Goal: Information Seeking & Learning: Check status

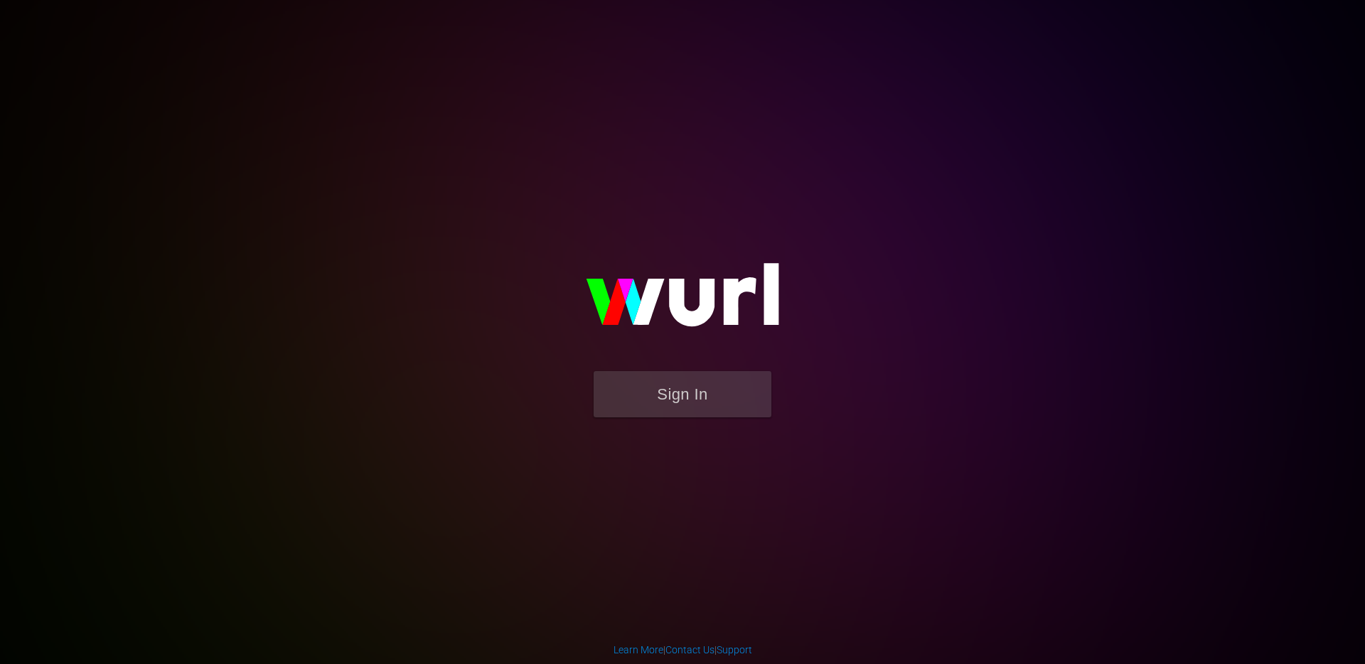
click at [647, 420] on form "Sign In" at bounding box center [682, 401] width 284 height 60
click at [664, 407] on button "Sign In" at bounding box center [683, 394] width 178 height 46
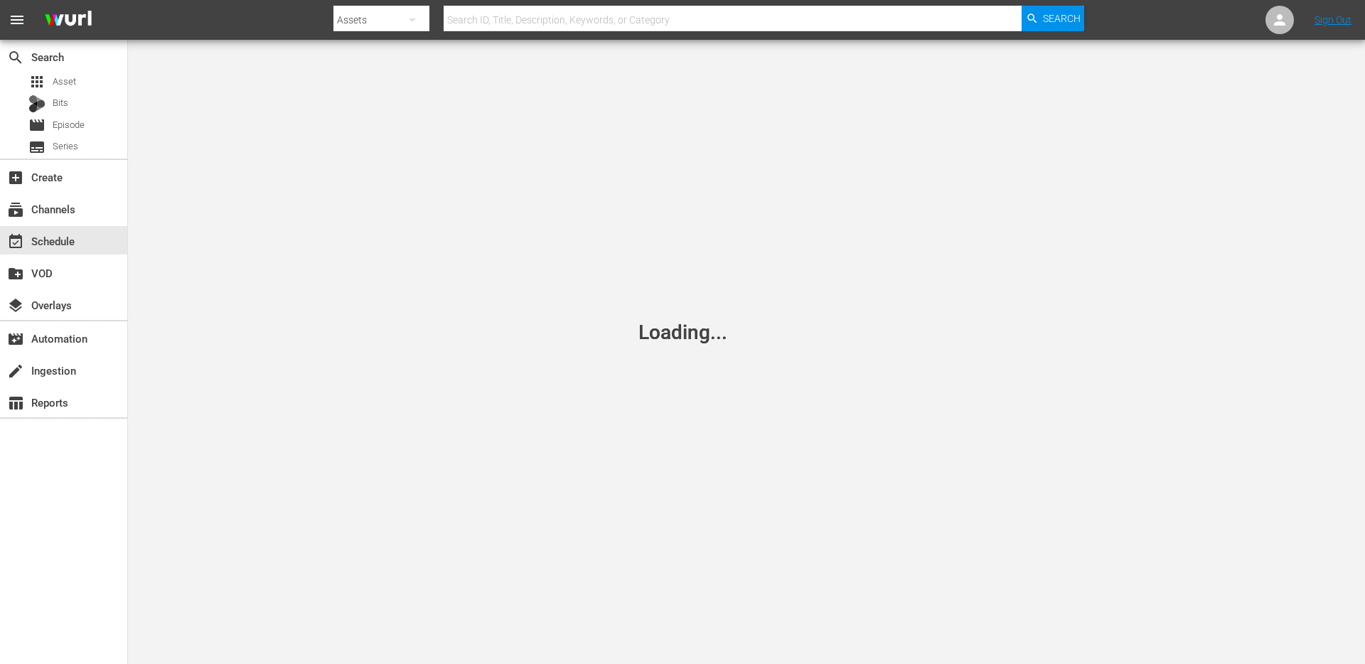
click at [521, 18] on input "text" at bounding box center [733, 20] width 578 height 34
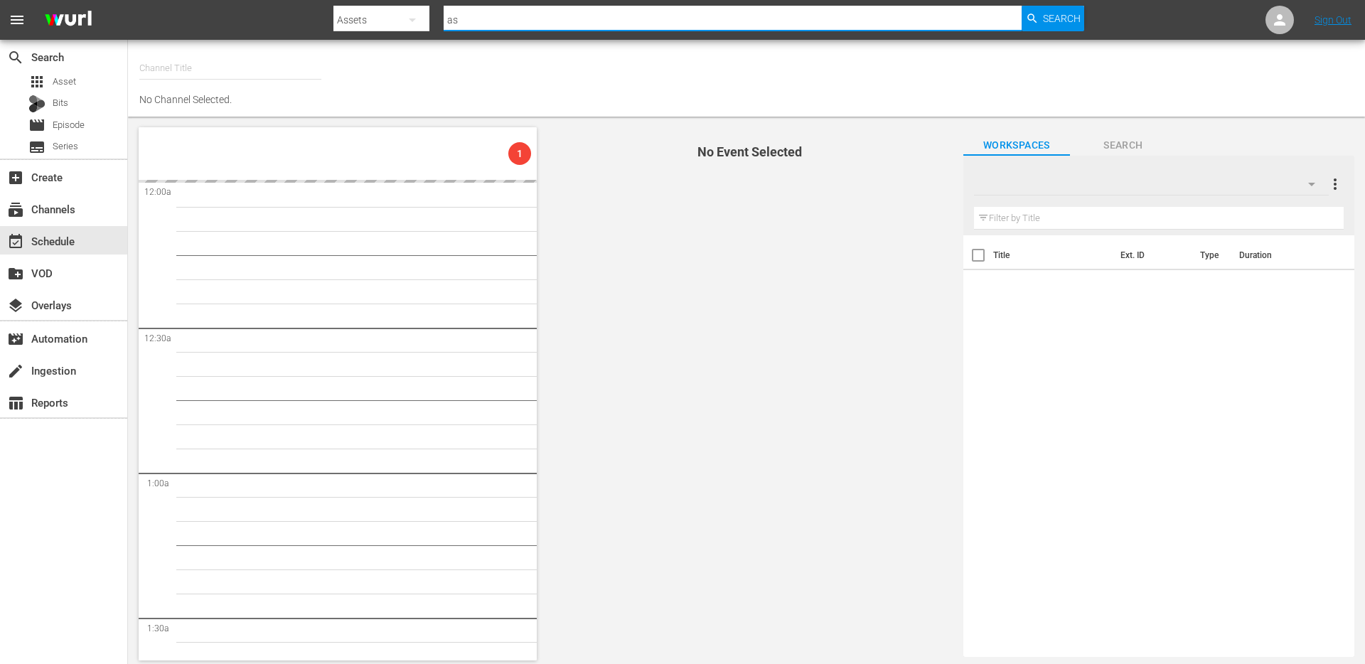
type input "a"
type input "N"
type input "NEW KPOP (617)"
click at [550, 14] on input "text" at bounding box center [733, 20] width 578 height 34
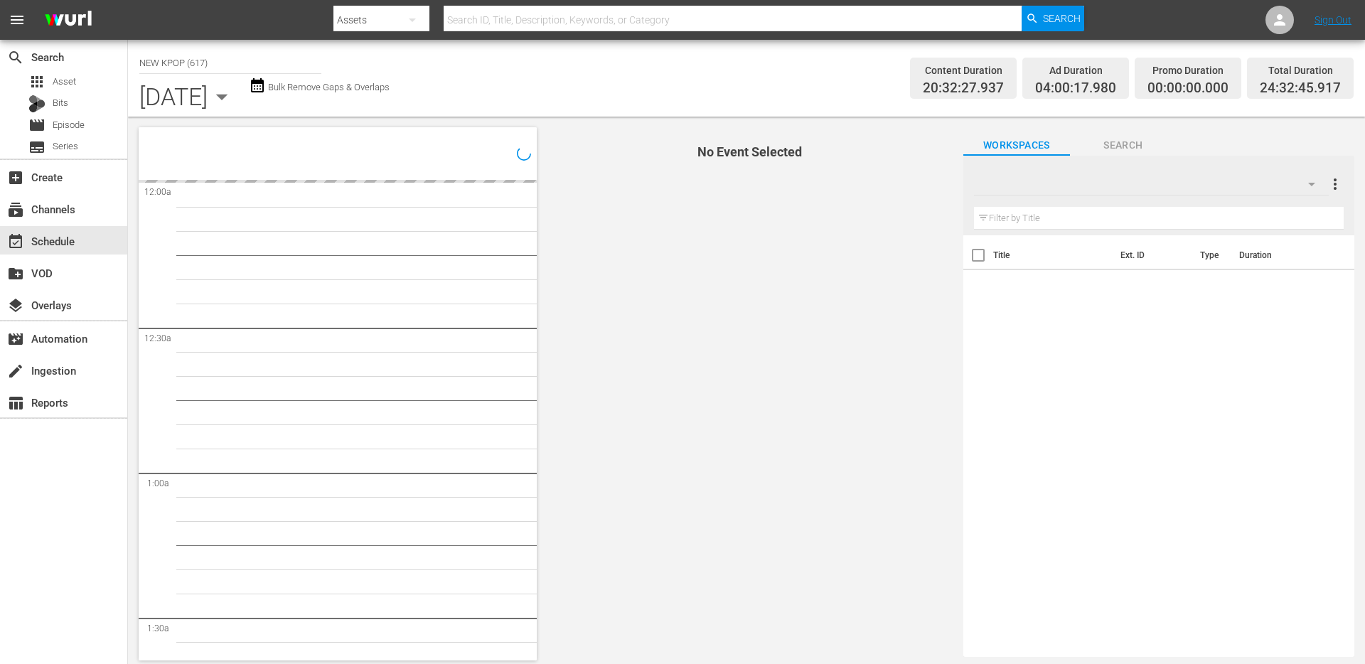
click at [669, 172] on div "No Event Selected" at bounding box center [750, 152] width 398 height 50
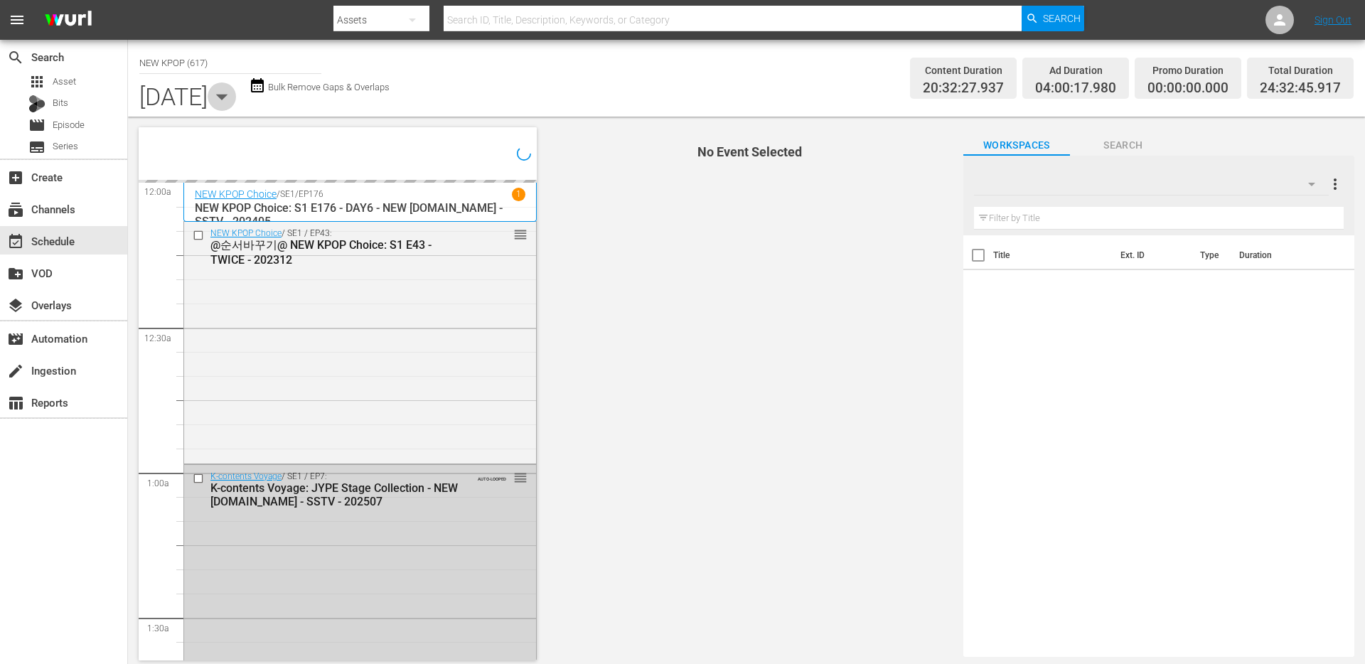
click at [236, 105] on icon "button" at bounding box center [222, 96] width 28 height 28
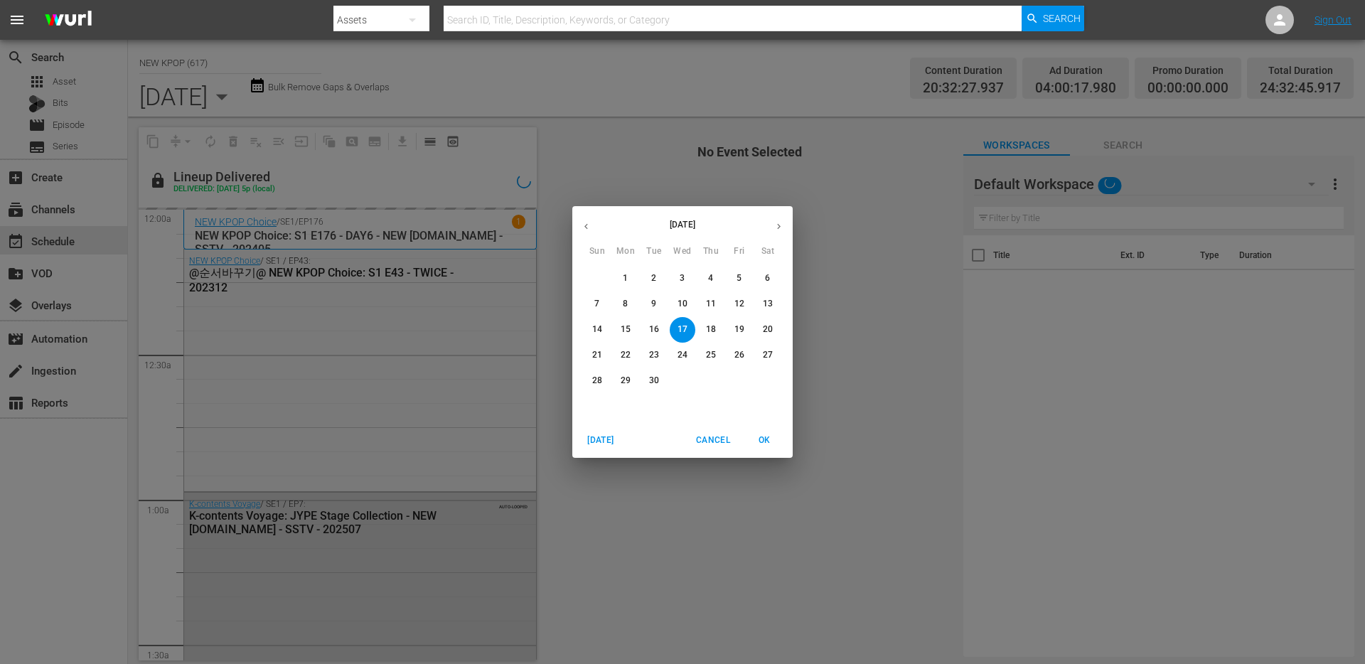
click at [651, 272] on p "2" at bounding box center [653, 278] width 5 height 12
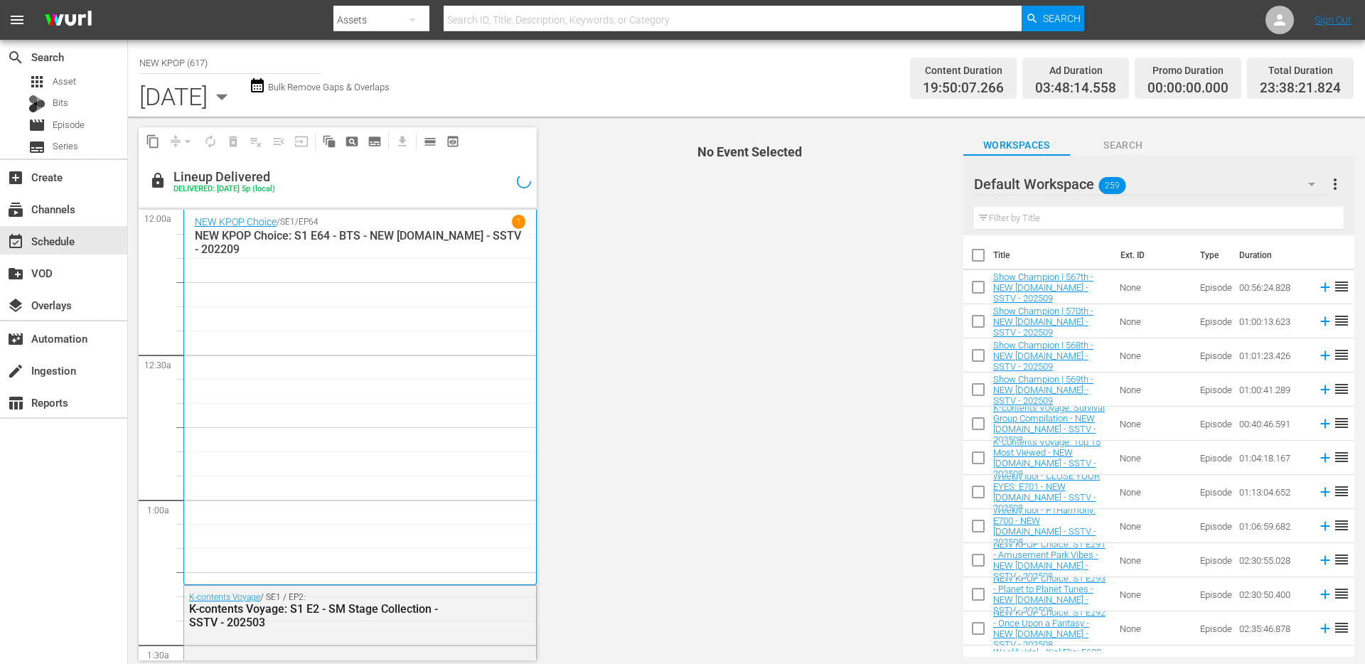
click at [641, 303] on span "No Event Selected" at bounding box center [746, 394] width 412 height 555
click at [346, 238] on p "NEW KPOP Choice: S1 E64 - BTS - NEW [DOMAIN_NAME] - SSTV - 202209" at bounding box center [360, 242] width 331 height 27
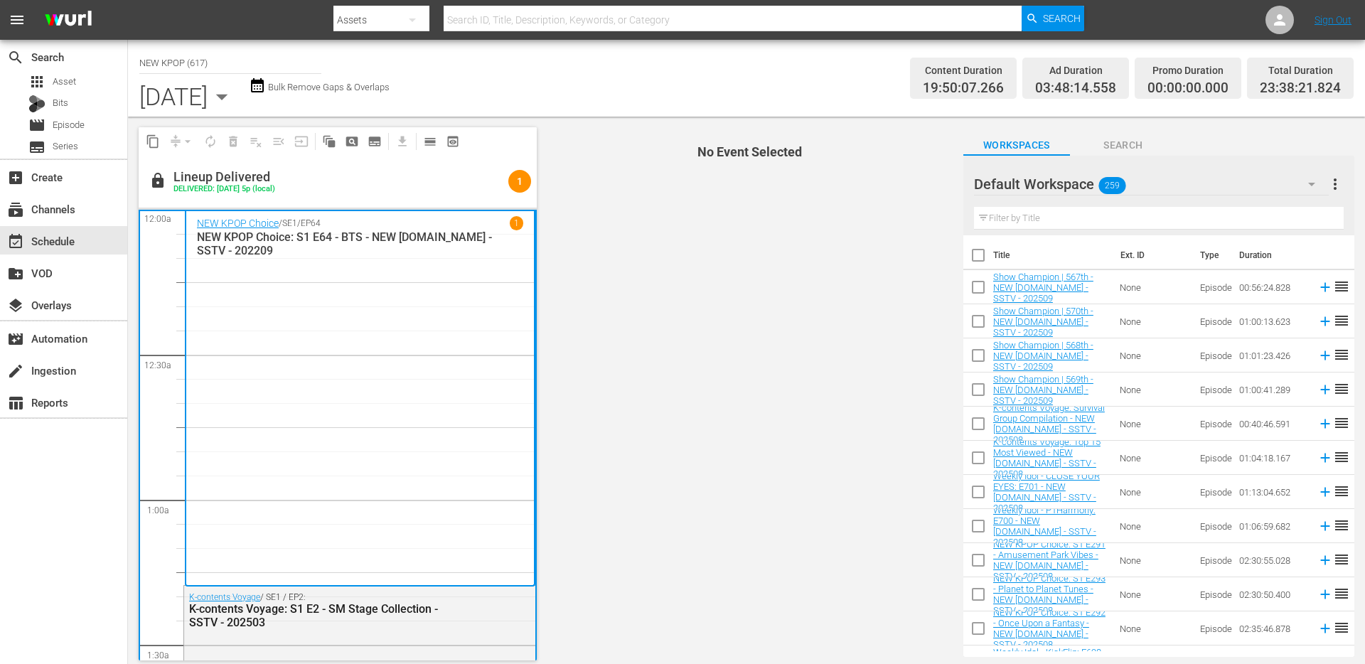
click at [266, 275] on div "NEW KPOP Choice / SE1 / EP64 1 NEW KPOP Choice: S1 E64 - BTS - NEW [DOMAIN_NAME…" at bounding box center [360, 398] width 326 height 364
click at [243, 223] on link "NEW KPOP Choice" at bounding box center [238, 223] width 82 height 11
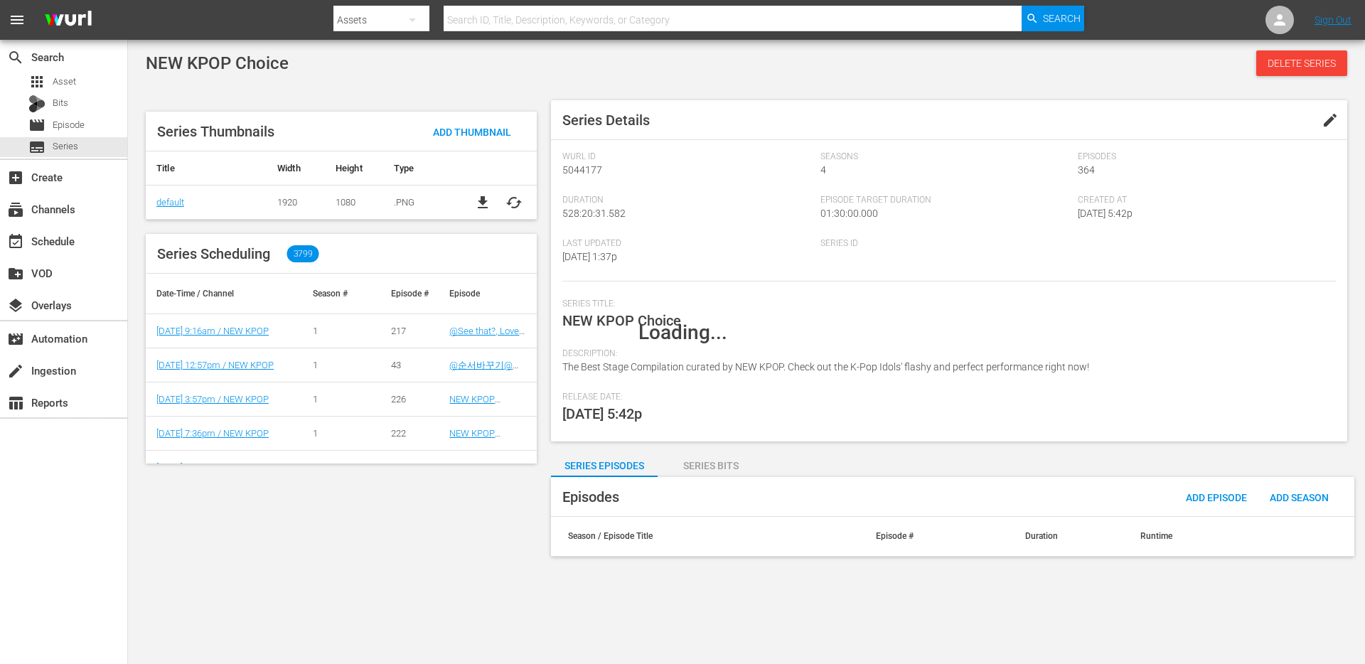
click at [335, 567] on div "Loading..." at bounding box center [682, 332] width 1365 height 664
click at [294, 348] on div "Loading..." at bounding box center [682, 332] width 1365 height 664
click at [466, 77] on div "Loading..." at bounding box center [682, 332] width 1365 height 664
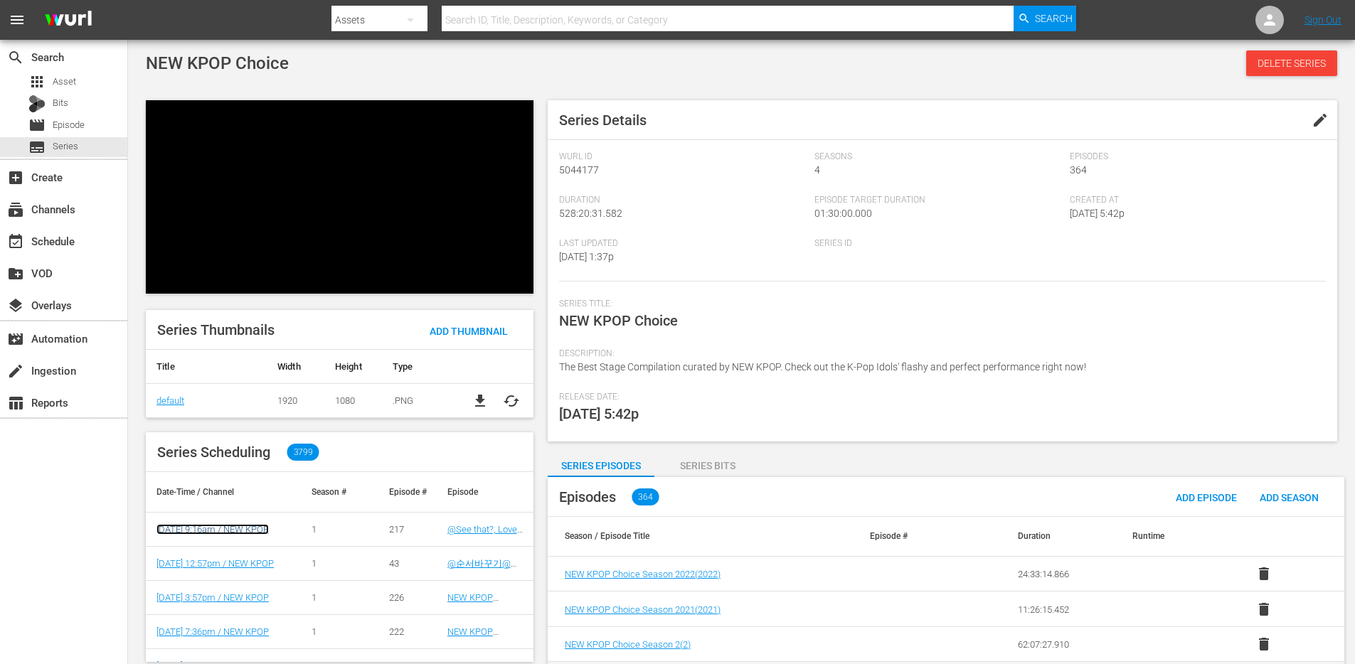
click at [239, 524] on link "[DATE] 9:16am / NEW KPOP" at bounding box center [212, 529] width 112 height 11
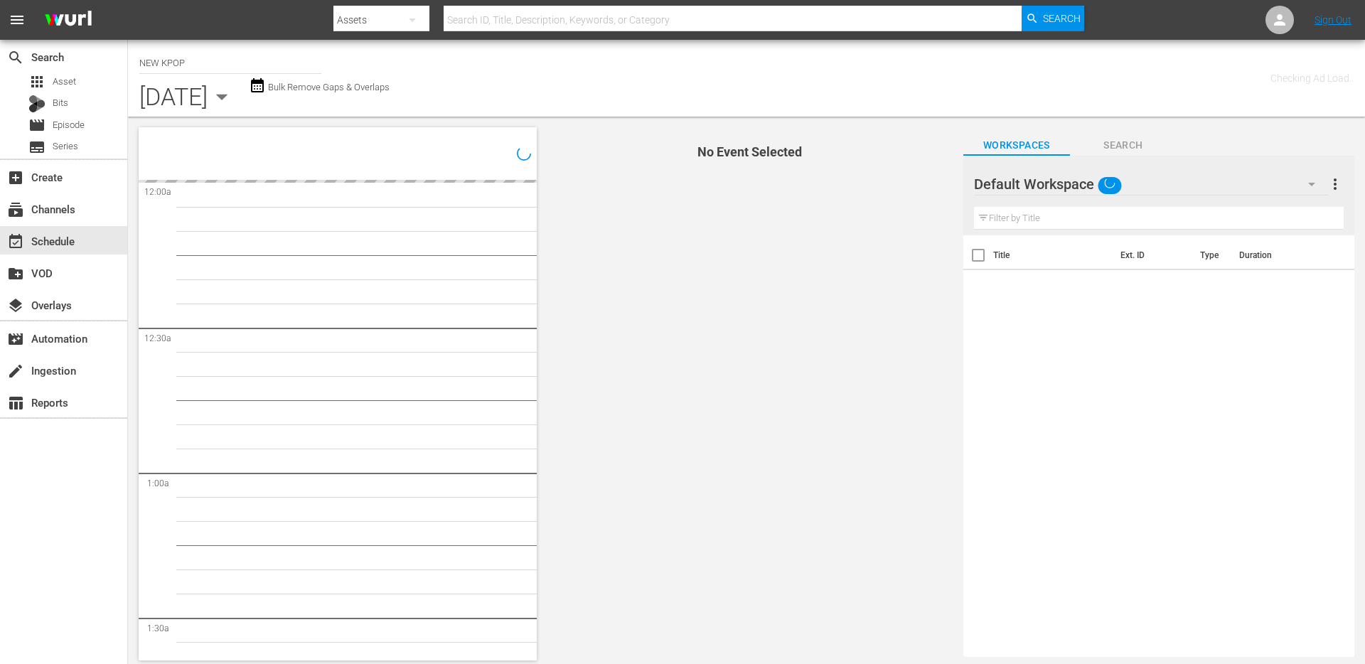
click at [236, 92] on icon "button" at bounding box center [222, 96] width 28 height 28
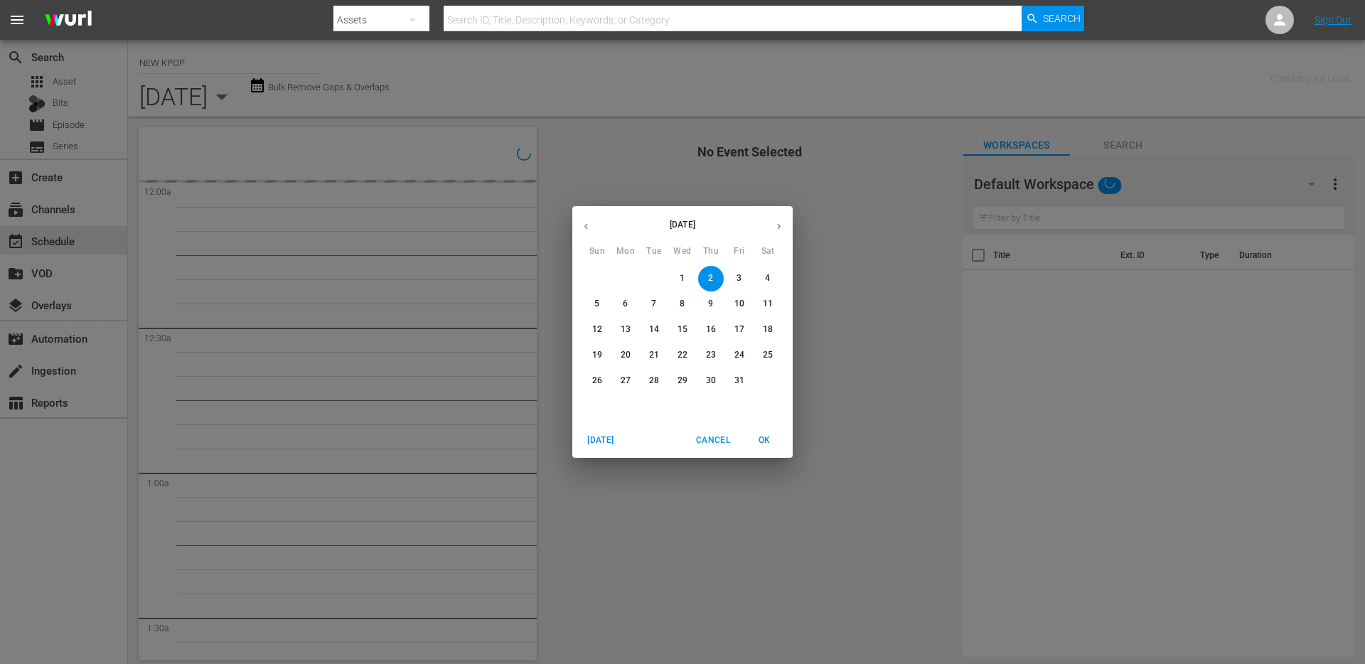
click at [631, 95] on div "[DATE] Sun Mon Tue Wed Thu Fri Sat 28 29 30 1 2 3 4 5 6 7 8 9 10 11 12 13 14 15…" at bounding box center [682, 332] width 1365 height 664
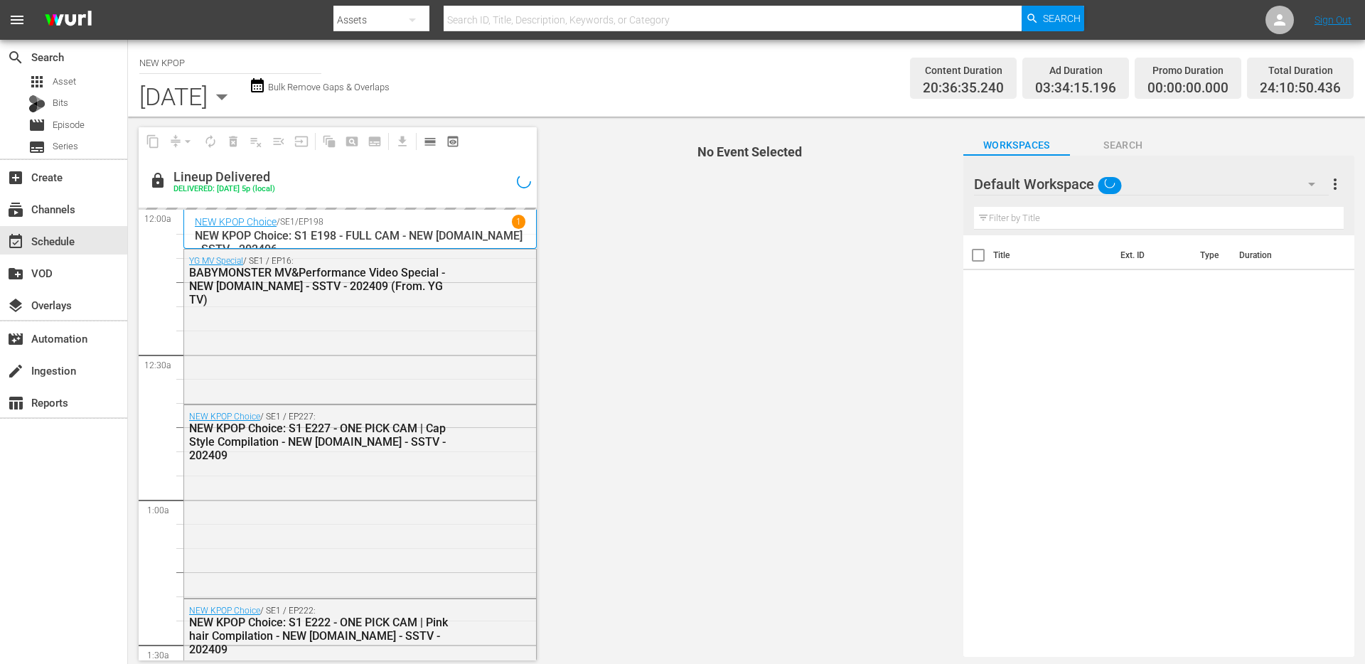
click at [344, 294] on div "YG MV Special / SE1 / EP16: BABYMONSTER MV&Performance Video Special - NEW [DOM…" at bounding box center [360, 281] width 352 height 62
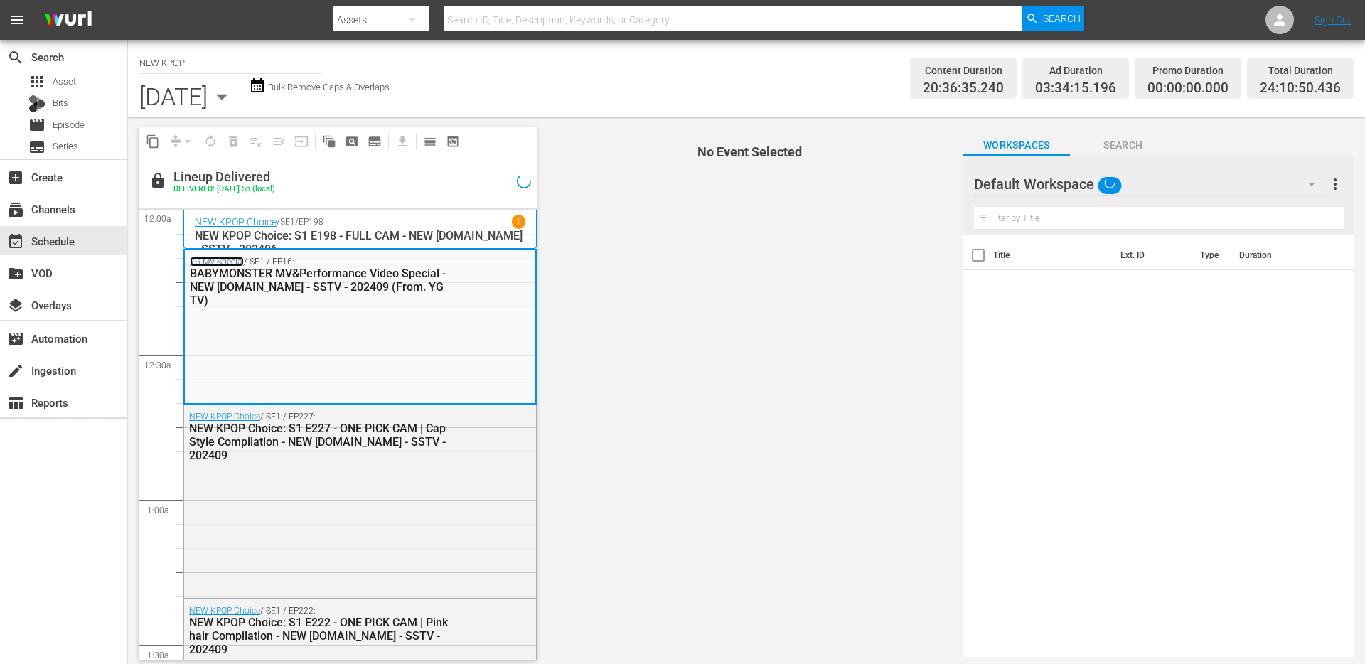
click at [238, 260] on link "YG MV Special" at bounding box center [217, 262] width 54 height 10
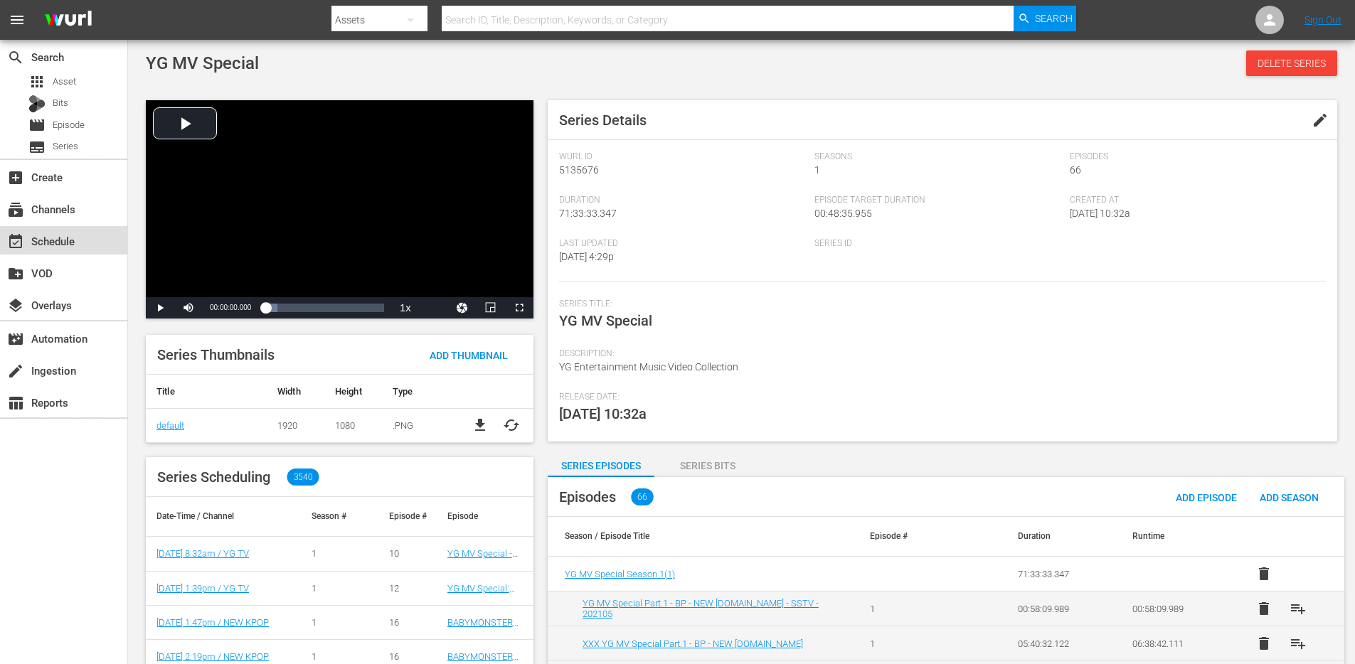
click at [46, 235] on div "event_available Schedule" at bounding box center [40, 239] width 80 height 13
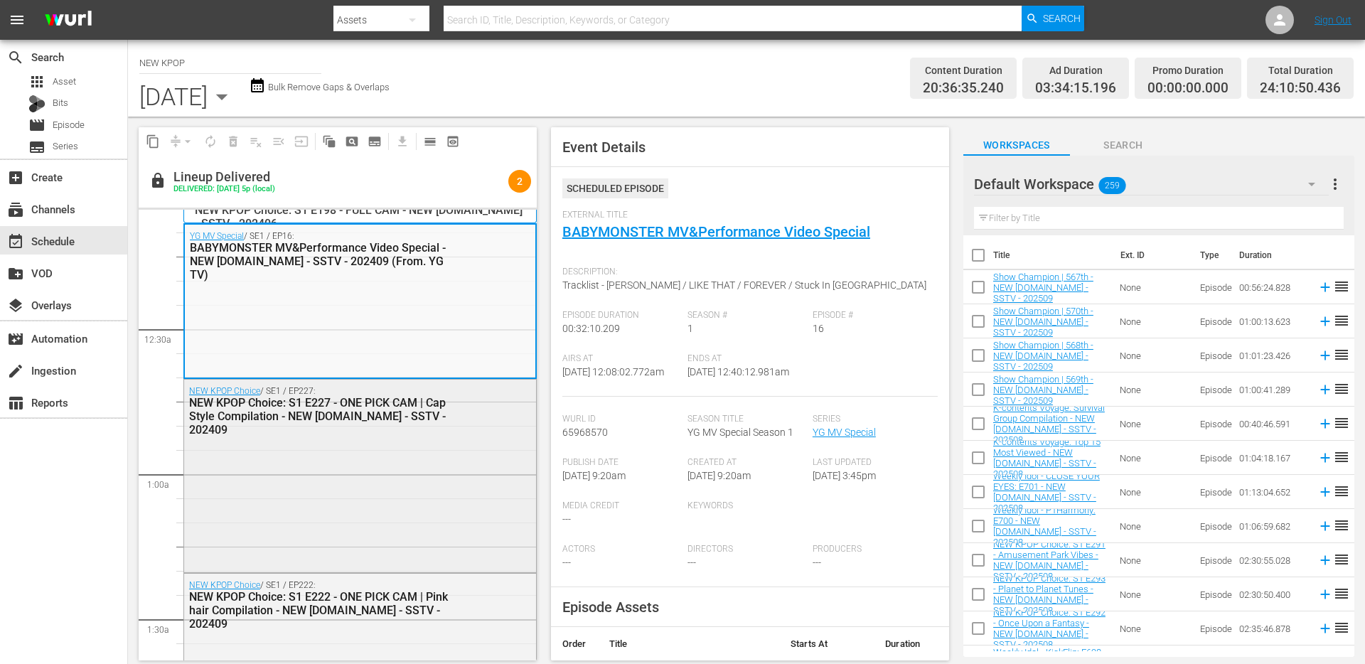
scroll to position [27, 0]
click at [578, 21] on input "text" at bounding box center [733, 20] width 578 height 34
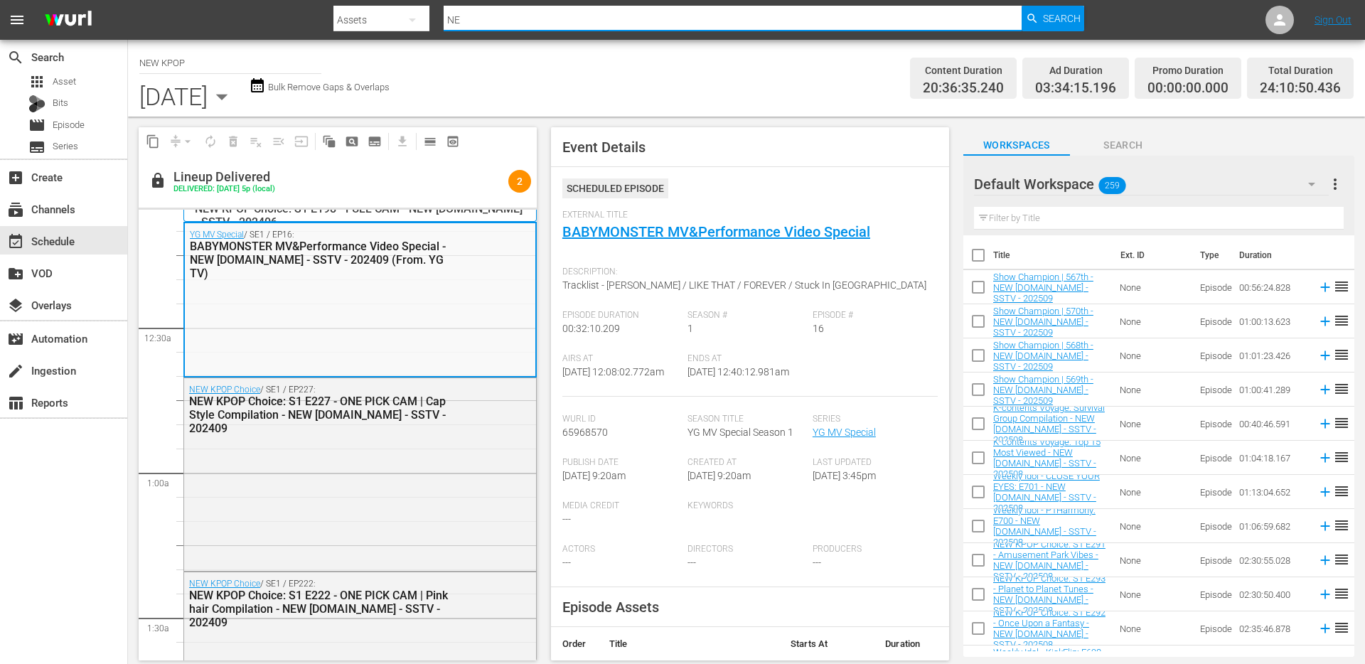
type input "N"
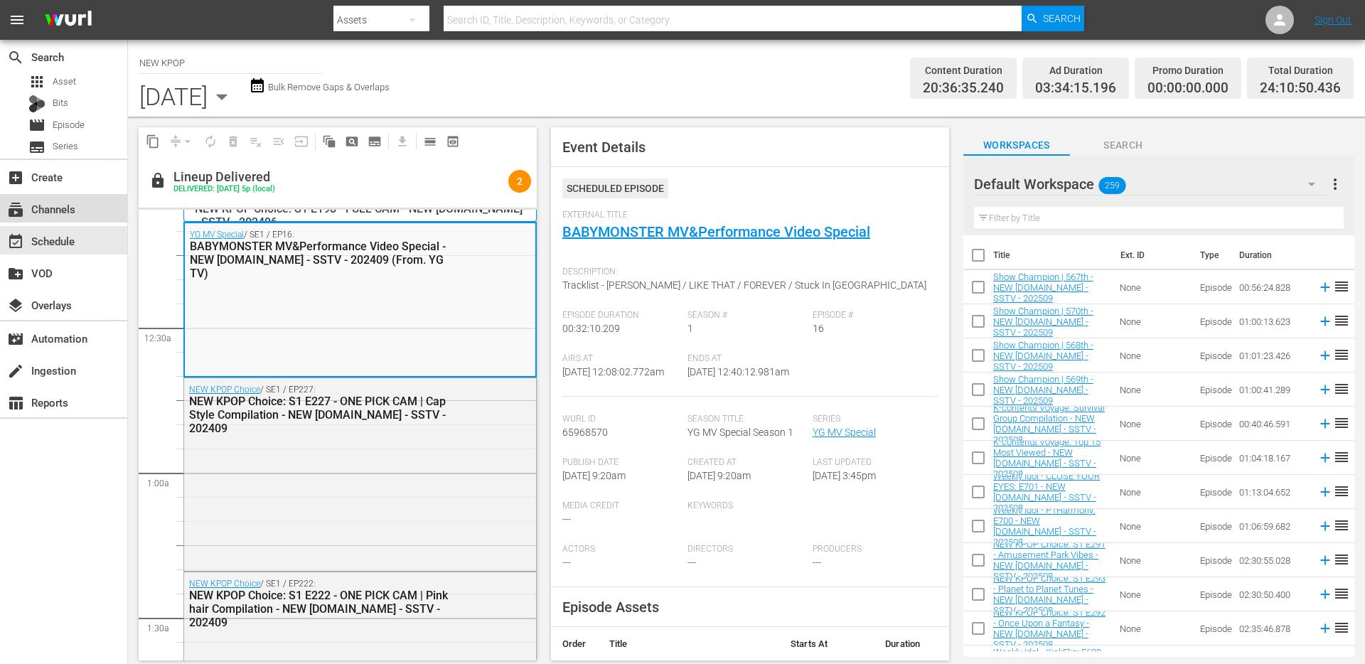
click at [87, 210] on div "subscriptions Channels" at bounding box center [63, 208] width 127 height 28
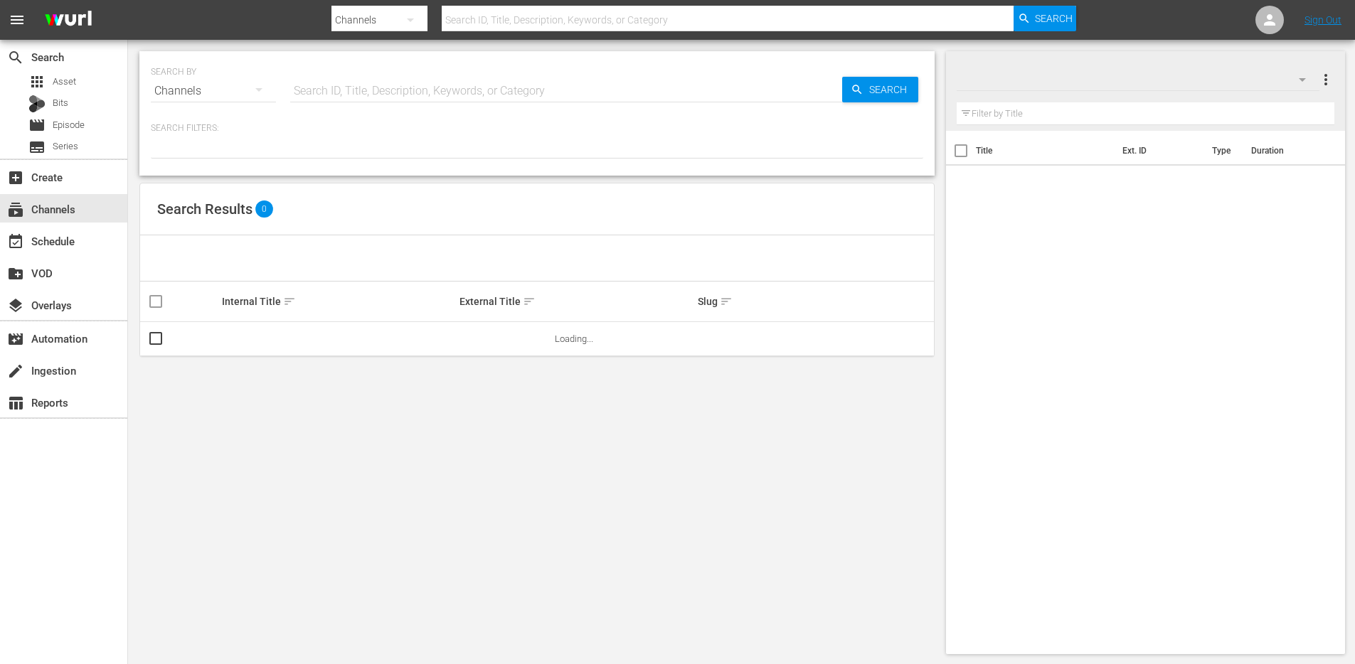
click at [489, 21] on input "text" at bounding box center [728, 20] width 572 height 34
type input "NEW"
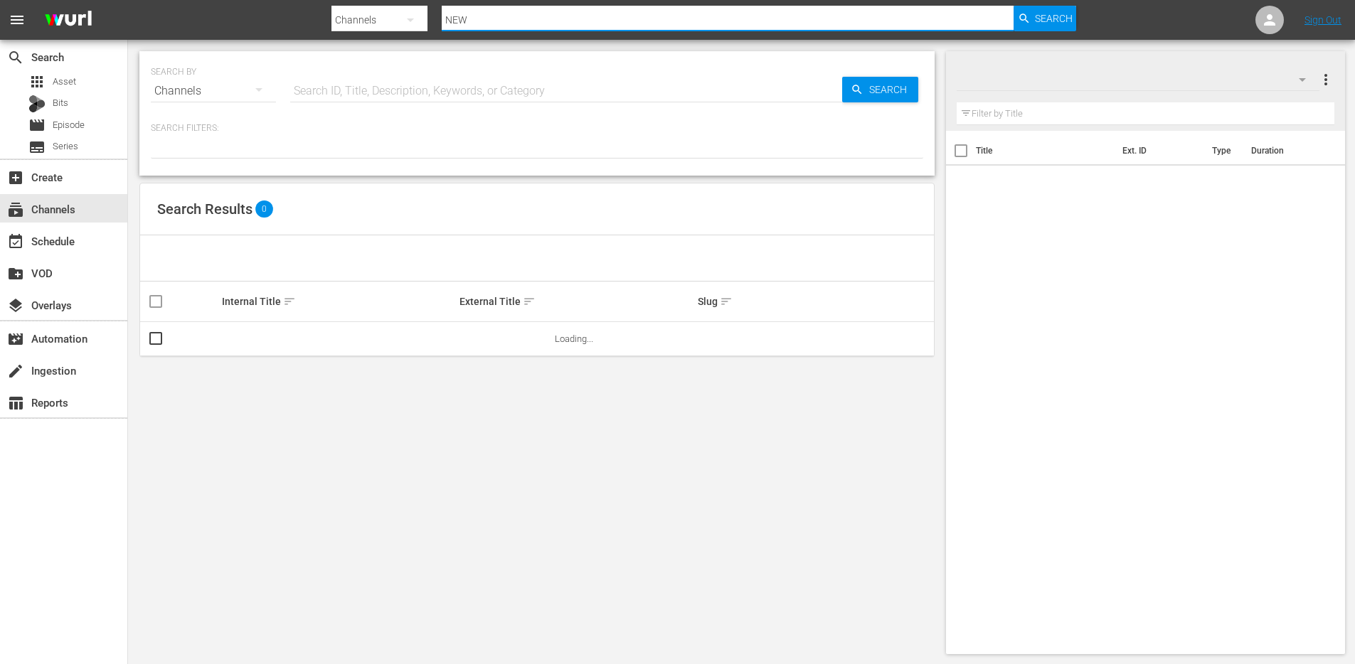
type input "NEW"
type input "NEW K"
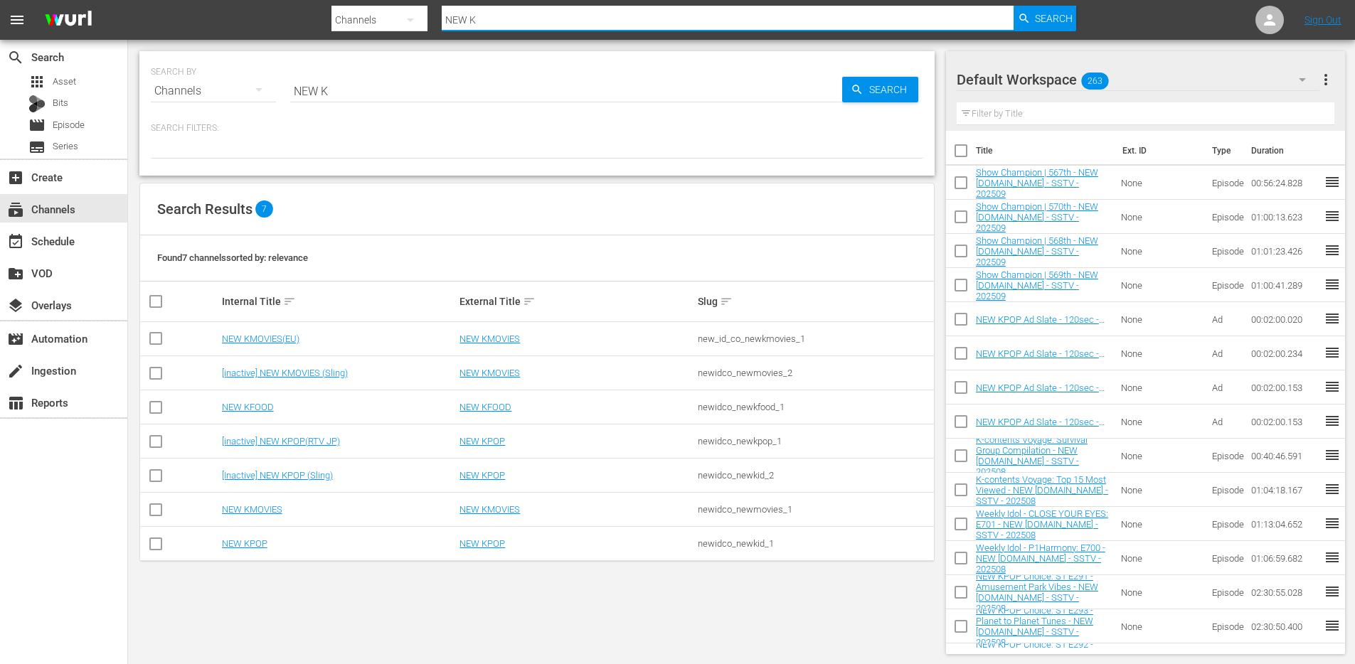
click at [384, 624] on div "SEARCH BY Search By Channels Search ID, Title, Description, Keywords, or Catego…" at bounding box center [537, 353] width 818 height 626
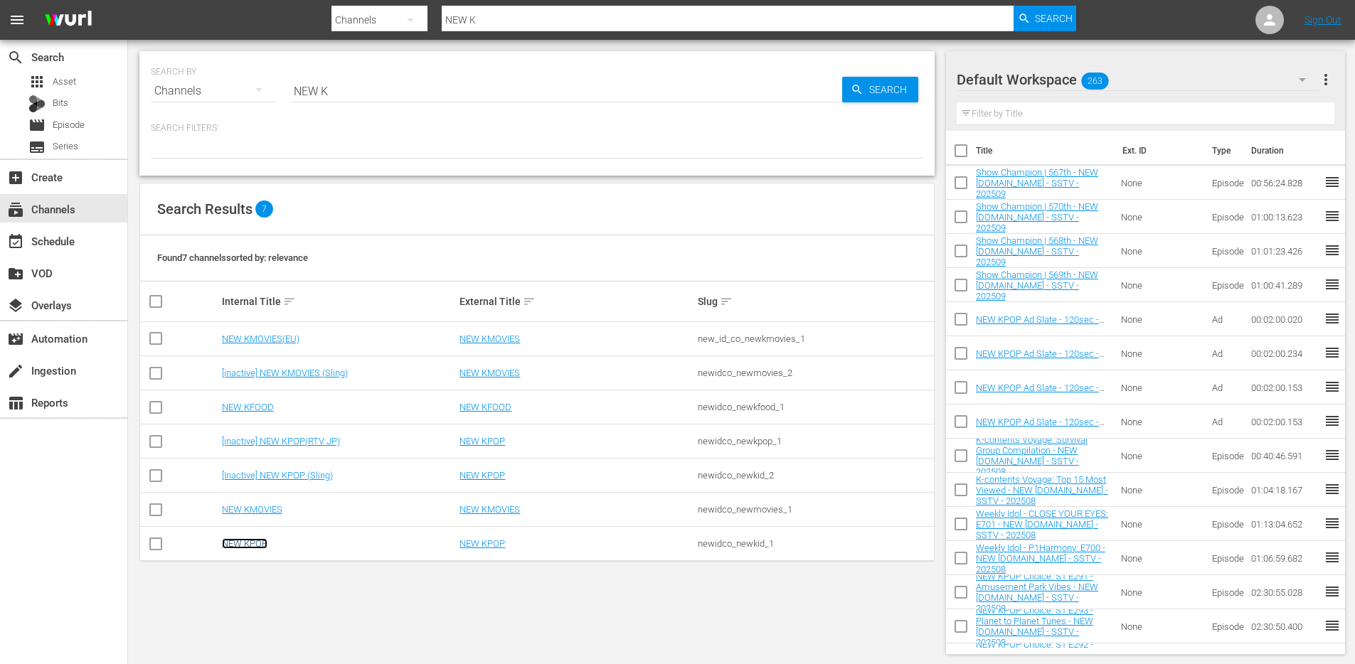
click at [253, 543] on link "NEW KPOP" at bounding box center [245, 543] width 46 height 11
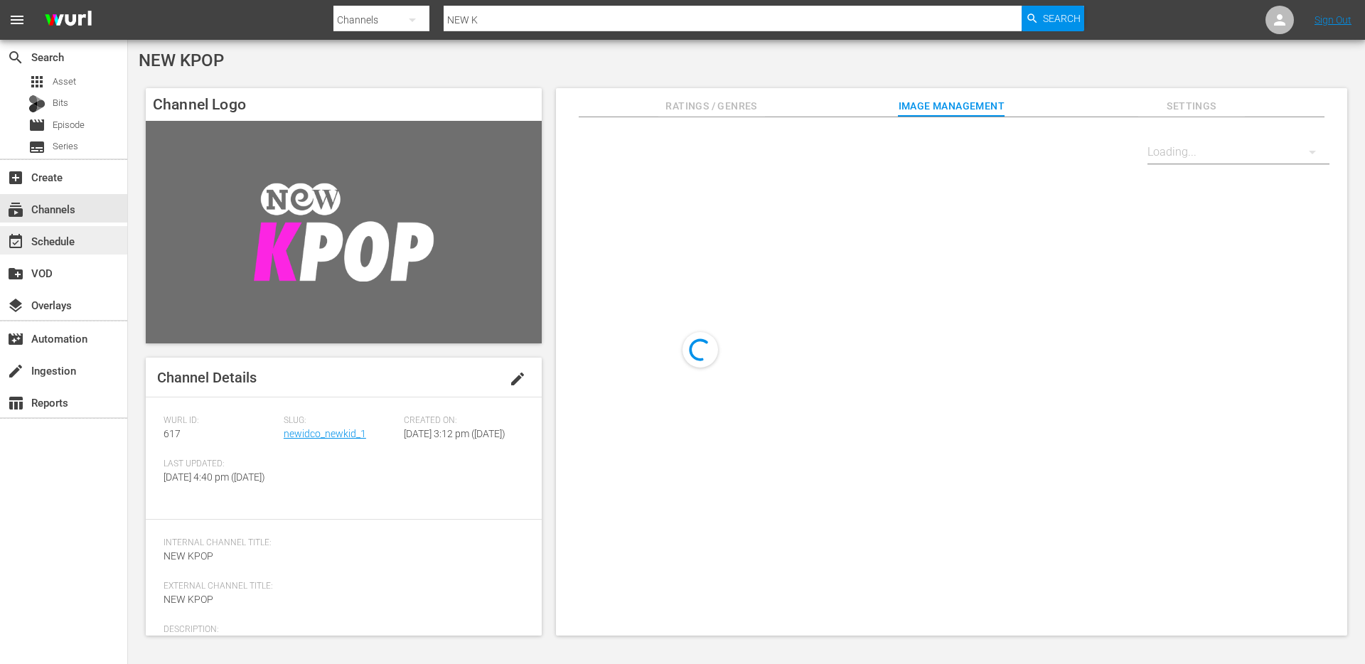
click at [89, 245] on div "event_available Schedule" at bounding box center [63, 240] width 127 height 28
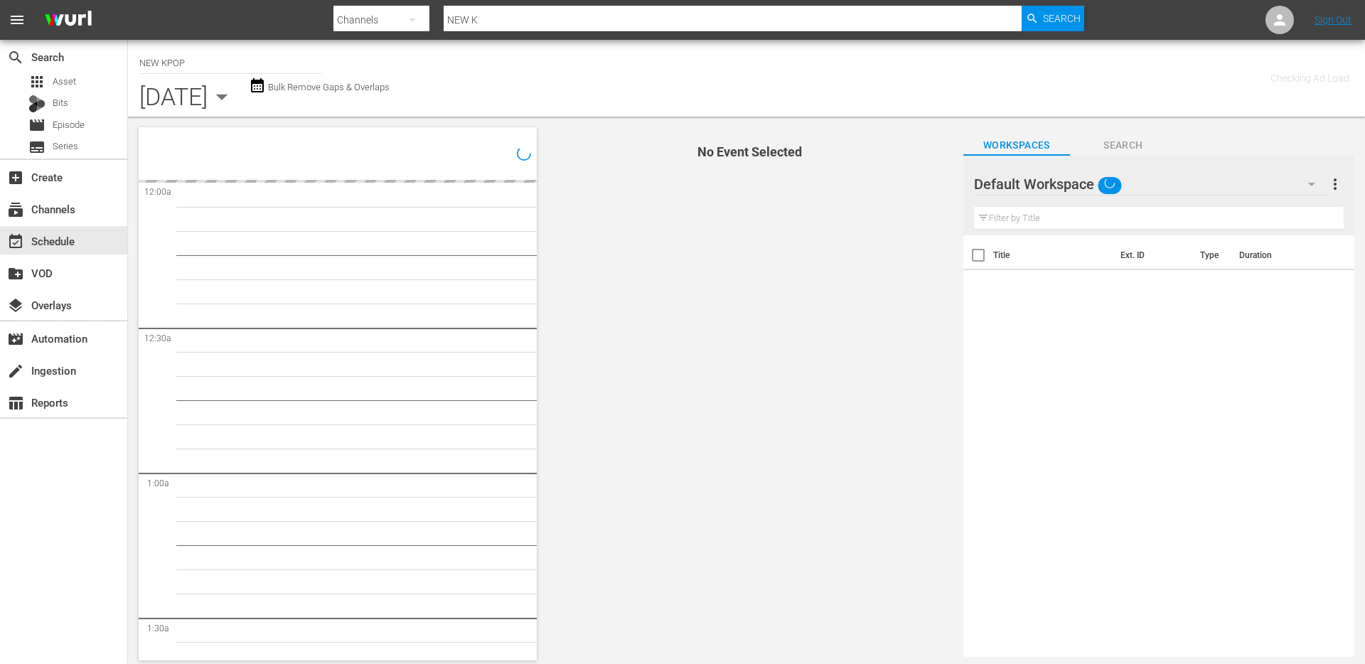
click at [486, 26] on input "NEW K" at bounding box center [733, 20] width 578 height 34
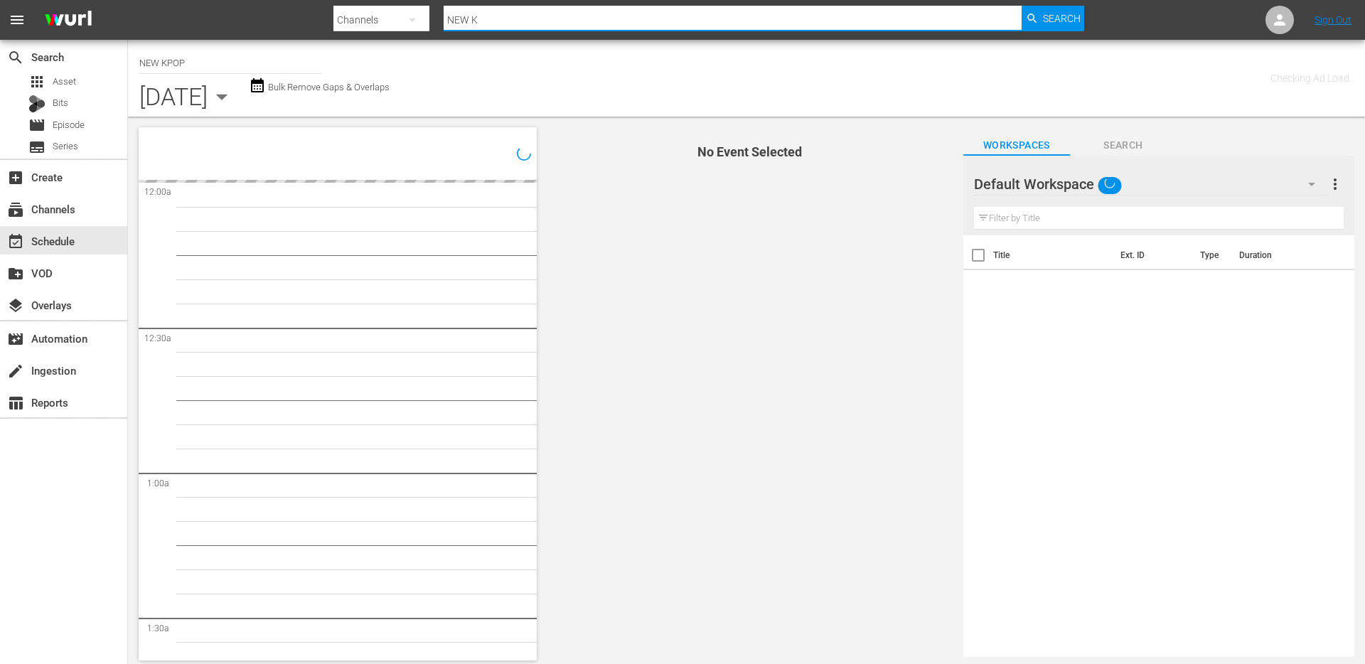
click at [486, 26] on input "NEW K" at bounding box center [733, 20] width 578 height 34
type input "N"
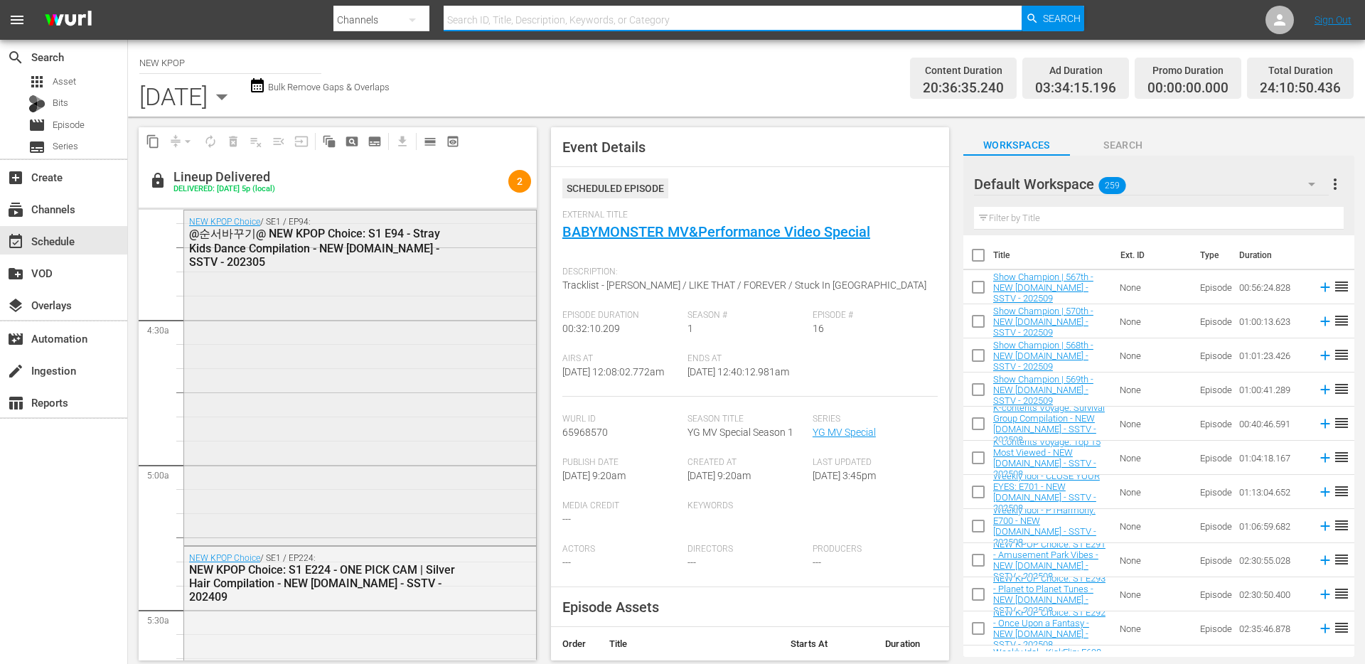
scroll to position [1193, 0]
click at [297, 267] on div "@순서바꾸기@ NEW KPOP Choice: S1 E94 - Stray Kids Dance Compilation - NEW [DOMAIN_NA…" at bounding box center [325, 250] width 272 height 42
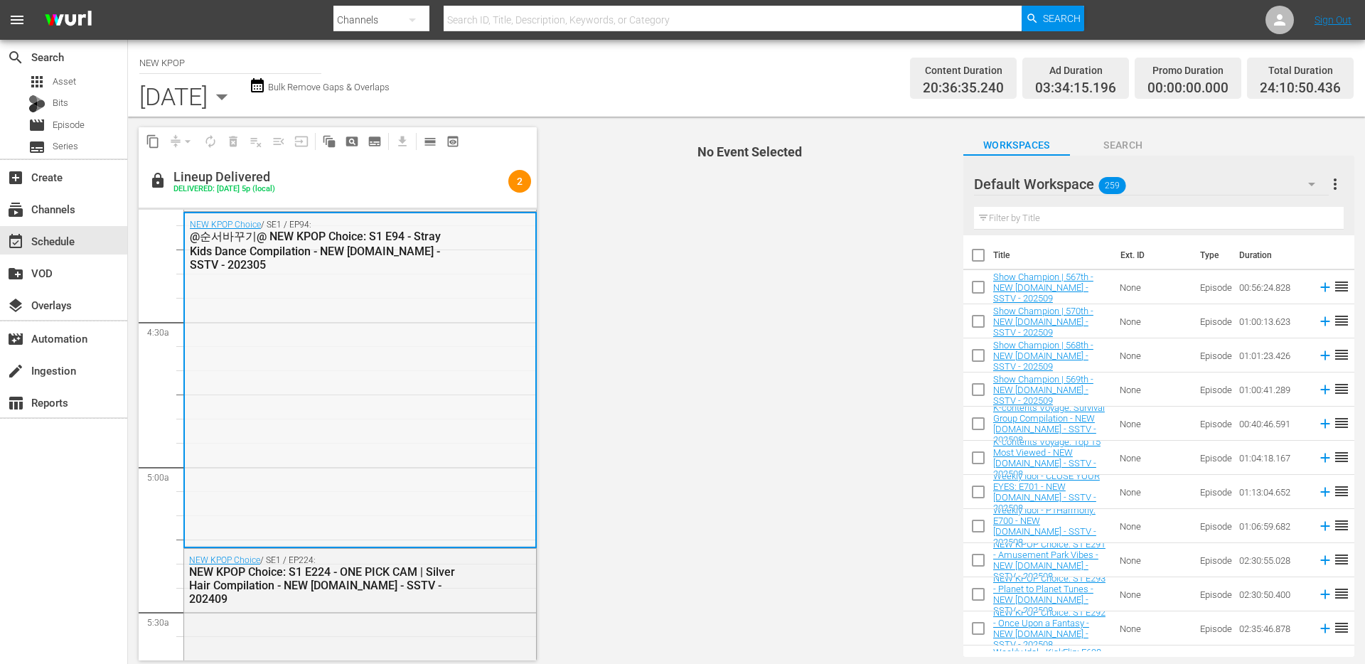
click at [293, 272] on div "NEW KPOP Choice / SE1 / EP94: @순서바꾸기@ NEW KPOP Choice: S1 E94 - Stray Kids Danc…" at bounding box center [360, 244] width 351 height 63
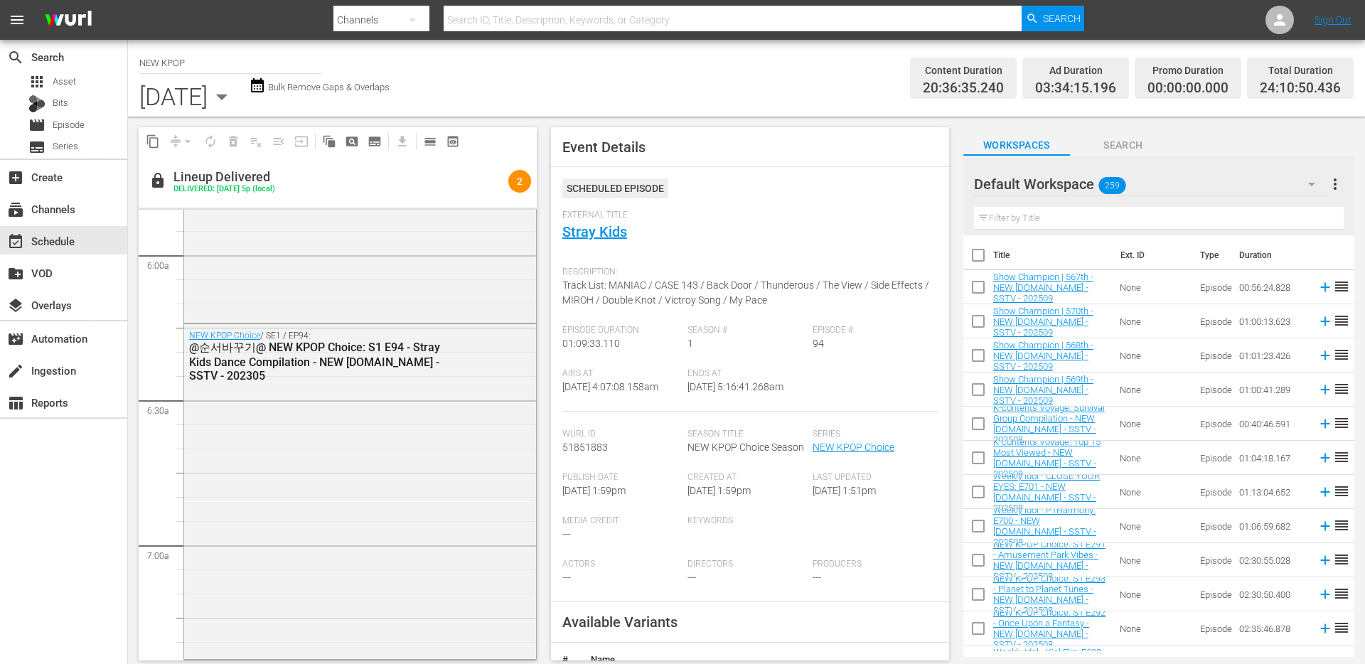
scroll to position [1695, 0]
click at [649, 287] on span "Track List: MANIAC / CASE 143 / Back Door / Thunderous / The View / Side Effect…" at bounding box center [746, 292] width 367 height 26
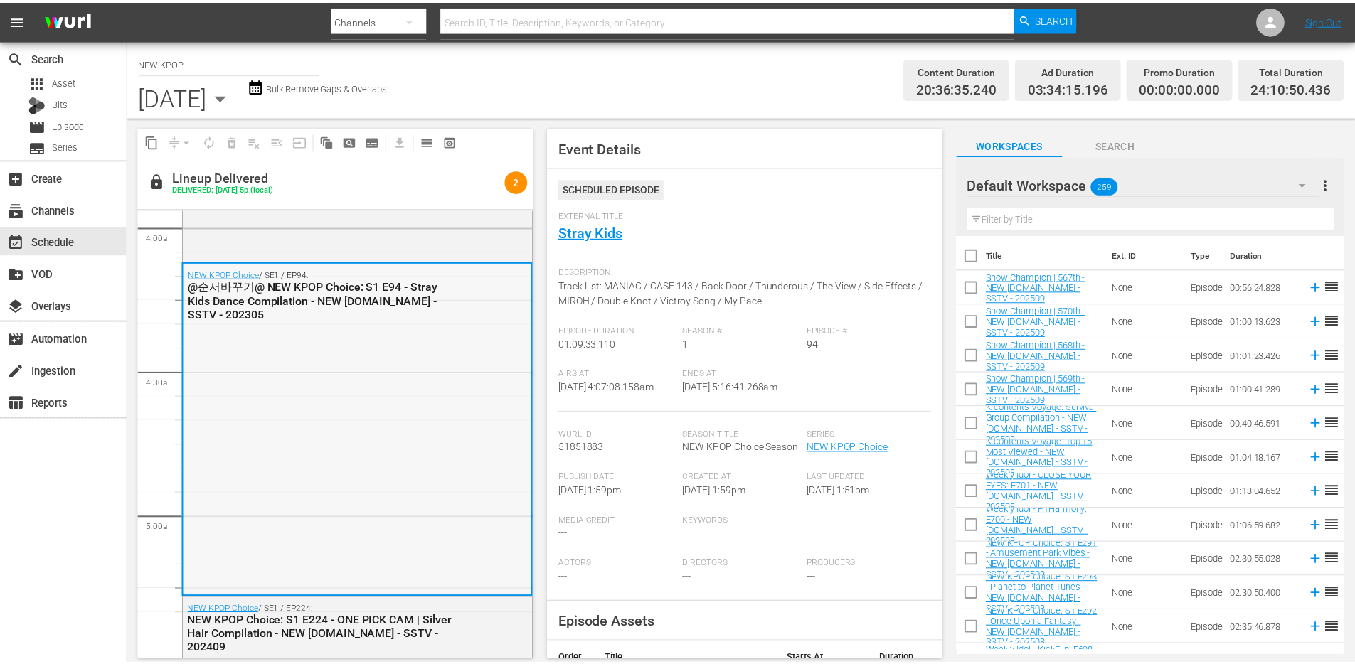
scroll to position [1143, 0]
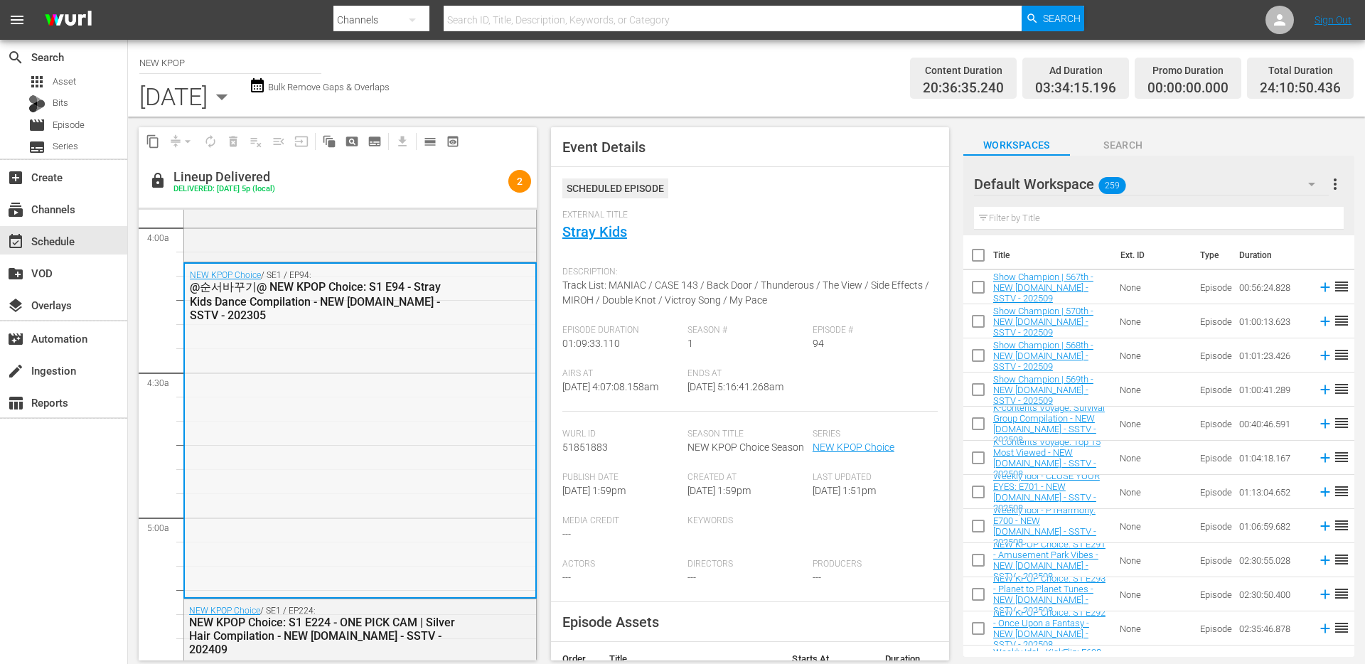
click at [289, 285] on div "@순서바꾸기@ NEW KPOP Choice: S1 E94 - Stray Kids Dance Compilation - NEW [DOMAIN_NA…" at bounding box center [325, 301] width 270 height 42
click at [388, 288] on div "@순서바꾸기@ NEW KPOP Choice: S1 E94 - Stray Kids Dance Compilation - NEW [DOMAIN_NA…" at bounding box center [325, 301] width 270 height 42
click at [401, 289] on div "@순서바꾸기@ NEW KPOP Choice: S1 E94 - Stray Kids Dance Compilation - NEW [DOMAIN_NA…" at bounding box center [325, 301] width 270 height 42
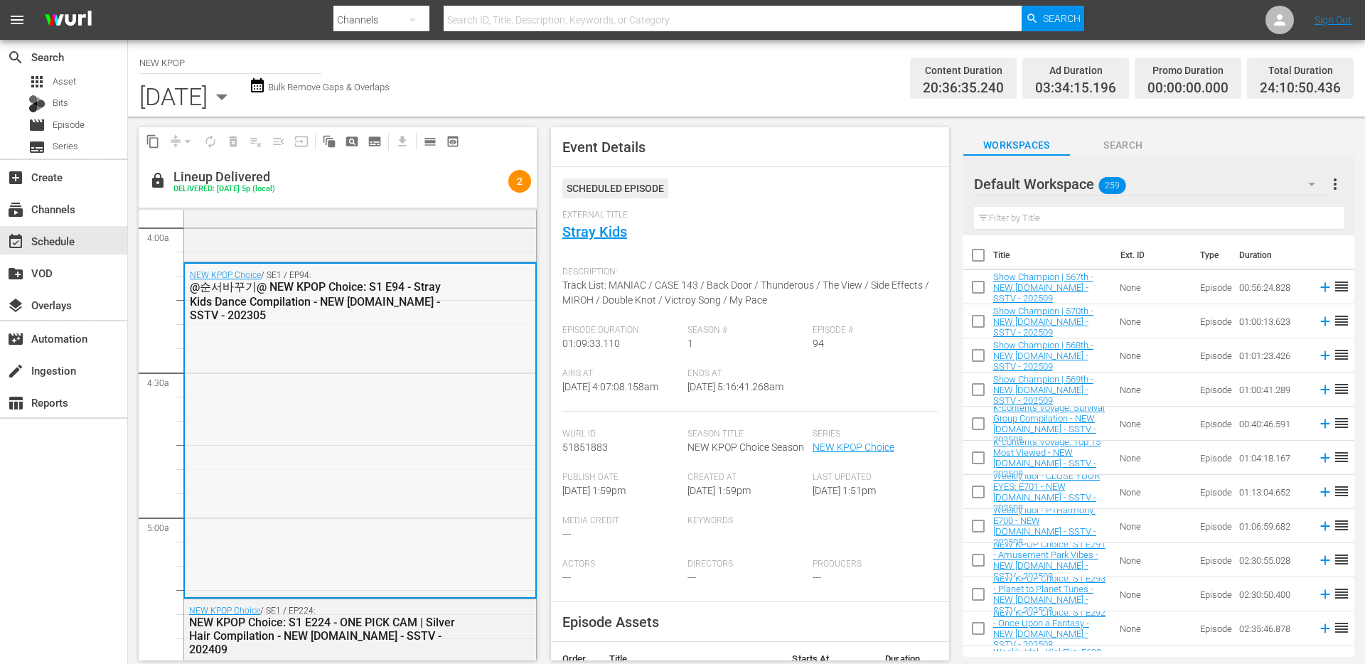
click at [284, 292] on div "@순서바꾸기@ NEW KPOP Choice: S1 E94 - Stray Kids Dance Compilation - NEW [DOMAIN_NA…" at bounding box center [325, 301] width 270 height 42
drag, startPoint x: 313, startPoint y: 316, endPoint x: 262, endPoint y: 318, distance: 51.2
click at [262, 318] on div "@순서바꾸기@ NEW KPOP Choice: S1 E94 - Stray Kids Dance Compilation - NEW [DOMAIN_NA…" at bounding box center [325, 301] width 270 height 42
click at [188, 293] on div "NEW KPOP Choice / SE1 / EP94: @순서바꾸기@ NEW KPOP Choice: S1 E94 - Stray Kids Danc…" at bounding box center [360, 295] width 351 height 63
click at [333, 332] on div "Select Event" at bounding box center [304, 333] width 112 height 19
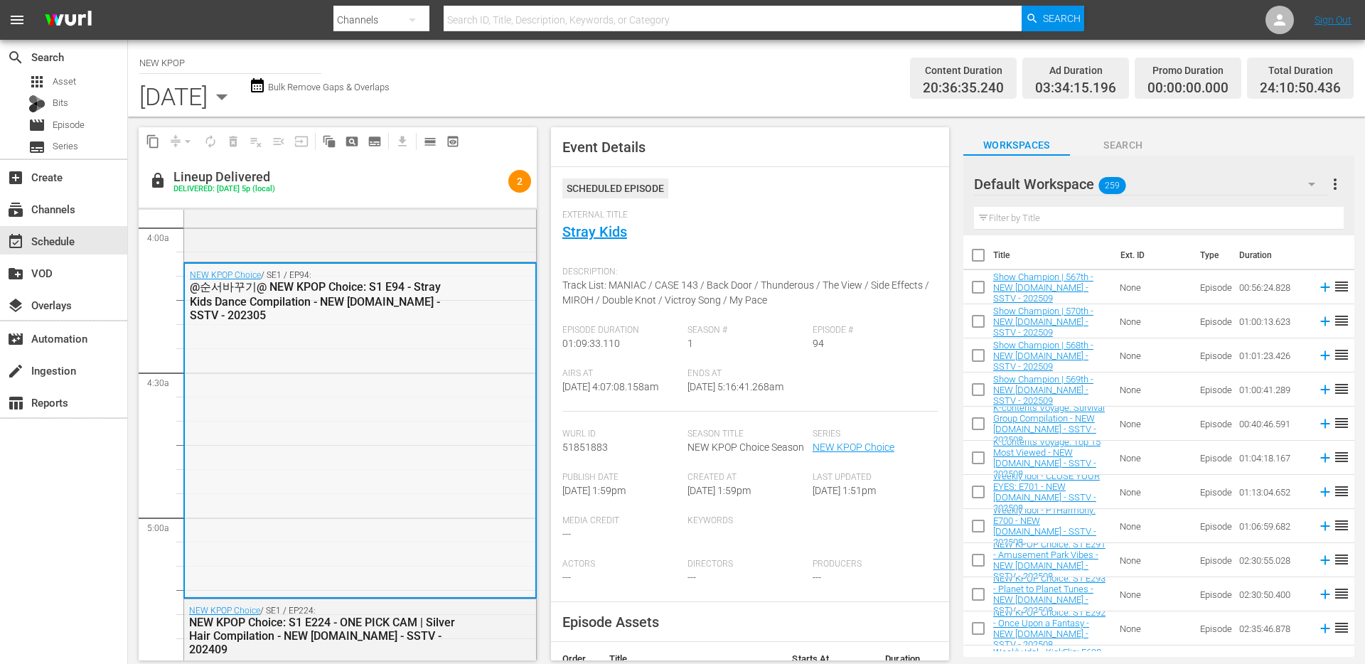
click at [370, 298] on div "@순서바꾸기@ NEW KPOP Choice: S1 E94 - Stray Kids Dance Compilation - NEW [DOMAIN_NA…" at bounding box center [325, 301] width 270 height 42
click at [242, 275] on link "NEW KPOP Choice" at bounding box center [225, 275] width 71 height 10
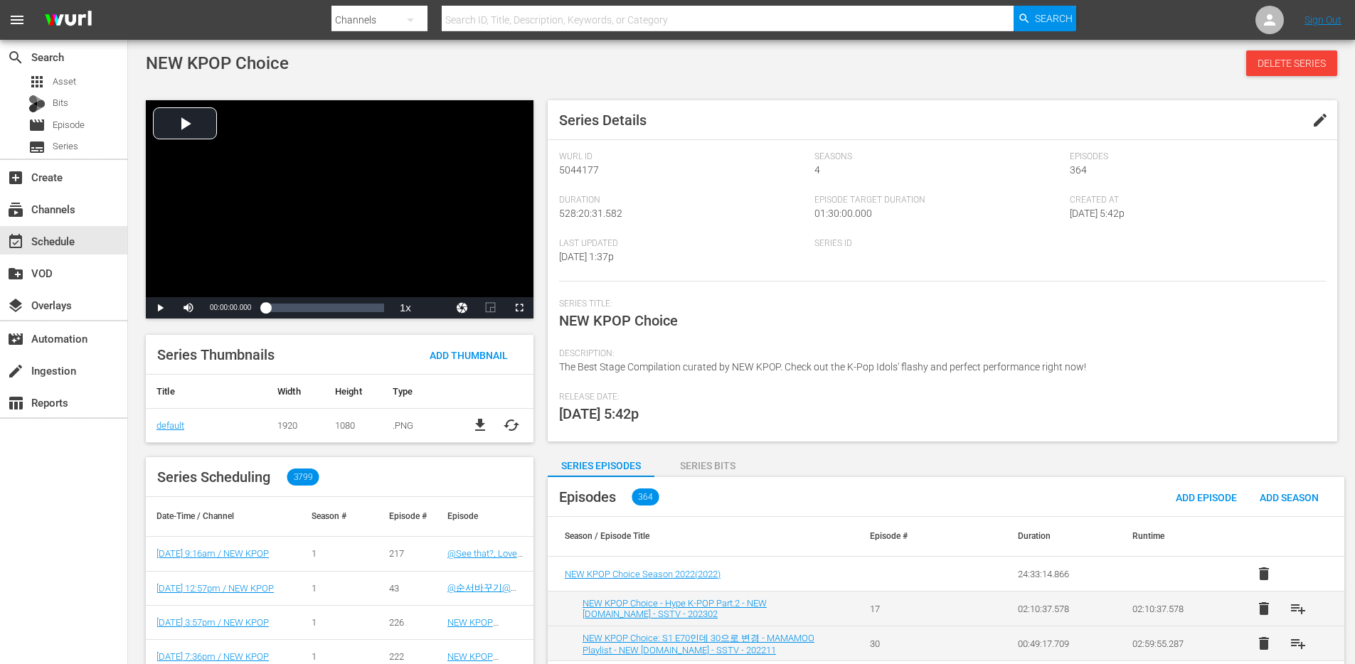
click at [736, 273] on div "Last Updated [DATE] 1:37p" at bounding box center [686, 259] width 255 height 43
click at [179, 126] on div "Video Player" at bounding box center [340, 198] width 388 height 197
click at [340, 309] on div "Loaded : 100.00% 00:01:15.524 00:00:59.151" at bounding box center [324, 308] width 119 height 14
click at [364, 302] on div "Loaded : 100.00% 00:01:35.664 00:01:16.749" at bounding box center [324, 308] width 119 height 14
click at [327, 309] on div "00:01:41.013" at bounding box center [315, 308] width 100 height 14
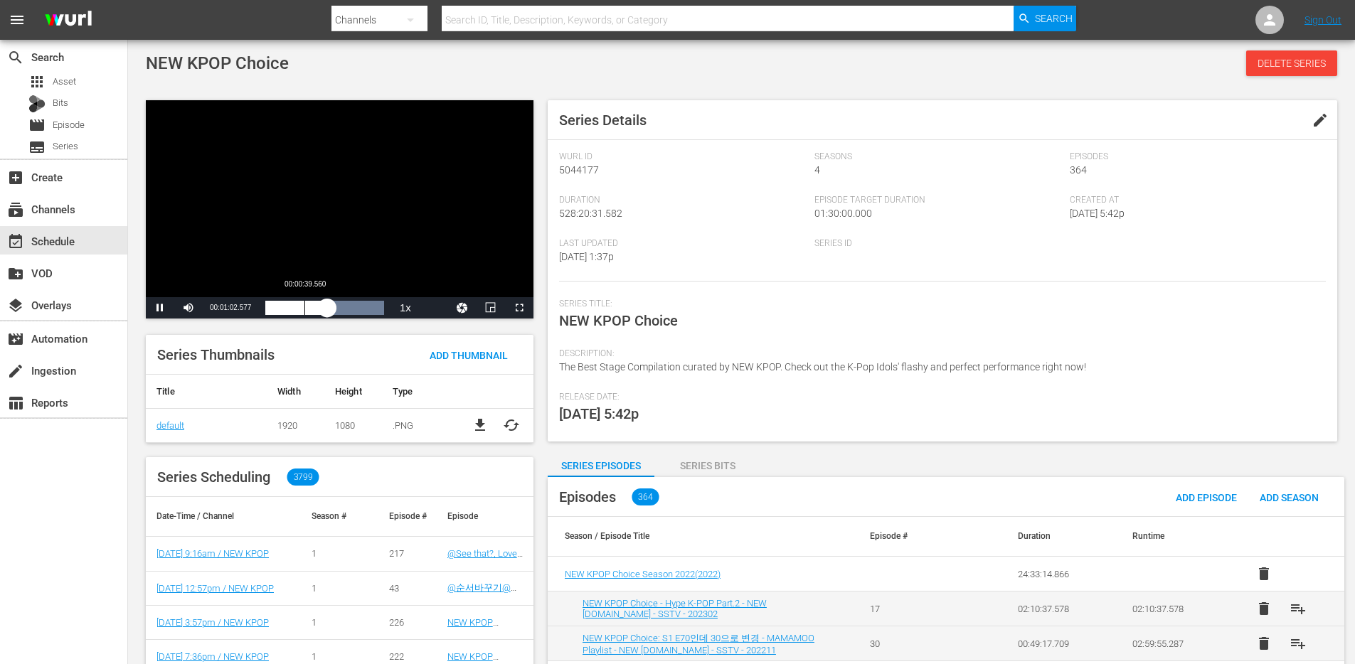
click at [304, 309] on div "Loaded : 100.00% 00:00:39.560 00:01:02.708" at bounding box center [324, 308] width 119 height 14
click at [294, 308] on div "00:00:39.701" at bounding box center [284, 308] width 39 height 14
click at [160, 308] on span "Video Player" at bounding box center [160, 308] width 0 height 0
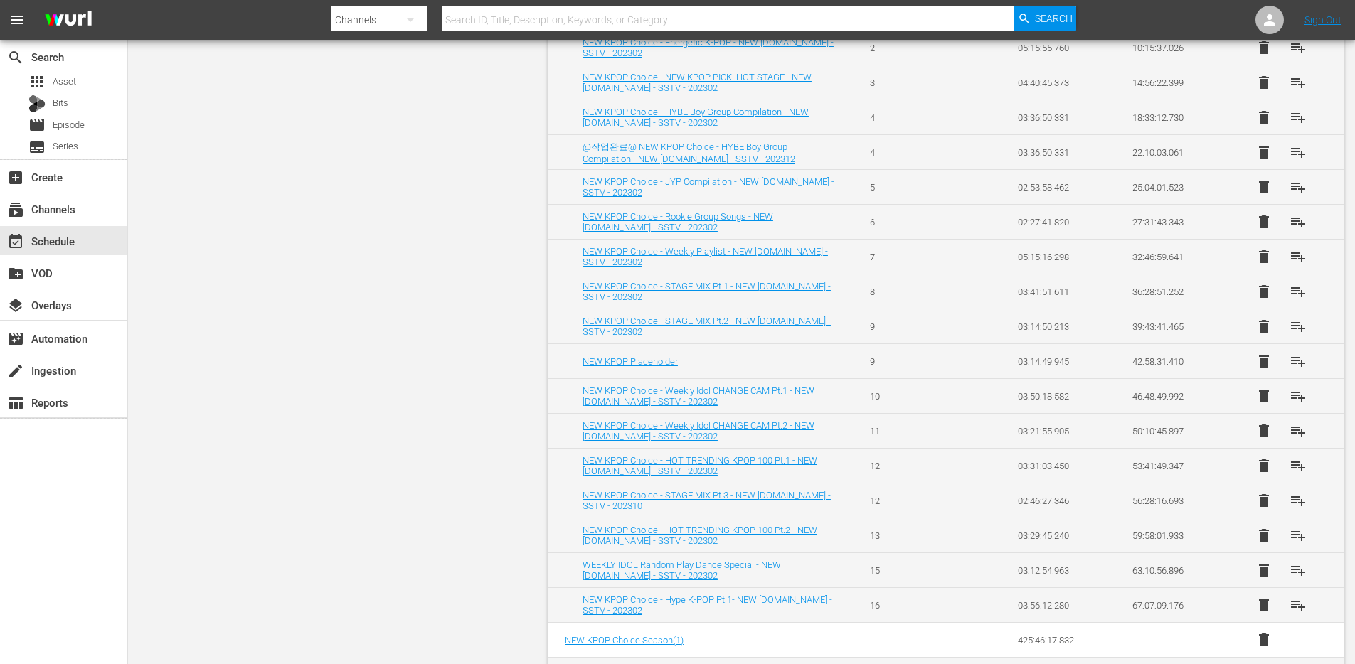
scroll to position [715, 0]
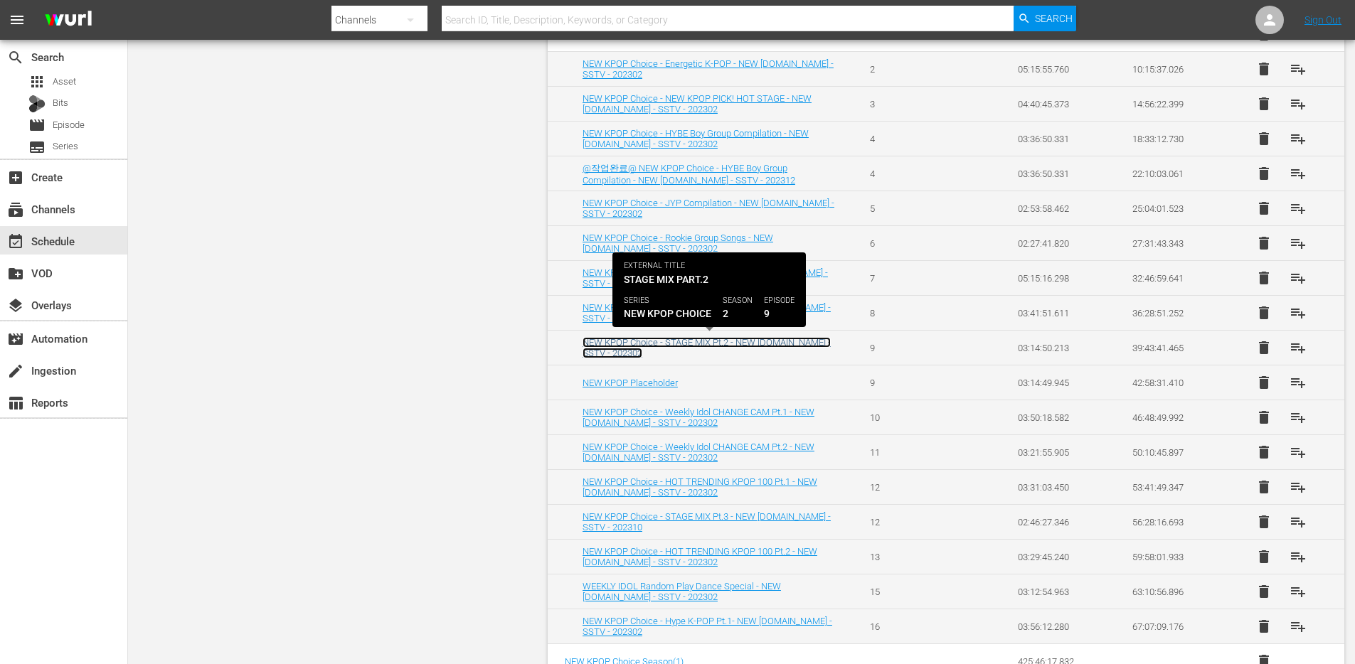
click at [640, 346] on link "NEW KPOP Choice - STAGE MIX Pt.2 - NEW [DOMAIN_NAME] - SSTV - 202302" at bounding box center [706, 347] width 248 height 21
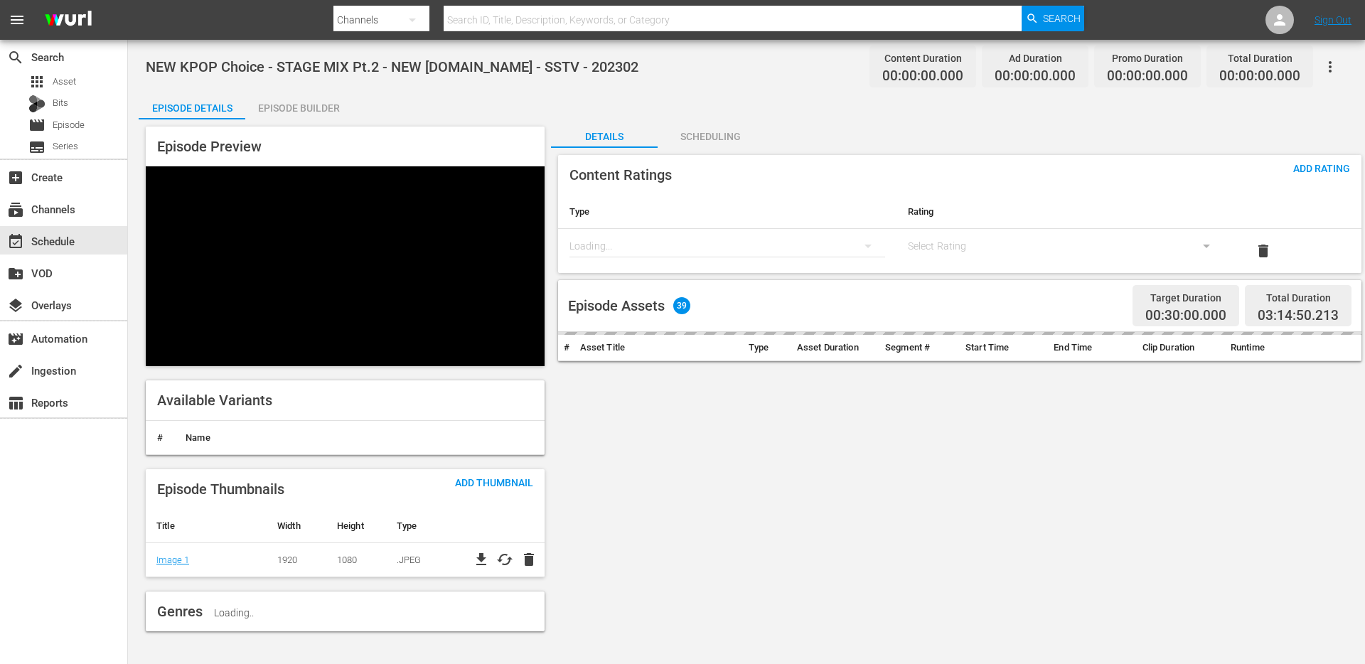
click at [508, 63] on span "NEW KPOP Choice - STAGE MIX Pt.2 - NEW [DOMAIN_NAME] - SSTV - 202302" at bounding box center [392, 66] width 493 height 17
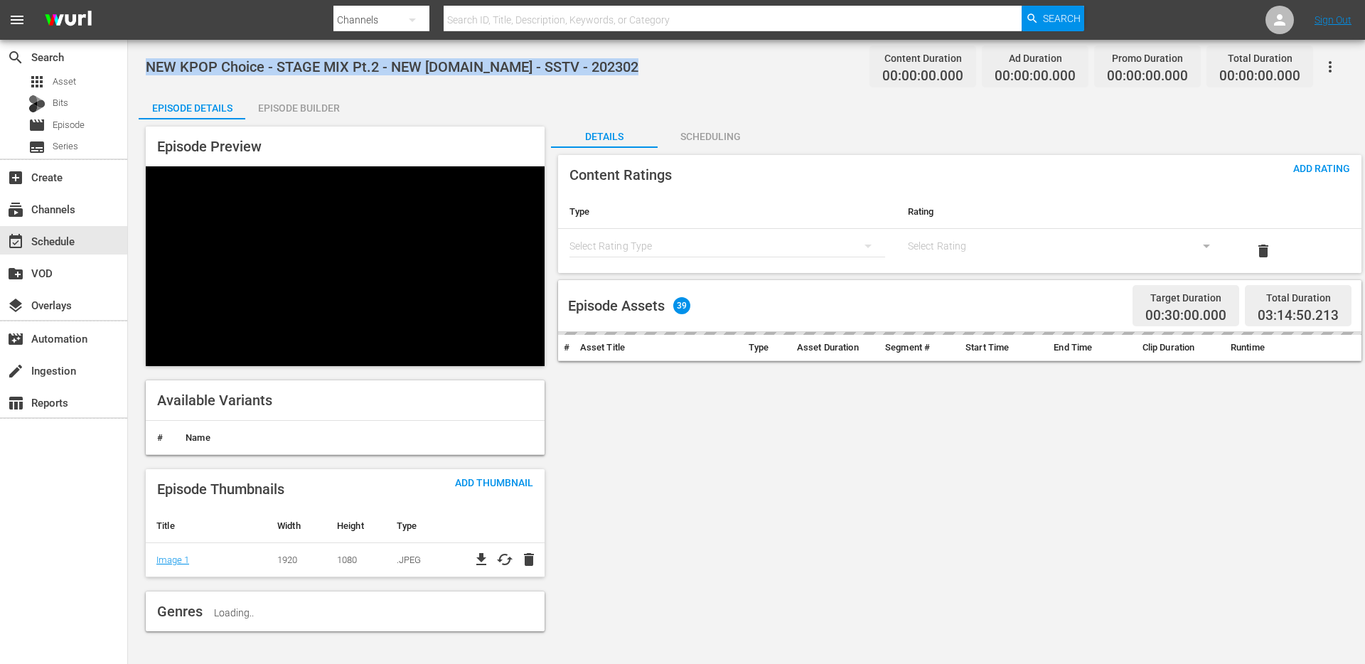
click at [508, 63] on span "NEW KPOP Choice - STAGE MIX Pt.2 - NEW [DOMAIN_NAME] - SSTV - 202302" at bounding box center [392, 66] width 493 height 17
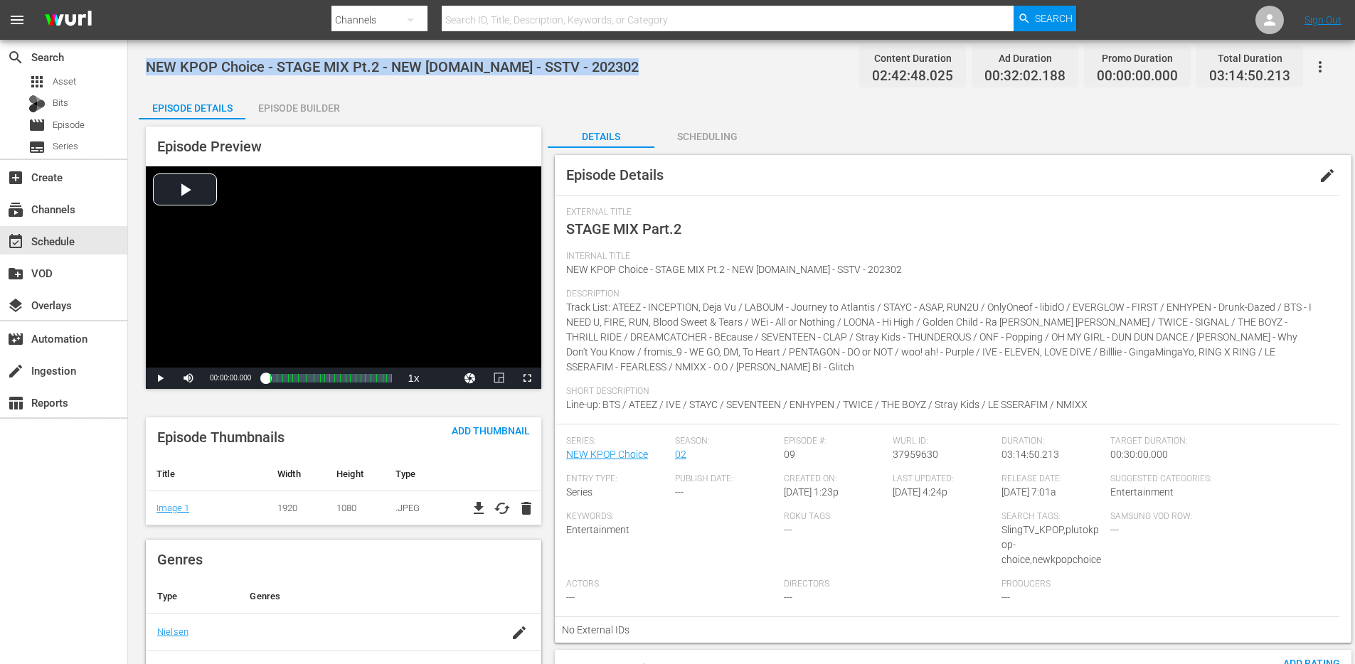
click at [369, 70] on span "NEW KPOP Choice - STAGE MIX Pt.2 - NEW [DOMAIN_NAME] - SSTV - 202302" at bounding box center [392, 66] width 493 height 17
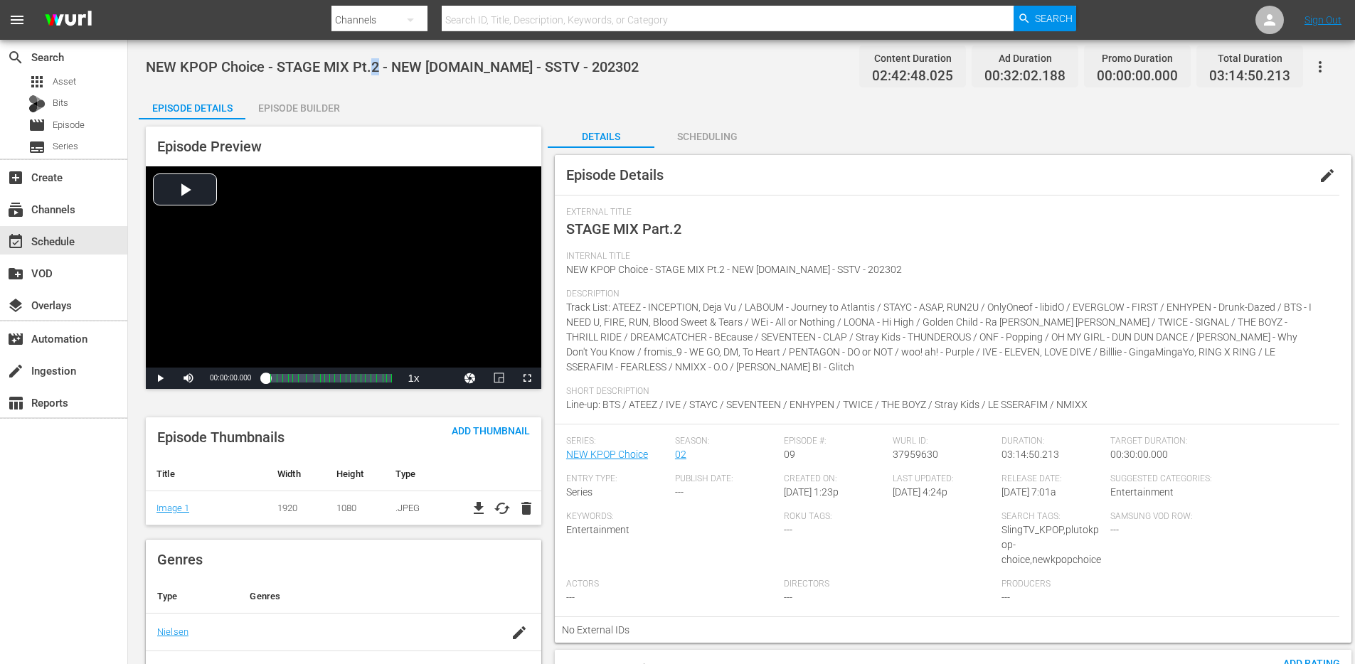
click at [369, 70] on span "NEW KPOP Choice - STAGE MIX Pt.2 - NEW [DOMAIN_NAME] - SSTV - 202302" at bounding box center [392, 66] width 493 height 17
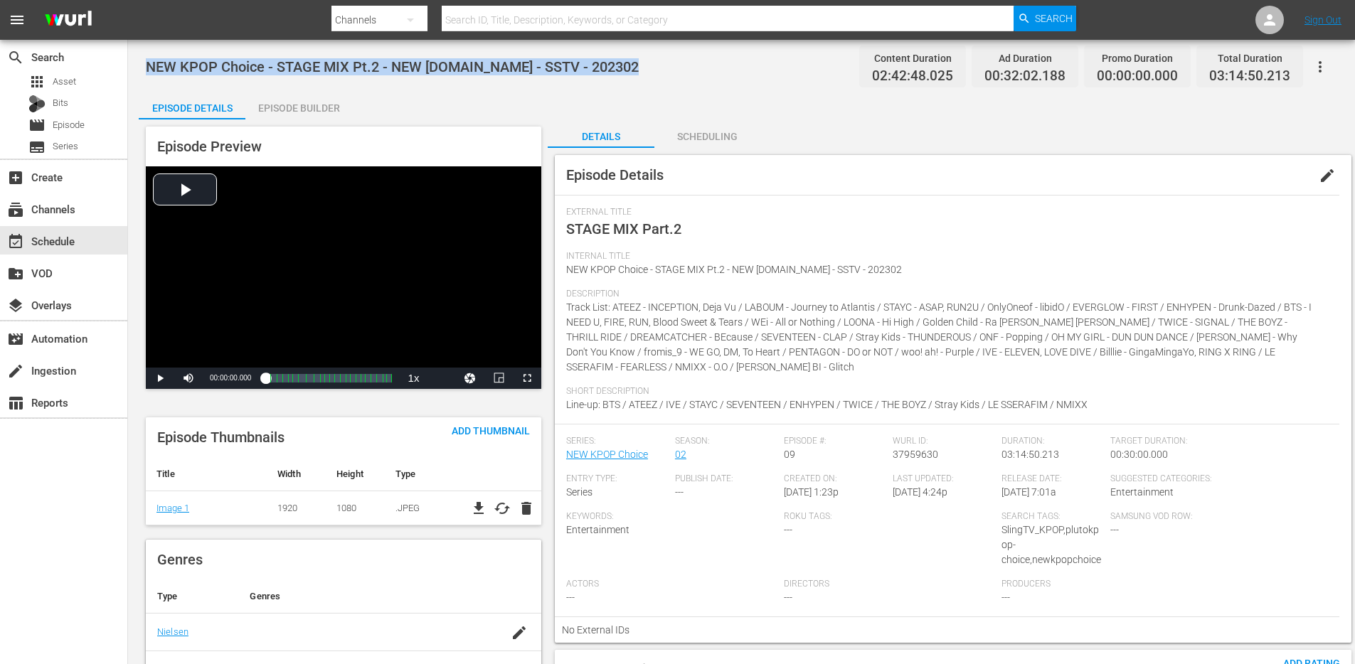
click at [369, 70] on span "NEW KPOP Choice - STAGE MIX Pt.2 - NEW [DOMAIN_NAME] - SSTV - 202302" at bounding box center [392, 66] width 493 height 17
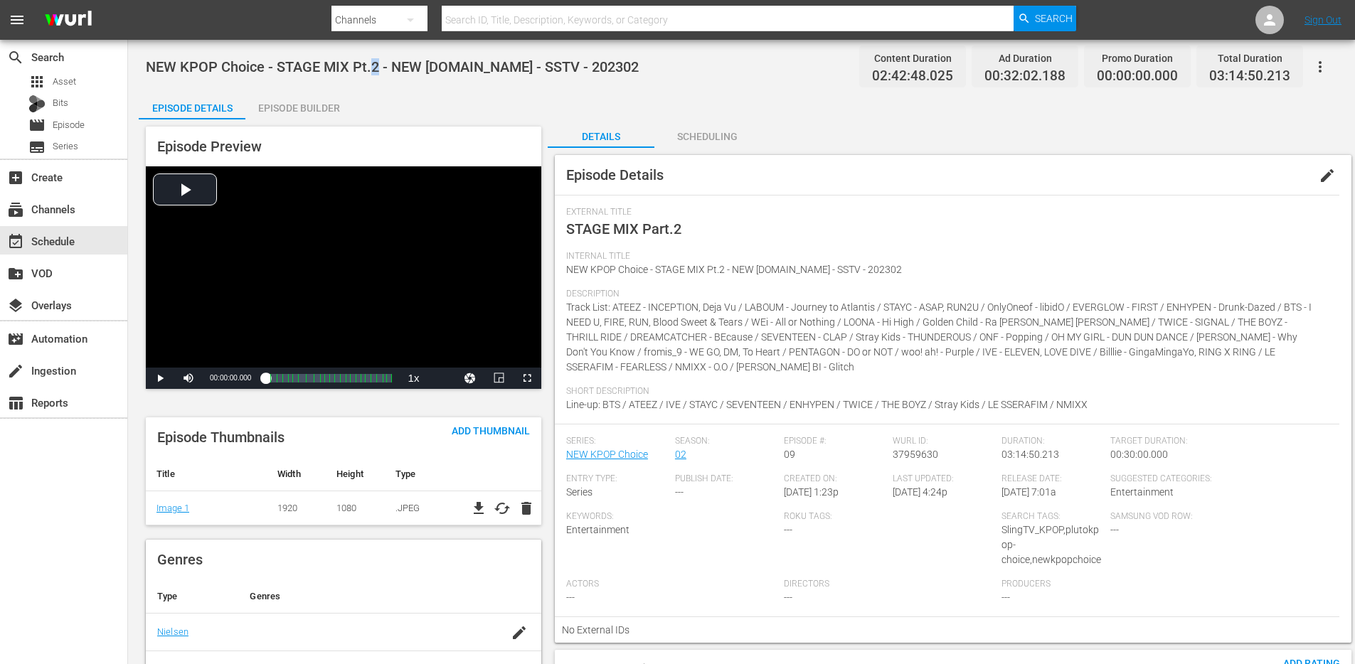
click at [369, 70] on span "NEW KPOP Choice - STAGE MIX Pt.2 - NEW [DOMAIN_NAME] - SSTV - 202302" at bounding box center [392, 66] width 493 height 17
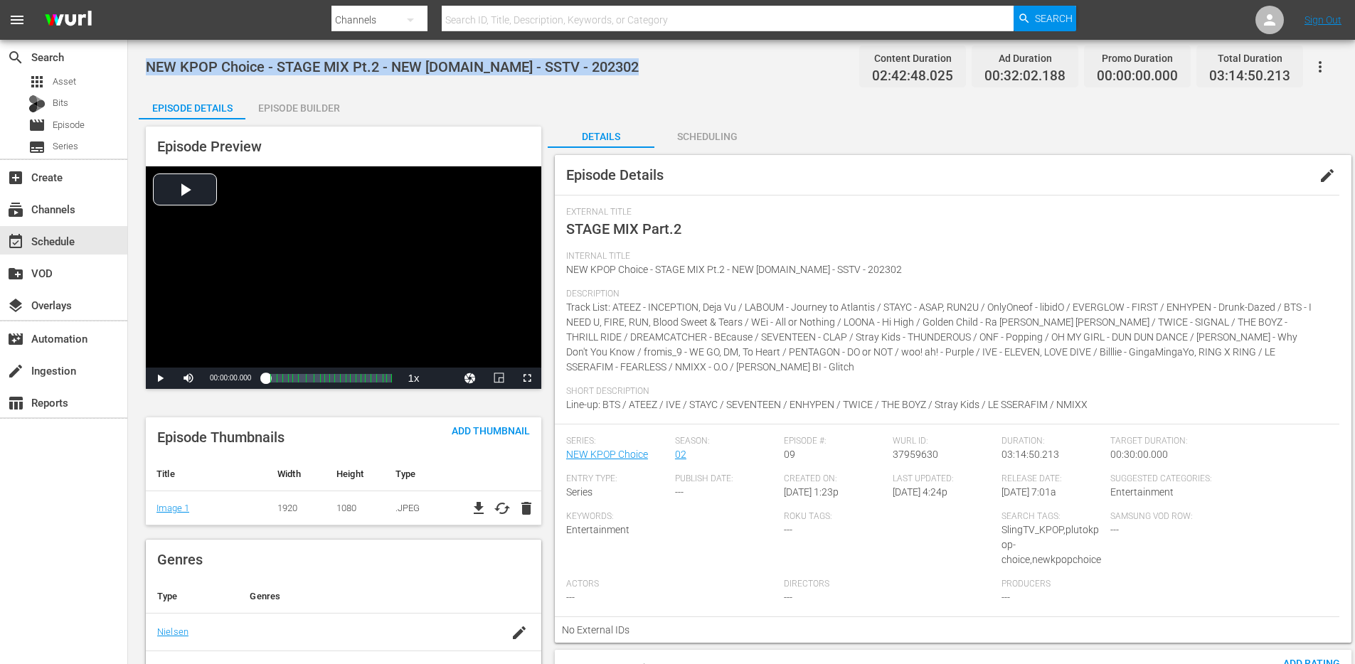
click at [369, 70] on span "NEW KPOP Choice - STAGE MIX Pt.2 - NEW [DOMAIN_NAME] - SSTV - 202302" at bounding box center [392, 66] width 493 height 17
drag, startPoint x: 140, startPoint y: 65, endPoint x: 582, endPoint y: 75, distance: 442.5
click at [582, 75] on div "NEW KPOP Choice - STAGE MIX Pt.2 - NEW [DOMAIN_NAME] - SSTV - 202302 Content Du…" at bounding box center [741, 66] width 1191 height 32
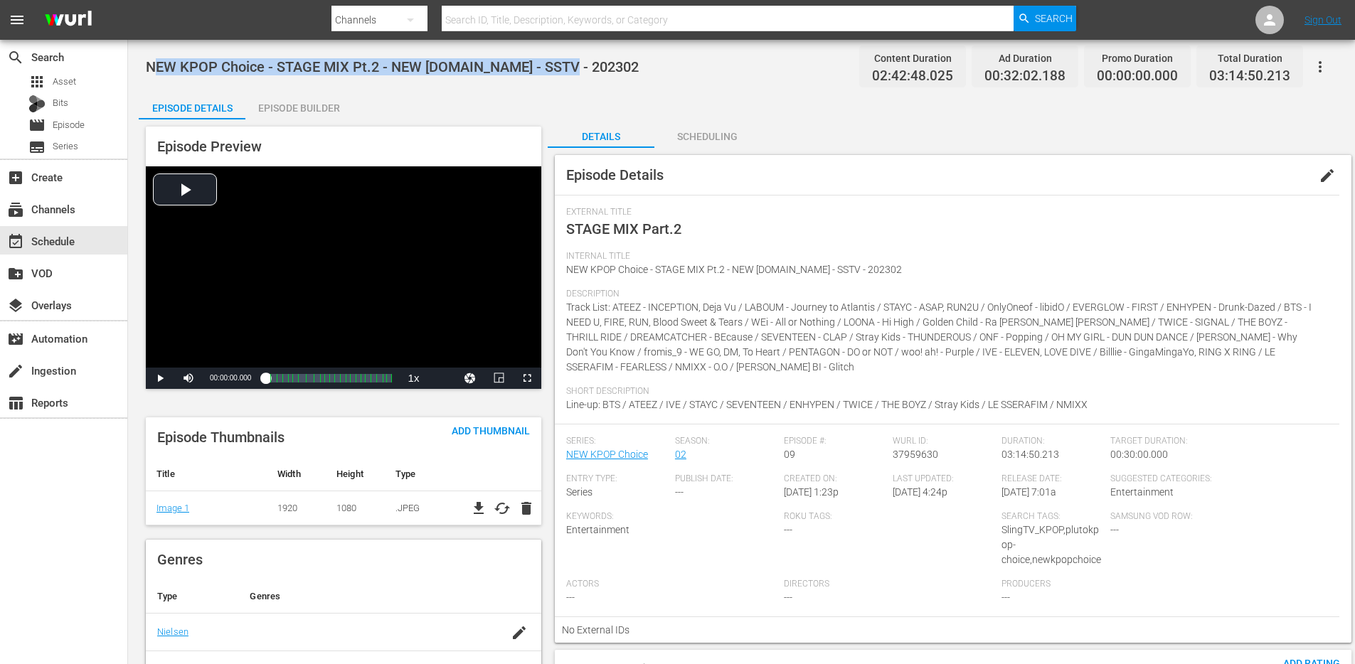
drag, startPoint x: 585, startPoint y: 72, endPoint x: 156, endPoint y: 63, distance: 428.9
click at [156, 63] on div "NEW KPOP Choice - STAGE MIX Pt.2 - NEW [DOMAIN_NAME] - SSTV - 202302 Content Du…" at bounding box center [741, 66] width 1191 height 32
click at [789, 399] on span "Line-up: BTS / ATEEZ / IVE / STAYC / SEVENTEEN / ENHYPEN / TWICE / THE BOYZ / S…" at bounding box center [826, 404] width 521 height 11
click at [789, 405] on span "Line-up: BTS / ATEEZ / IVE / STAYC / SEVENTEEN / ENHYPEN / TWICE / THE BOYZ / S…" at bounding box center [826, 404] width 521 height 11
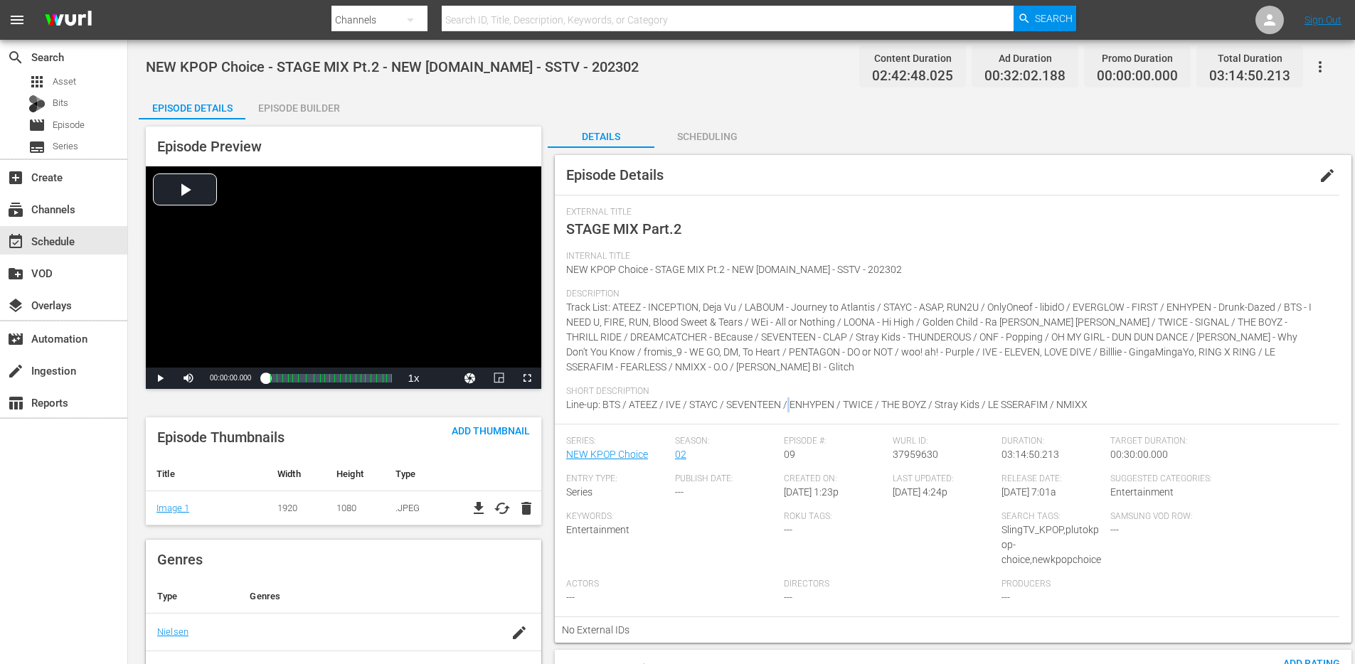
click at [789, 405] on span "Line-up: BTS / ATEEZ / IVE / STAYC / SEVENTEEN / ENHYPEN / TWICE / THE BOYZ / S…" at bounding box center [826, 404] width 521 height 11
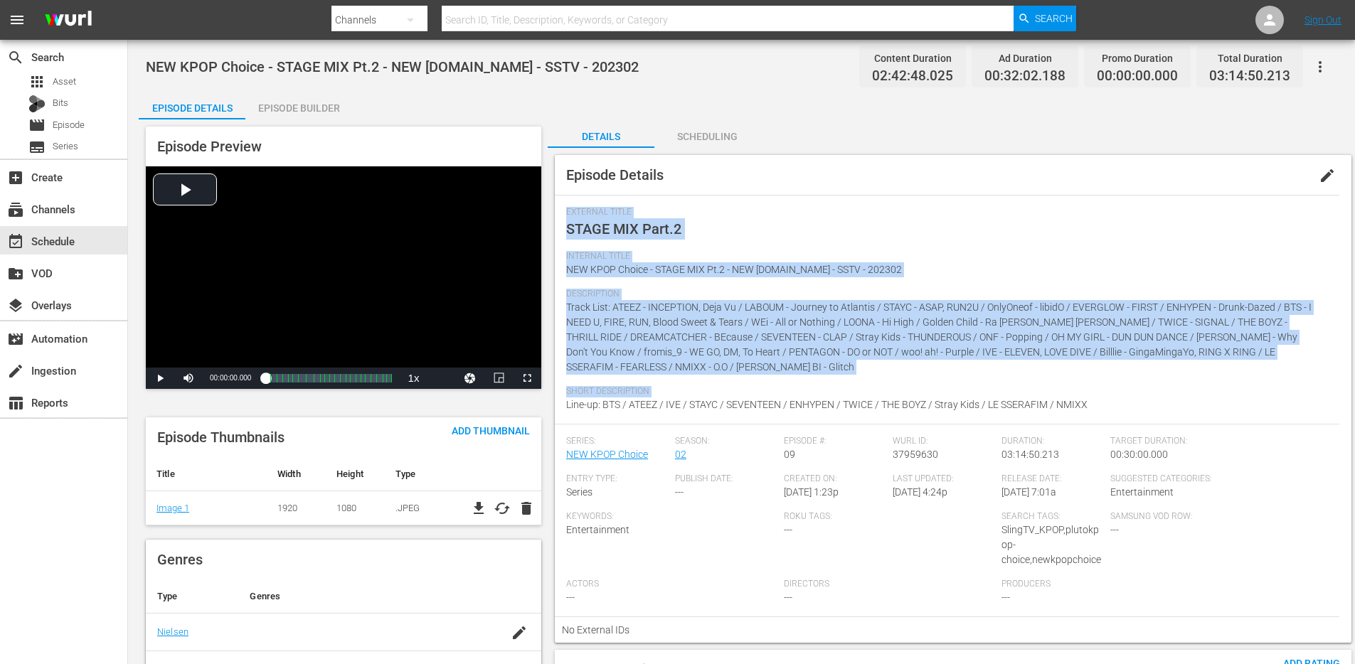
click at [789, 405] on span "Line-up: BTS / ATEEZ / IVE / STAYC / SEVENTEEN / ENHYPEN / TWICE / THE BOYZ / S…" at bounding box center [826, 404] width 521 height 11
click at [771, 411] on div "Short Description Line-up: BTS / ATEEZ / IVE / STAYC / SEVENTEEN / ENHYPEN / TW…" at bounding box center [947, 405] width 762 height 38
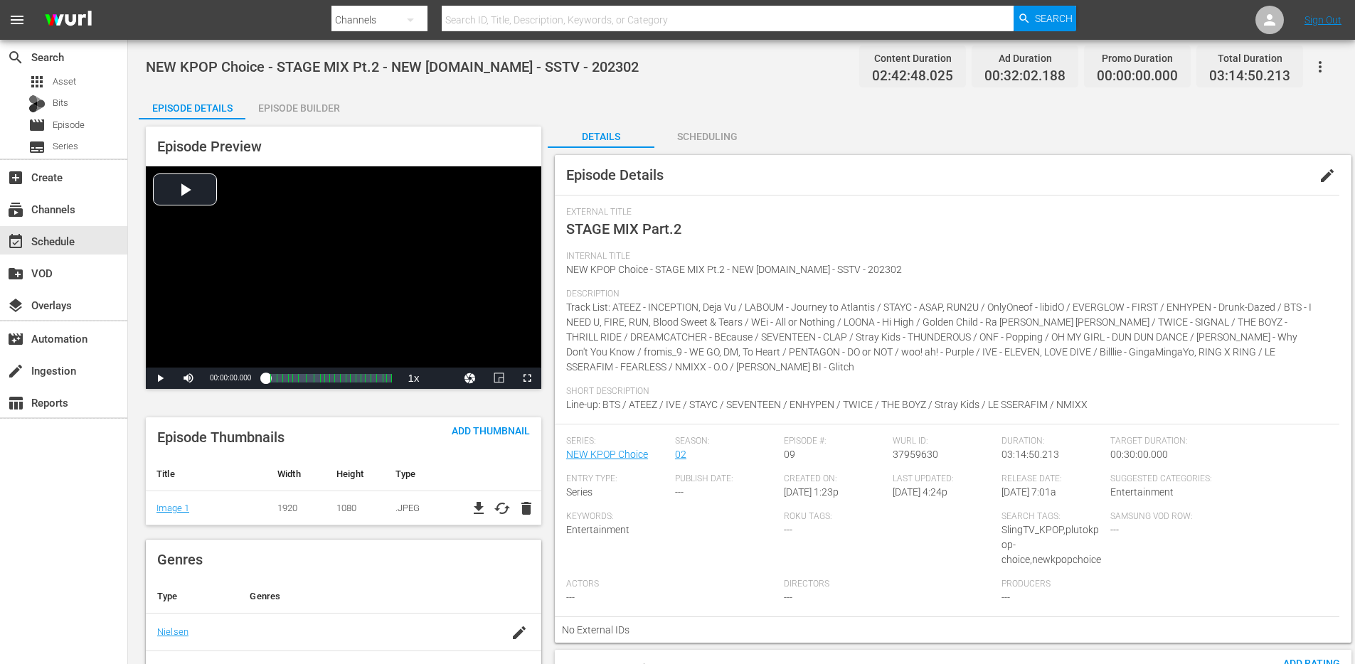
click at [768, 393] on span "Short Description" at bounding box center [943, 391] width 755 height 11
click at [762, 399] on span "Line-up: BTS / ATEEZ / IVE / STAYC / SEVENTEEN / ENHYPEN / TWICE / THE BOYZ / S…" at bounding box center [826, 404] width 521 height 11
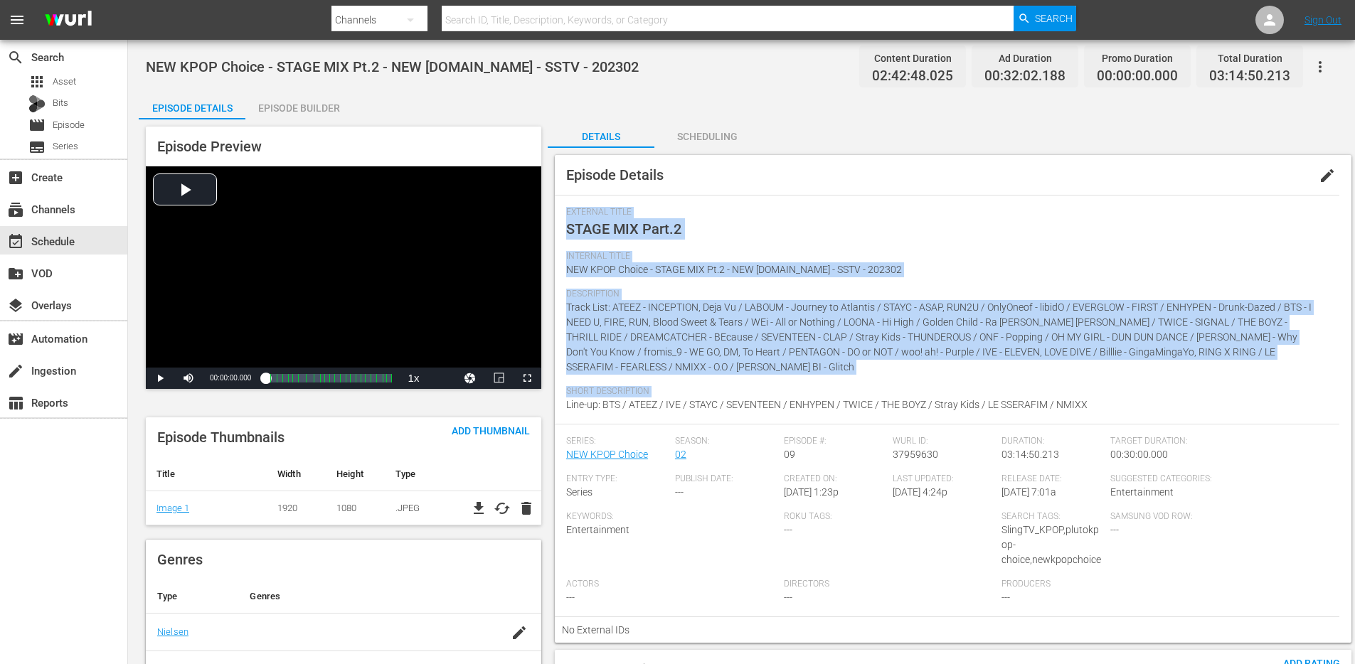
click at [762, 399] on span "Line-up: BTS / ATEEZ / IVE / STAYC / SEVENTEEN / ENHYPEN / TWICE / THE BOYZ / S…" at bounding box center [826, 404] width 521 height 11
click at [762, 404] on span "Line-up: BTS / ATEEZ / IVE / STAYC / SEVENTEEN / ENHYPEN / TWICE / THE BOYZ / S…" at bounding box center [826, 404] width 521 height 11
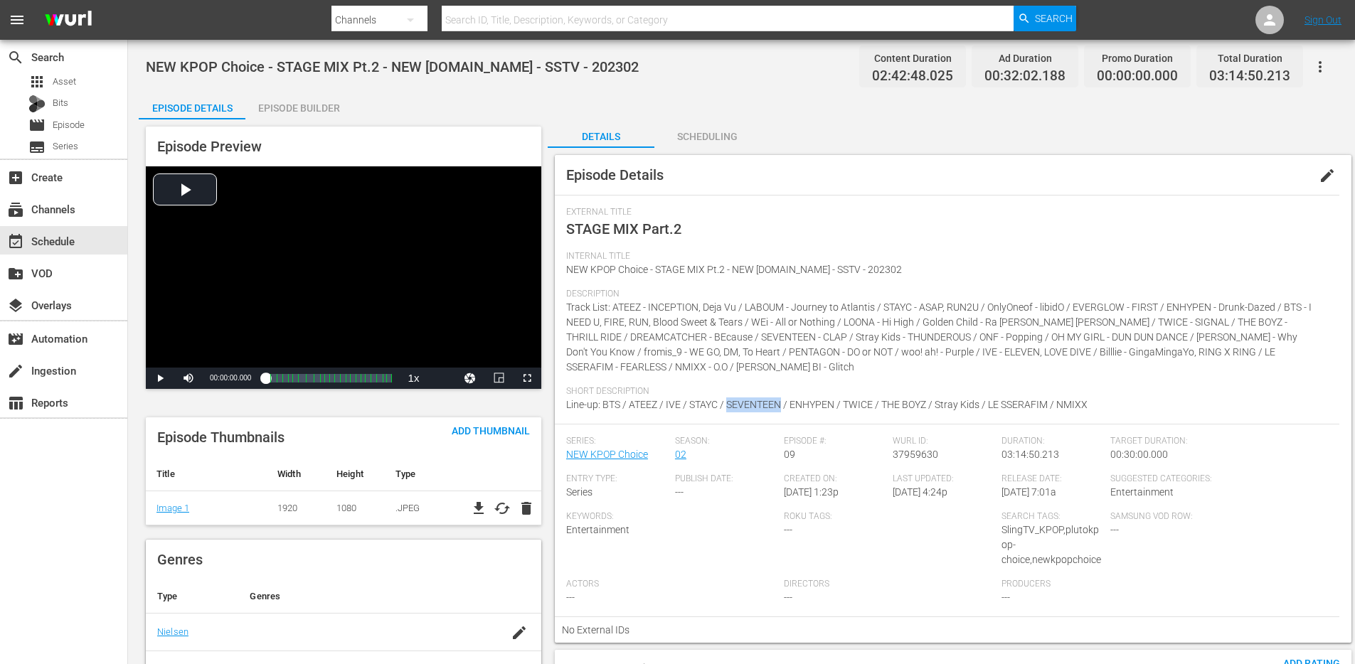
click at [762, 404] on span "Line-up: BTS / ATEEZ / IVE / STAYC / SEVENTEEN / ENHYPEN / TWICE / THE BOYZ / S…" at bounding box center [826, 404] width 521 height 11
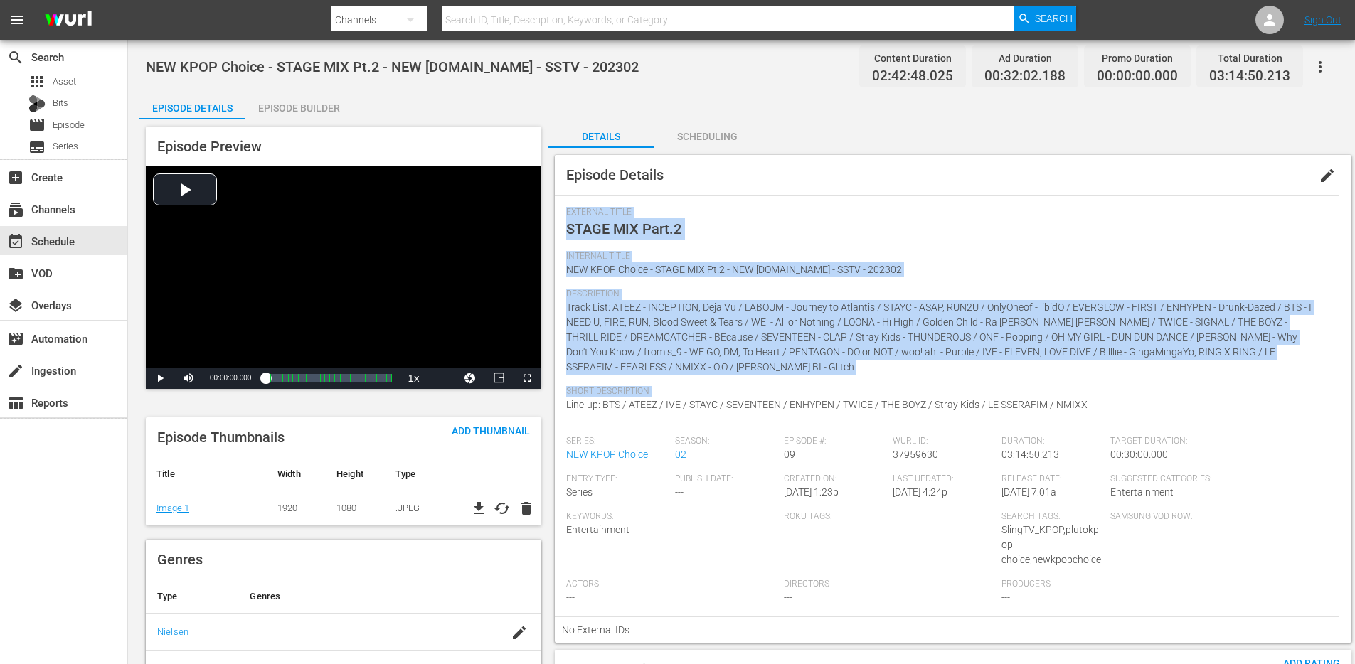
click at [762, 404] on span "Line-up: BTS / ATEEZ / IVE / STAYC / SEVENTEEN / ENHYPEN / TWICE / THE BOYZ / S…" at bounding box center [826, 404] width 521 height 11
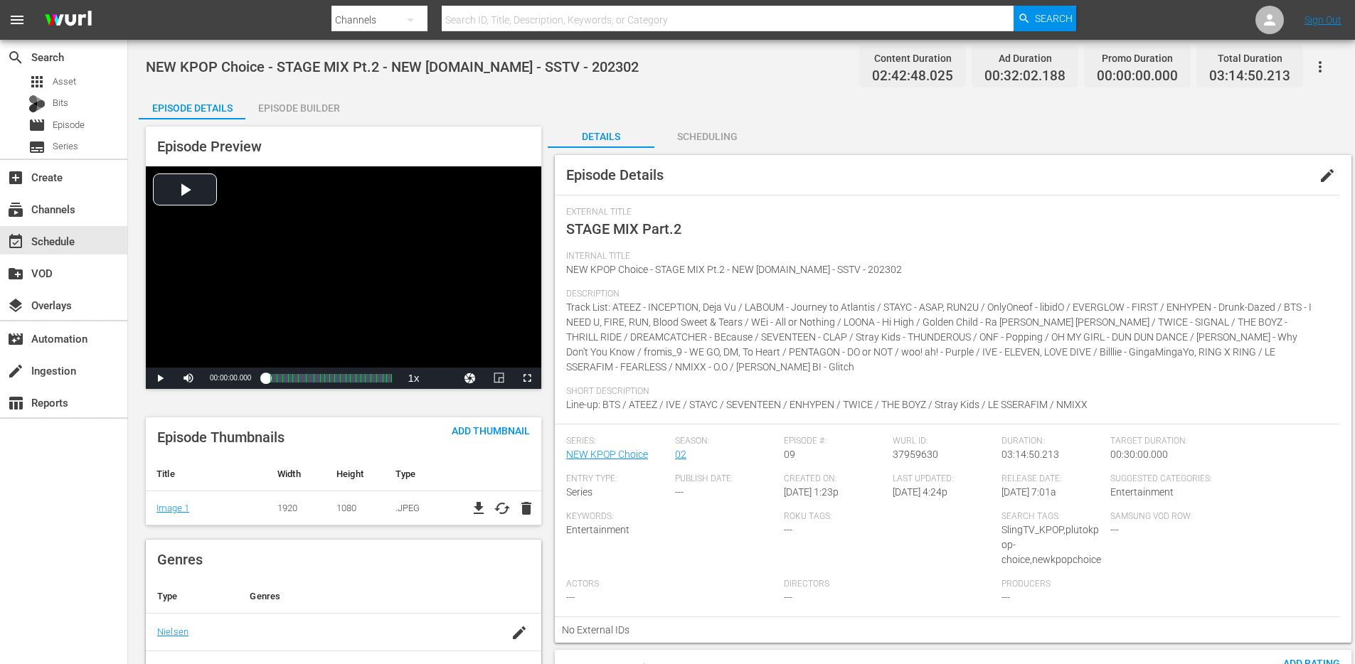
click at [762, 369] on div "Description Track List: ATEEZ - INCEPTION, Deja Vu / LABOUM - Journey to Atlant…" at bounding box center [947, 337] width 762 height 97
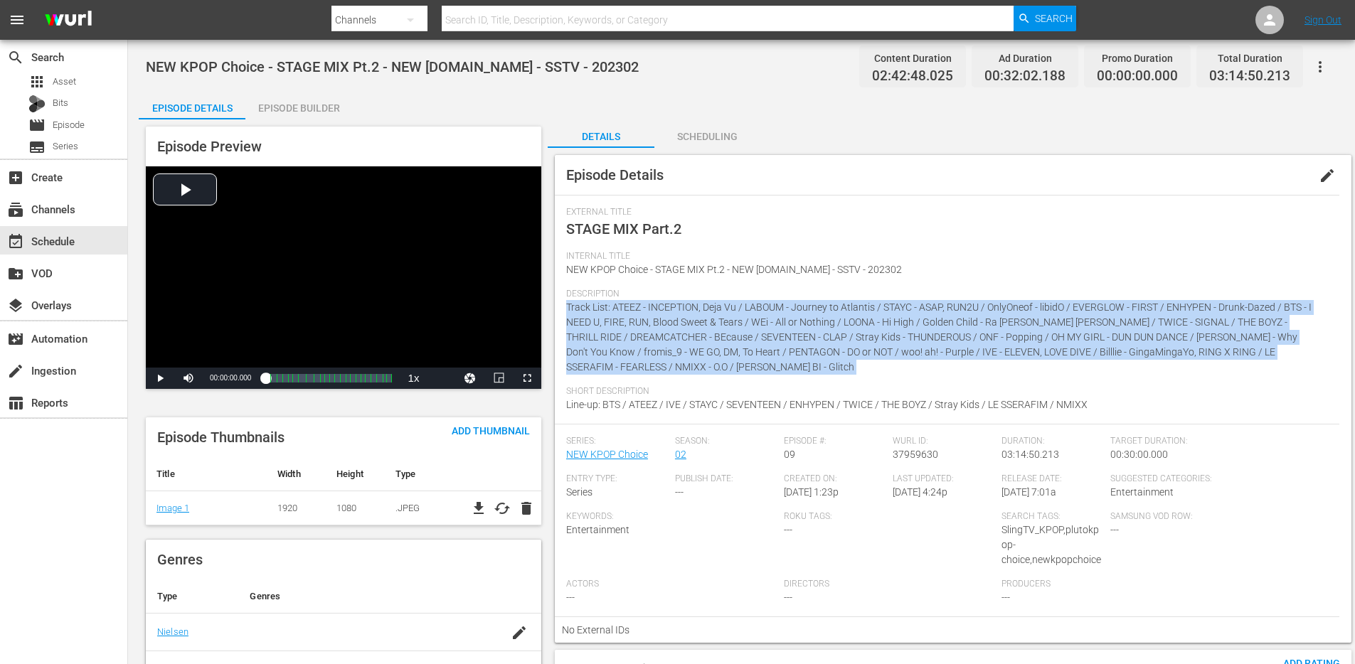
drag, startPoint x: 762, startPoint y: 369, endPoint x: 564, endPoint y: 311, distance: 206.6
click at [564, 311] on div "External Title STAGE MIX Part.2 Internal Title NEW KPOP Choice - STAGE MIX Pt.2…" at bounding box center [947, 419] width 784 height 448
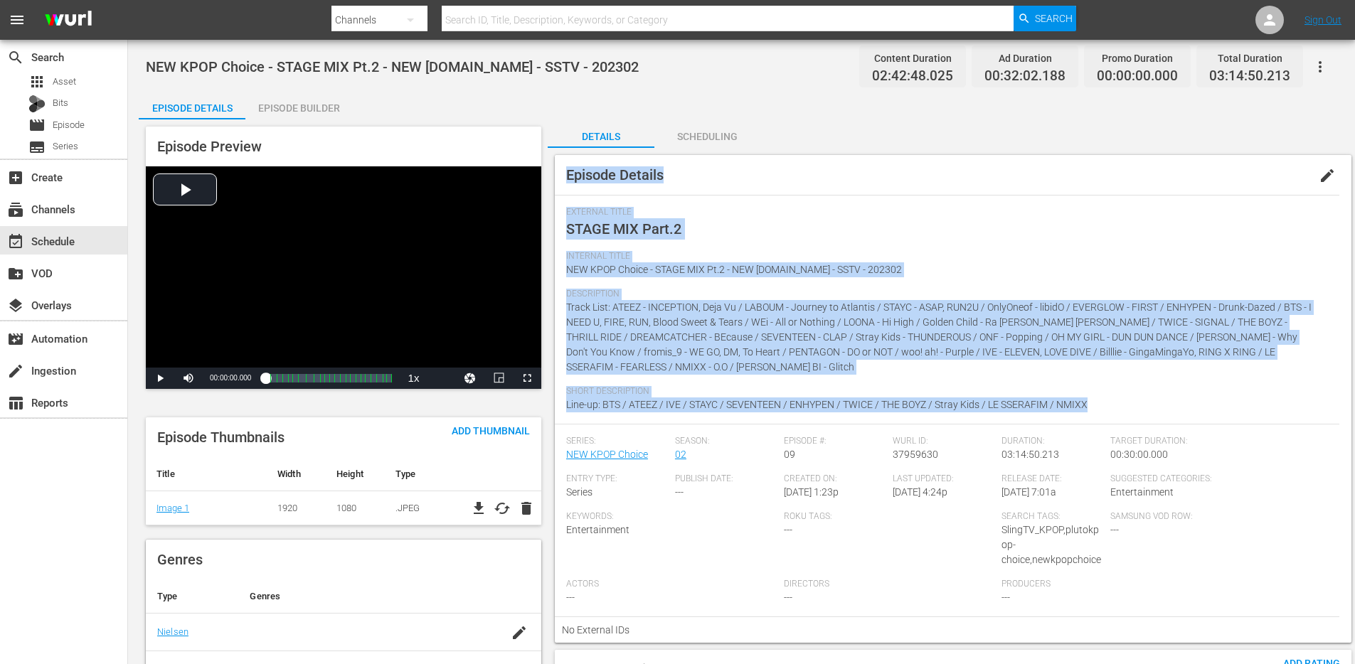
drag, startPoint x: 568, startPoint y: 171, endPoint x: 1114, endPoint y: 417, distance: 599.3
click at [1114, 417] on div "Episode Details edit External Title STAGE MIX Part.2 Internal Title NEW KPOP Ch…" at bounding box center [953, 399] width 796 height 488
click at [1114, 414] on div "Short Description Line-up: BTS / ATEEZ / IVE / STAYC / SEVENTEEN / ENHYPEN / TW…" at bounding box center [947, 405] width 762 height 38
drag, startPoint x: 1114, startPoint y: 412, endPoint x: 565, endPoint y: 180, distance: 595.6
click at [565, 180] on div "Episode Details edit External Title STAGE MIX Part.2 Internal Title NEW KPOP Ch…" at bounding box center [953, 399] width 796 height 488
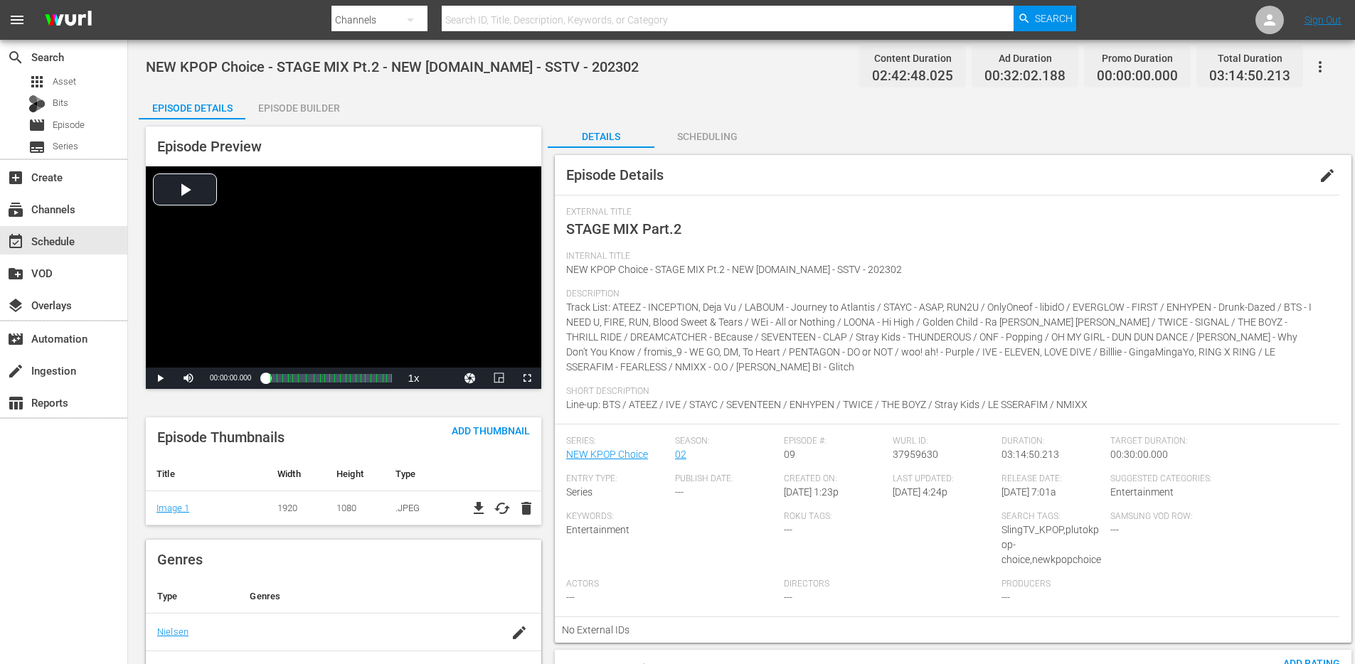
click at [566, 180] on span "Episode Details" at bounding box center [614, 174] width 97 height 17
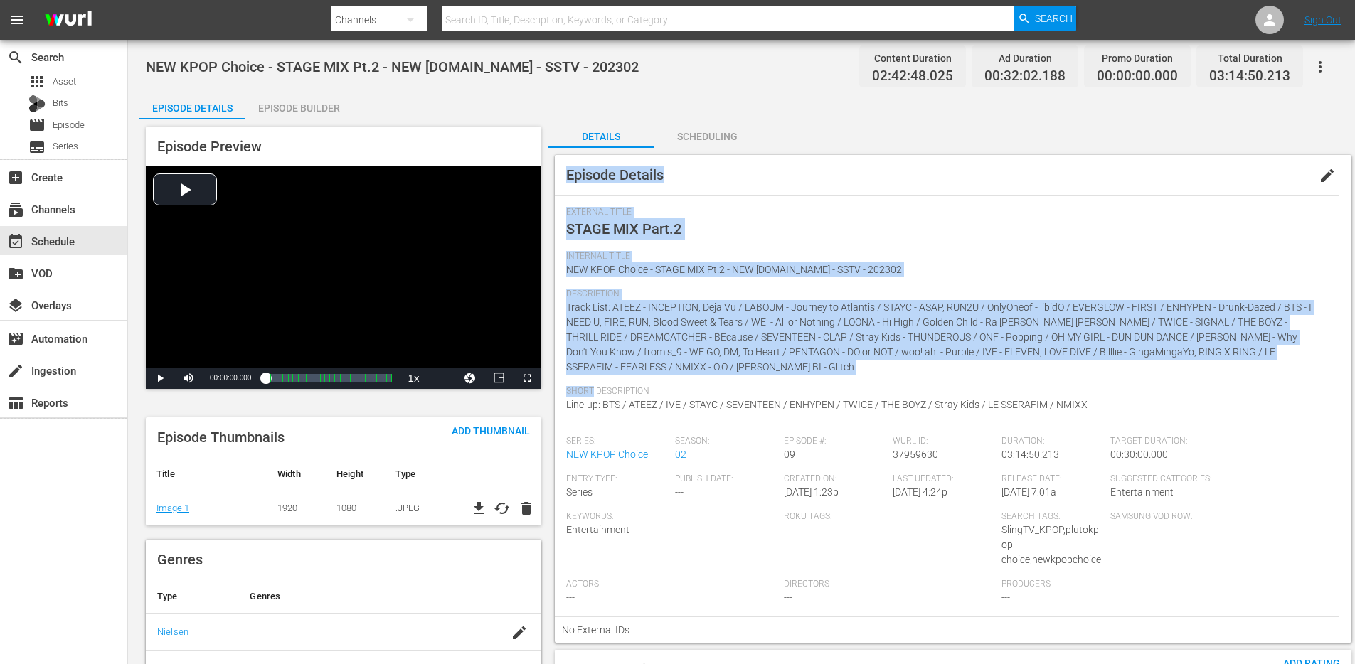
drag, startPoint x: 565, startPoint y: 180, endPoint x: 1150, endPoint y: 389, distance: 620.8
click at [1149, 385] on div "Episode Details edit External Title STAGE MIX Part.2 Internal Title NEW KPOP Ch…" at bounding box center [953, 399] width 796 height 488
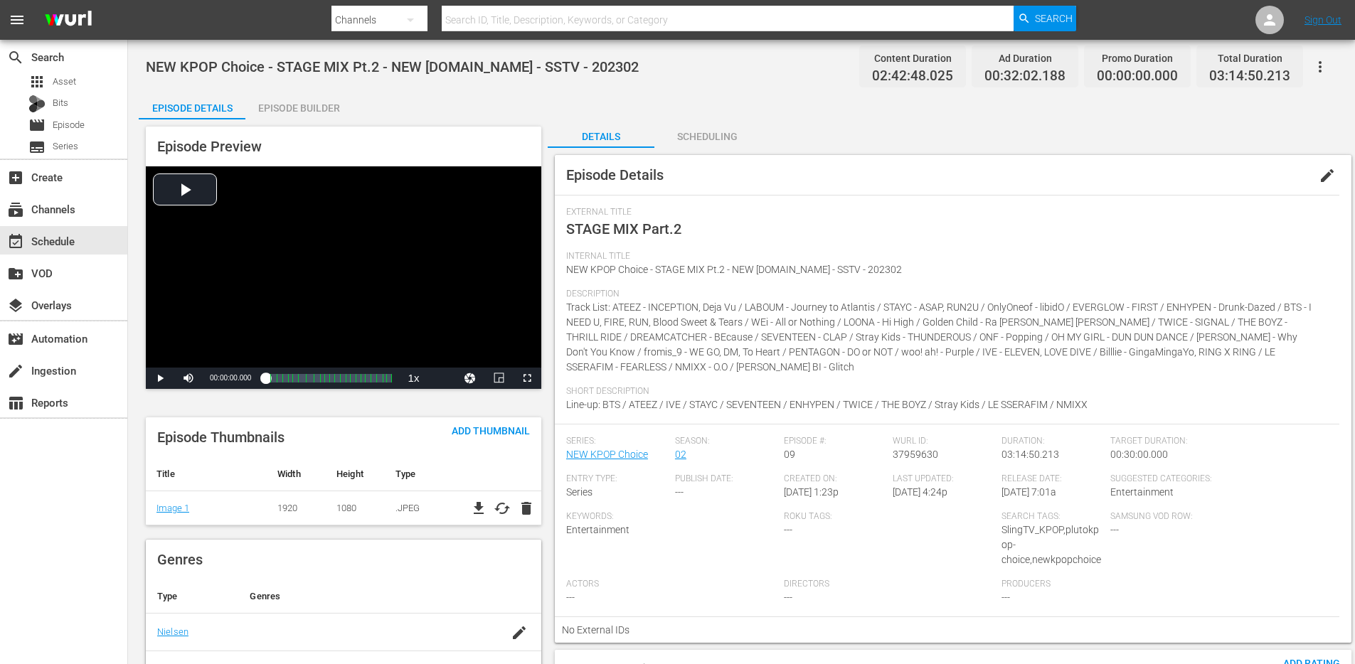
click at [1150, 389] on span "Short Description" at bounding box center [943, 391] width 755 height 11
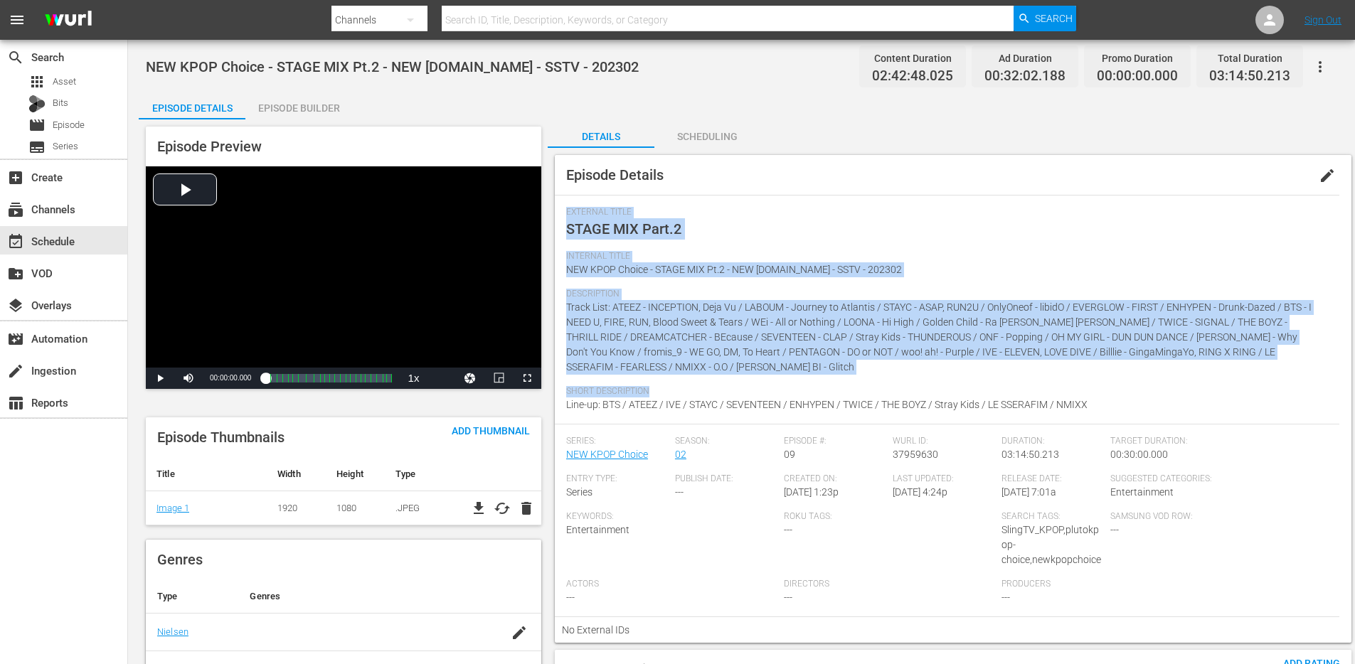
drag, startPoint x: 1138, startPoint y: 392, endPoint x: 679, endPoint y: 177, distance: 506.5
click at [679, 177] on div "Episode Details edit External Title STAGE MIX Part.2 Internal Title NEW KPOP Ch…" at bounding box center [953, 399] width 796 height 488
click at [679, 177] on div "Episode Details edit" at bounding box center [953, 175] width 796 height 40
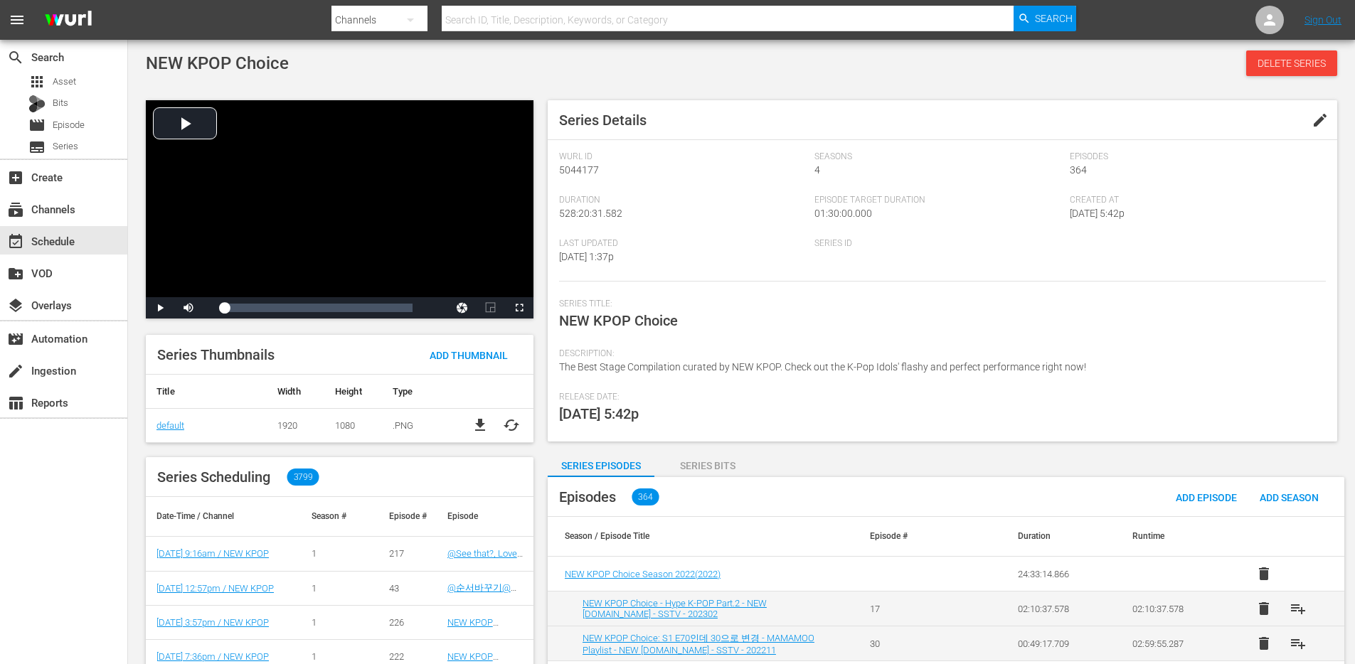
scroll to position [715, 0]
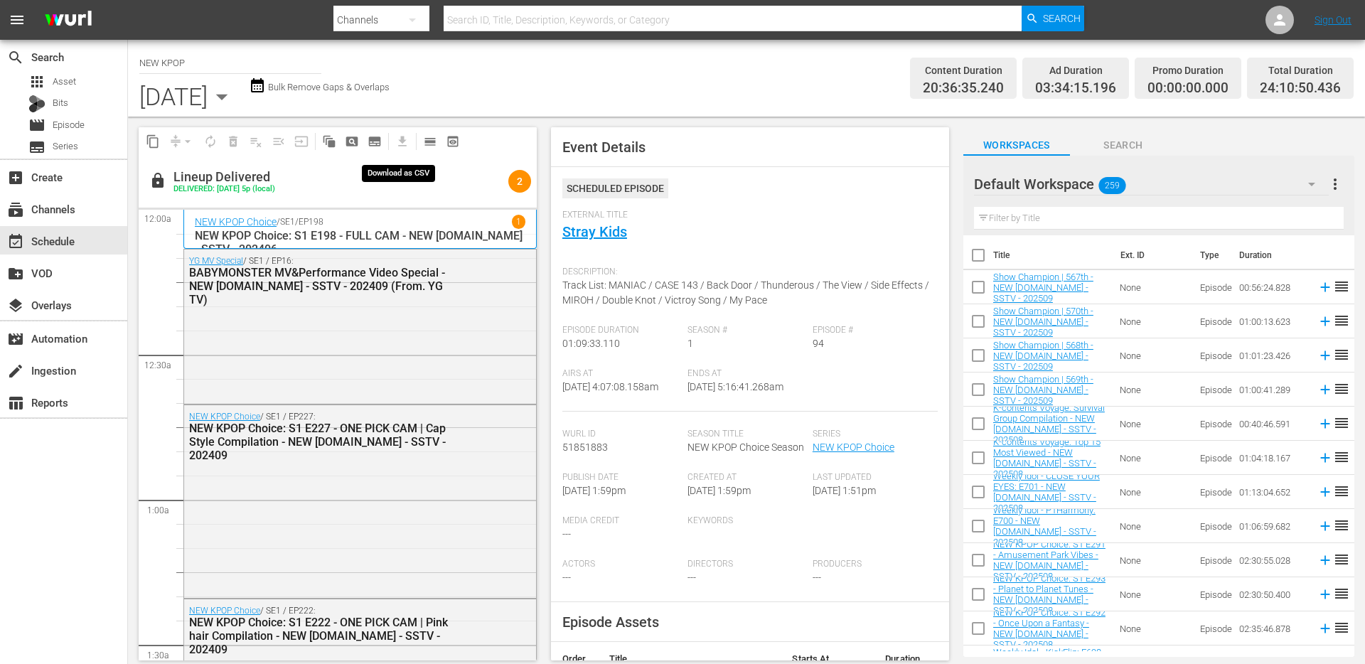
click at [402, 142] on span "get_app" at bounding box center [400, 141] width 28 height 28
click at [336, 198] on div "lock Lineup Delivered DELIVERED: [DATE] 5p (local)" at bounding box center [325, 181] width 353 height 53
click at [161, 149] on button "content_copy" at bounding box center [153, 141] width 23 height 23
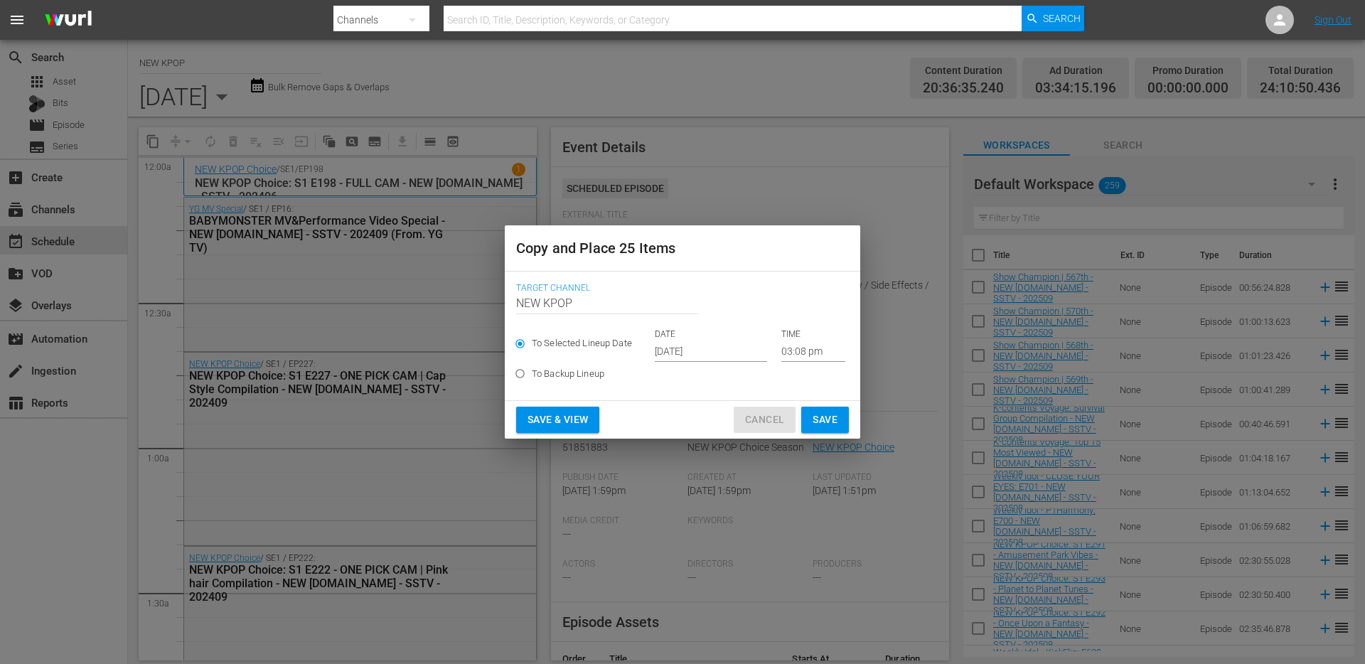
click at [769, 419] on span "Cancel" at bounding box center [764, 420] width 39 height 18
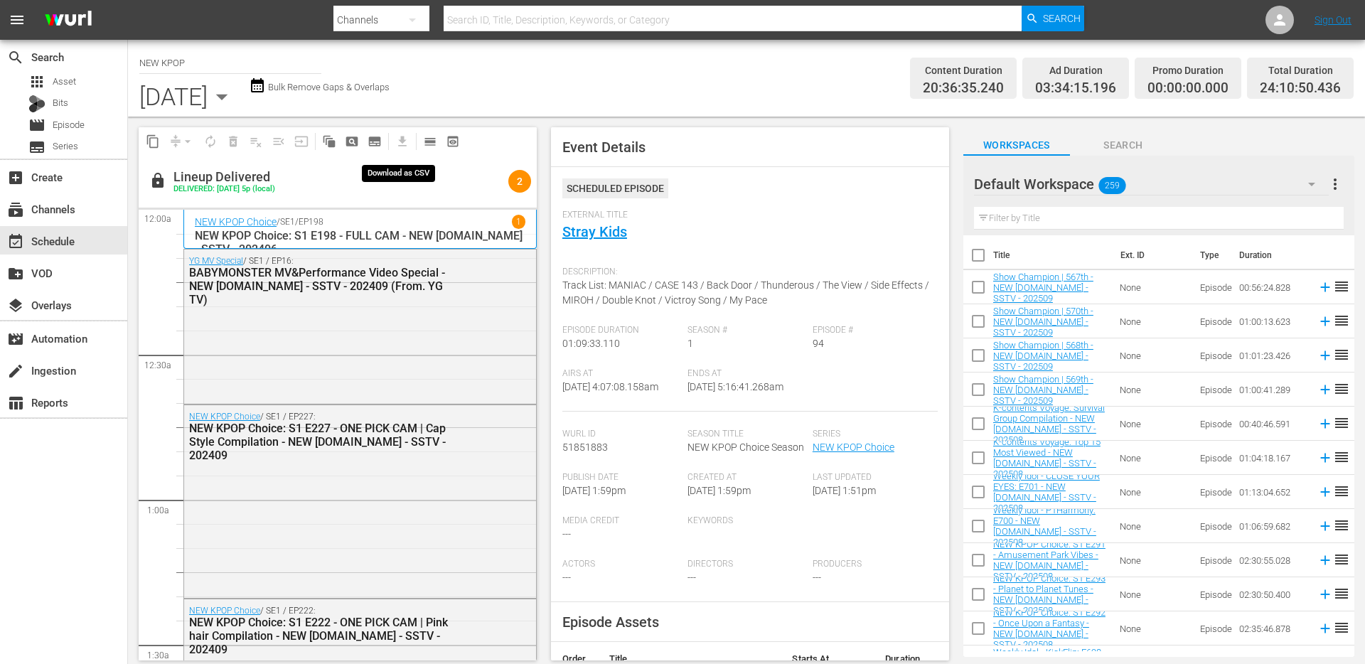
click at [392, 148] on span "get_app" at bounding box center [400, 141] width 28 height 28
click at [393, 147] on span "get_app" at bounding box center [400, 141] width 28 height 28
click at [395, 146] on span "get_app" at bounding box center [400, 141] width 28 height 28
click at [432, 139] on span "calendar_view_day_outlined" at bounding box center [430, 141] width 14 height 14
click at [401, 143] on span "get_app" at bounding box center [400, 141] width 28 height 28
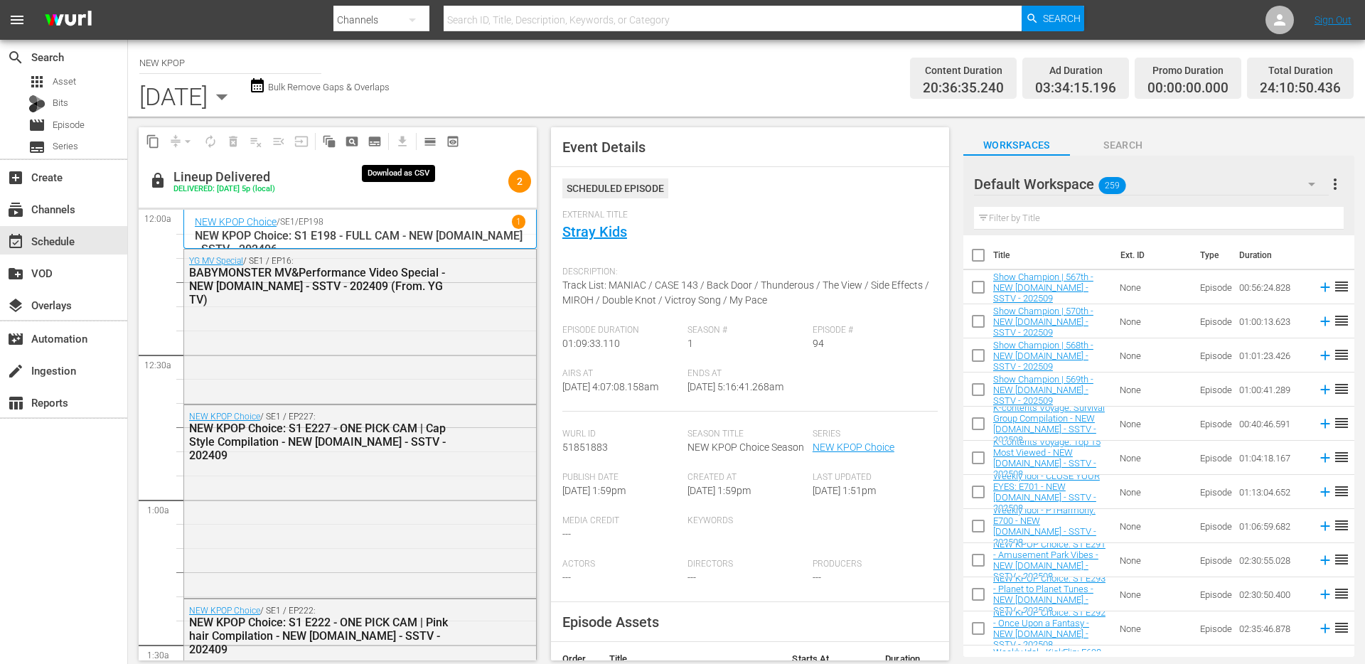
click at [401, 143] on span "get_app" at bounding box center [400, 141] width 28 height 28
click at [401, 138] on span "get_app" at bounding box center [400, 141] width 28 height 28
click at [402, 138] on span "get_app" at bounding box center [400, 141] width 28 height 28
click at [403, 138] on span "get_app" at bounding box center [400, 141] width 28 height 28
click at [404, 139] on span "get_app" at bounding box center [400, 141] width 28 height 28
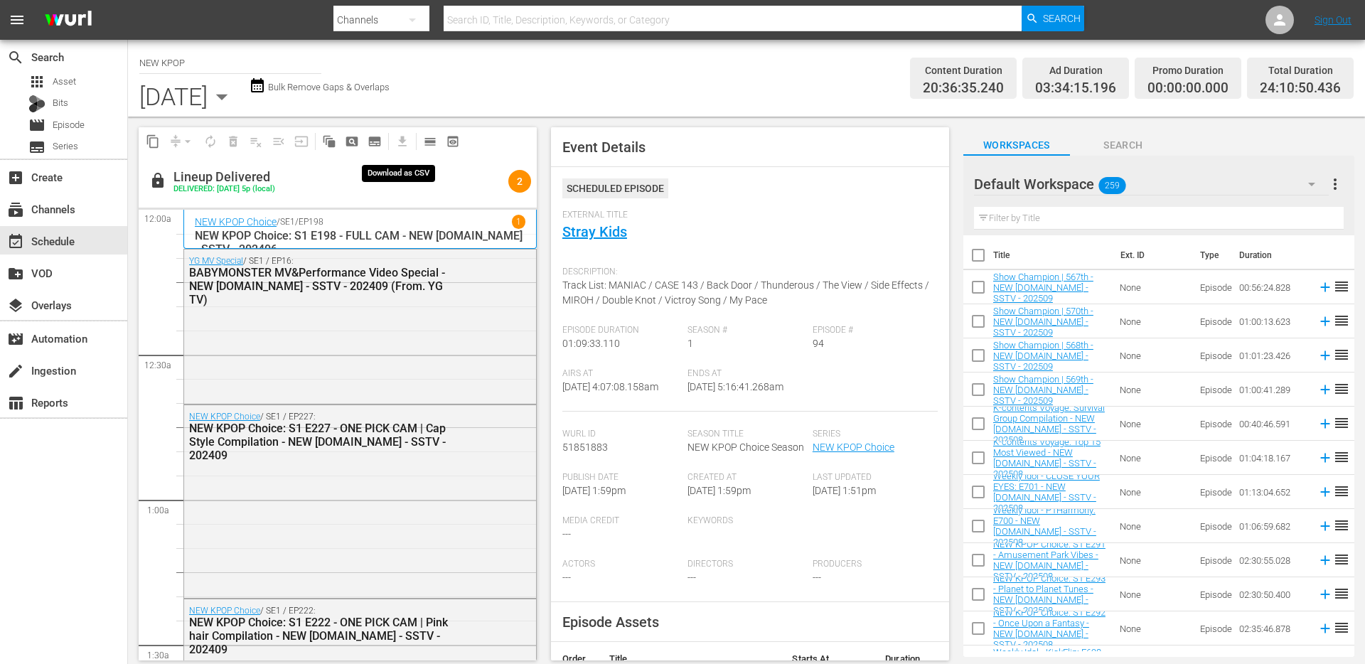
click at [406, 142] on span "get_app" at bounding box center [400, 141] width 28 height 28
click at [405, 142] on span "get_app" at bounding box center [400, 141] width 28 height 28
click at [200, 171] on div "Lineup Delivered" at bounding box center [225, 177] width 102 height 16
click at [210, 185] on div "DELIVERED: [DATE] 5p (local)" at bounding box center [225, 189] width 102 height 9
click at [236, 100] on icon "button" at bounding box center [222, 96] width 28 height 28
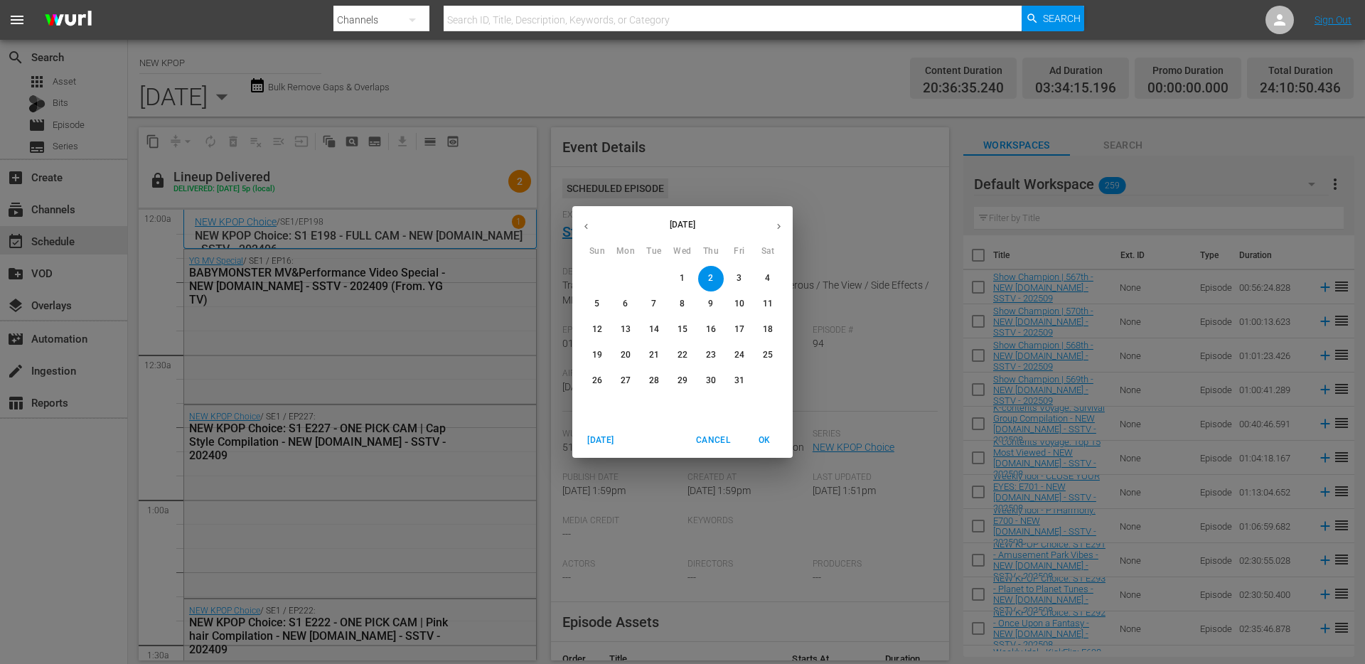
click at [734, 276] on span "3" at bounding box center [740, 278] width 26 height 12
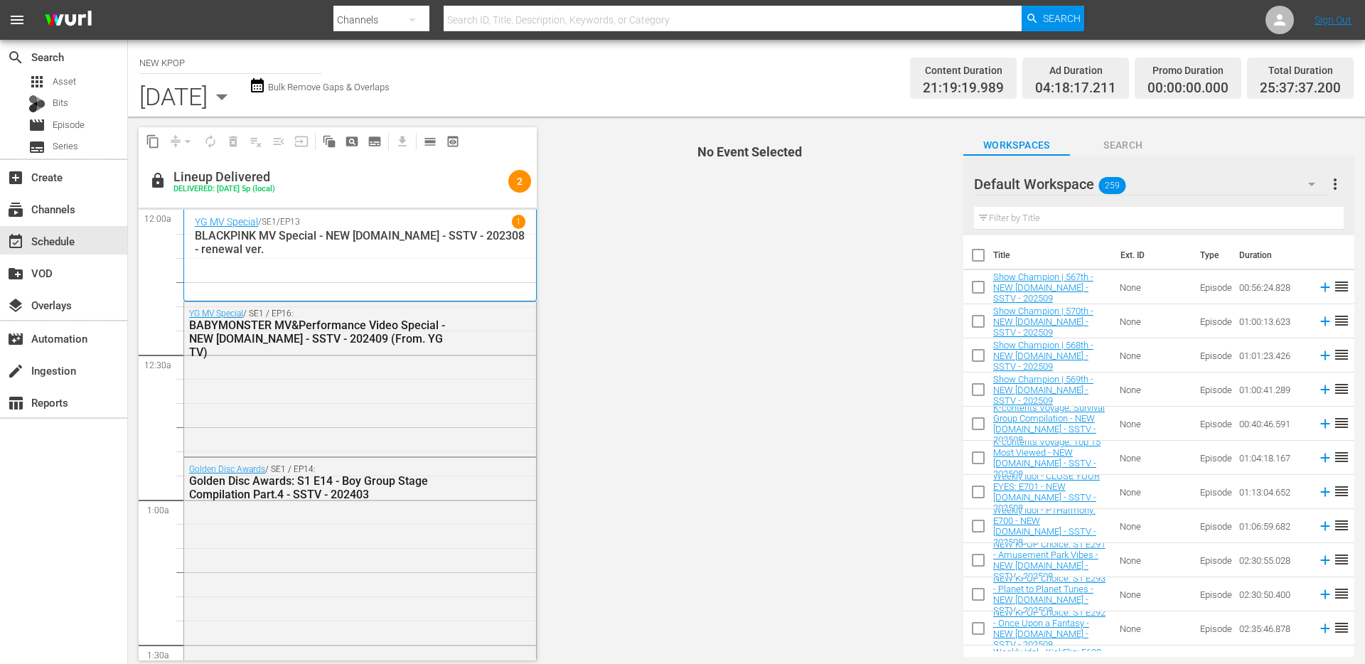
click at [228, 97] on icon "button" at bounding box center [222, 97] width 12 height 6
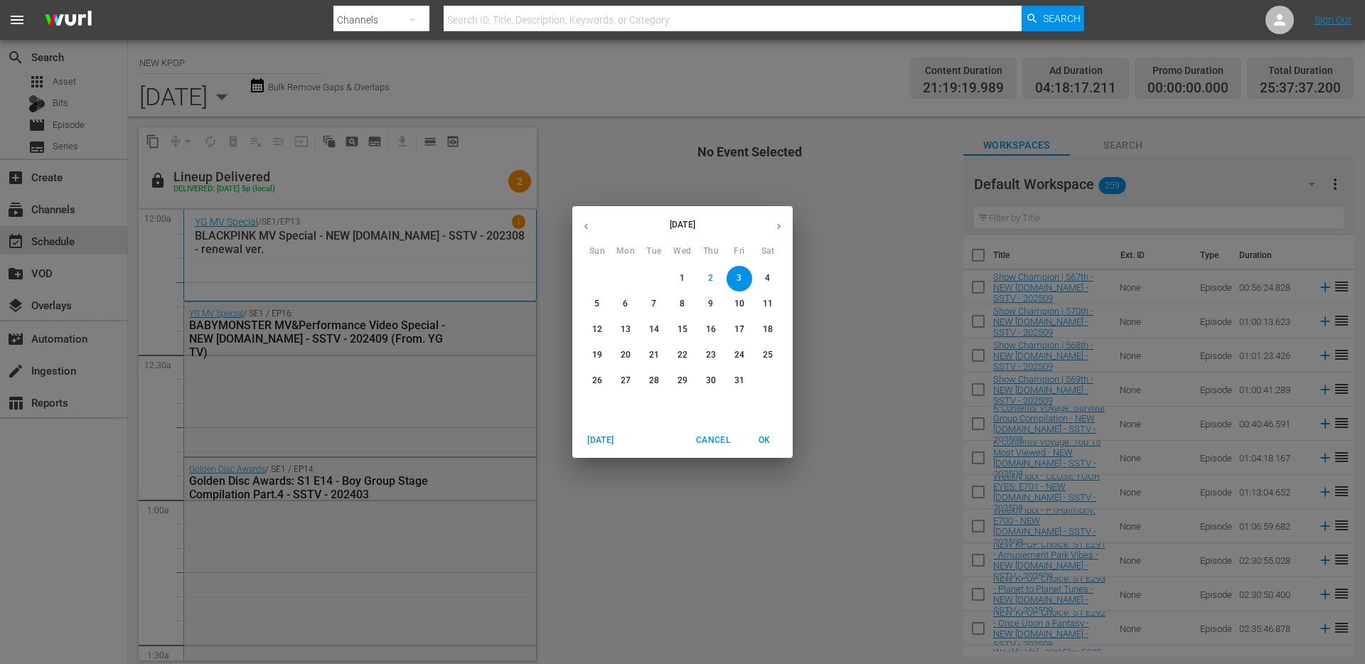
click at [594, 90] on div "[DATE] Sun Mon Tue Wed Thu Fri Sat 28 29 30 1 2 3 4 5 6 7 8 9 10 11 12 13 14 15…" at bounding box center [682, 332] width 1365 height 664
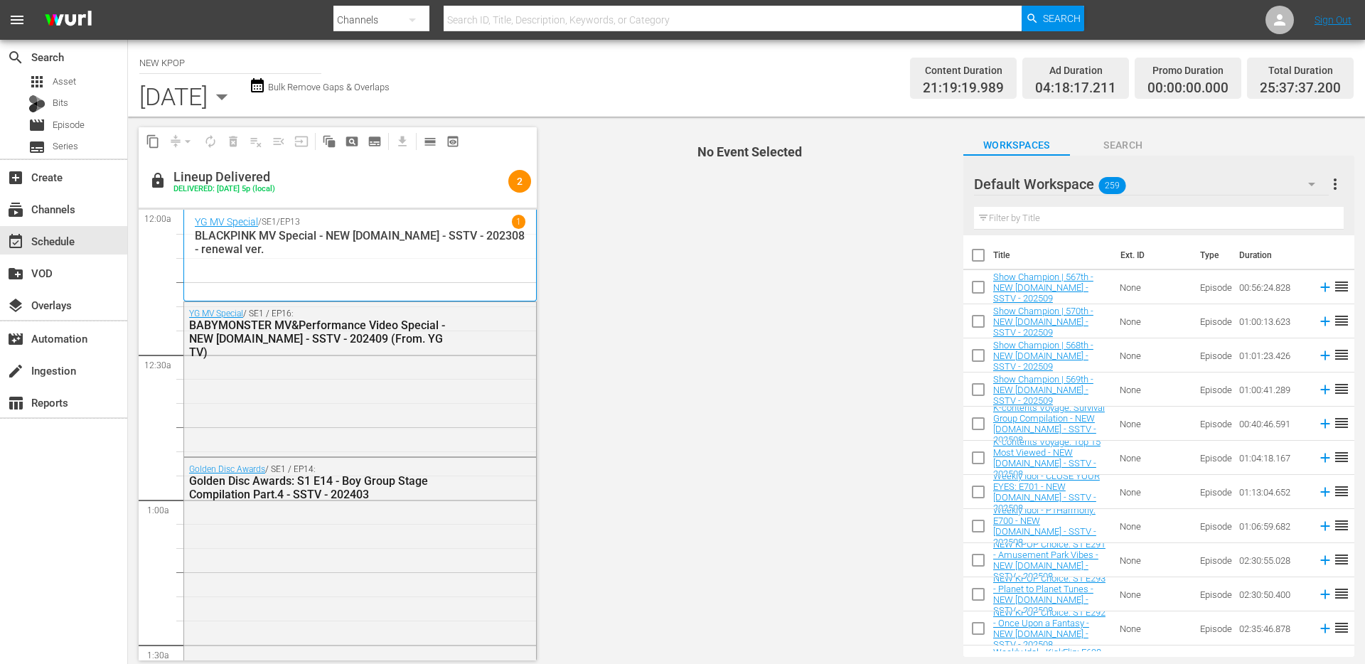
click at [228, 97] on icon "button" at bounding box center [222, 97] width 12 height 6
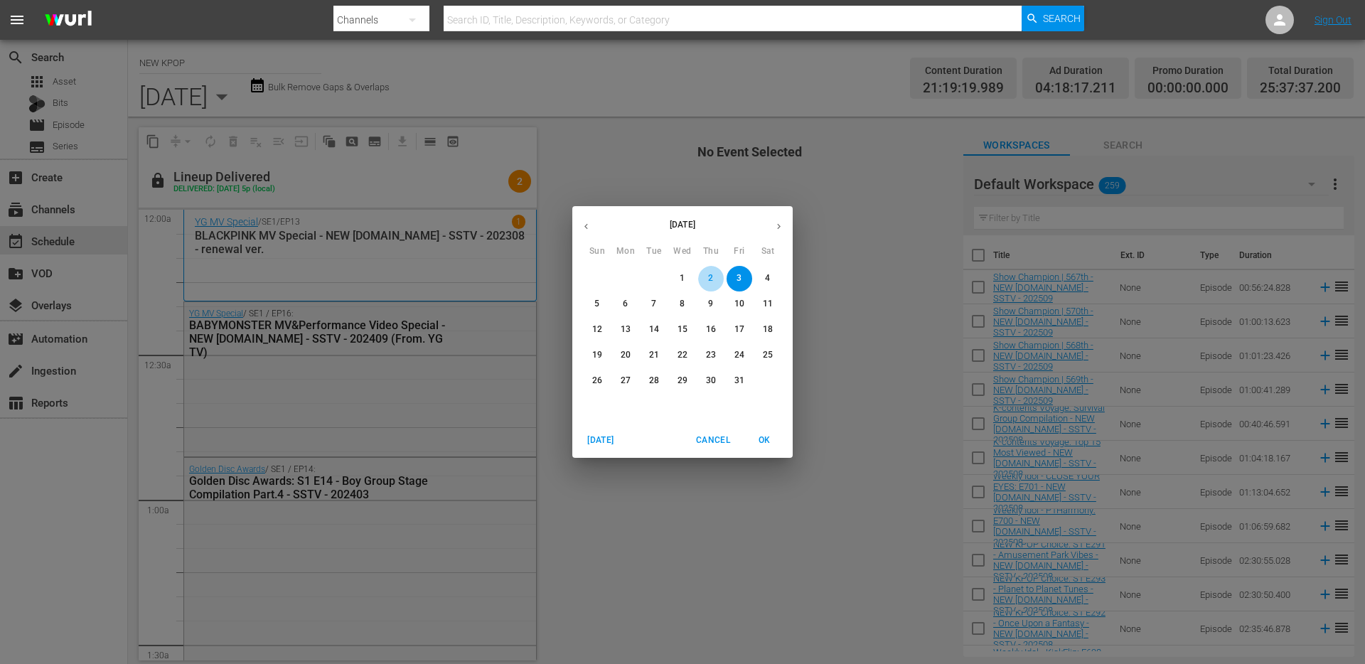
click at [715, 272] on button "2" at bounding box center [711, 279] width 26 height 26
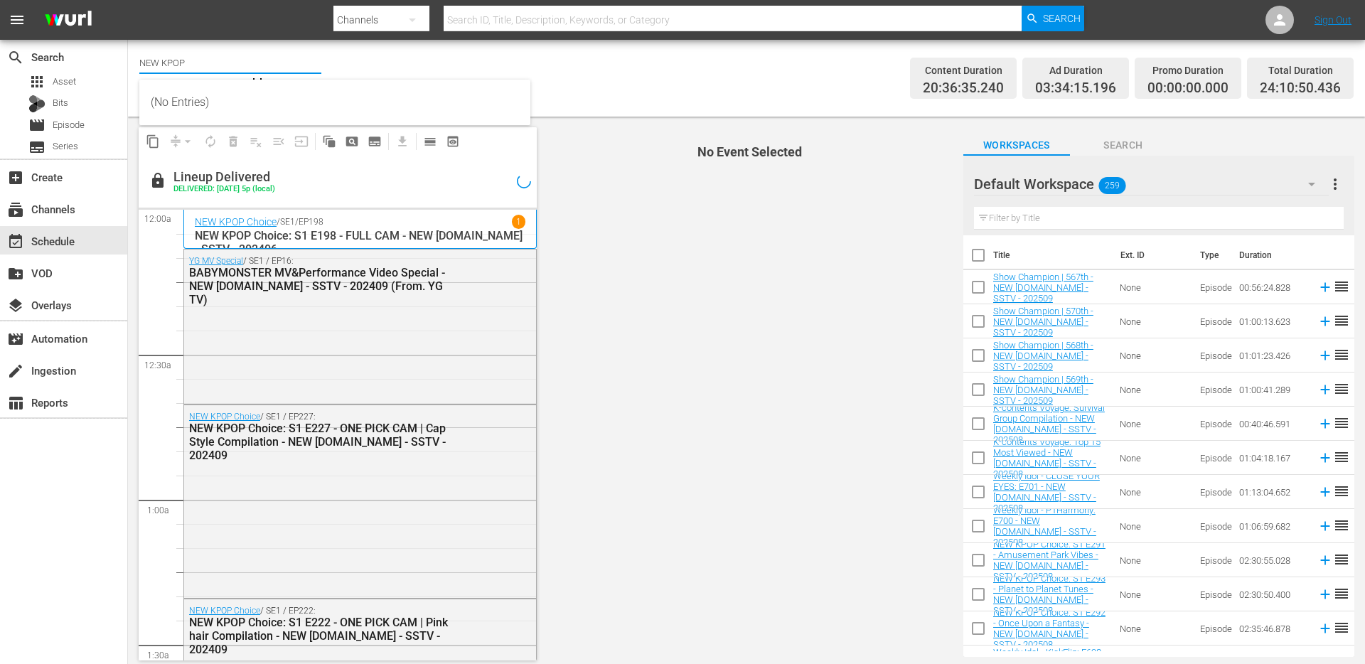
click at [247, 67] on input "NEW KPOP" at bounding box center [230, 63] width 182 height 34
click at [644, 230] on span "No Event Selected" at bounding box center [746, 394] width 412 height 555
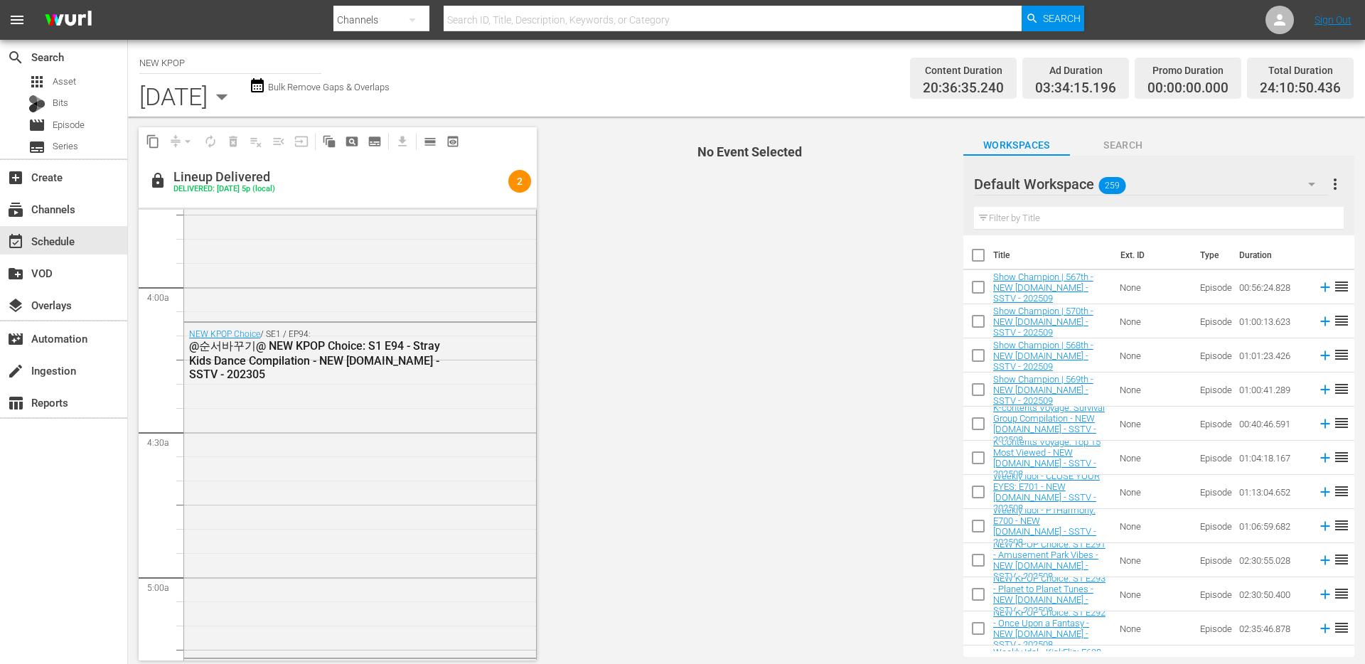
scroll to position [1086, 0]
click at [307, 408] on div "NEW KPOP Choice / SE1 / EP94: @순서바꾸기@ NEW KPOP Choice: S1 E94 - Stray Kids Danc…" at bounding box center [360, 486] width 352 height 332
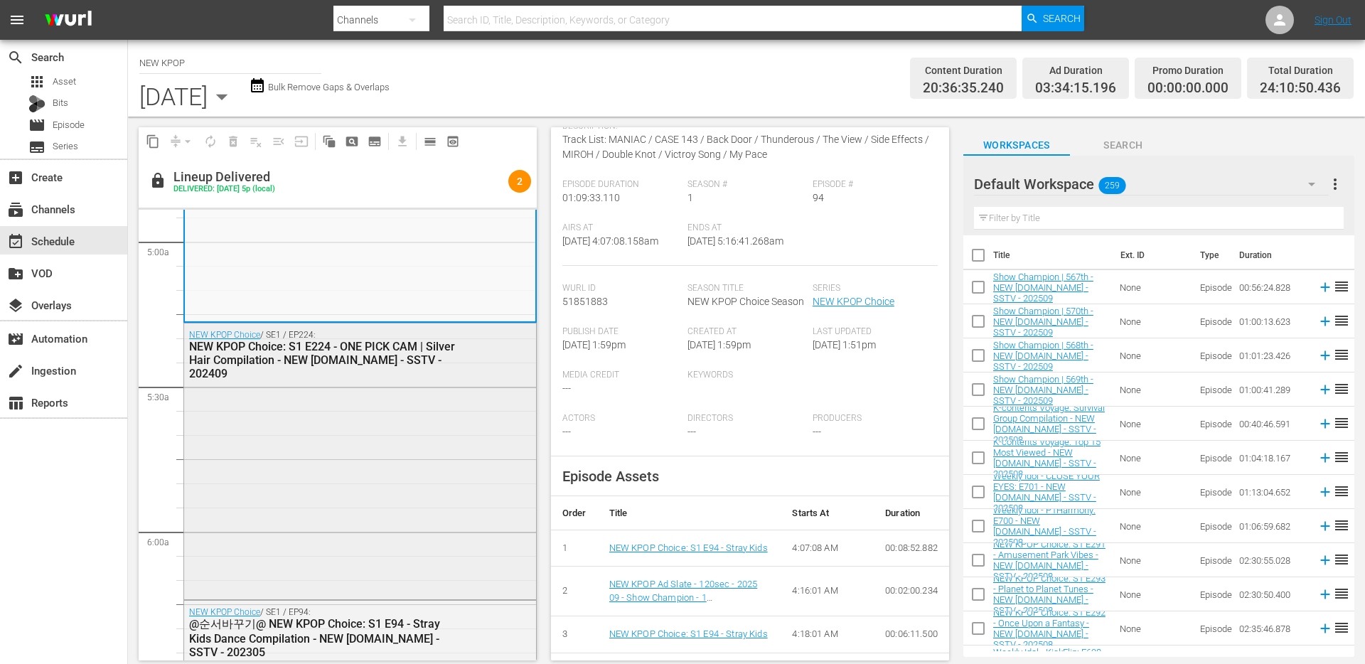
scroll to position [1421, 0]
click at [371, 445] on div "NEW KPOP Choice / SE1 / EP224: NEW KPOP Choice: S1 E224 - ONE PICK CAM | Silver…" at bounding box center [360, 457] width 352 height 273
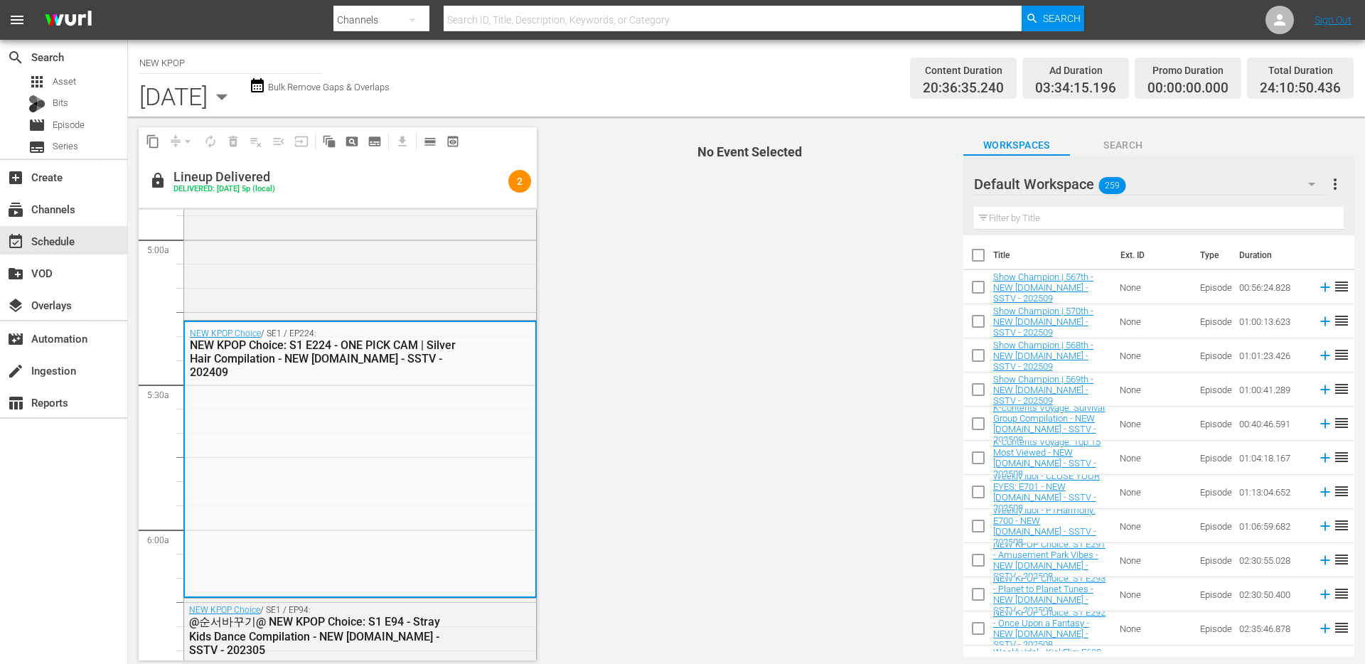
click at [371, 445] on div "NEW KPOP Choice / SE1 / EP224: NEW KPOP Choice: S1 E224 - ONE PICK CAM | Silver…" at bounding box center [360, 458] width 351 height 273
click at [302, 351] on div "NEW KPOP Choice: S1 E224 - ONE PICK CAM | Silver Hair Compilation - NEW [DOMAIN…" at bounding box center [325, 359] width 270 height 41
click at [383, 273] on div "NEW KPOP Choice / SE1 / EP94: @순서바꾸기@ NEW KPOP Choice: S1 E94 - Stray Kids Danc…" at bounding box center [360, 151] width 352 height 332
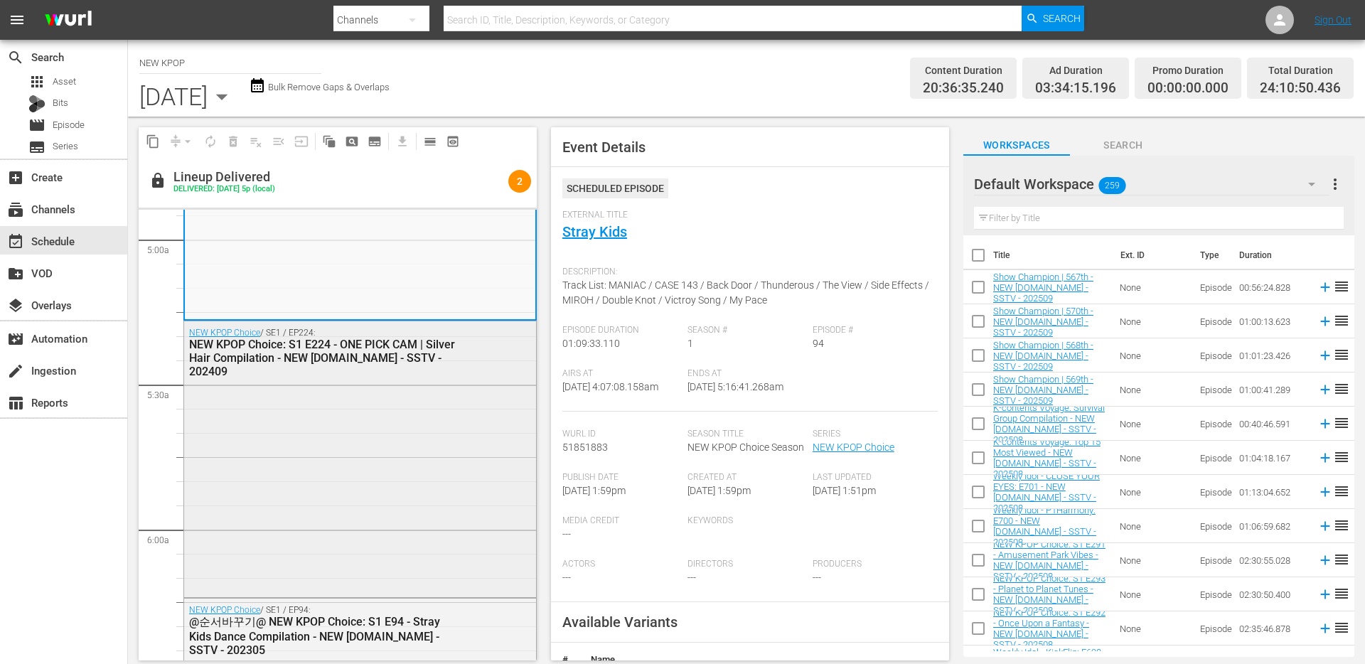
click at [410, 430] on div "NEW KPOP Choice / SE1 / EP224: NEW KPOP Choice: S1 E224 - ONE PICK CAM | Silver…" at bounding box center [360, 457] width 352 height 273
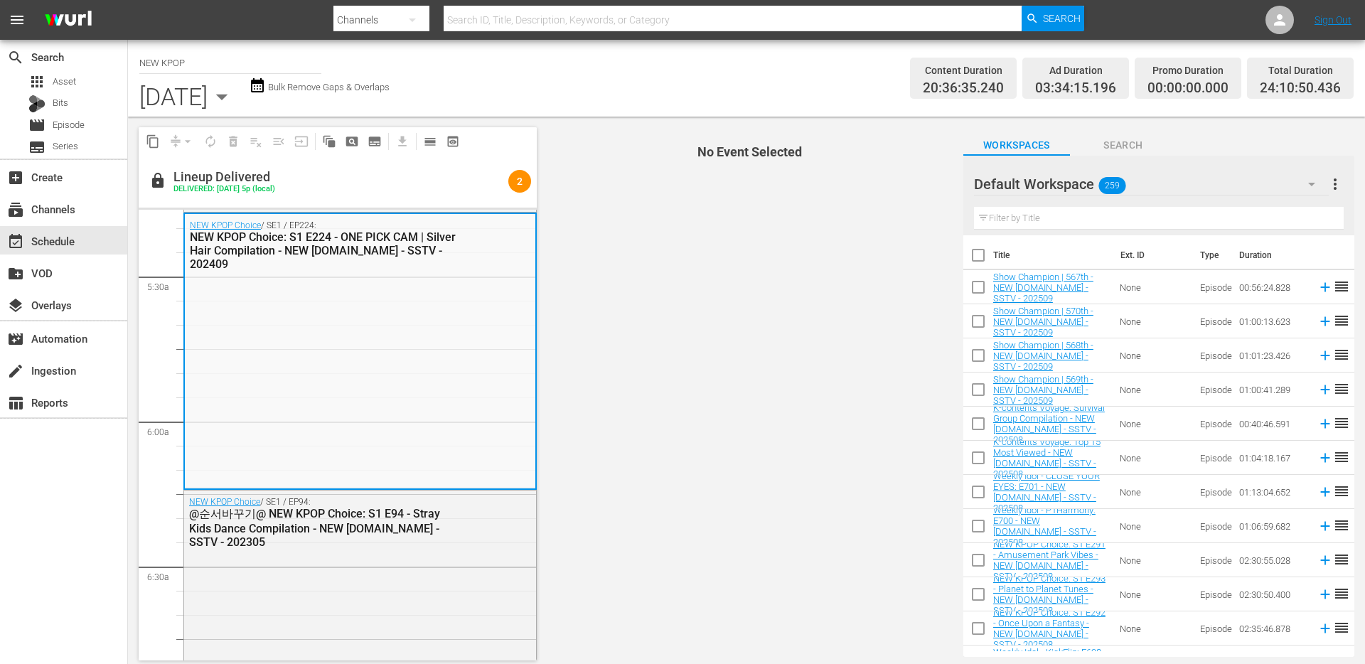
scroll to position [1544, 0]
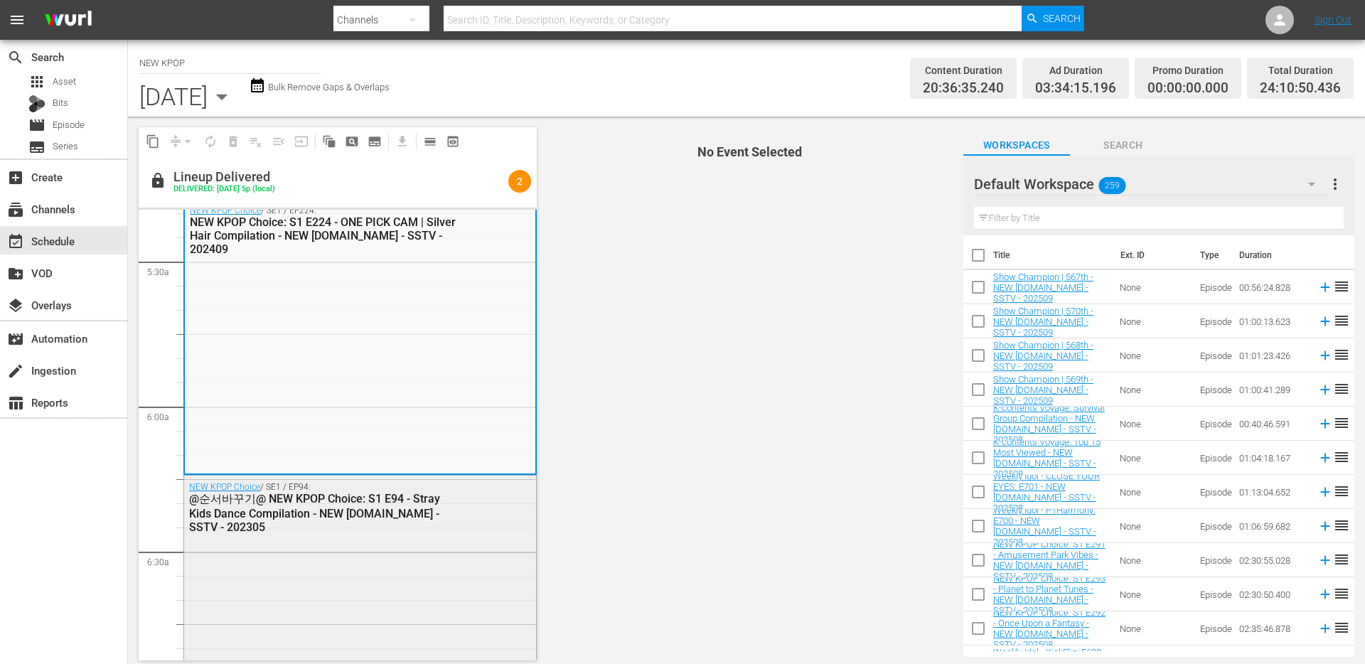
click at [412, 531] on div "@순서바꾸기@ NEW KPOP Choice: S1 E94 - Stray Kids Dance Compilation - NEW [DOMAIN_NA…" at bounding box center [325, 513] width 272 height 42
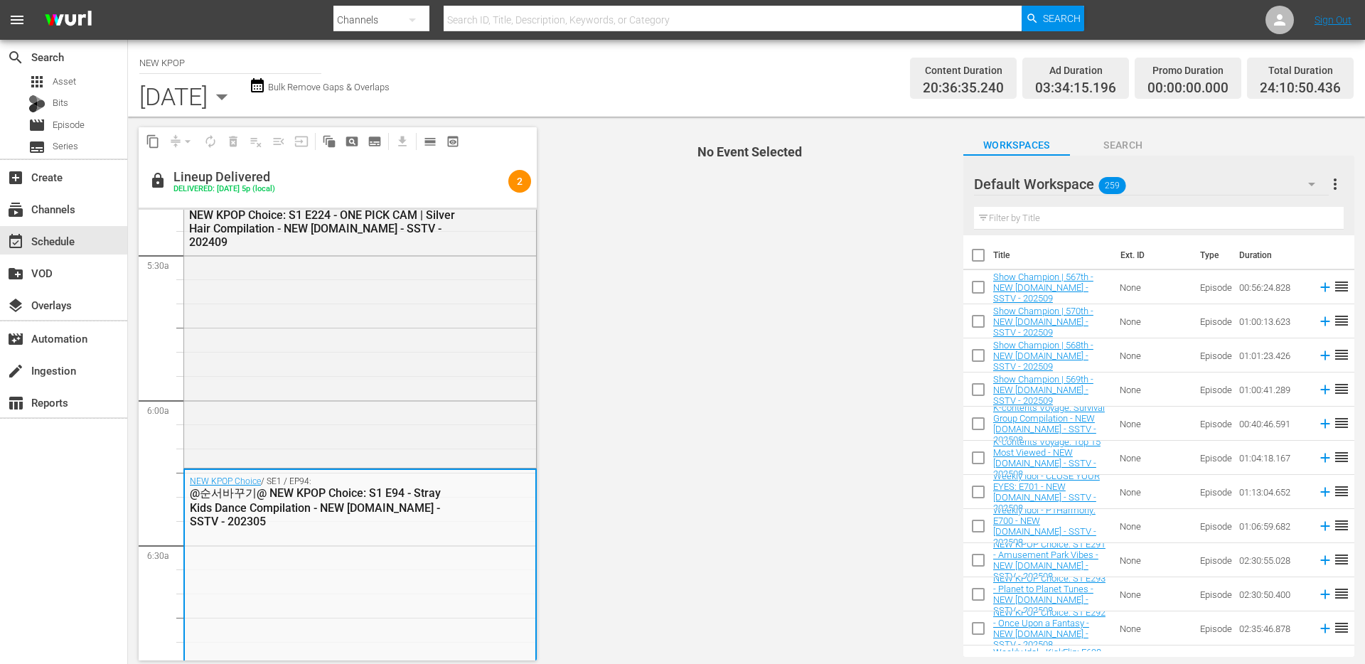
click at [393, 378] on div "NEW KPOP Choice / SE1 / EP224: NEW KPOP Choice: S1 E224 - ONE PICK CAM | Silver…" at bounding box center [360, 328] width 352 height 273
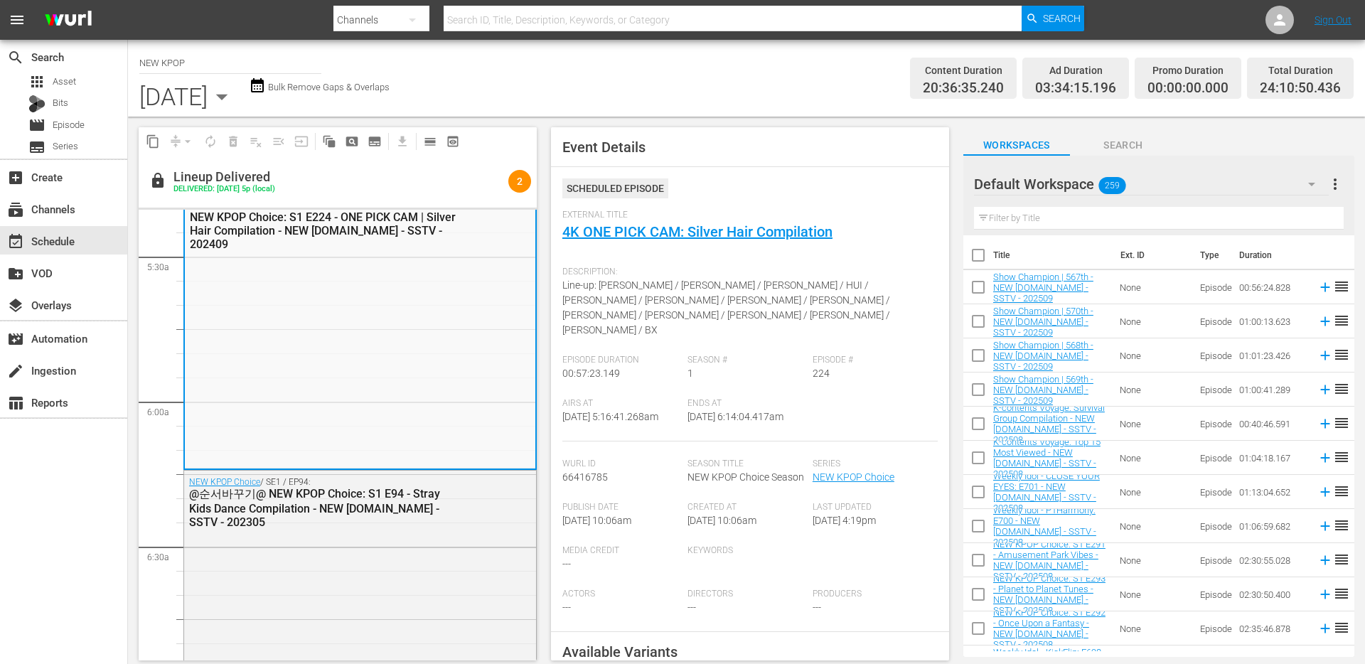
scroll to position [1669, 0]
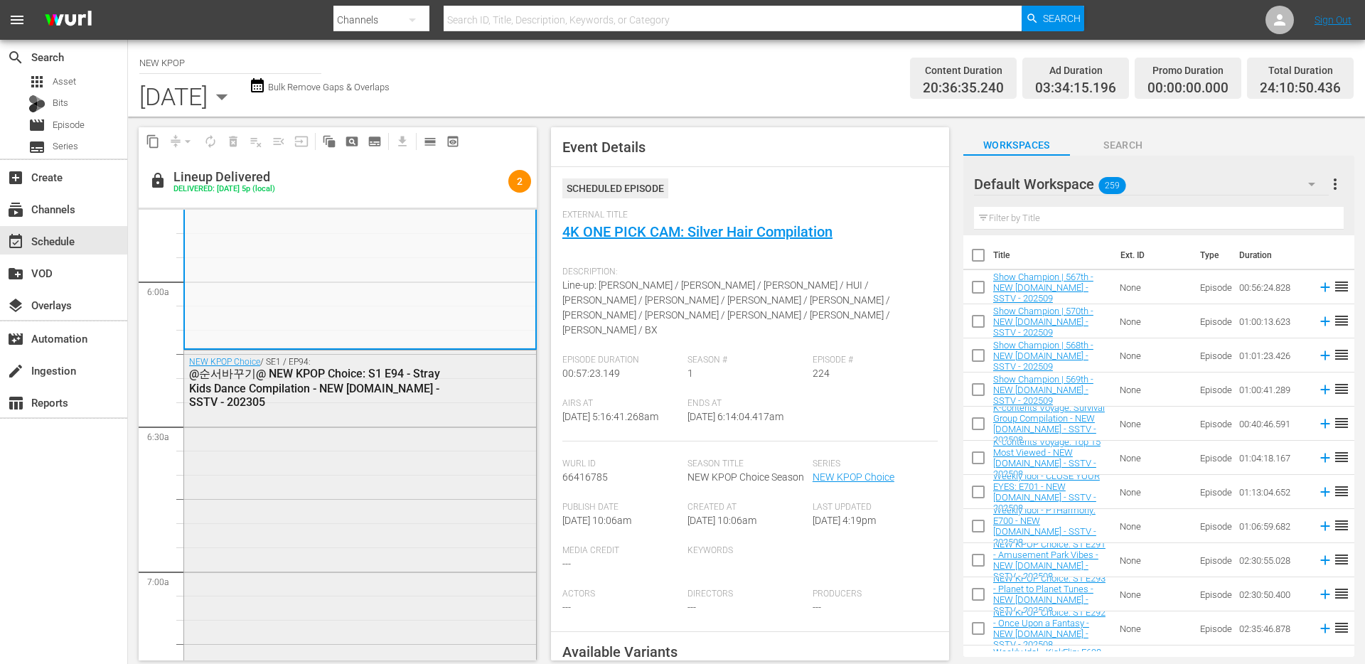
click at [398, 432] on div "NEW KPOP Choice / SE1 / EP94: @순서바꾸기@ NEW KPOP Choice: S1 E94 - Stray Kids Danc…" at bounding box center [360, 517] width 352 height 332
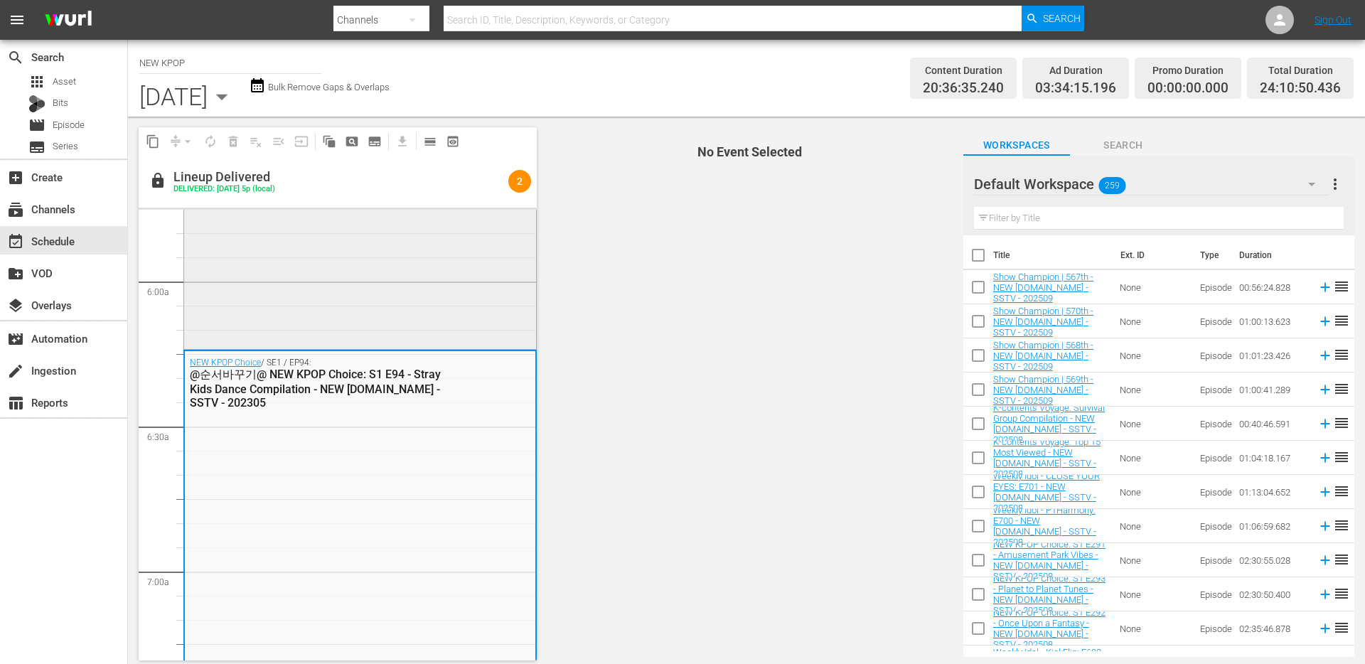
click at [407, 296] on div "NEW KPOP Choice / SE1 / EP224: NEW KPOP Choice: S1 E224 - ONE PICK CAM | Silver…" at bounding box center [360, 209] width 352 height 273
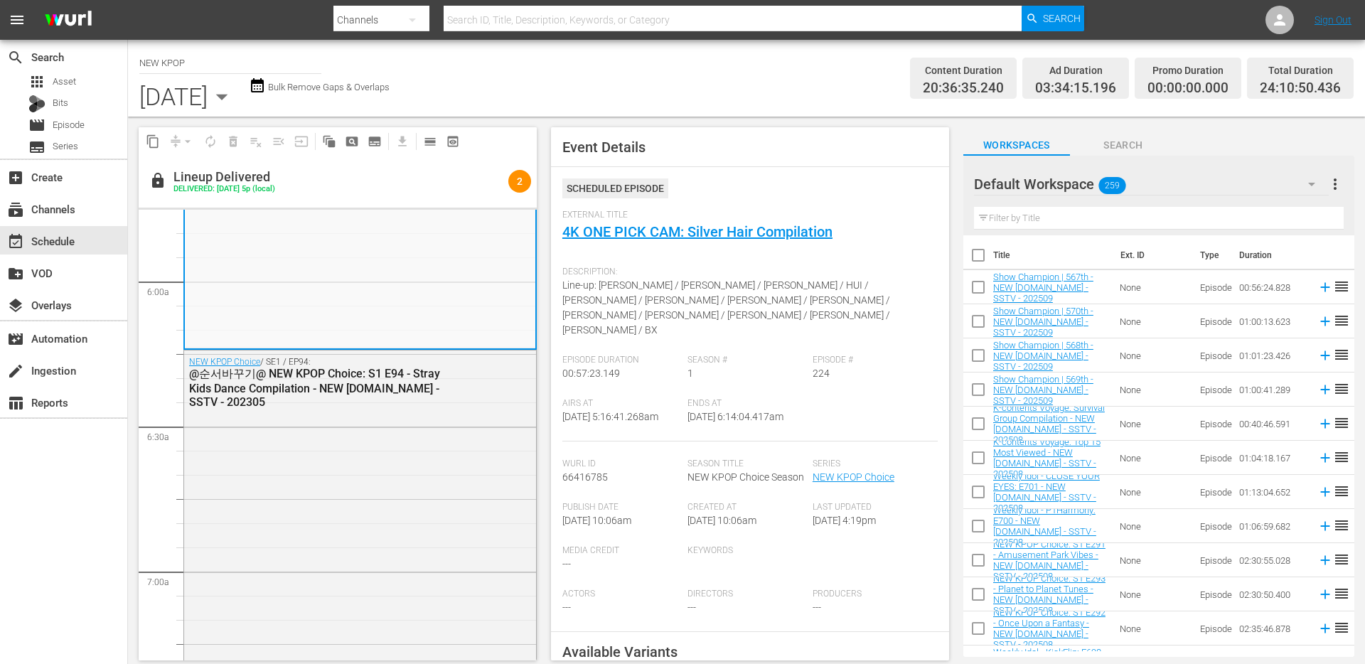
scroll to position [1368, 0]
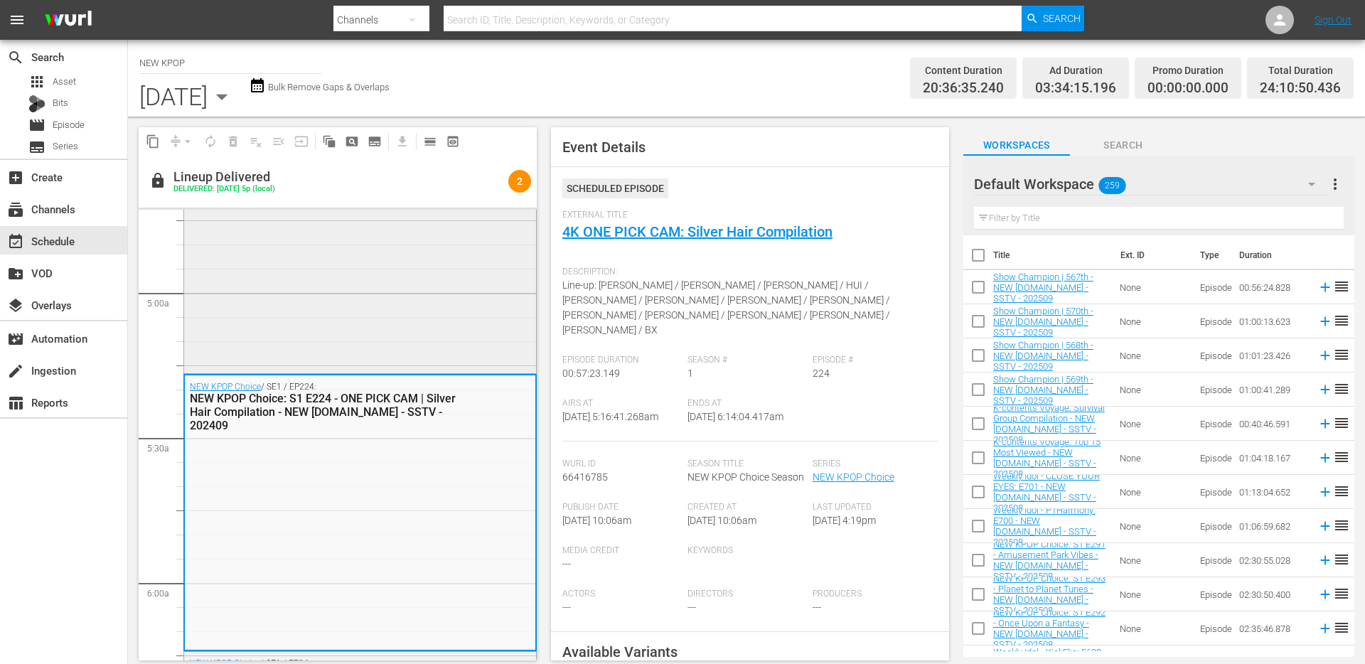
click at [407, 308] on div "NEW KPOP Choice / SE1 / EP94: @순서바꾸기@ NEW KPOP Choice: S1 E94 - Stray Kids Danc…" at bounding box center [360, 204] width 352 height 332
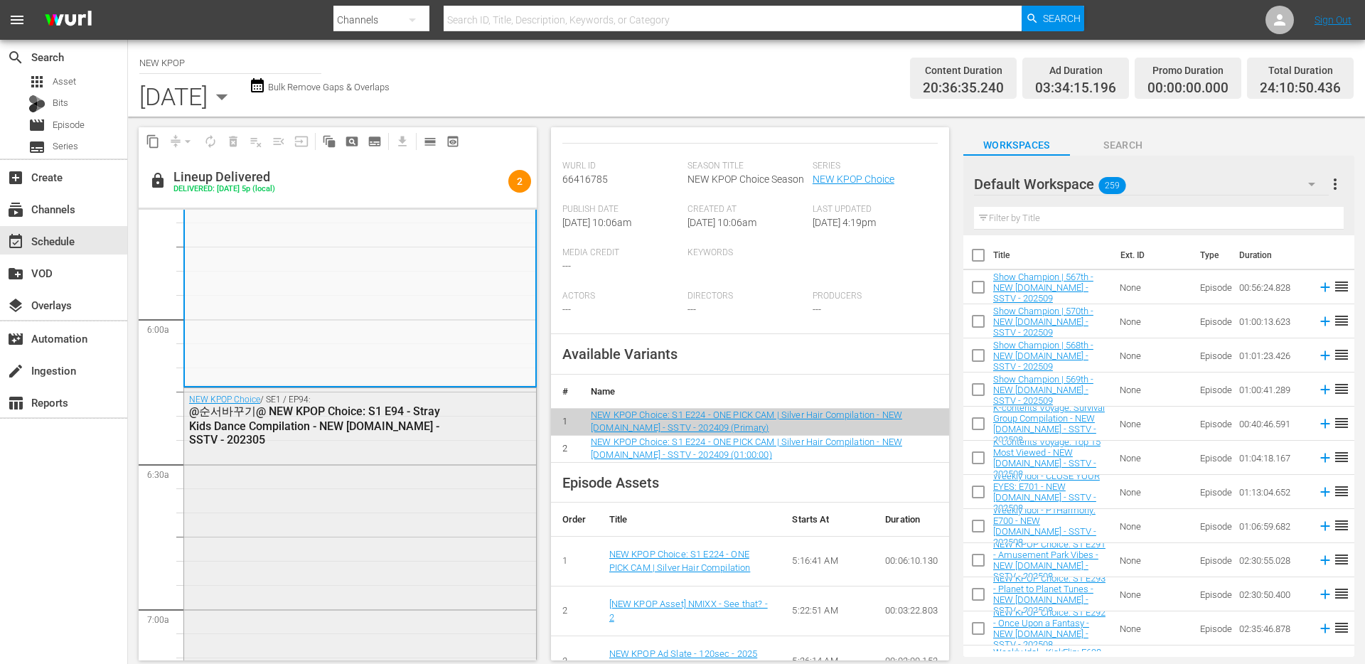
scroll to position [1634, 0]
click at [417, 492] on div "NEW KPOP Choice / SE1 / EP94: @순서바꾸기@ NEW KPOP Choice: S1 E94 - Stray Kids Danc…" at bounding box center [360, 551] width 352 height 332
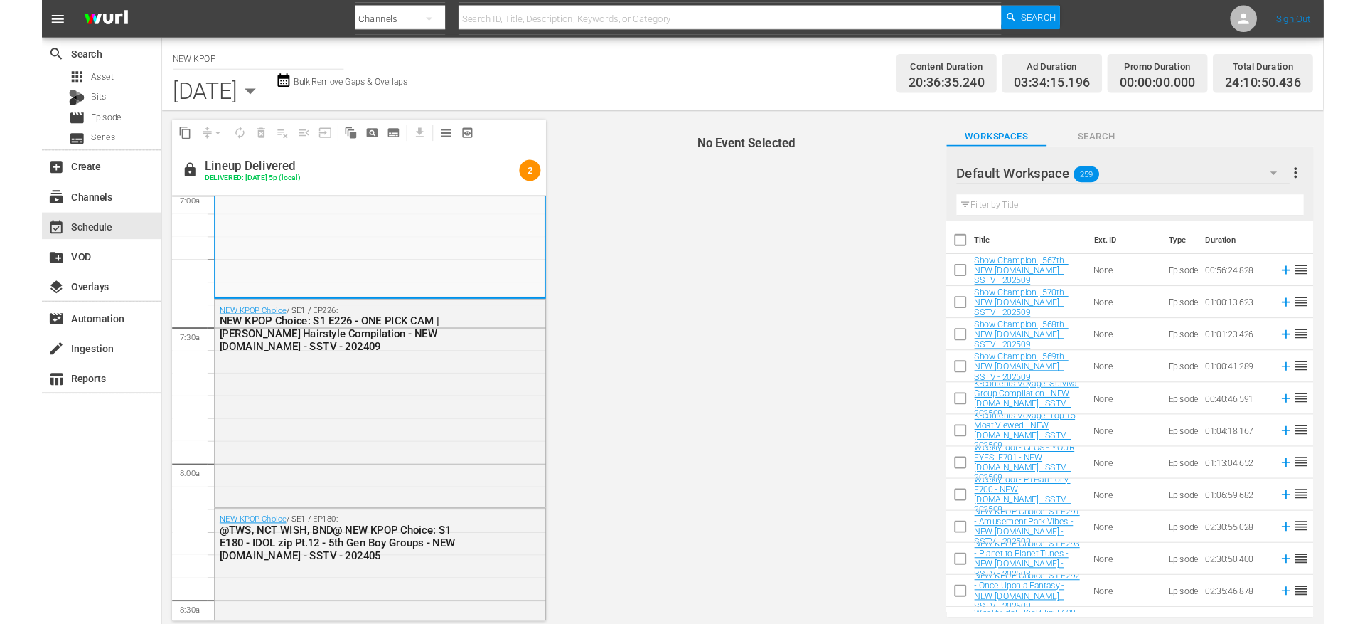
scroll to position [2046, 0]
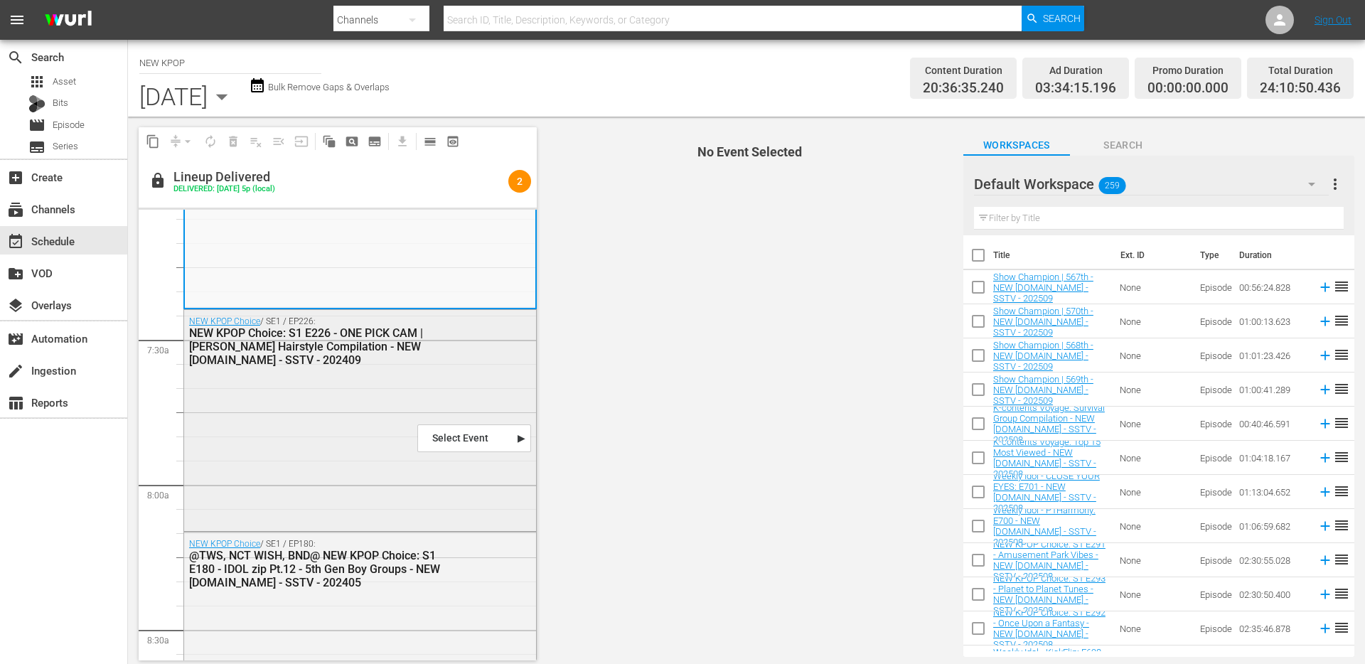
click at [410, 432] on div "NEW KPOP Choice / SE1 / EP226: NEW KPOP Choice: S1 E226 - ONE PICK CAM | [PERSO…" at bounding box center [360, 419] width 352 height 218
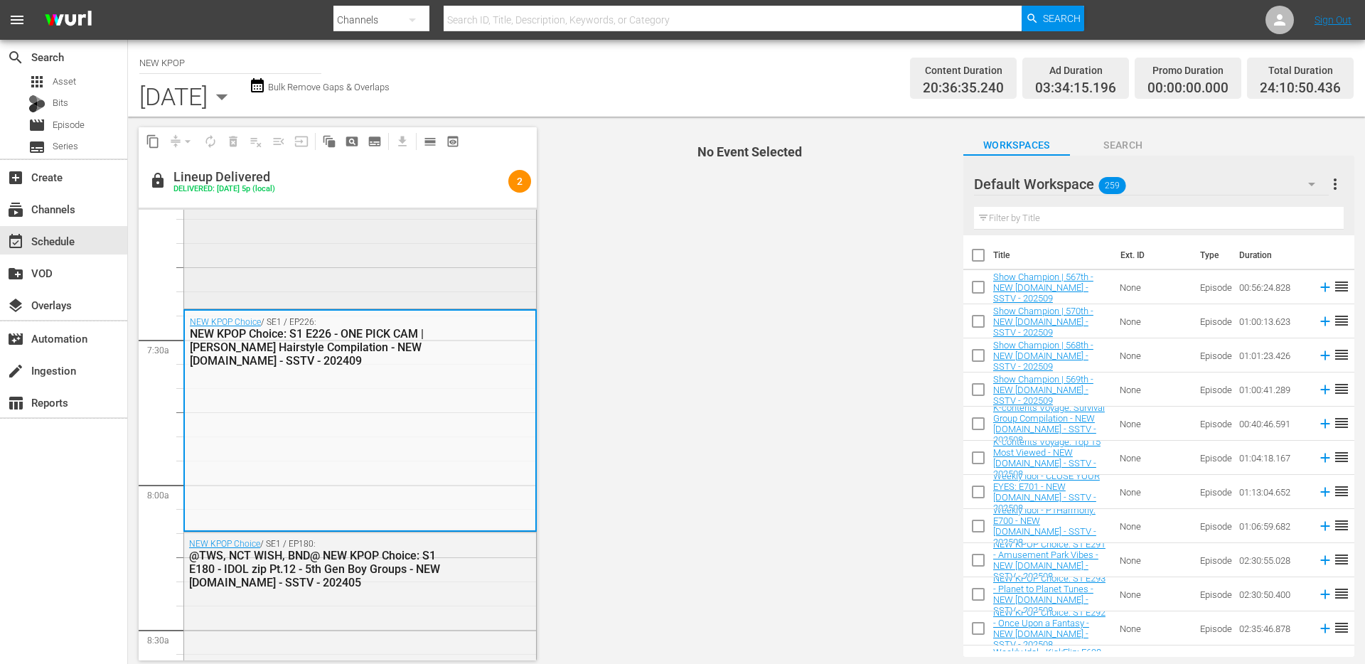
click at [419, 300] on div "NEW KPOP Choice / SE1 / EP94: @순서바꾸기@ NEW KPOP Choice: S1 E94 - Stray Kids Danc…" at bounding box center [360, 140] width 352 height 332
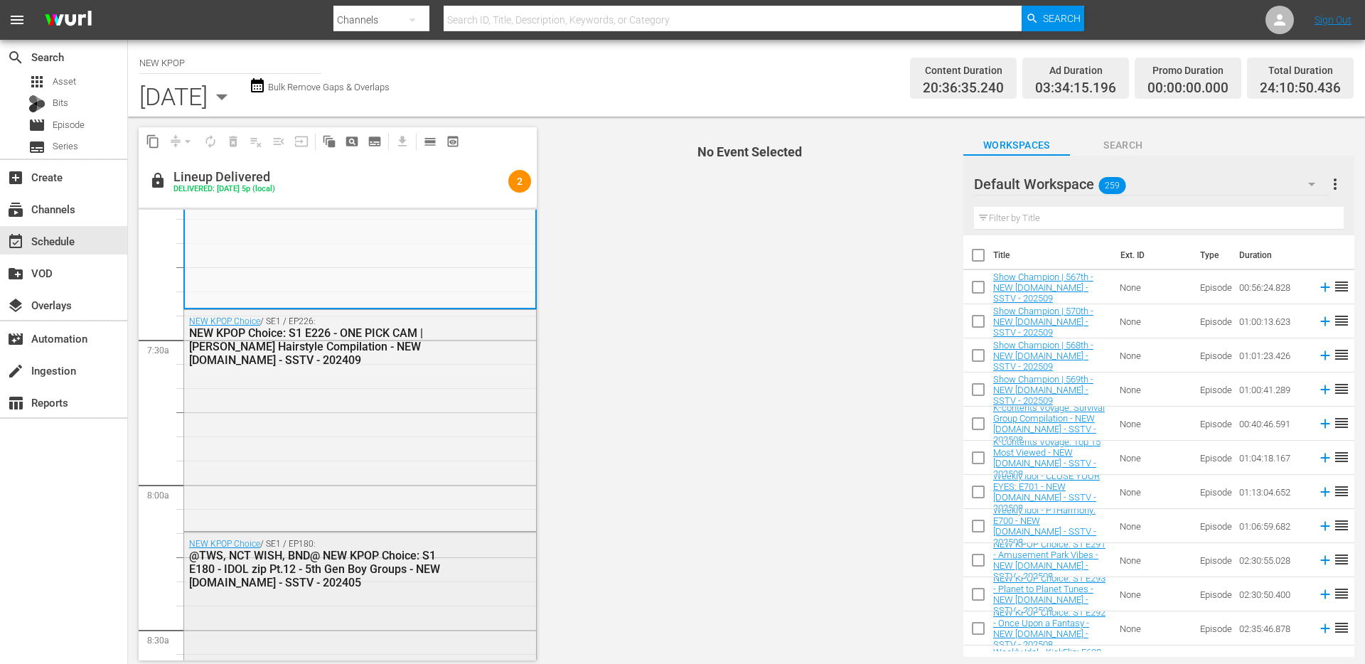
click at [439, 589] on div "NEW KPOP Choice / SE1 / EP180: @TWS, NCT WISH, BND@ NEW KPOP Choice: S1 E180 - …" at bounding box center [360, 564] width 352 height 62
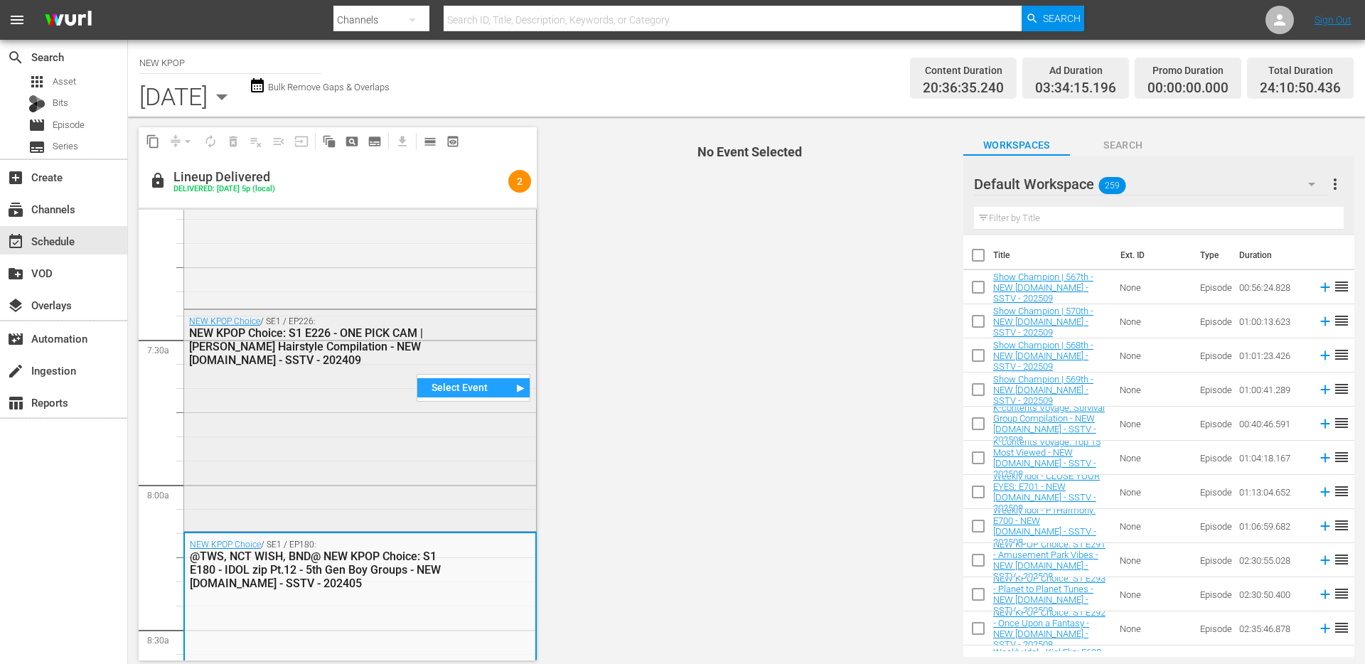
click at [386, 431] on div "NEW KPOP Choice / SE1 / EP226: NEW KPOP Choice: S1 E226 - ONE PICK CAM | [PERSO…" at bounding box center [360, 419] width 352 height 218
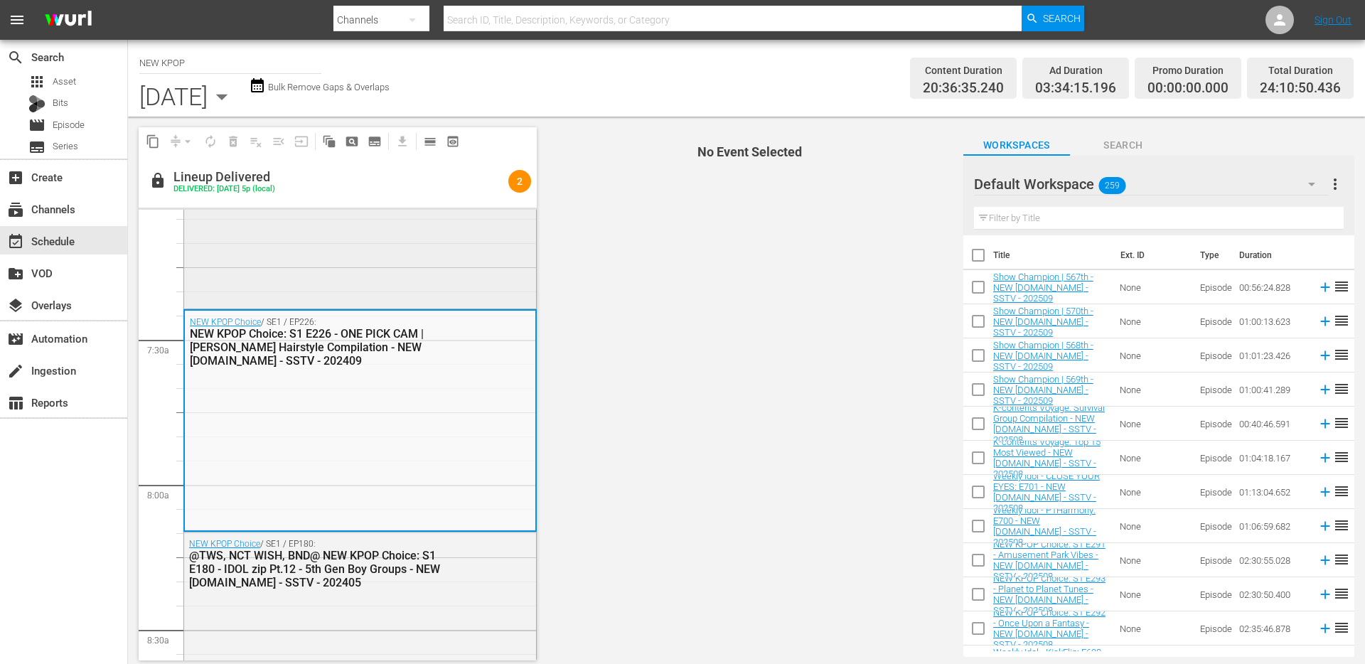
click at [347, 293] on div "NEW KPOP Choice / SE1 / EP94: @순서바꾸기@ NEW KPOP Choice: S1 E94 - Stray Kids Danc…" at bounding box center [360, 140] width 352 height 332
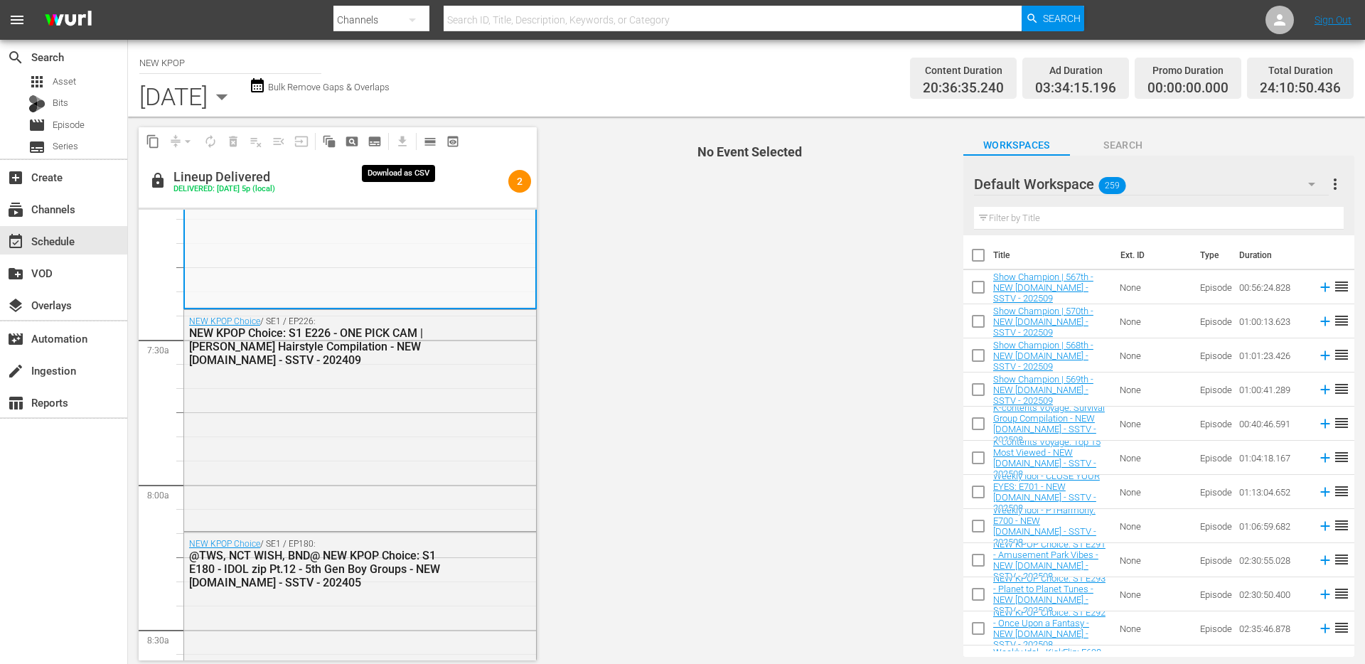
click at [406, 144] on span "get_app" at bounding box center [400, 141] width 28 height 28
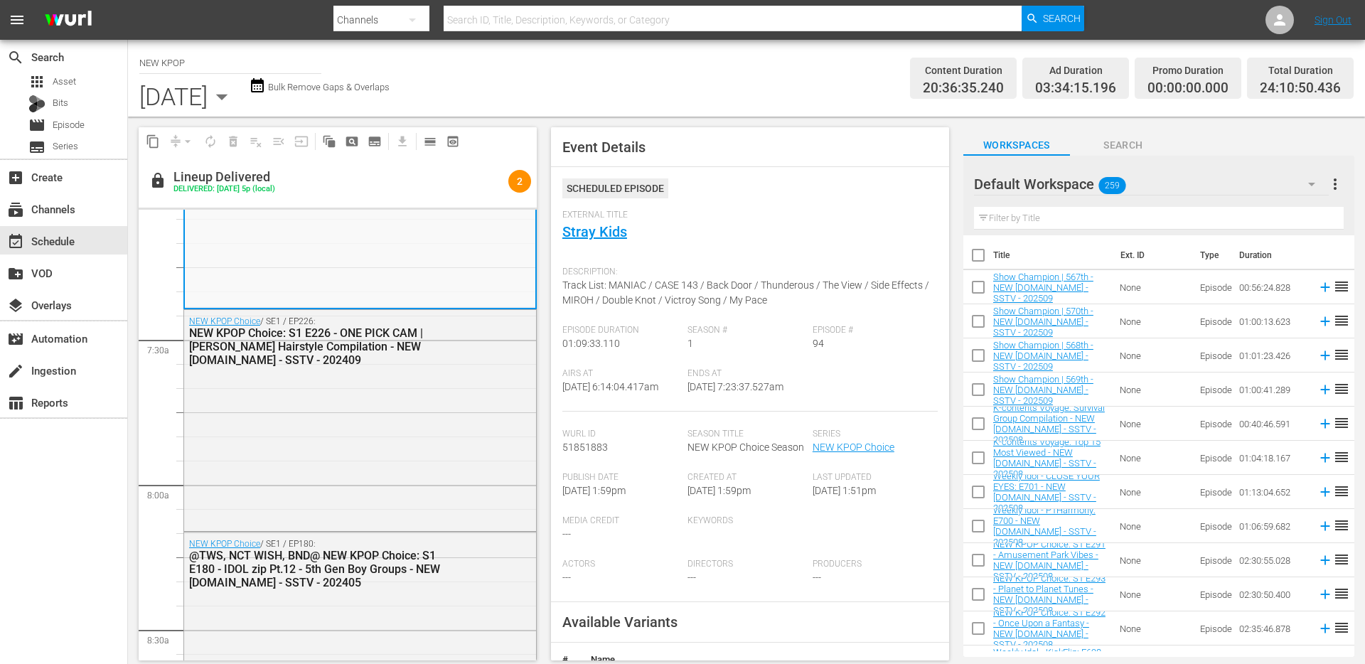
click at [644, 87] on div "Channel Title NEW KPOP [DATE] [DATE] Bulk Remove Gaps & Overlaps" at bounding box center [470, 78] width 663 height 70
click at [405, 142] on span "get_app" at bounding box center [400, 141] width 28 height 28
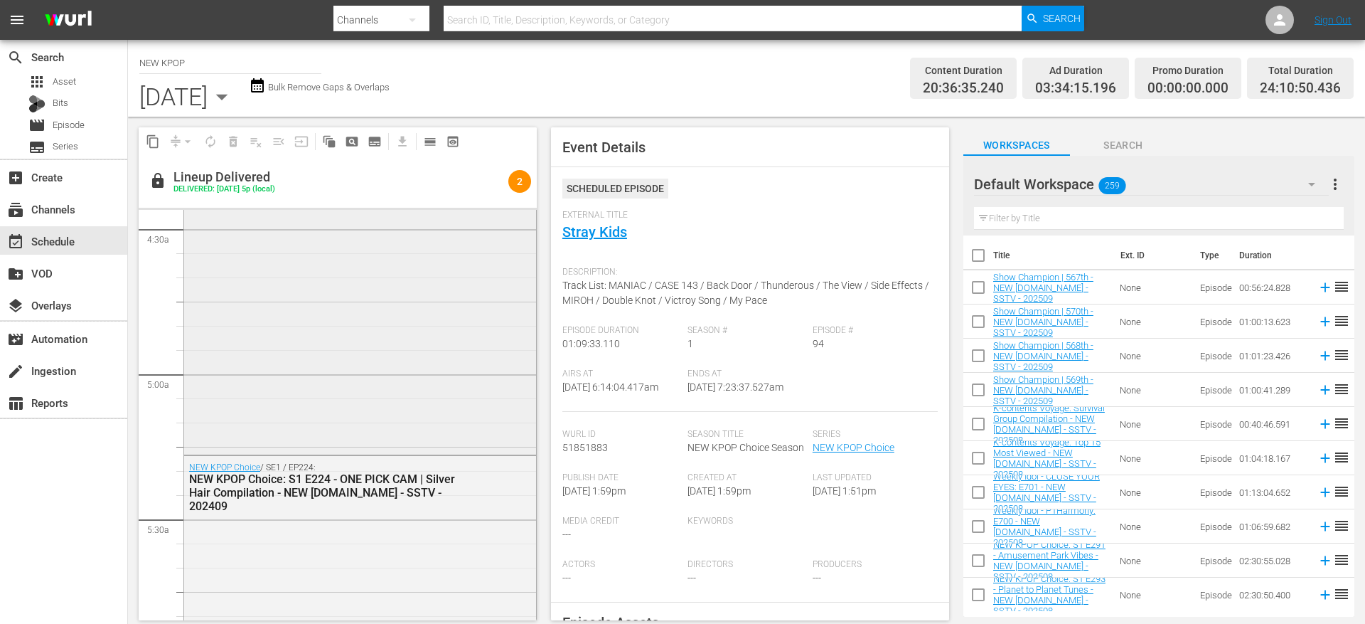
scroll to position [1296, 0]
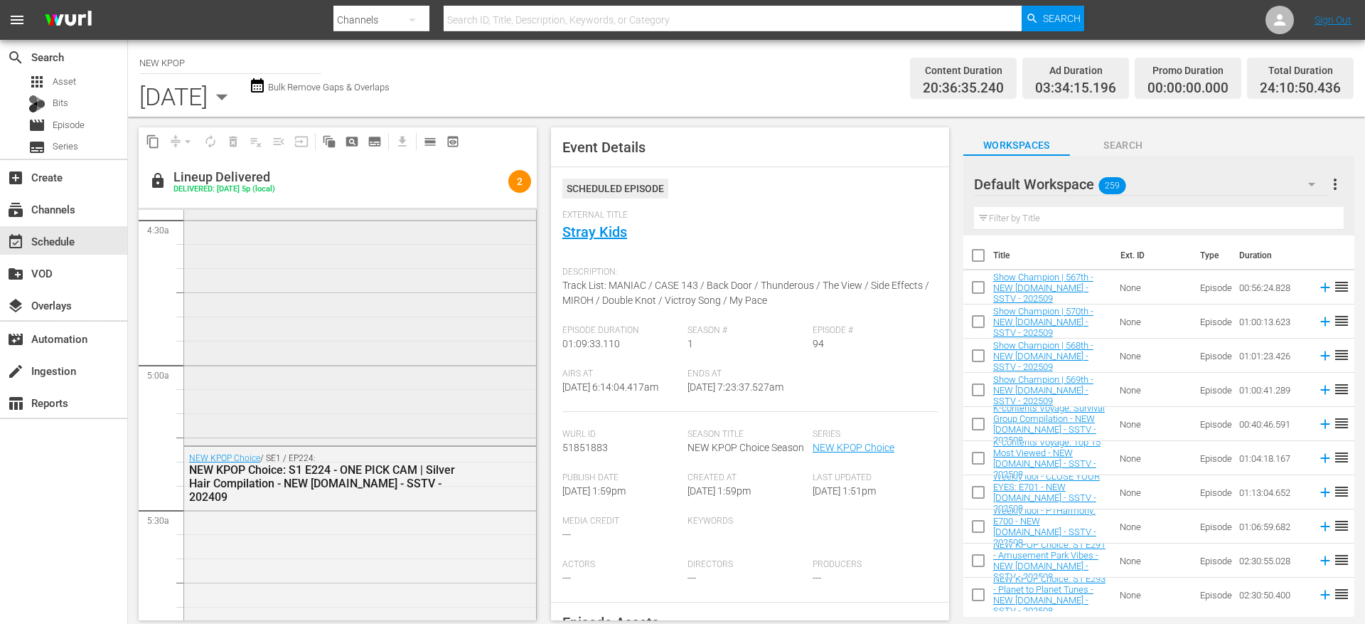
click at [407, 333] on div "NEW KPOP Choice / SE1 / EP94: @순서바꾸기@ NEW KPOP Choice: S1 E94 - Stray Kids Danc…" at bounding box center [360, 276] width 352 height 332
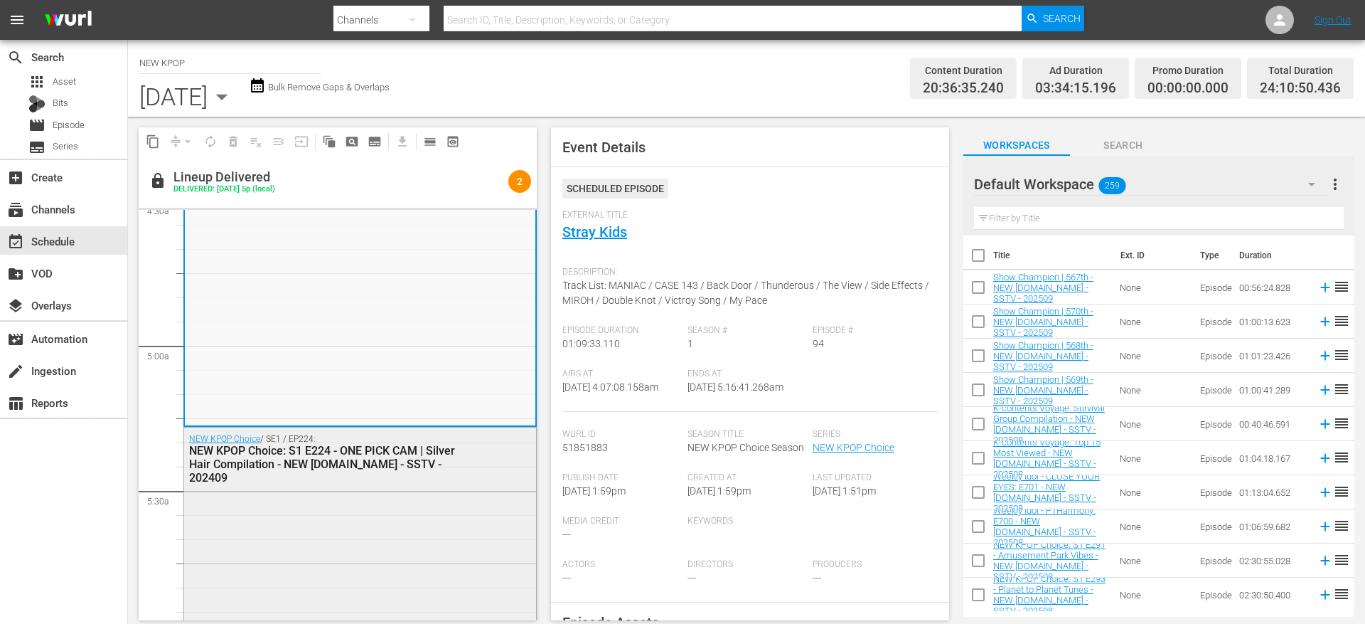
scroll to position [1317, 0]
click at [432, 465] on div "NEW KPOP Choice: S1 E224 - ONE PICK CAM | Silver Hair Compilation - NEW [DOMAIN…" at bounding box center [325, 462] width 272 height 41
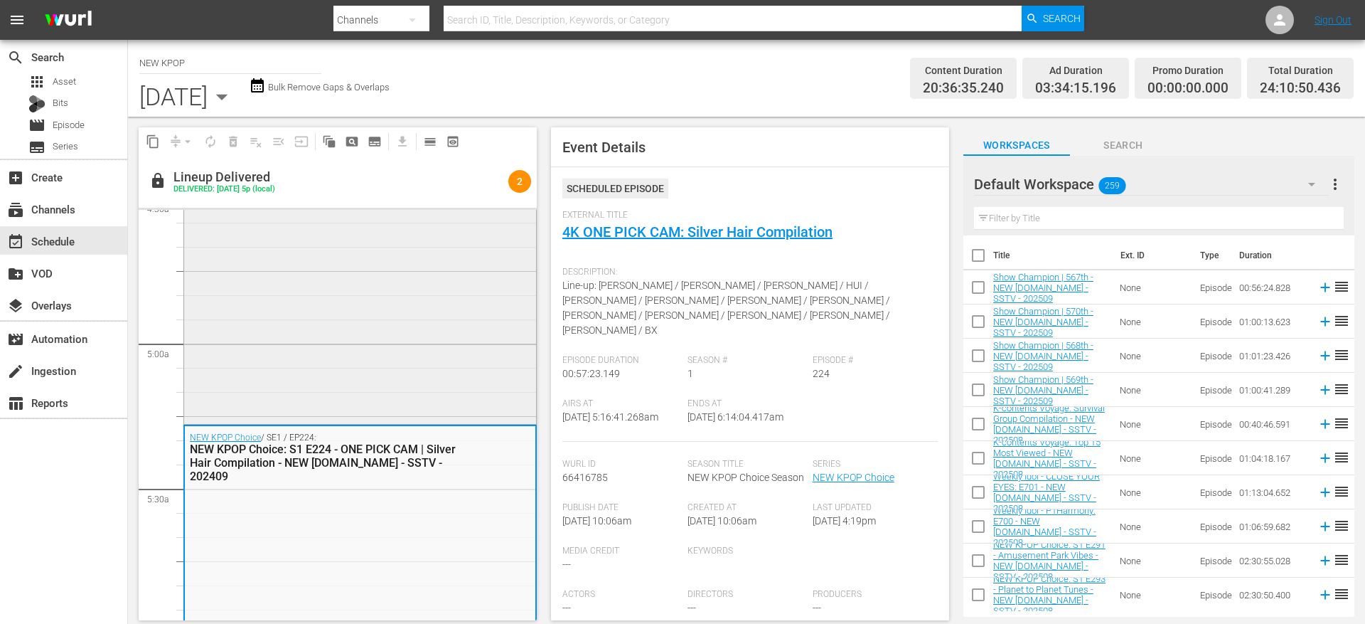
click at [403, 357] on div "NEW KPOP Choice / SE1 / EP94: @순서바꾸기@ NEW KPOP Choice: S1 E94 - Stray Kids Danc…" at bounding box center [360, 255] width 352 height 332
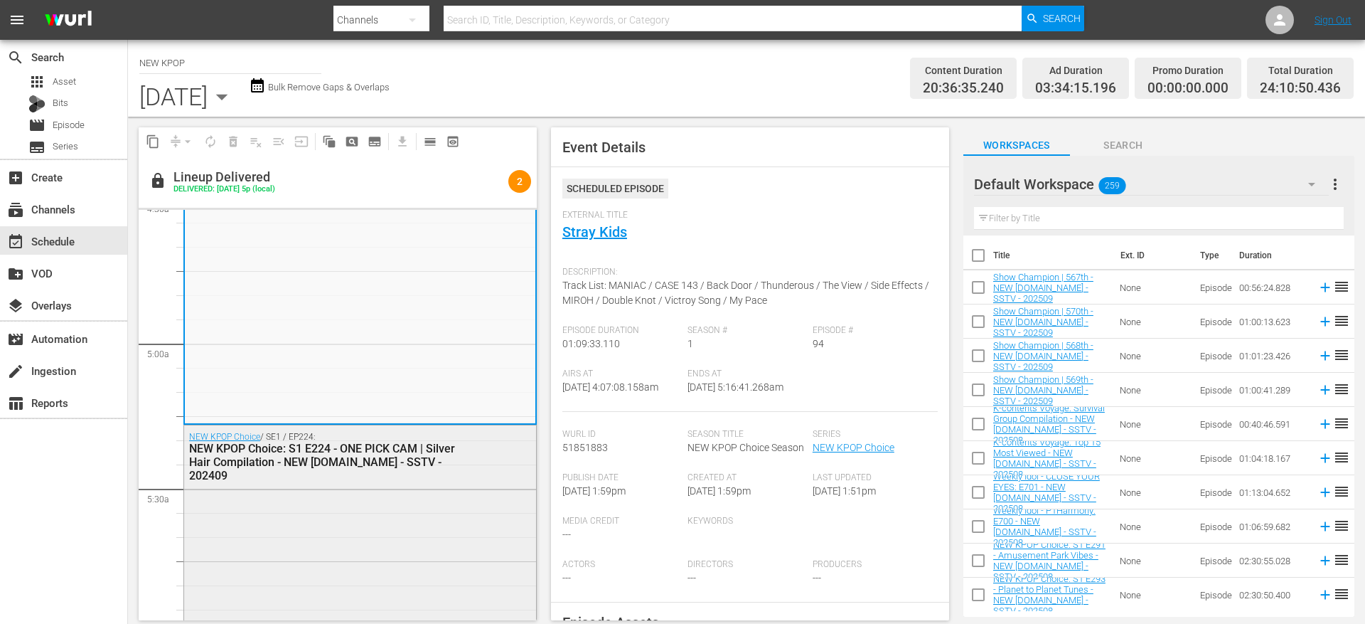
click at [389, 505] on div "NEW KPOP Choice / SE1 / EP224: NEW KPOP Choice: S1 E224 - ONE PICK CAM | Silver…" at bounding box center [360, 561] width 352 height 273
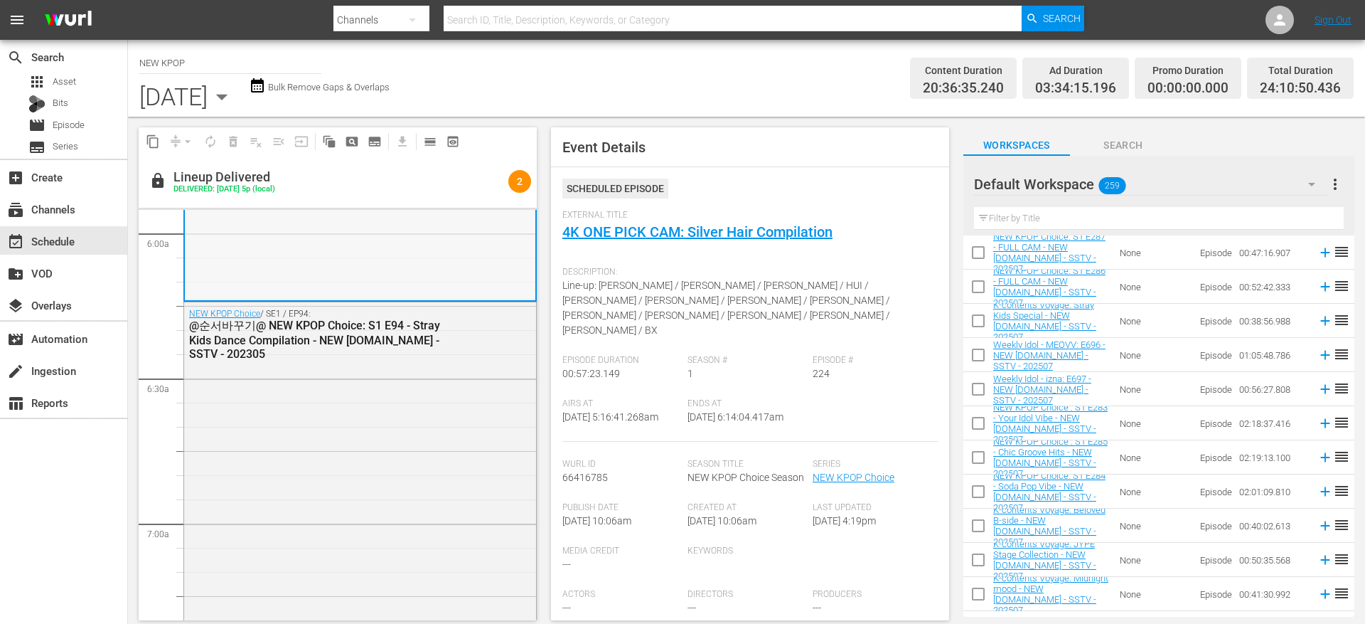
scroll to position [1739, 0]
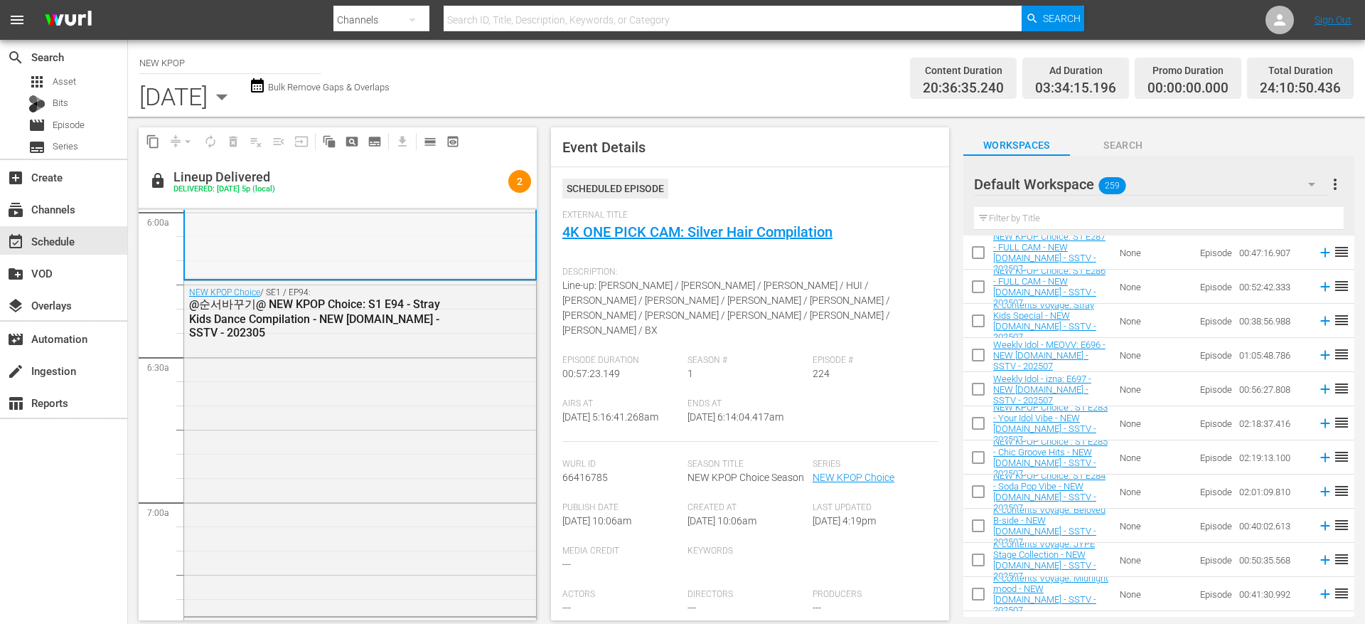
click at [373, 385] on div "NEW KPOP Choice / SE1 / EP94: @순서바꾸기@ NEW KPOP Choice: S1 E94 - Stray Kids Danc…" at bounding box center [360, 447] width 352 height 332
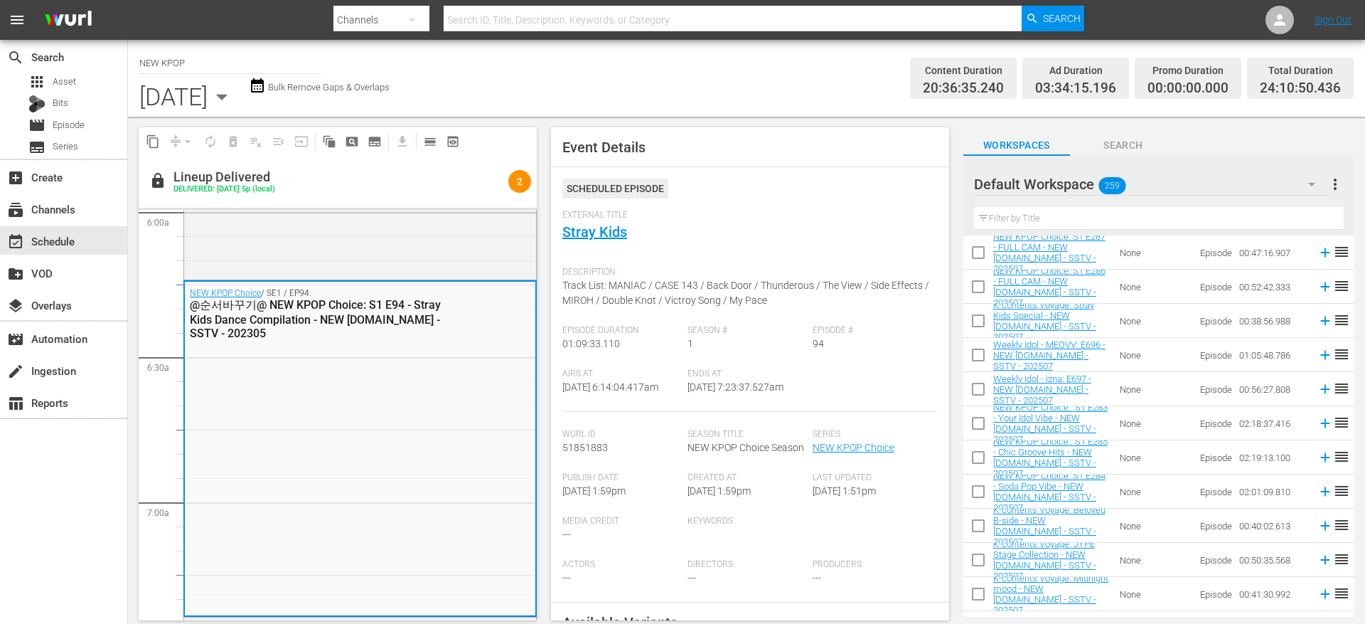
scroll to position [2041, 0]
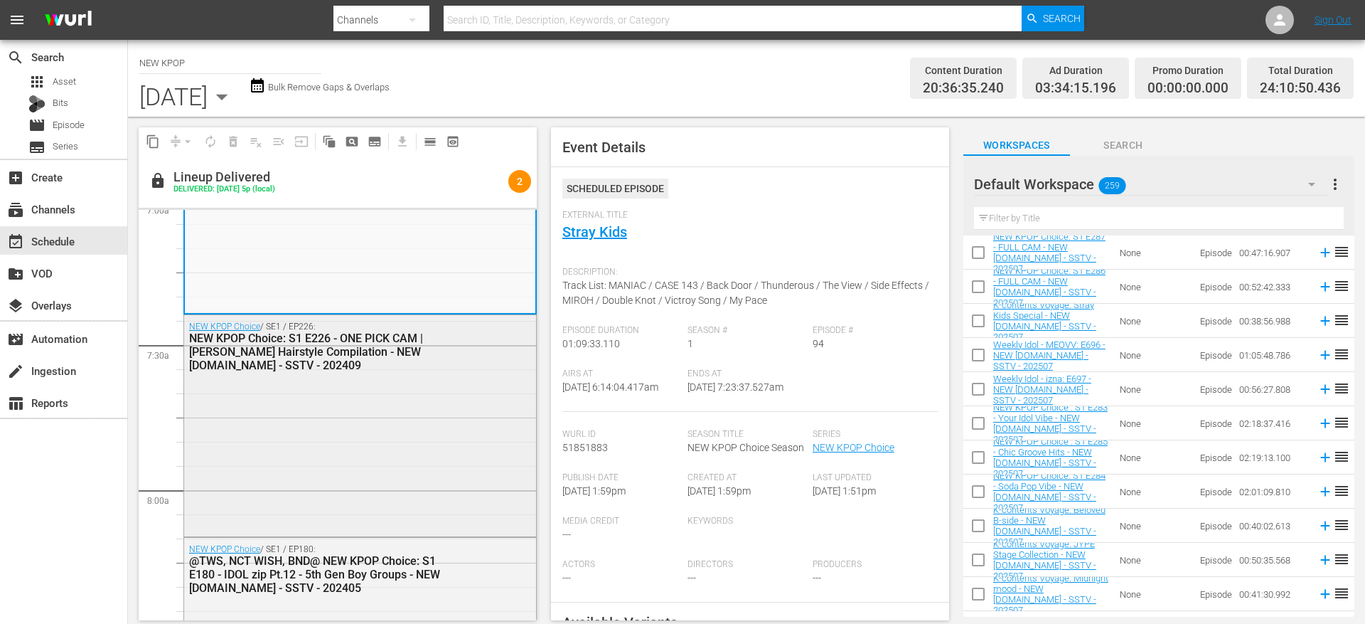
click at [373, 400] on div "NEW KPOP Choice / SE1 / EP226: NEW KPOP Choice: S1 E226 - ONE PICK CAM | [PERSO…" at bounding box center [360, 424] width 352 height 218
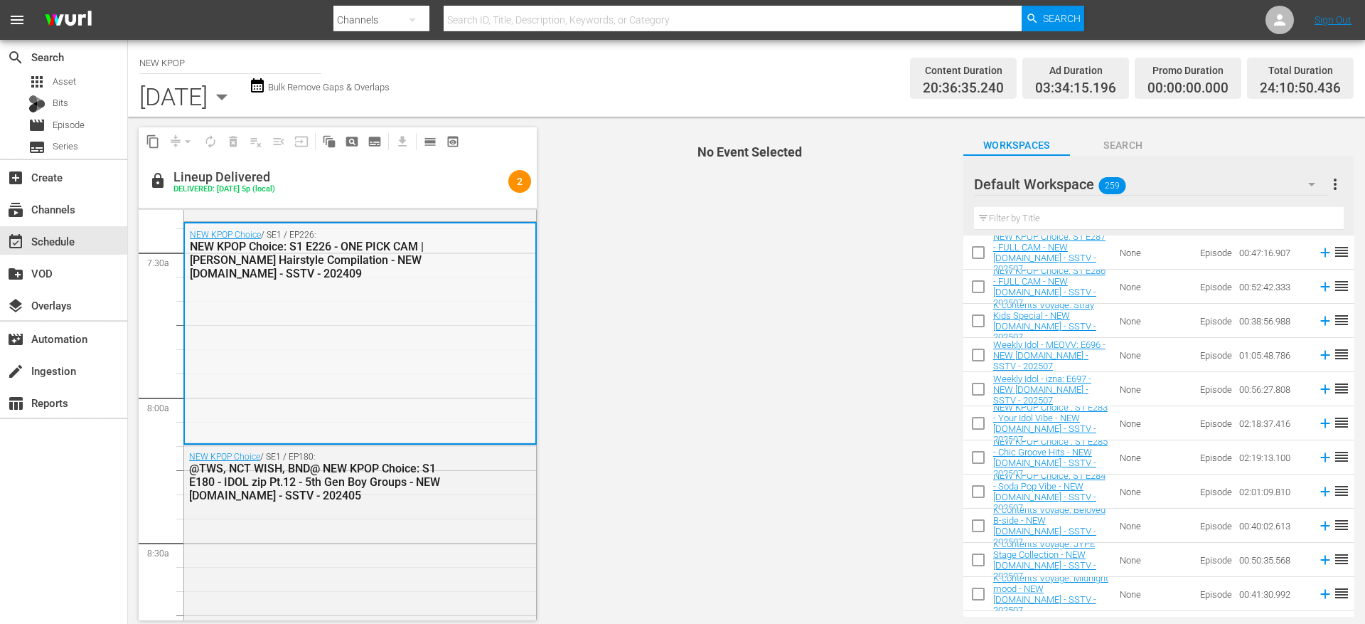
scroll to position [2168, 0]
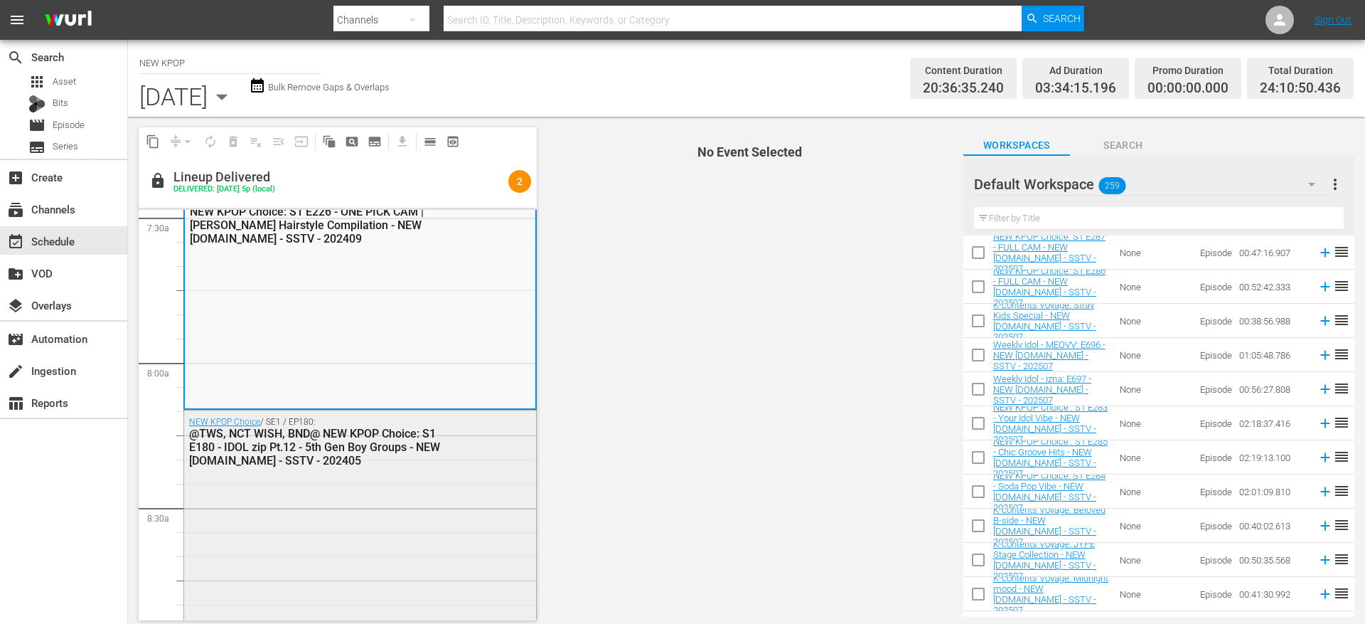
click at [375, 481] on div "NEW KPOP Choice / SE1 / EP180: @TWS, NCT WISH, BND@ NEW KPOP Choice: S1 E180 - …" at bounding box center [360, 569] width 352 height 318
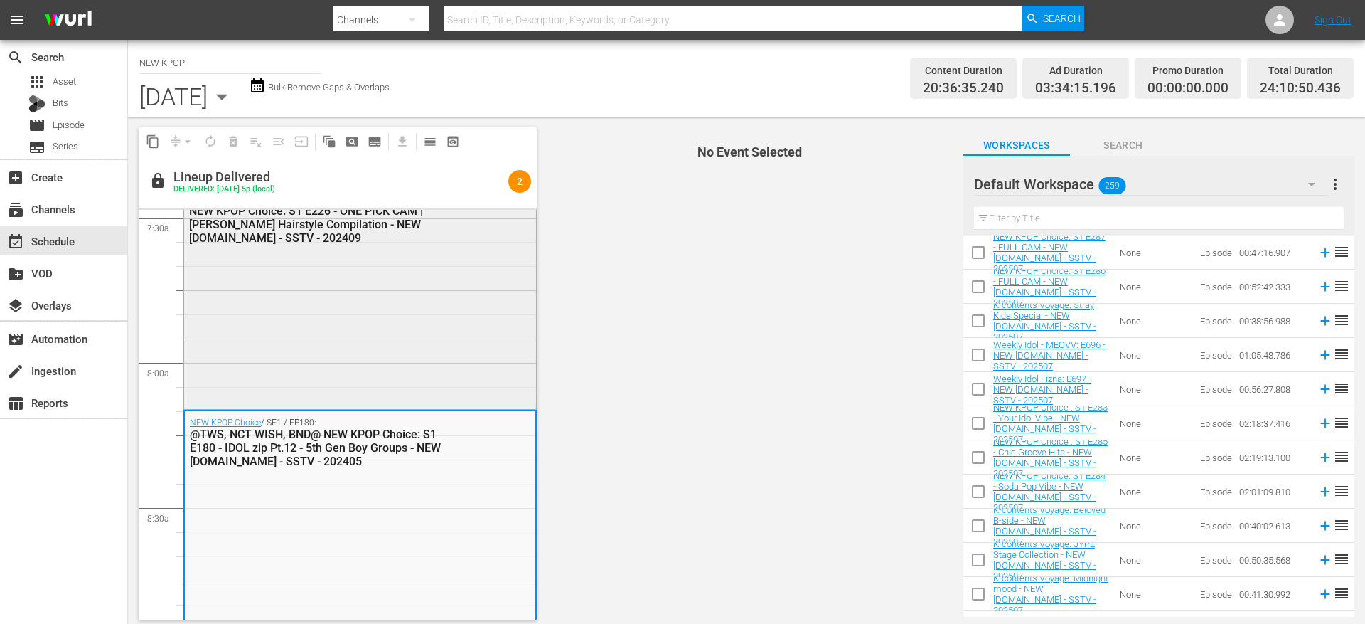
click at [420, 280] on div "NEW KPOP Choice / SE1 / EP226: NEW KPOP Choice: S1 E226 - ONE PICK CAM | [PERSO…" at bounding box center [360, 297] width 352 height 218
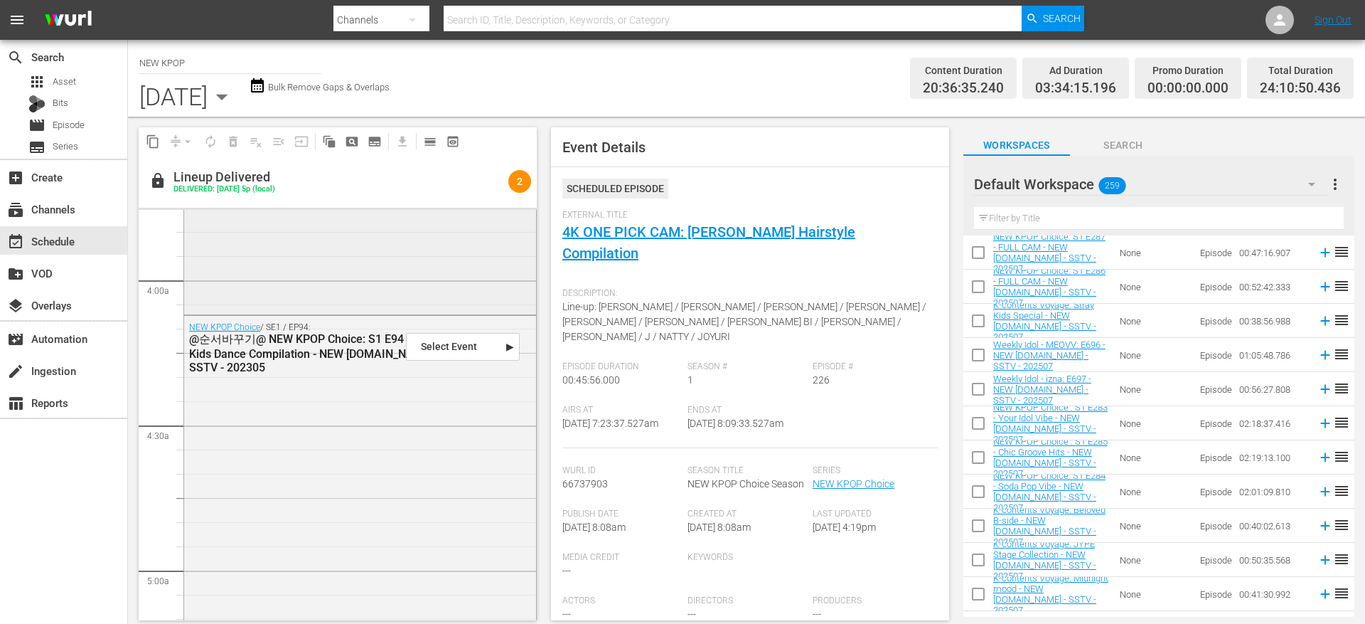
scroll to position [1109, 0]
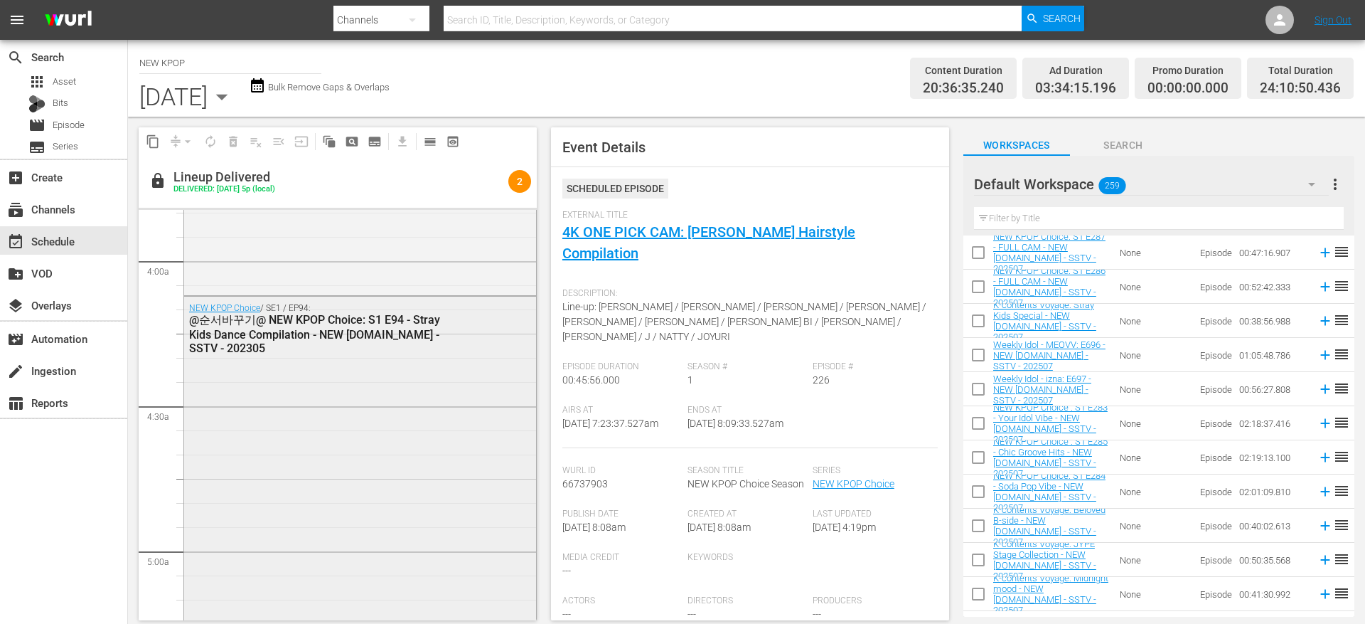
click at [376, 467] on div "NEW KPOP Choice / SE1 / EP94: @순서바꾸기@ NEW KPOP Choice: S1 E94 - Stray Kids Danc…" at bounding box center [360, 463] width 352 height 332
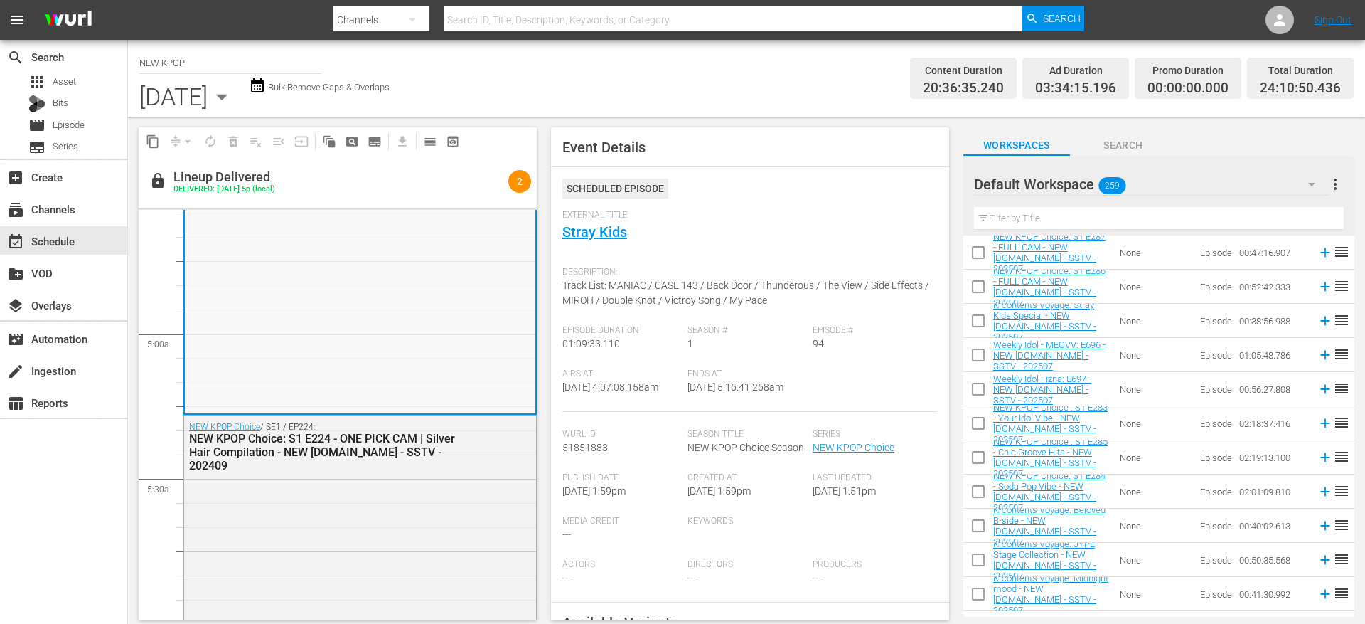
scroll to position [1333, 0]
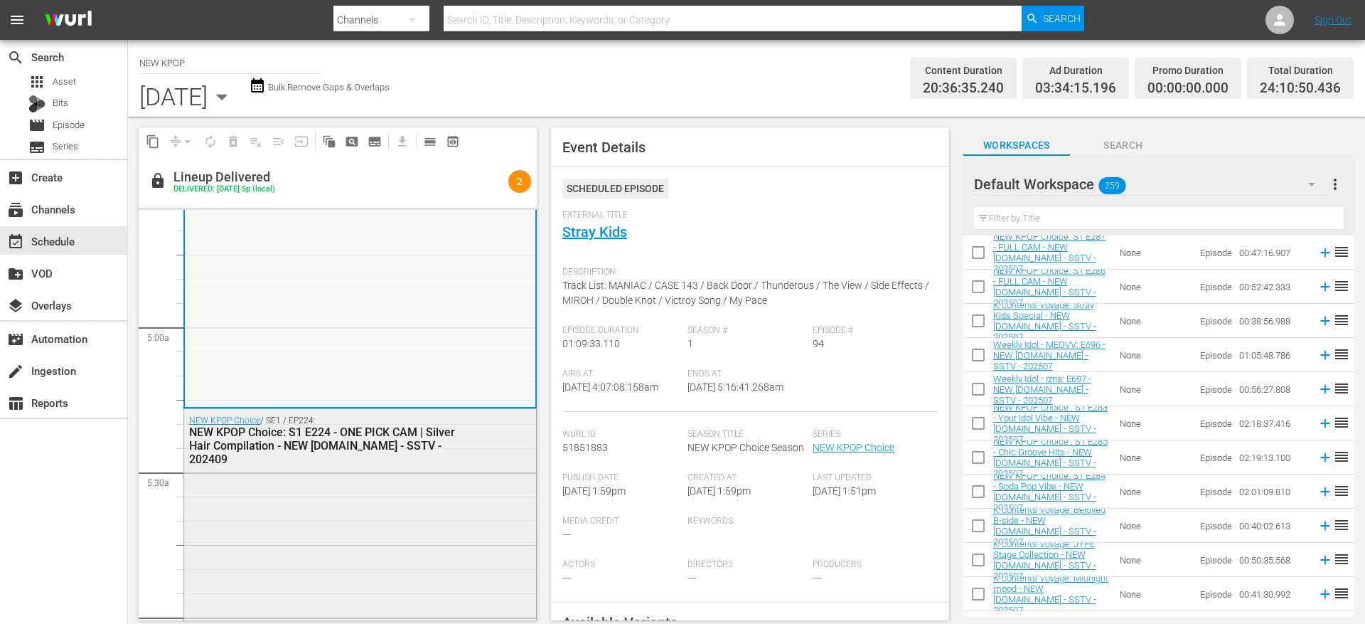
click at [377, 479] on div "NEW KPOP Choice / SE1 / EP224: NEW KPOP Choice: S1 E224 - ONE PICK CAM | Silver…" at bounding box center [360, 545] width 352 height 273
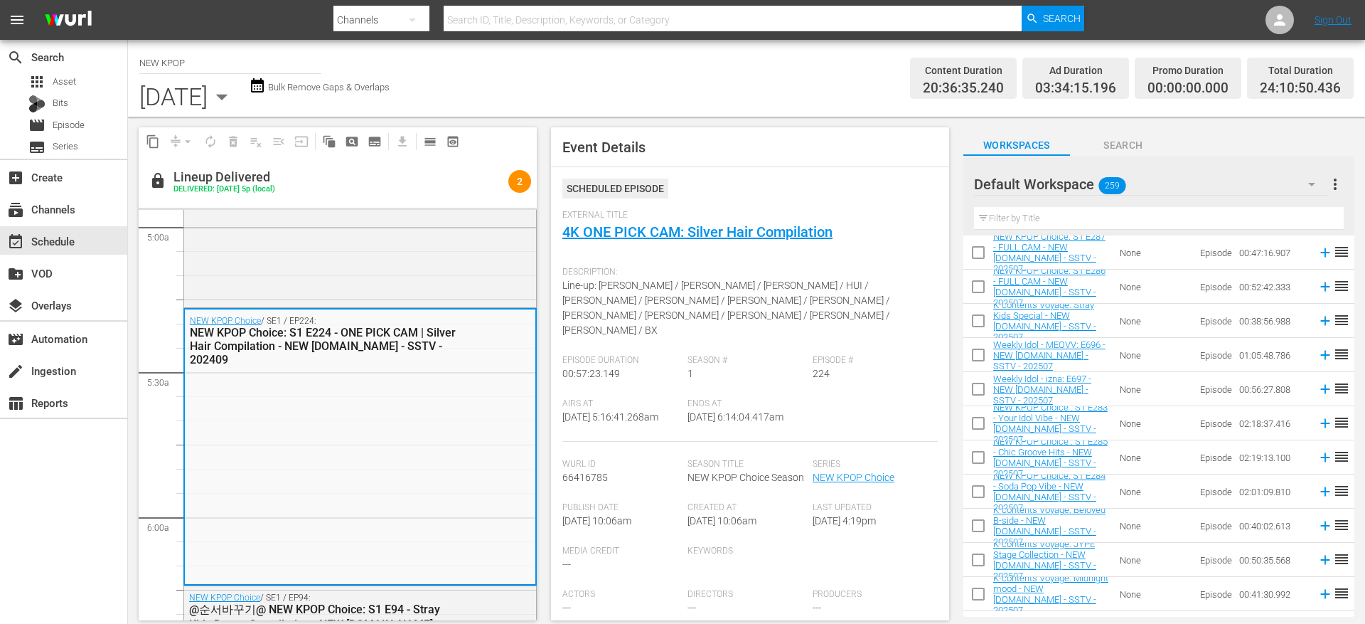
scroll to position [1713, 0]
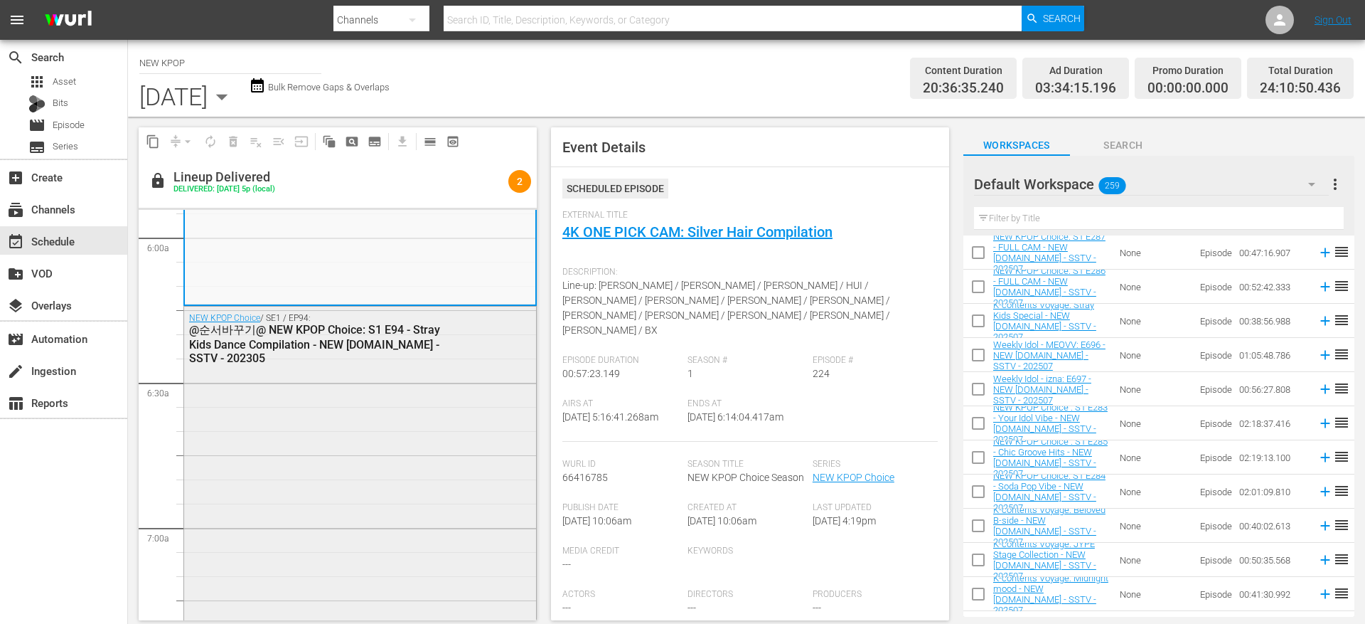
click at [388, 445] on div "NEW KPOP Choice / SE1 / EP94: @순서바꾸기@ NEW KPOP Choice: S1 E94 - Stray Kids Danc…" at bounding box center [360, 473] width 352 height 332
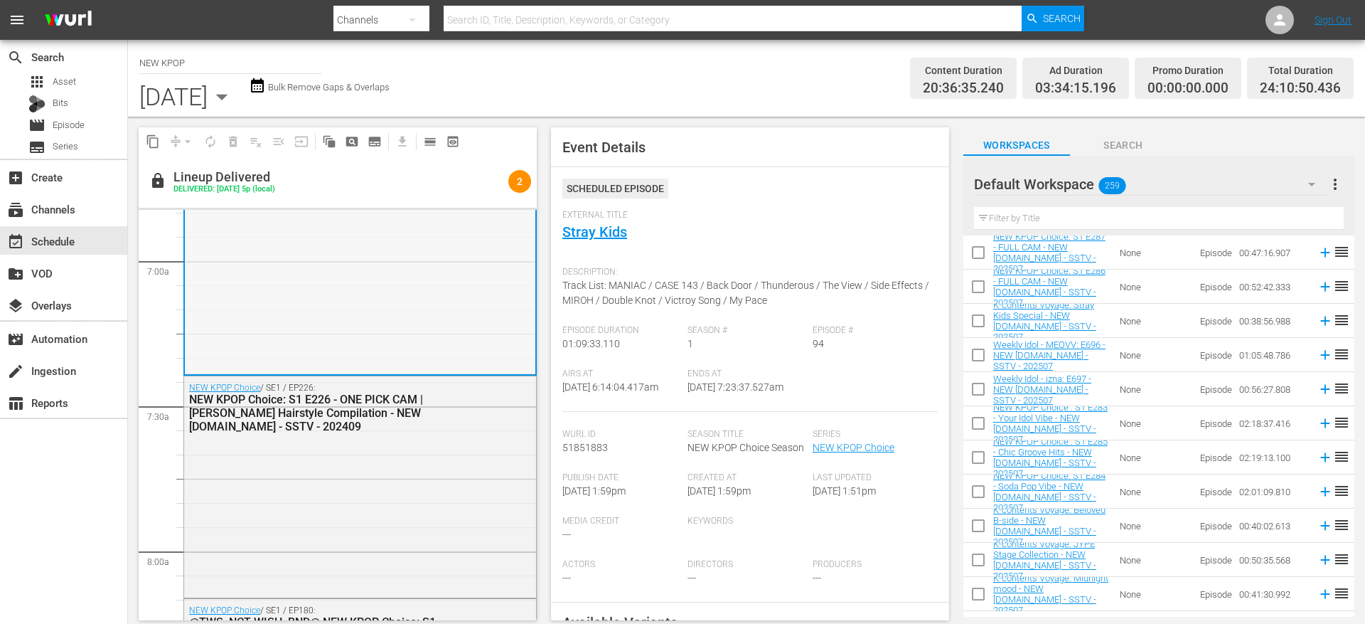
scroll to position [1995, 0]
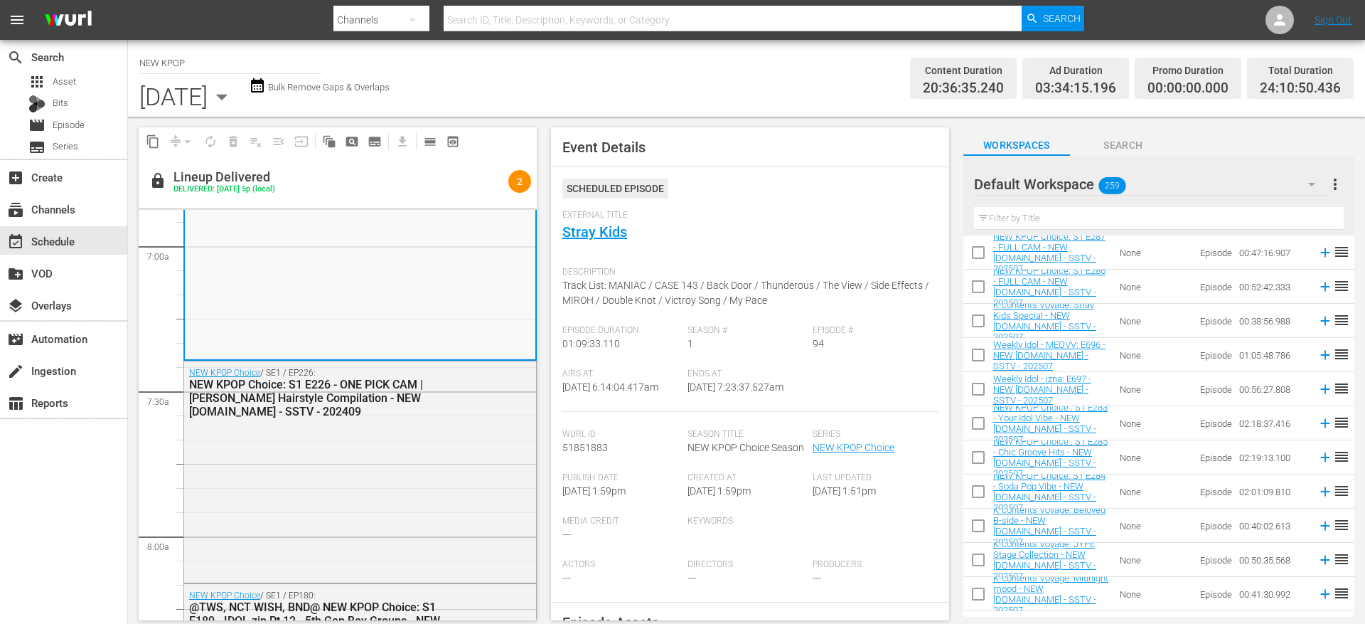
click at [388, 446] on div "NEW KPOP Choice / SE1 / EP226: NEW KPOP Choice: S1 E226 - ONE PICK CAM | [PERSO…" at bounding box center [360, 470] width 352 height 218
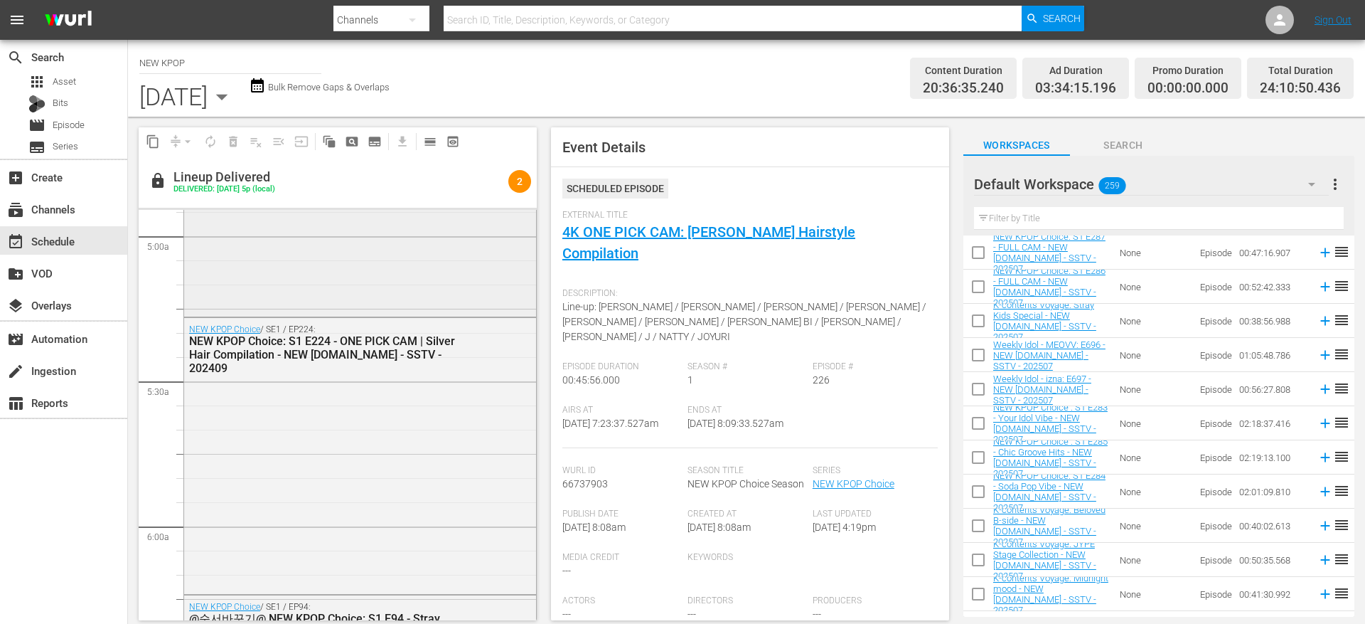
scroll to position [1431, 0]
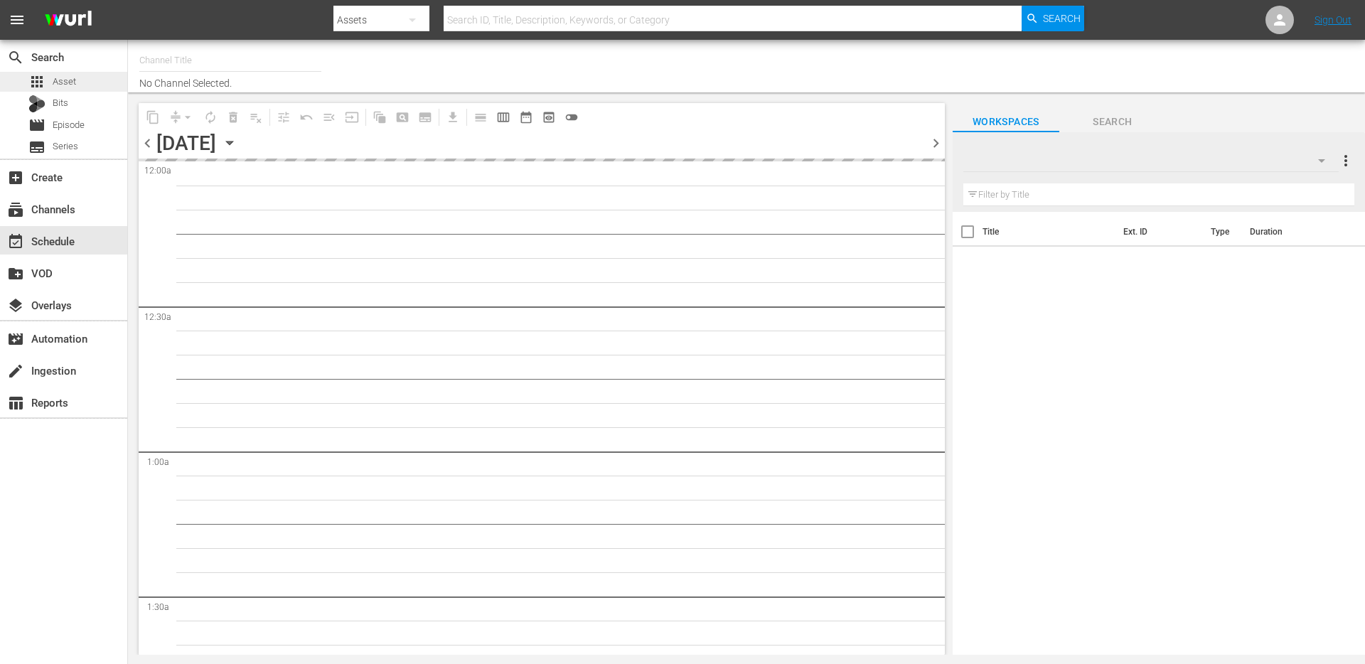
click at [63, 83] on span "Asset" at bounding box center [64, 82] width 23 height 14
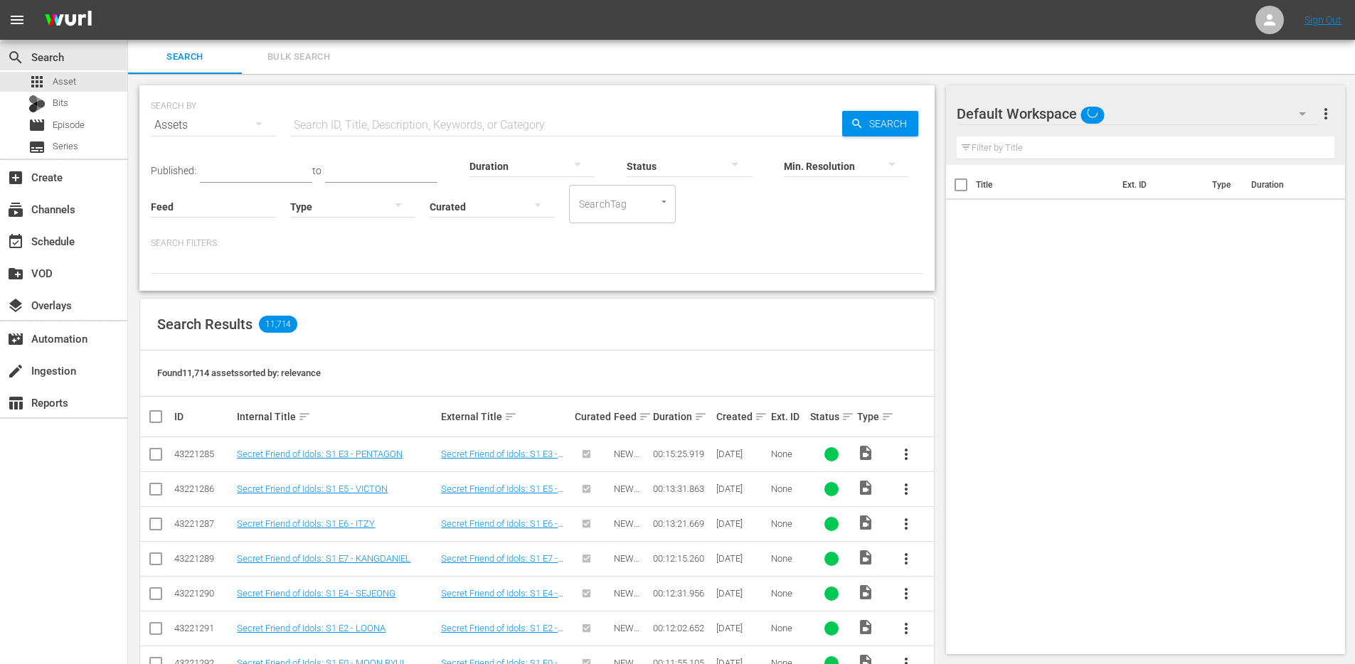
click at [411, 105] on div "SEARCH BY Search By Assets Search ID, Title, Description, Keywords, or Category…" at bounding box center [537, 116] width 772 height 51
click at [377, 118] on input "text" at bounding box center [566, 125] width 552 height 34
paste input "https://platform.wurl.com/main/scheduler/617/2025-10-02"
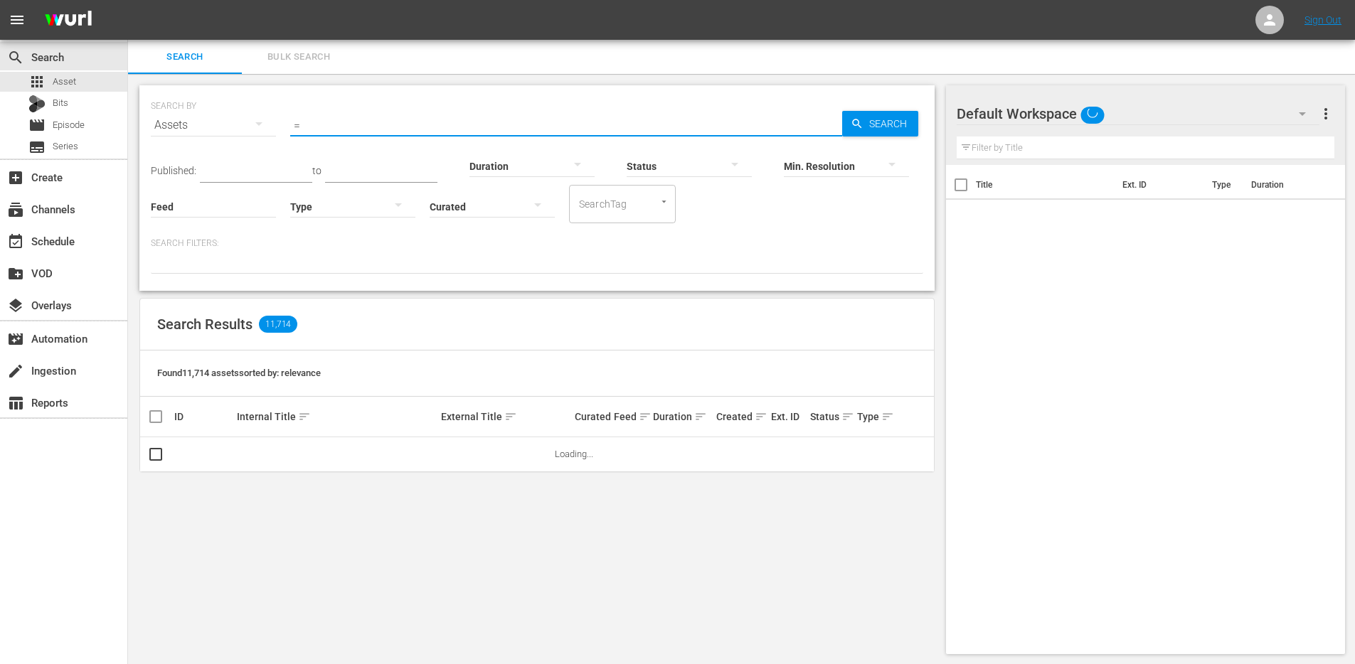
type input "="
click at [253, 124] on icon "button" at bounding box center [258, 123] width 17 height 17
click at [309, 127] on div "Channels Series Episodes Bits Assets" at bounding box center [677, 332] width 1355 height 664
click at [308, 127] on div "Channels Series Episodes Bits Assets" at bounding box center [677, 332] width 1355 height 664
click at [306, 124] on input "=" at bounding box center [566, 125] width 552 height 34
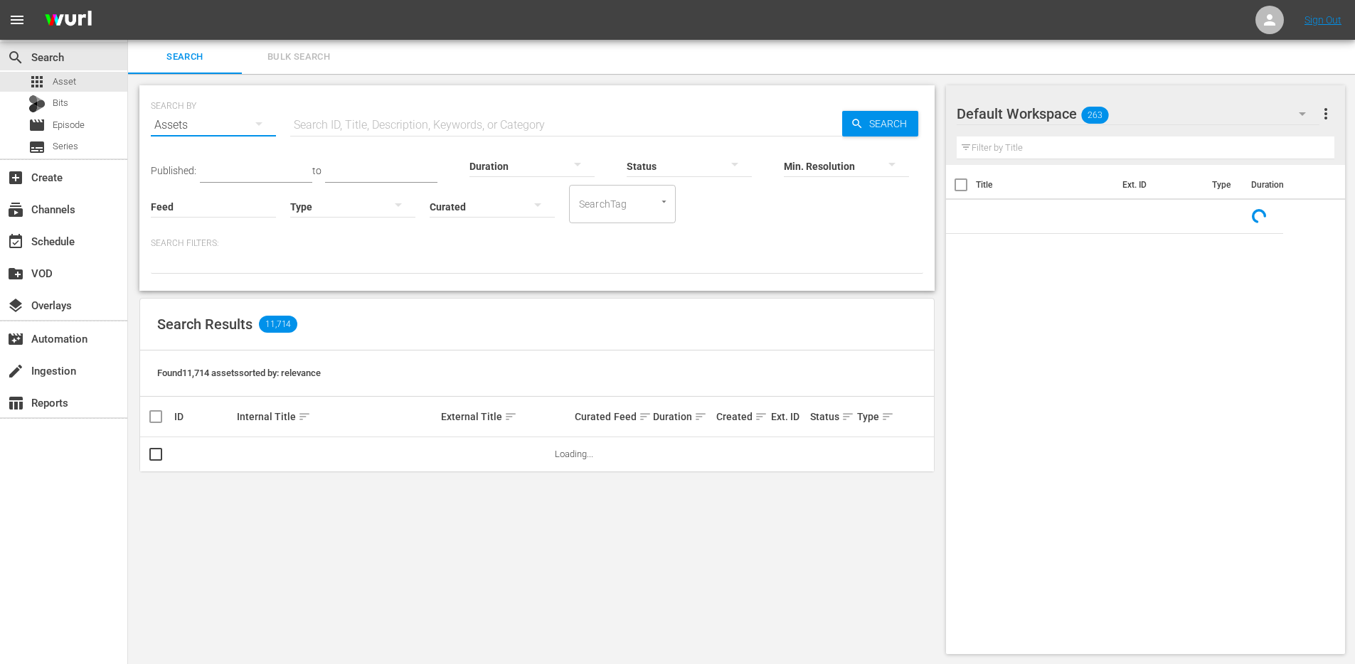
click at [269, 123] on button "button" at bounding box center [259, 124] width 34 height 34
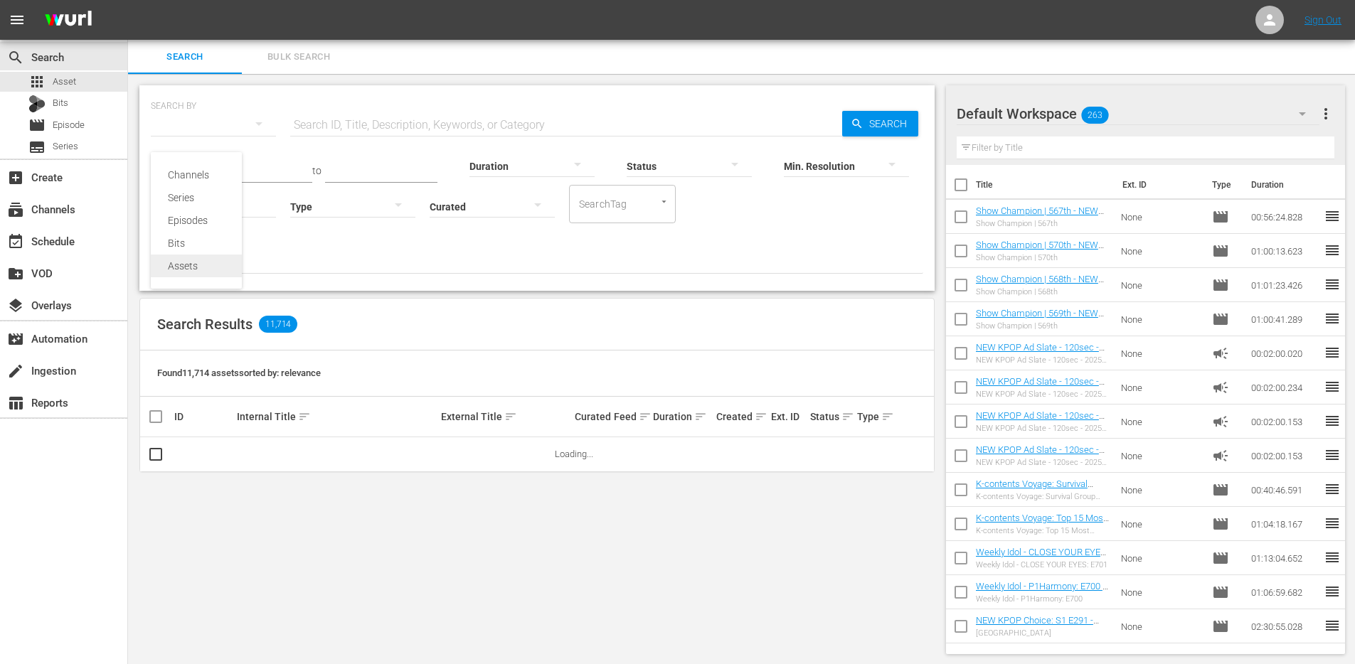
click at [183, 267] on div "Assets" at bounding box center [196, 266] width 57 height 23
click at [353, 128] on input "text" at bounding box center [566, 125] width 552 height 34
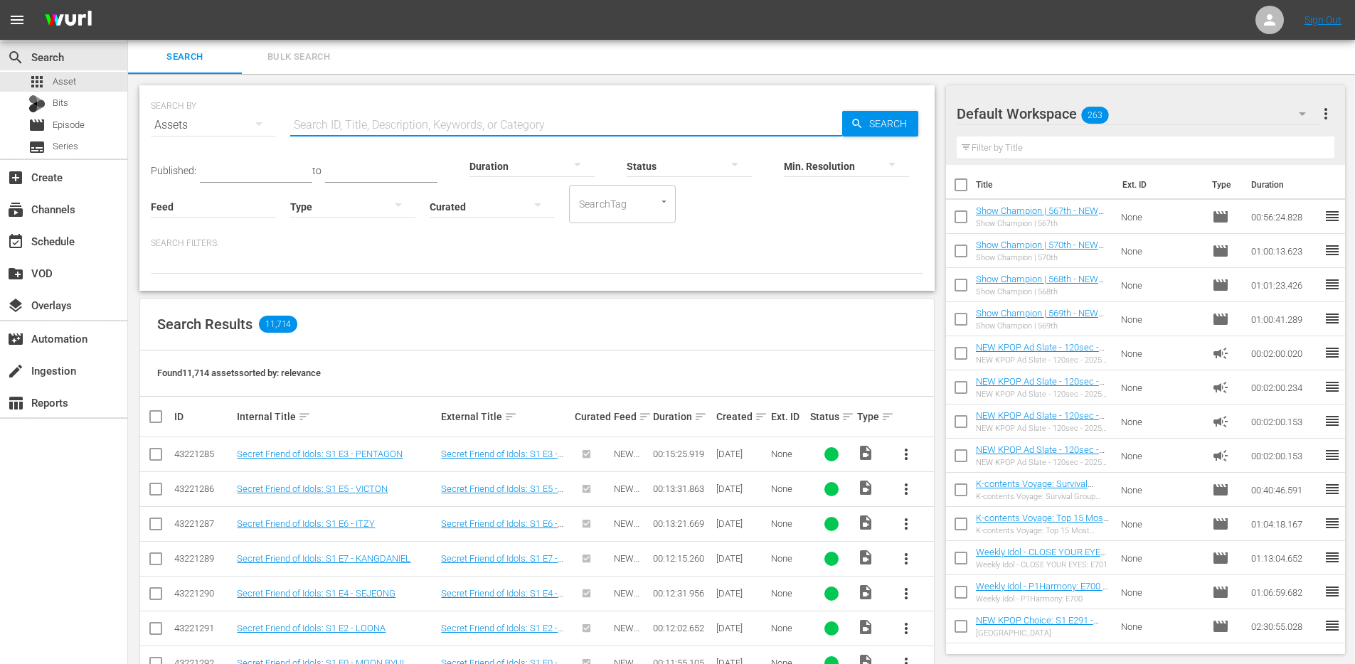
click at [356, 114] on input "text" at bounding box center [566, 125] width 552 height 34
paste input "118903838"
type input "118903838"
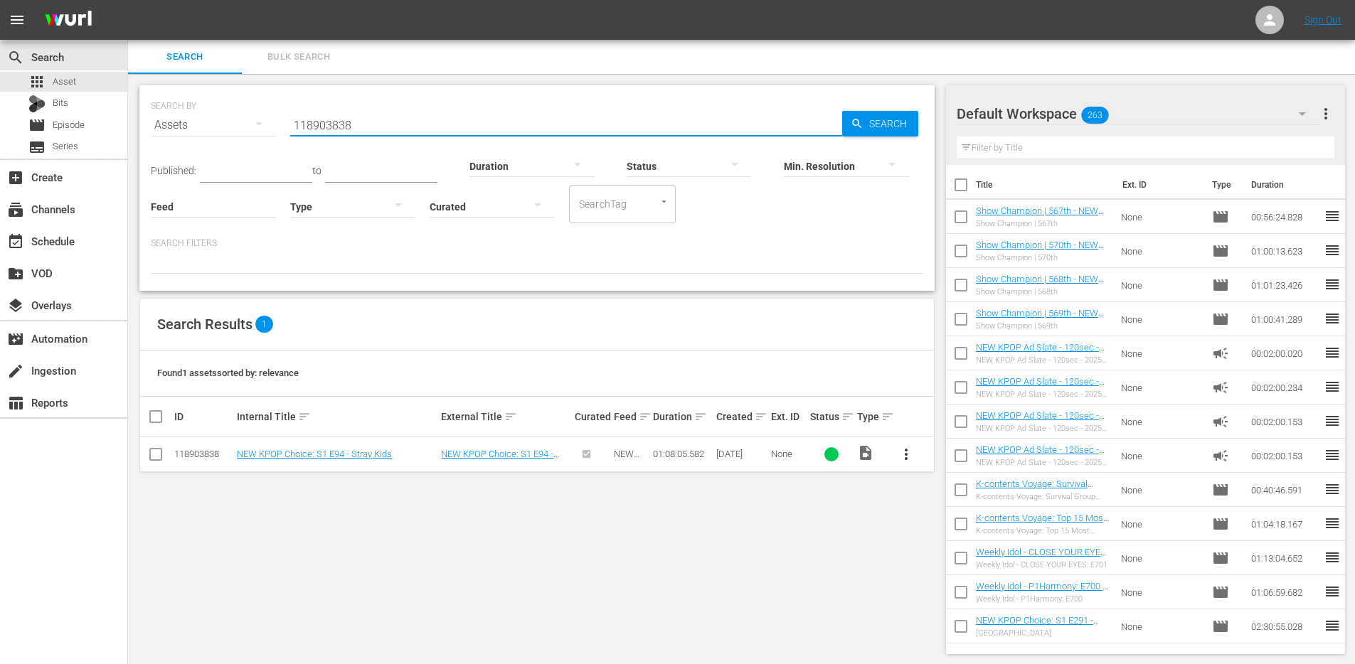
click at [353, 582] on div "SEARCH BY Search By Assets Search ID, Title, Description, Keywords, or Category…" at bounding box center [537, 370] width 818 height 592
drag, startPoint x: 233, startPoint y: 457, endPoint x: 408, endPoint y: 448, distance: 175.9
click at [408, 448] on tr "118903838 NEW KPOP Choice: S1 E94 - Stray Kids NEW KPOP Choice: S1 E94 - Stray …" at bounding box center [537, 454] width 794 height 35
click at [406, 449] on div "NEW KPOP Choice: S1 E94 - Stray Kids" at bounding box center [337, 454] width 200 height 11
drag, startPoint x: 223, startPoint y: 459, endPoint x: 404, endPoint y: 462, distance: 181.4
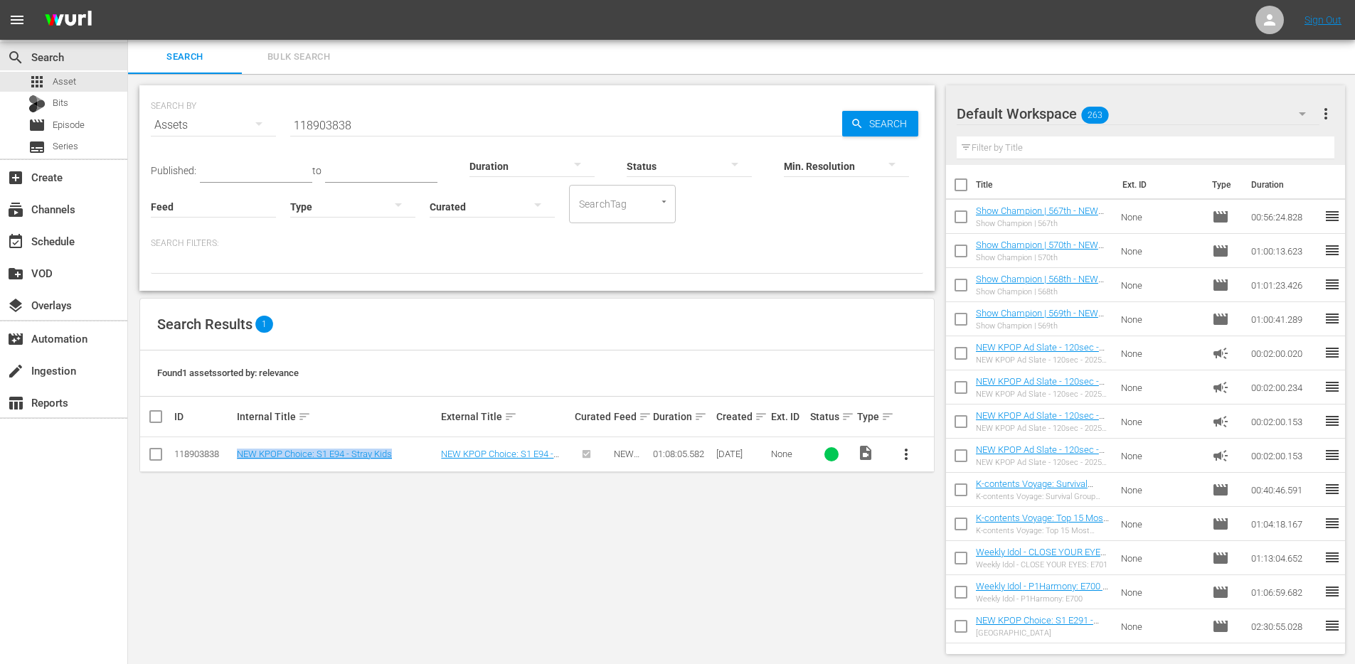
click at [400, 459] on tr "118903838 NEW KPOP Choice: S1 E94 - Stray Kids NEW KPOP Choice: S1 E94 - Stray …" at bounding box center [537, 454] width 794 height 35
click at [413, 459] on td "NEW KPOP Choice: S1 E94 - Stray Kids" at bounding box center [337, 454] width 204 height 35
drag, startPoint x: 404, startPoint y: 458, endPoint x: 215, endPoint y: 454, distance: 188.5
click at [210, 448] on tr "118903838 NEW KPOP Choice: S1 E94 - Stray Kids NEW KPOP Choice: S1 E94 - Stray …" at bounding box center [537, 454] width 794 height 35
click at [251, 491] on div "SEARCH BY Search By Assets Search ID, Title, Description, Keywords, or Category…" at bounding box center [537, 370] width 818 height 592
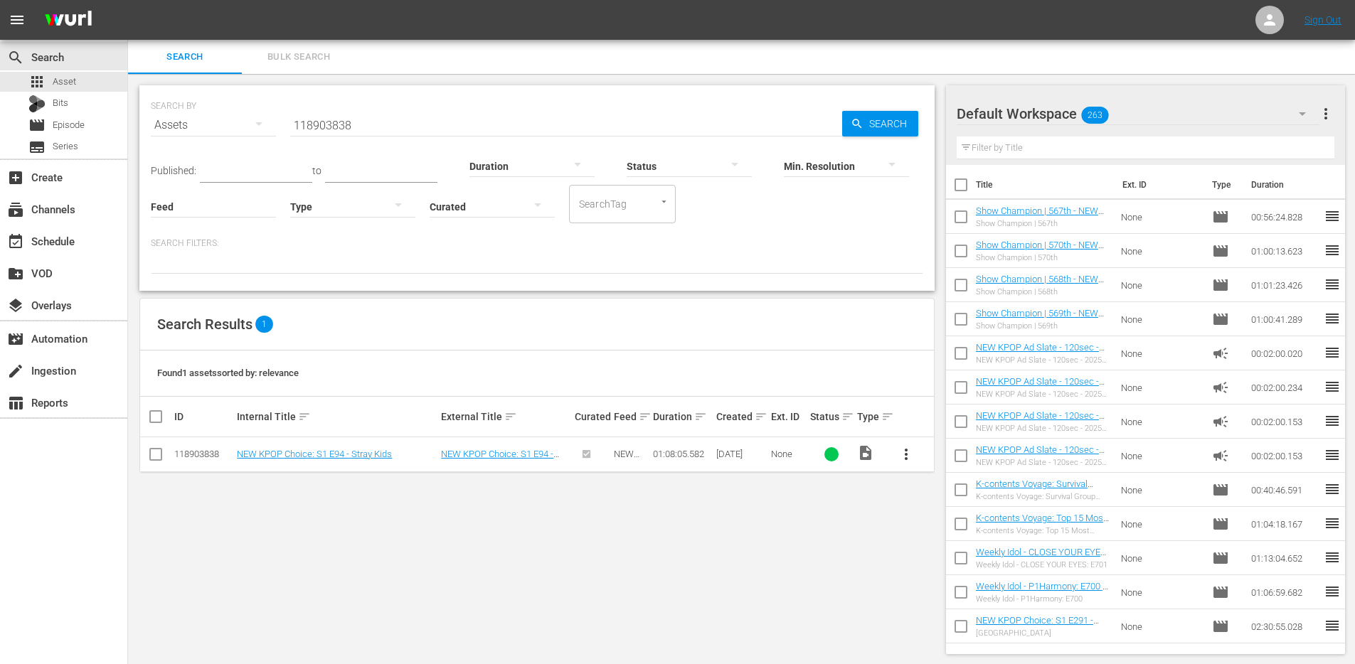
click at [196, 455] on div "118903838" at bounding box center [203, 454] width 58 height 11
click at [361, 506] on div "SEARCH BY Search By Assets Search ID, Title, Description, Keywords, or Category…" at bounding box center [537, 370] width 818 height 592
drag, startPoint x: 165, startPoint y: 454, endPoint x: 932, endPoint y: 450, distance: 766.6
click at [932, 450] on tr "118903838 NEW KPOP Choice: S1 E94 - Stray Kids NEW KPOP Choice: S1 E94 - Stray …" at bounding box center [537, 454] width 794 height 35
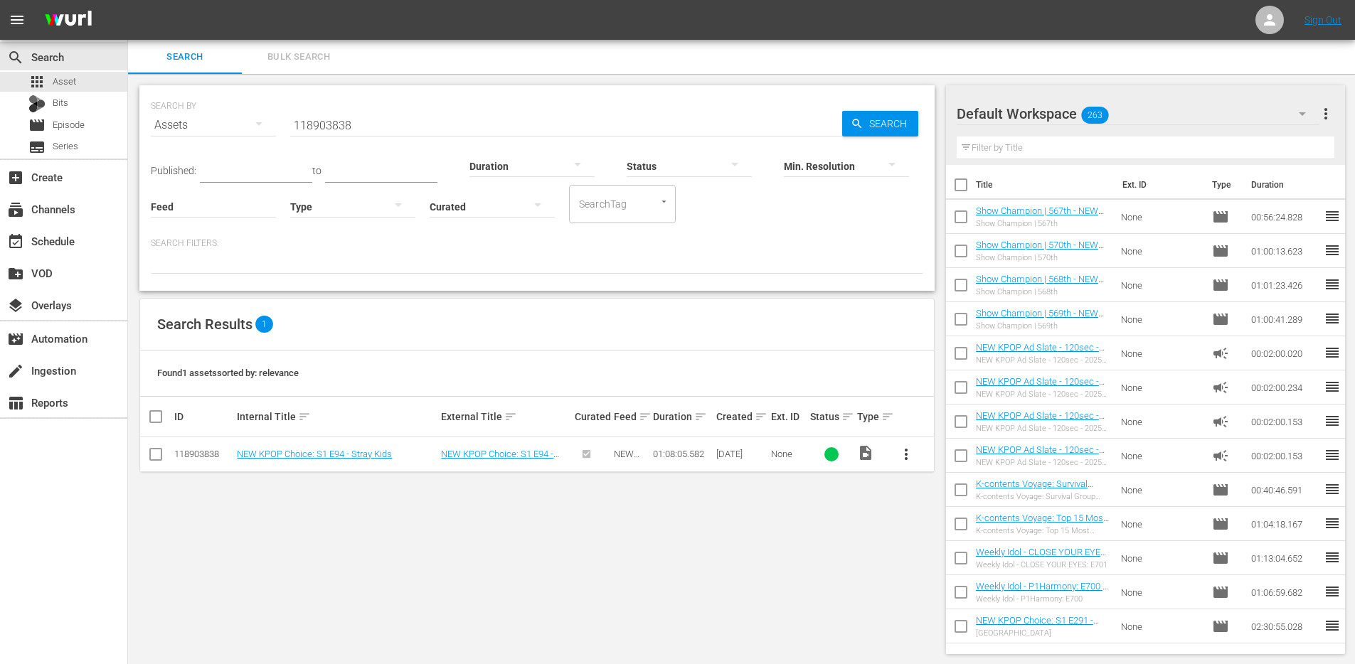
click at [928, 493] on div "SEARCH BY Search By Assets Search ID, Title, Description, Keywords, or Category…" at bounding box center [537, 370] width 818 height 592
drag, startPoint x: 410, startPoint y: 498, endPoint x: 392, endPoint y: 499, distance: 17.8
click at [408, 498] on div "SEARCH BY Search By Assets Search ID, Title, Description, Keywords, or Category…" at bounding box center [537, 370] width 818 height 592
drag, startPoint x: 169, startPoint y: 454, endPoint x: 586, endPoint y: 466, distance: 416.9
click at [579, 449] on tr "118903838 NEW KPOP Choice: S1 E94 - Stray Kids NEW KPOP Choice: S1 E94 - Stray …" at bounding box center [537, 454] width 794 height 35
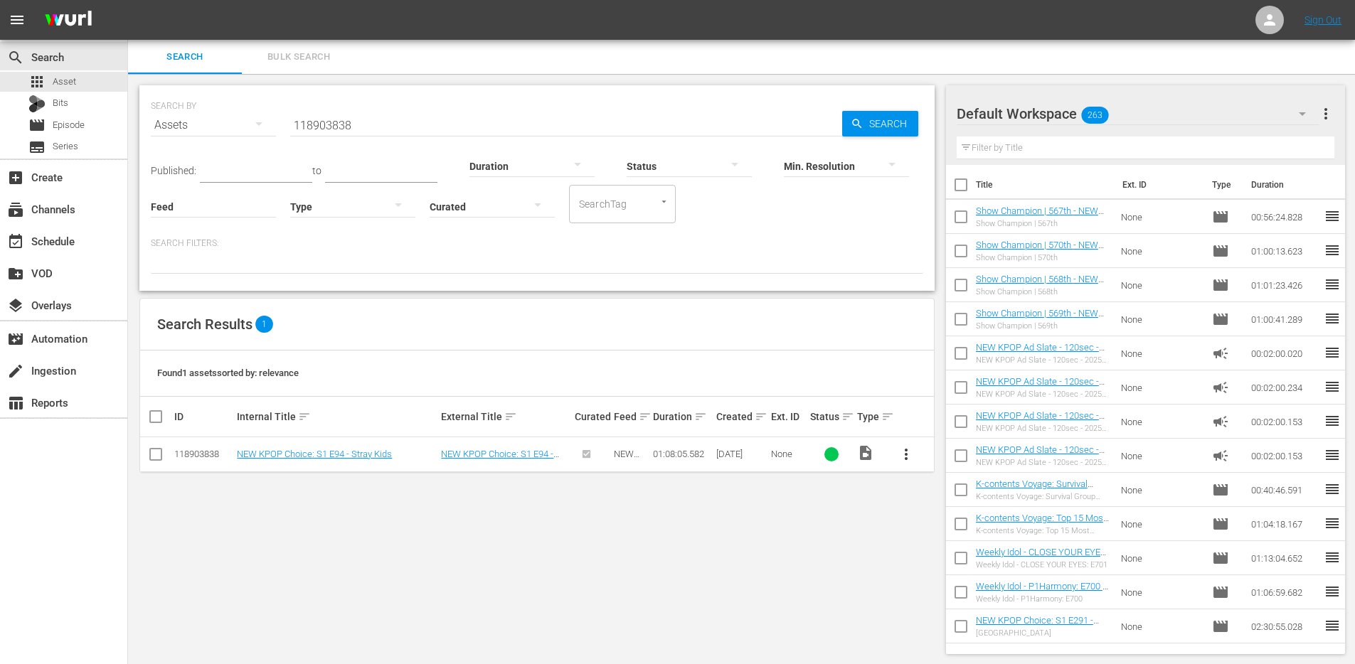
click at [595, 516] on div "SEARCH BY Search By Assets Search ID, Title, Description, Keywords, or Category…" at bounding box center [537, 370] width 818 height 592
click at [420, 463] on td "NEW KPOP Choice: S1 E94 - Stray Kids" at bounding box center [337, 454] width 204 height 35
click at [328, 526] on div "SEARCH BY Search By Assets Search ID, Title, Description, Keywords, or Category…" at bounding box center [537, 370] width 818 height 592
click at [368, 509] on div "SEARCH BY Search By Assets Search ID, Title, Description, Keywords, or Category…" at bounding box center [537, 370] width 818 height 592
click at [65, 207] on div "subscriptions Channels" at bounding box center [40, 207] width 80 height 13
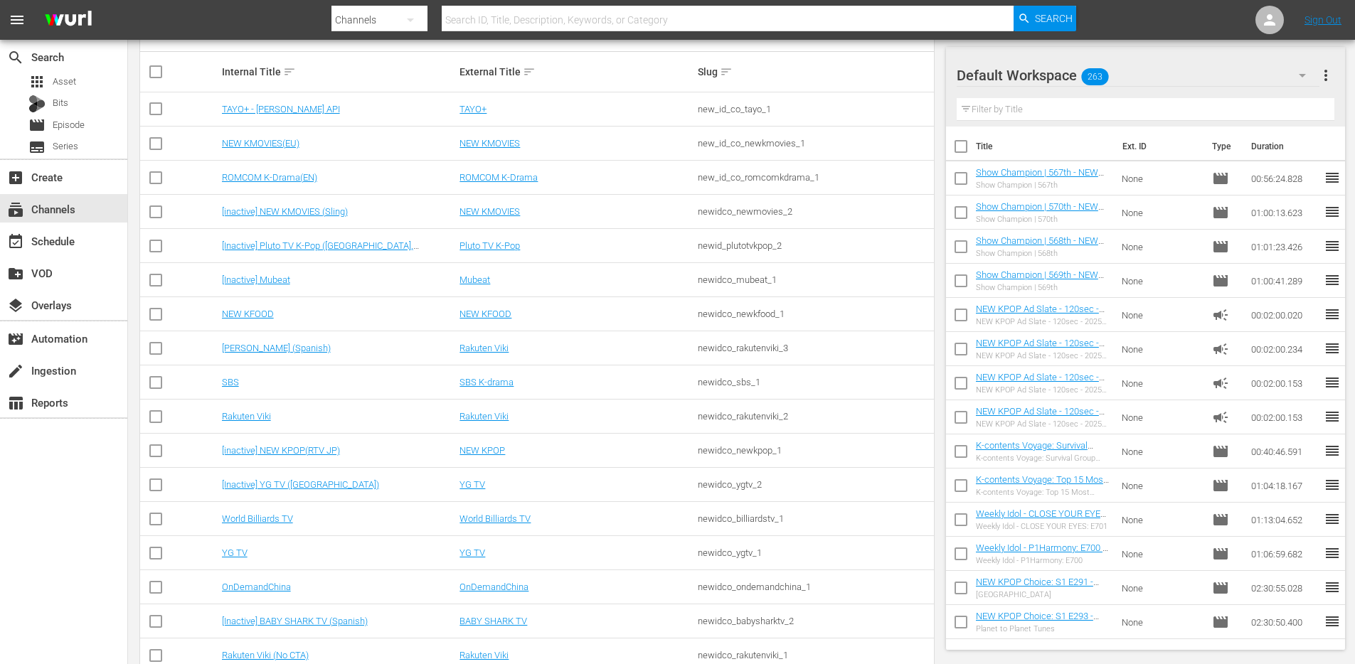
scroll to position [435, 0]
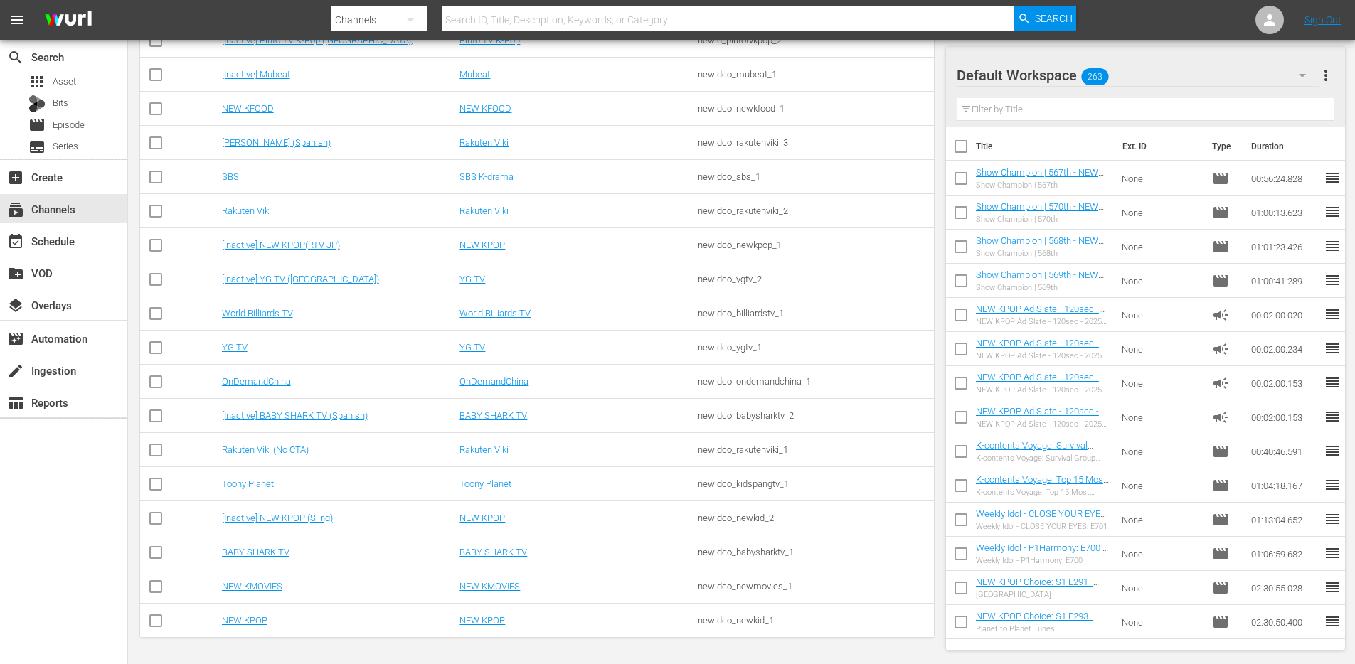
click at [339, 617] on div "NEW KPOP" at bounding box center [339, 620] width 234 height 11
drag, startPoint x: 774, startPoint y: 622, endPoint x: 686, endPoint y: 613, distance: 88.0
click at [686, 613] on tr "NEW KPOP NEW KPOP newidco_newkid_1" at bounding box center [537, 621] width 794 height 34
click at [292, 627] on td "NEW KPOP" at bounding box center [339, 621] width 238 height 34
click at [247, 619] on link "NEW KPOP" at bounding box center [245, 620] width 46 height 11
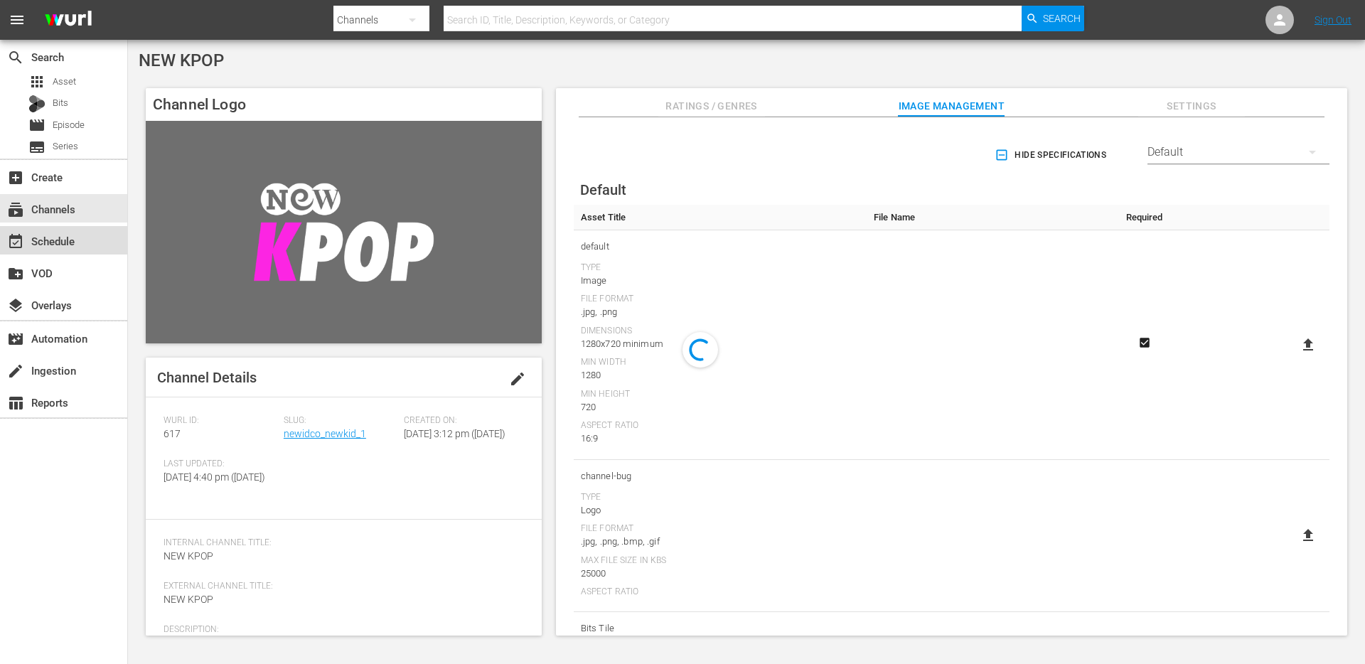
click at [76, 243] on div "event_available Schedule" at bounding box center [40, 239] width 80 height 13
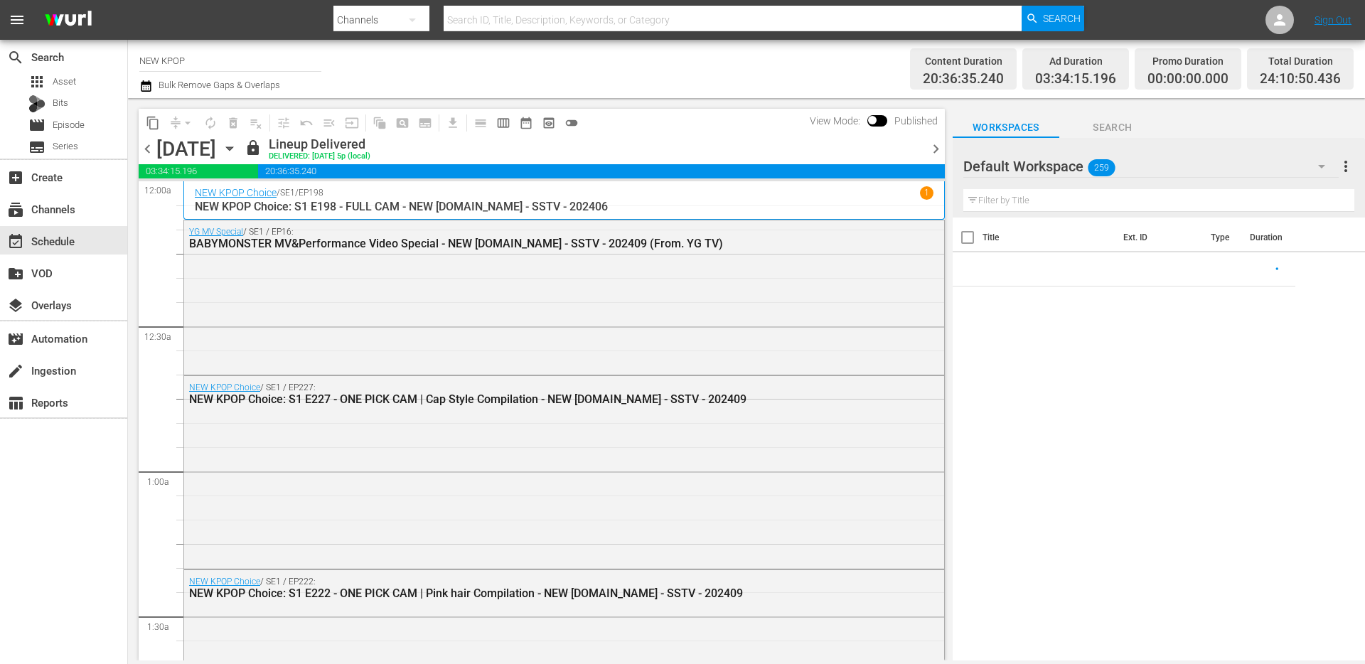
click at [641, 89] on div "Channel Title NEW KPOP Bulk Remove Gaps & Overlaps" at bounding box center [470, 68] width 663 height 51
click at [454, 125] on span "get_app" at bounding box center [451, 123] width 28 height 28
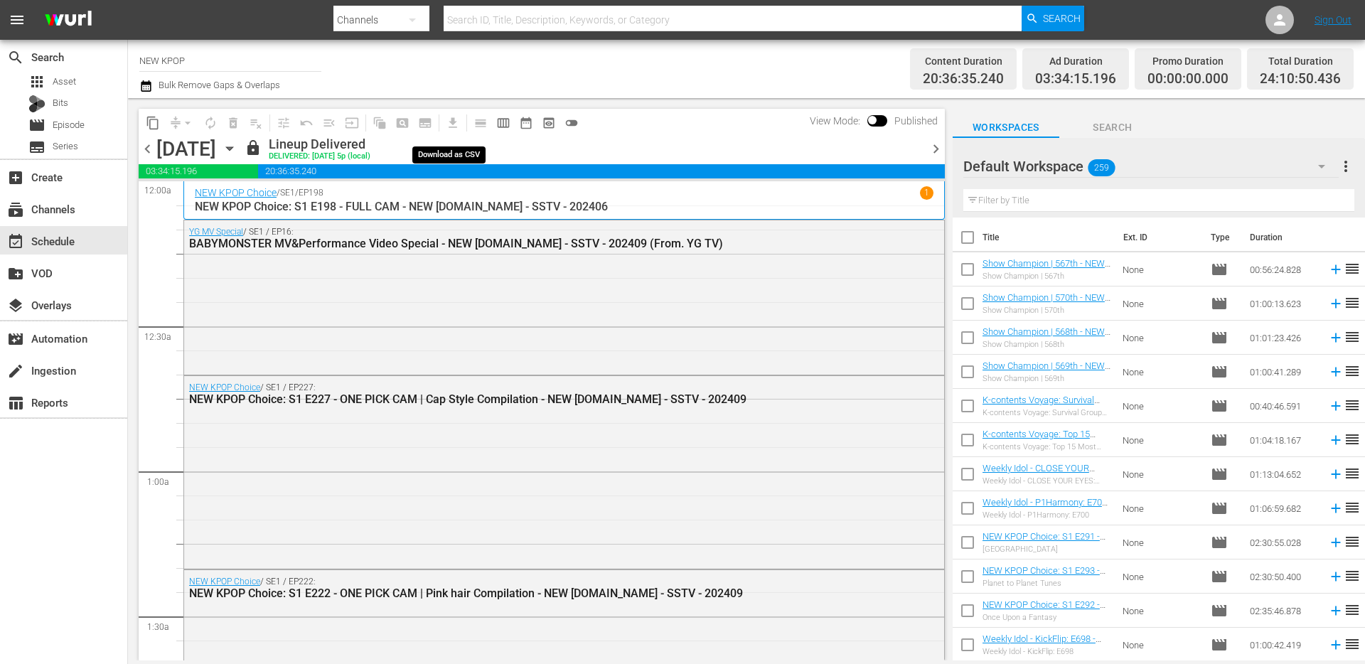
click at [454, 125] on span "get_app" at bounding box center [451, 123] width 28 height 28
click at [238, 144] on icon "button" at bounding box center [230, 149] width 16 height 16
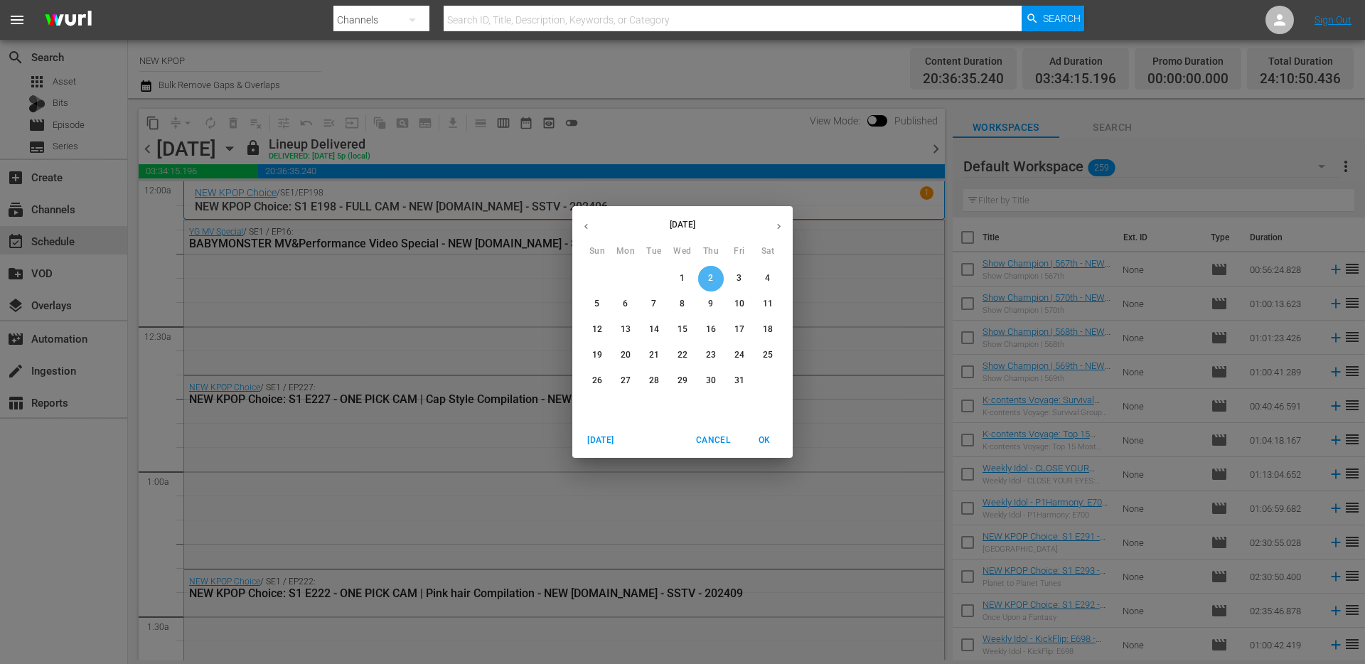
click at [716, 277] on span "2" at bounding box center [711, 278] width 26 height 12
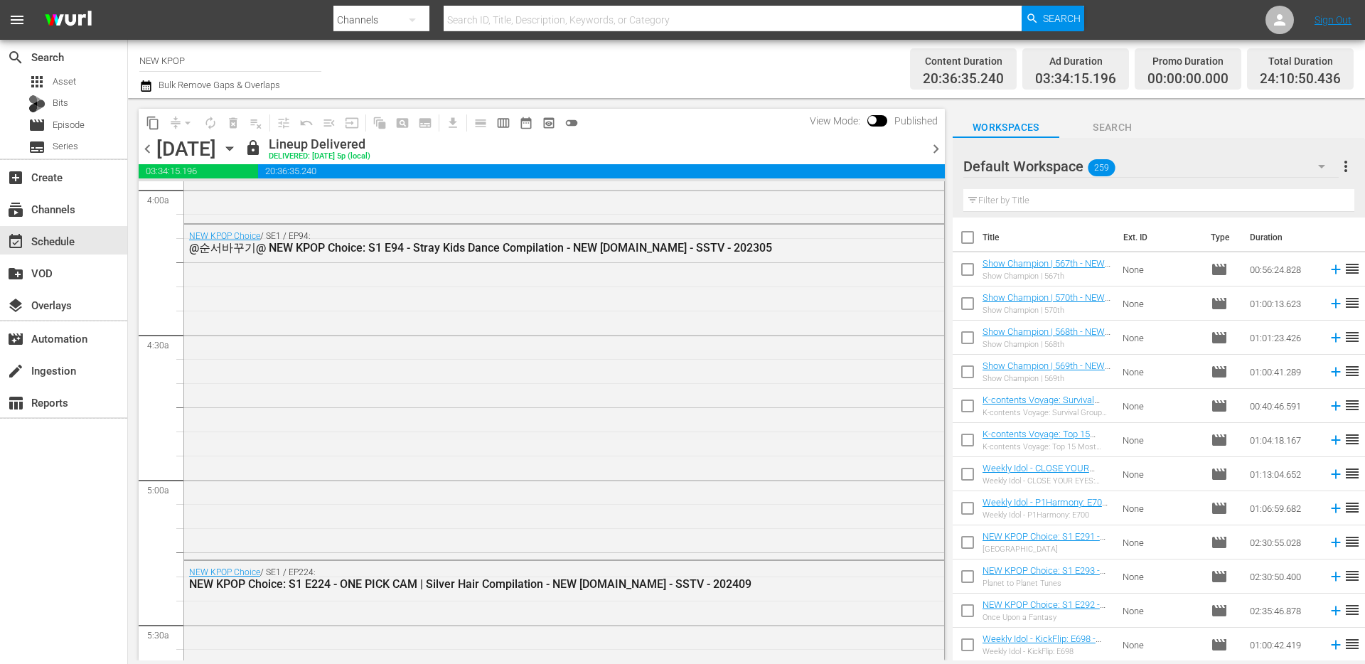
scroll to position [1158, 0]
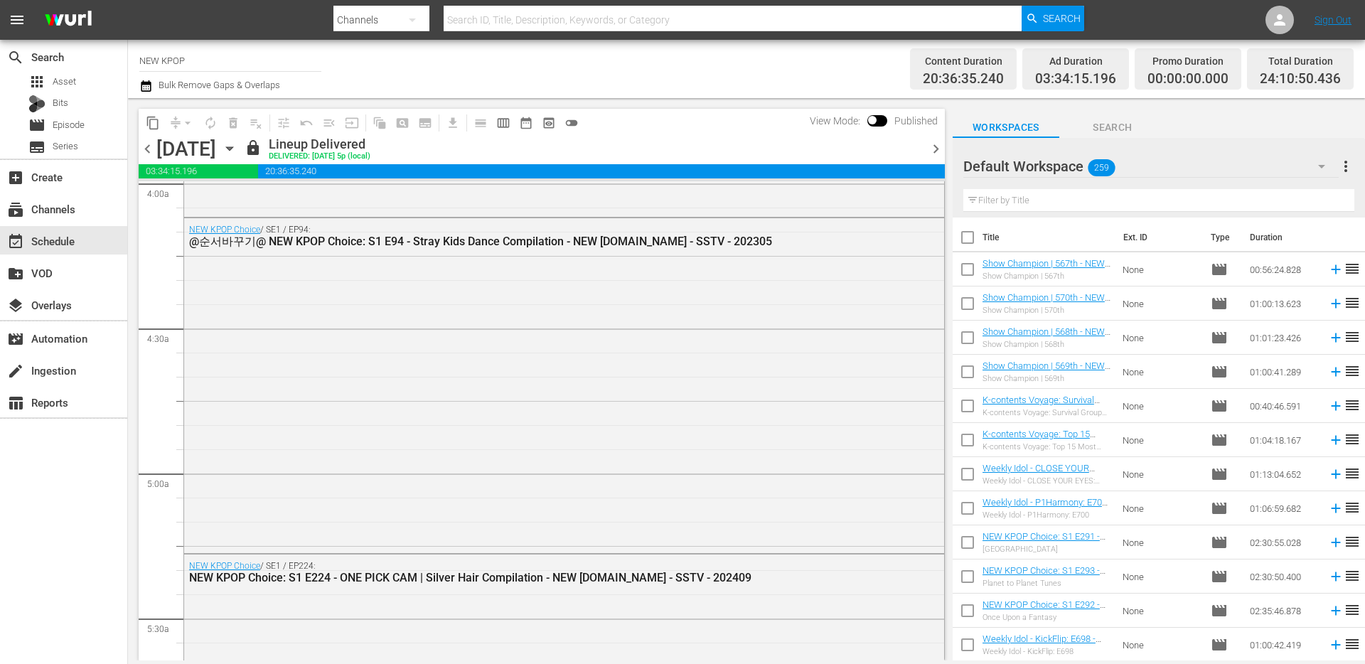
click at [464, 419] on div "NEW KPOP Choice / SE1 / EP94: @순서바꾸기@ NEW KPOP Choice: S1 E94 - Stray Kids Danc…" at bounding box center [564, 384] width 760 height 332
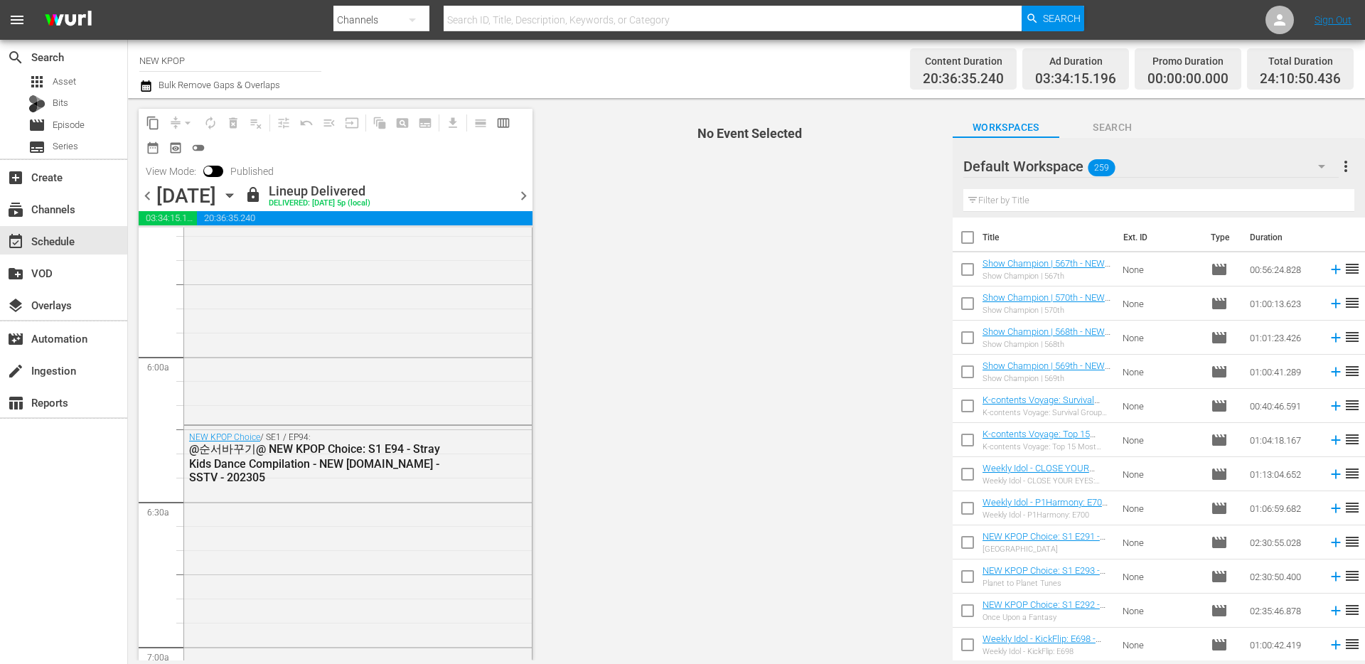
scroll to position [1626, 0]
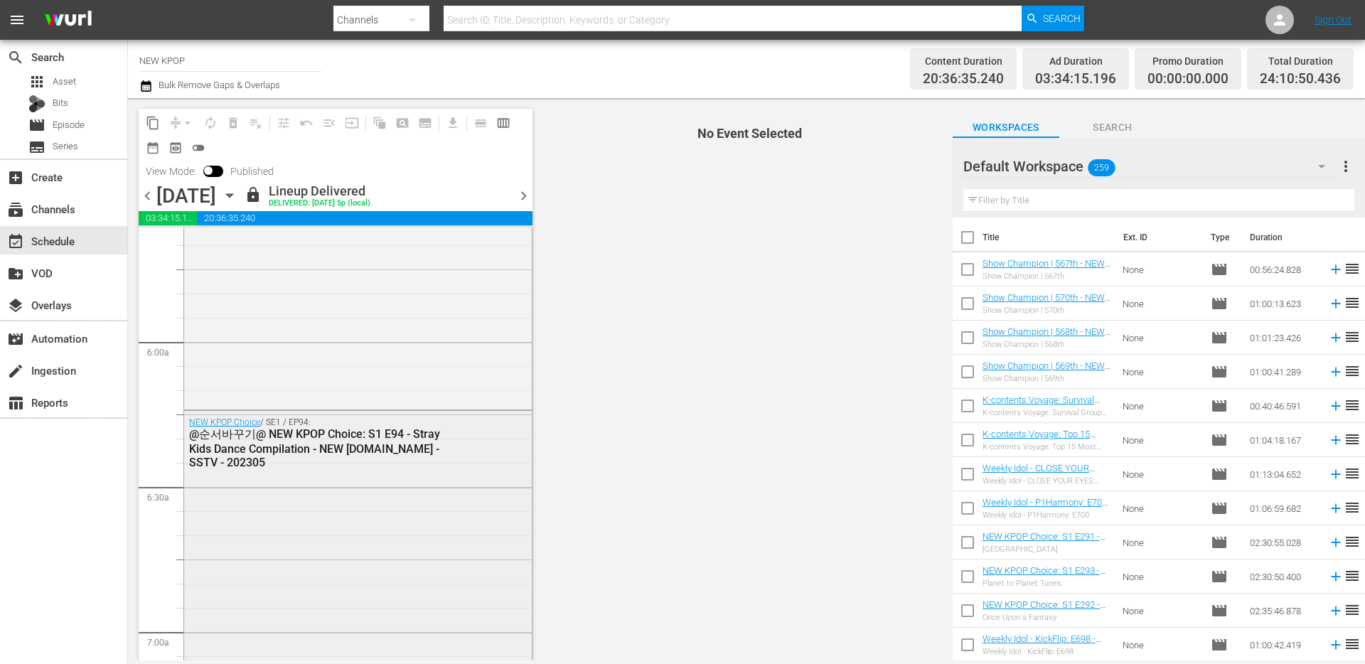
click at [297, 494] on div "NEW KPOP Choice / SE1 / EP94: @순서바꾸기@ NEW KPOP Choice: S1 E94 - Stray Kids Danc…" at bounding box center [358, 577] width 348 height 332
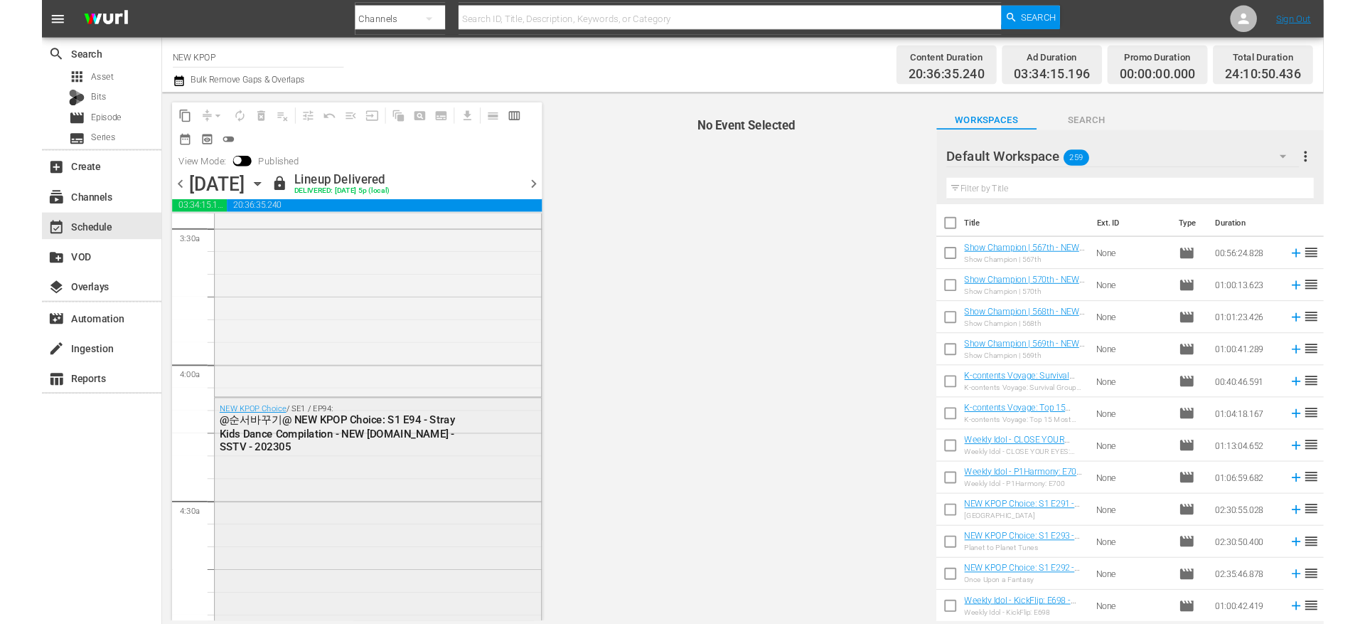
scroll to position [993, 0]
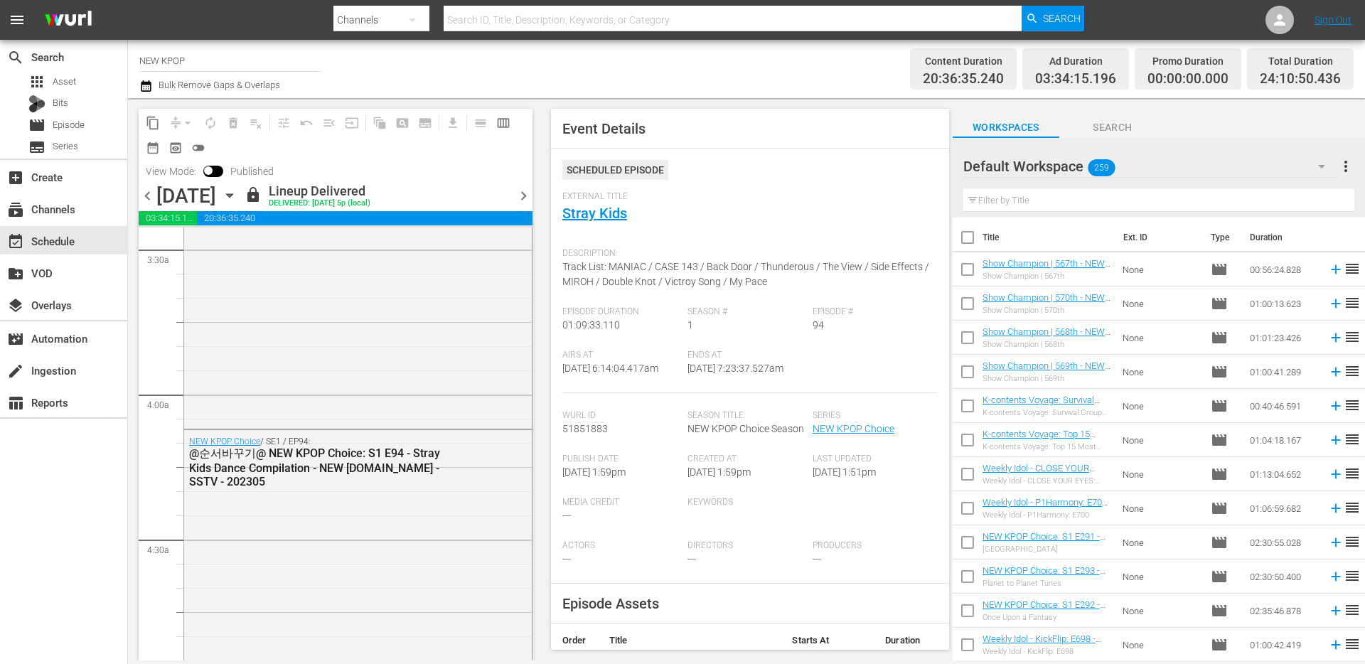
click at [415, 106] on div "content_copy compress arrow_drop_down autorenew_outlined delete_forever_outline…" at bounding box center [332, 379] width 408 height 563
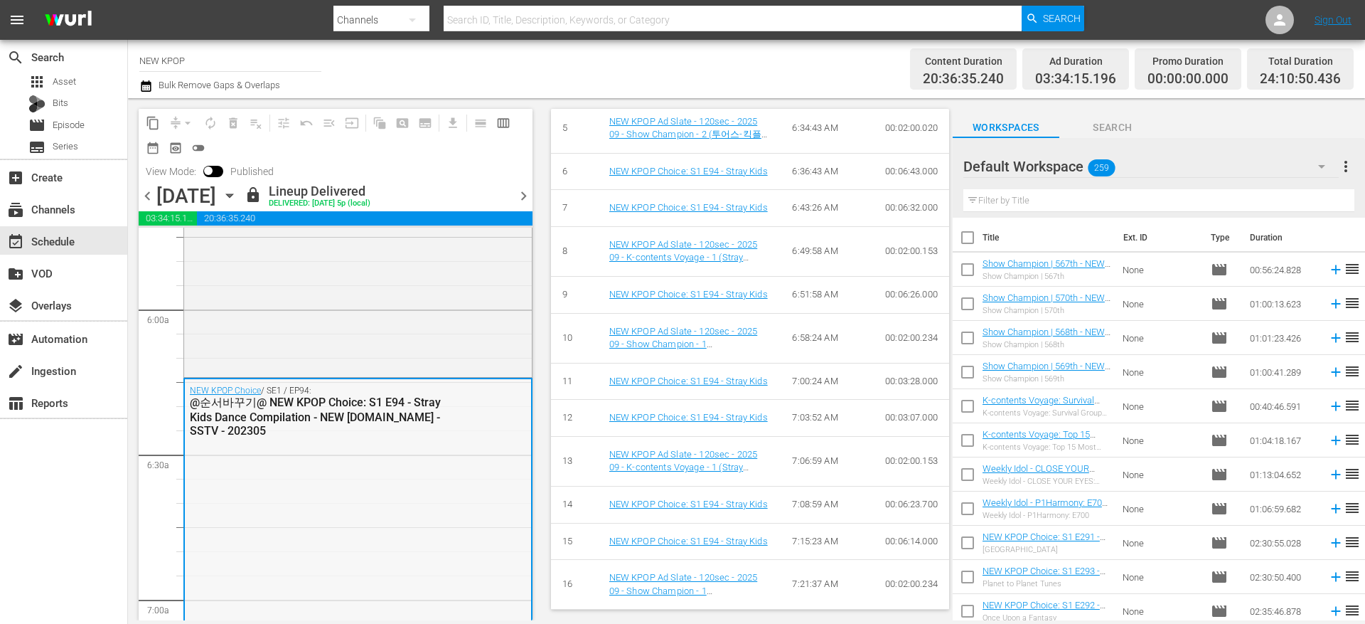
scroll to position [1708, 0]
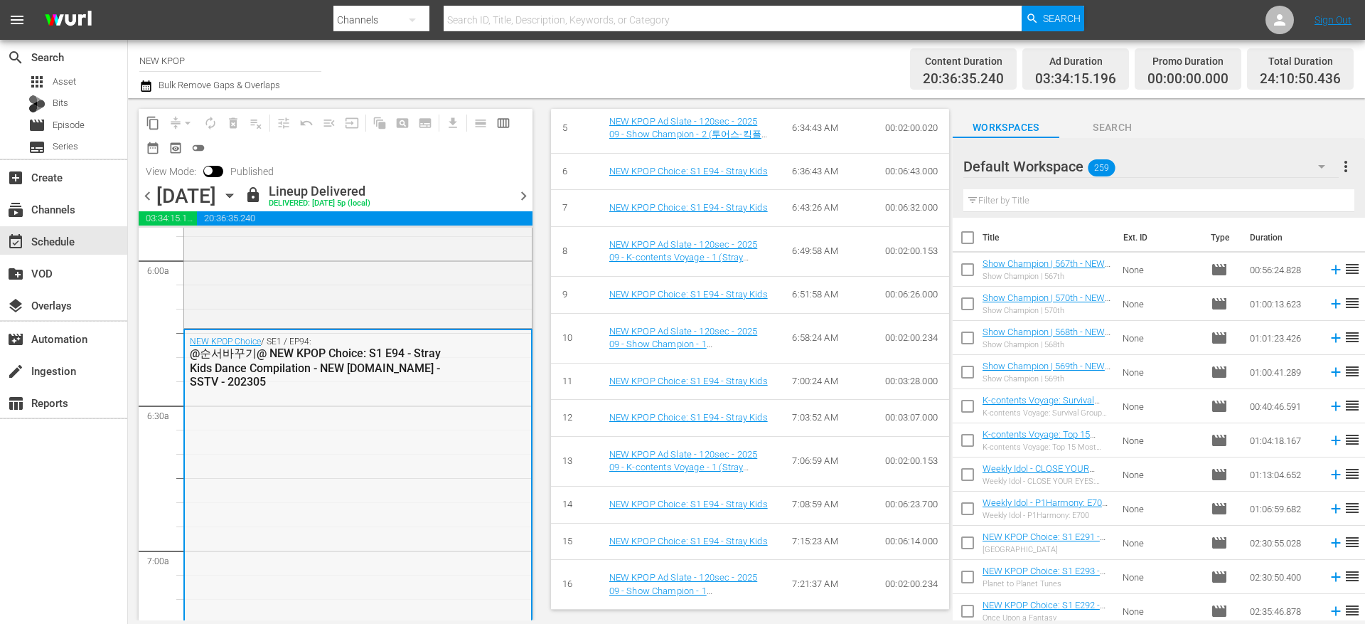
click at [404, 430] on div "NEW KPOP Choice / SE1 / EP94: @순서바꾸기@ NEW KPOP Choice: S1 E94 - Stray Kids Danc…" at bounding box center [358, 496] width 346 height 332
click at [414, 390] on div "NEW KPOP Choice / SE1 / EP94: @순서바꾸기@ NEW KPOP Choice: S1 E94 - Stray Kids Danc…" at bounding box center [358, 361] width 346 height 63
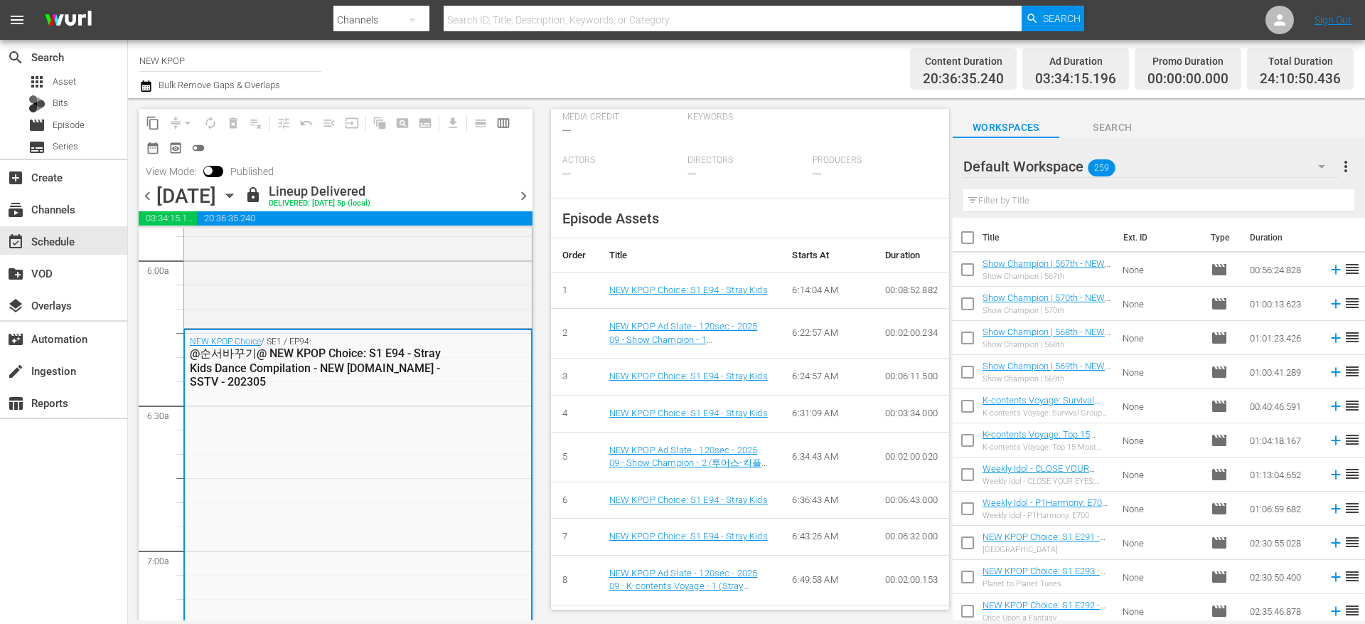
scroll to position [0, 0]
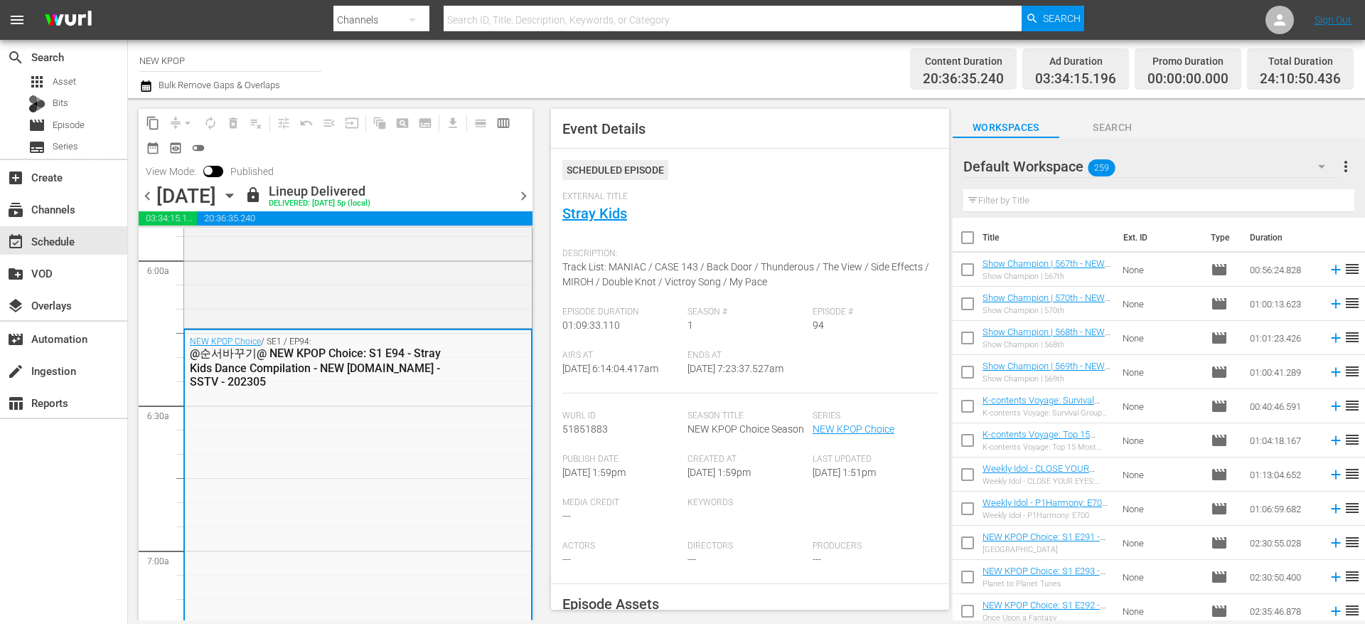
click at [828, 187] on div "Scheduled Episode" at bounding box center [750, 175] width 375 height 31
click at [634, 140] on div "Event Details" at bounding box center [750, 129] width 398 height 40
click at [203, 173] on input "checkbox" at bounding box center [208, 174] width 30 height 10
click at [207, 169] on input "checkbox" at bounding box center [218, 174] width 30 height 10
click at [207, 169] on input "checkbox" at bounding box center [208, 174] width 30 height 10
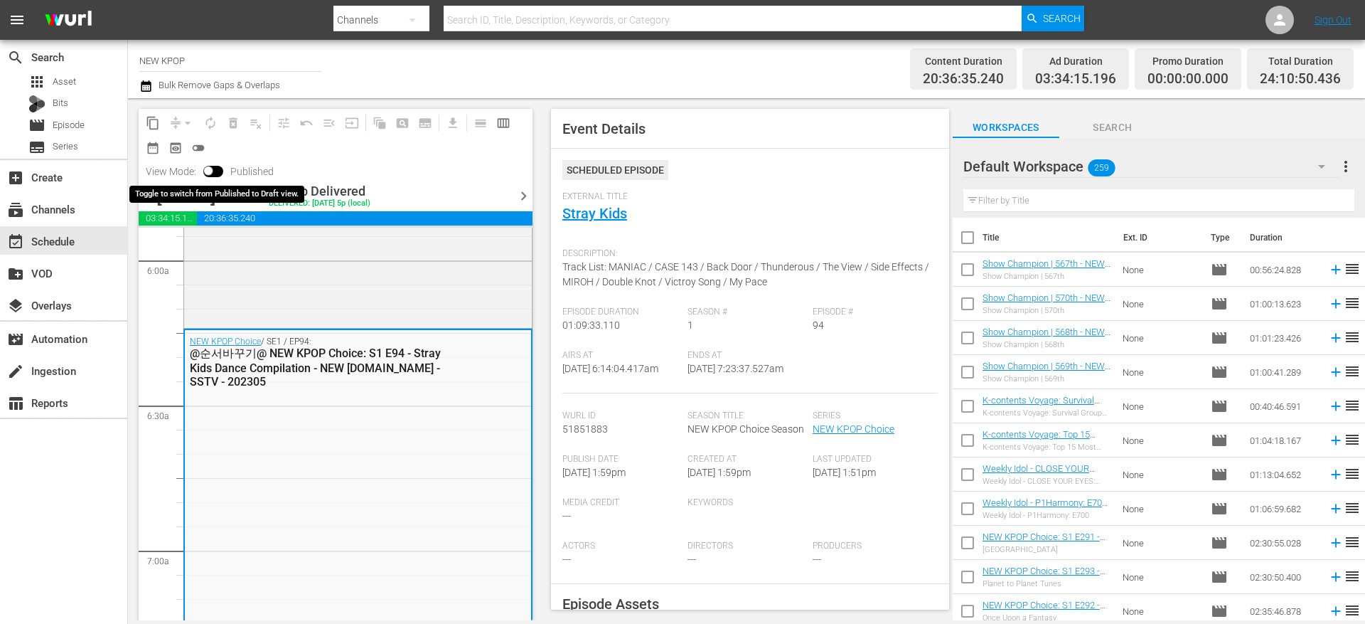
checkbox input "true"
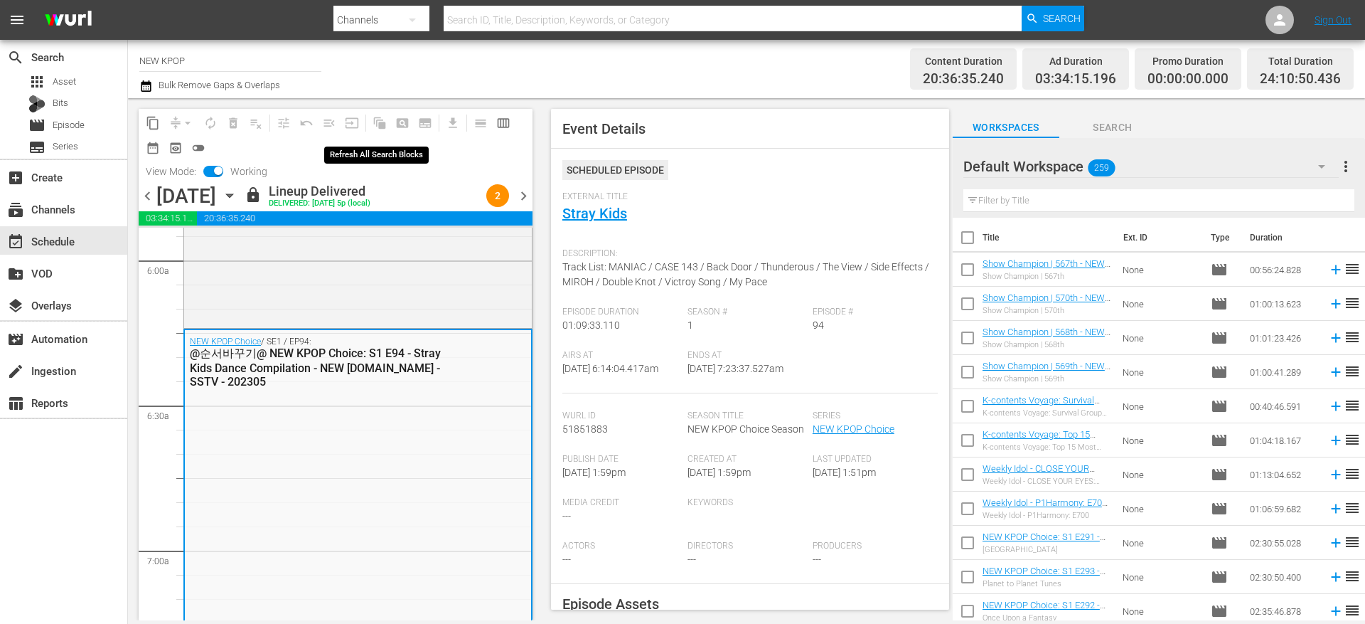
click at [385, 132] on span "auto_awesome_motion_outlined" at bounding box center [377, 123] width 28 height 28
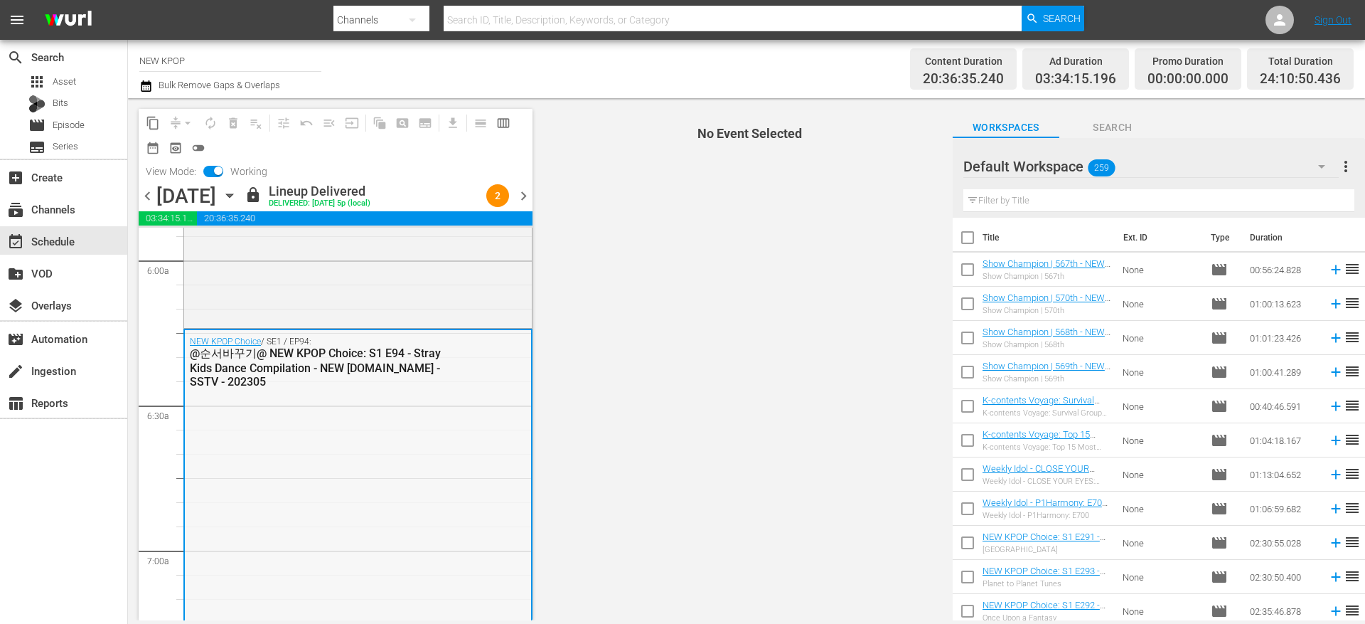
click at [476, 383] on div "NEW KPOP Choice / SE1 / EP94: @순서바꾸기@ NEW KPOP Choice: S1 E94 - Stray Kids Danc…" at bounding box center [358, 361] width 346 height 63
click at [1321, 165] on icon "button" at bounding box center [1321, 167] width 7 height 4
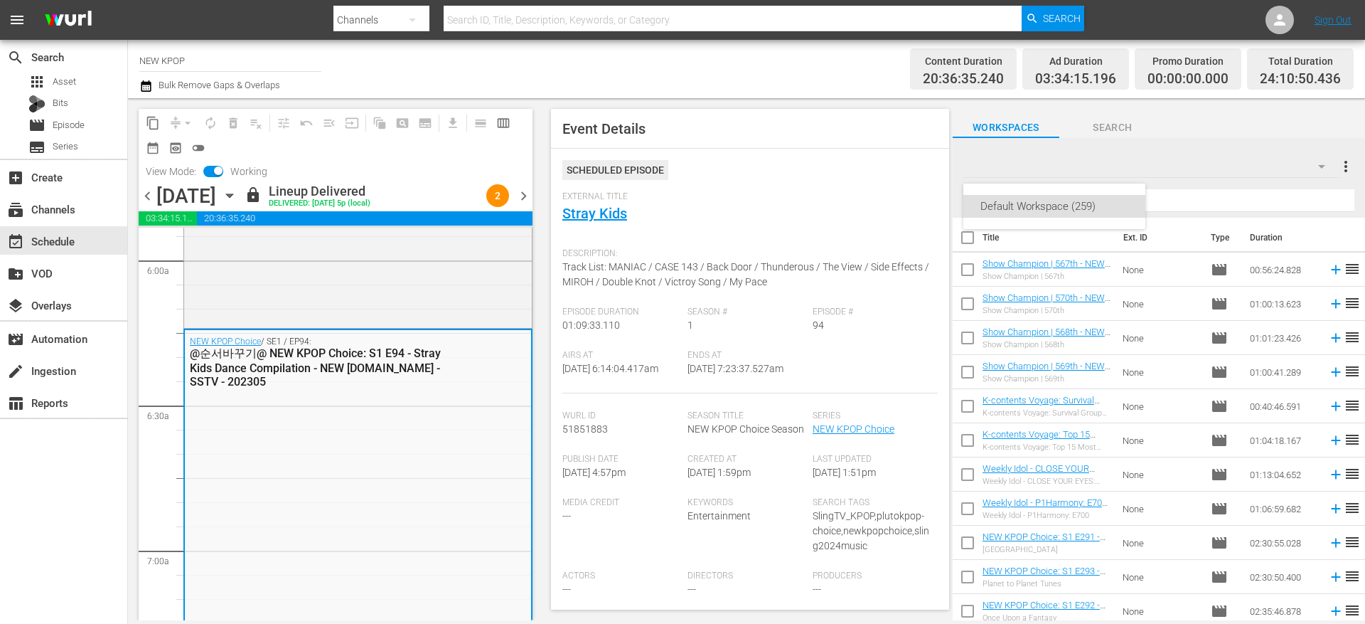
click at [1321, 165] on div "Default Workspace (259)" at bounding box center [682, 312] width 1365 height 624
click at [1321, 166] on icon "button" at bounding box center [1321, 167] width 7 height 4
click at [1317, 132] on div "Default Workspace (259)" at bounding box center [682, 312] width 1365 height 624
click at [1347, 164] on span "more_vert" at bounding box center [1346, 166] width 17 height 17
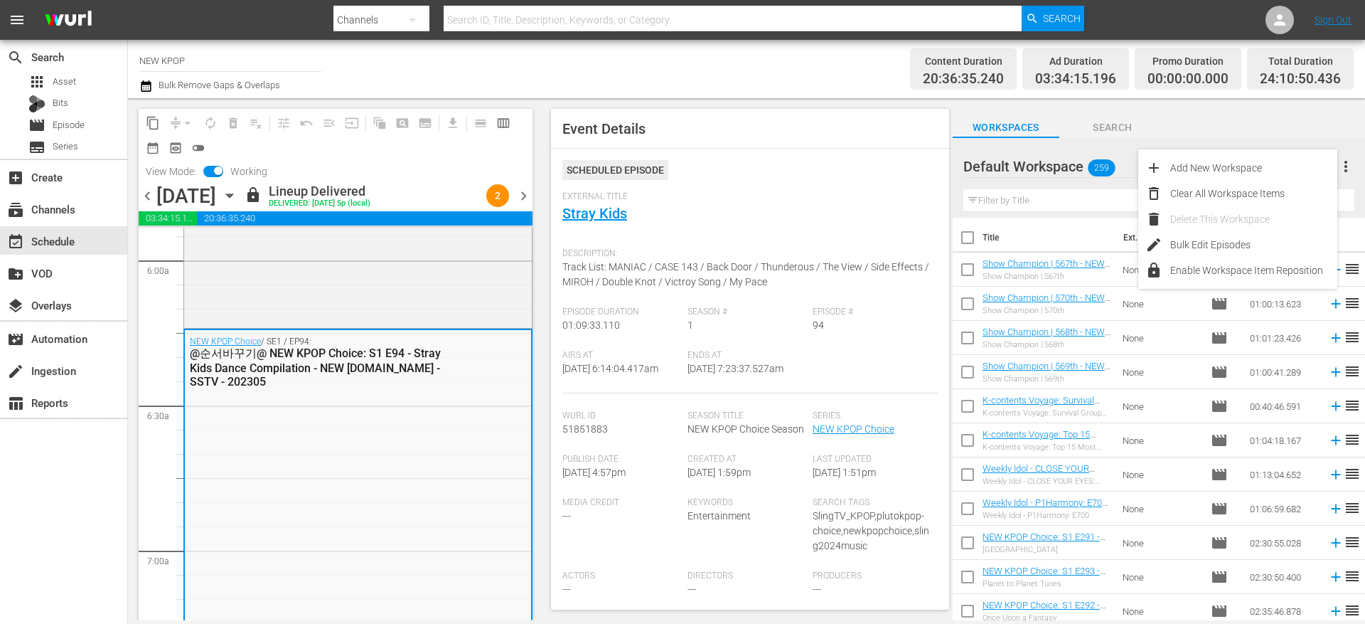
click at [1300, 117] on div "Workspaces Search" at bounding box center [1159, 124] width 412 height 28
click at [523, 198] on span "chevron_right" at bounding box center [524, 196] width 18 height 18
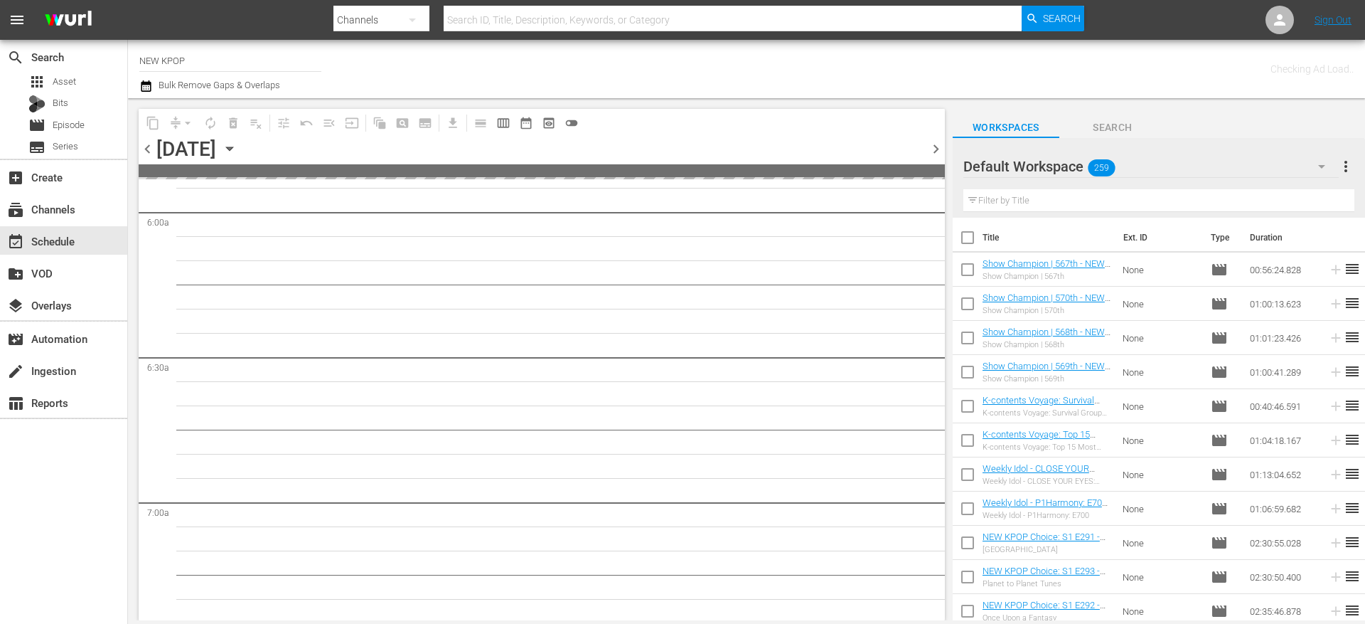
scroll to position [1805, 0]
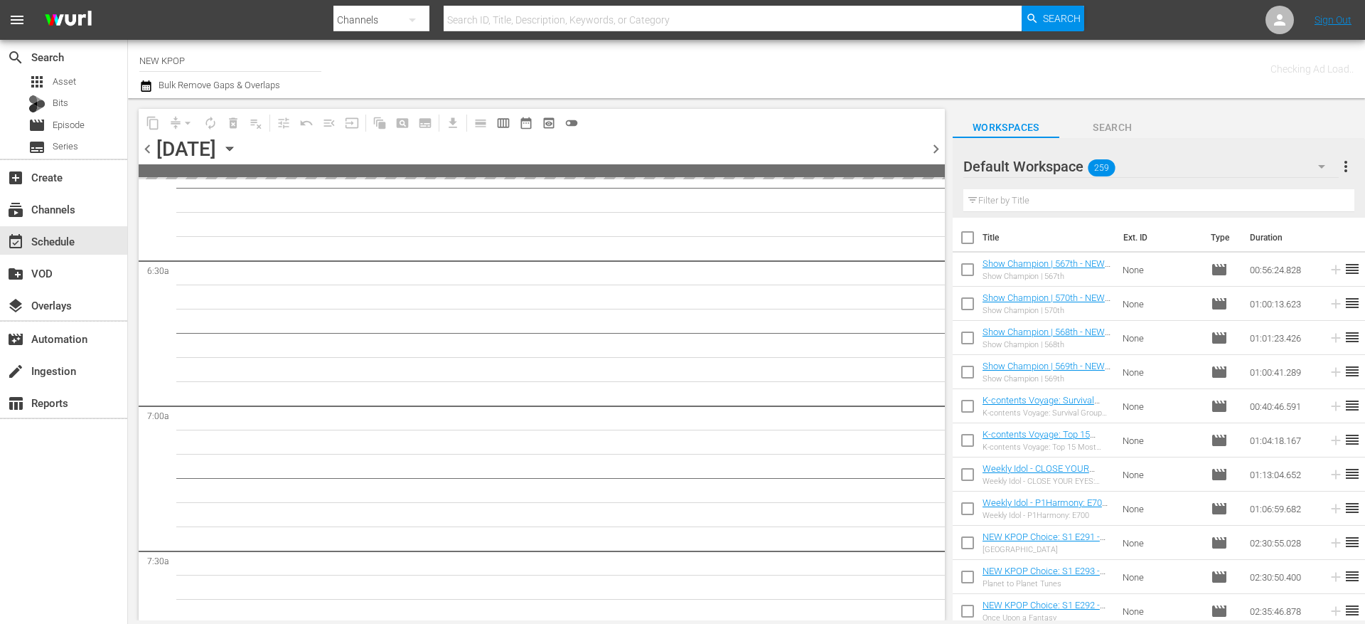
click at [351, 156] on div "chevron_left Friday, October 3rd October 3rd chevron_right" at bounding box center [542, 151] width 806 height 28
click at [241, 156] on div "Friday, October 3rd October 3rd" at bounding box center [198, 148] width 85 height 23
click at [238, 151] on icon "button" at bounding box center [230, 149] width 16 height 16
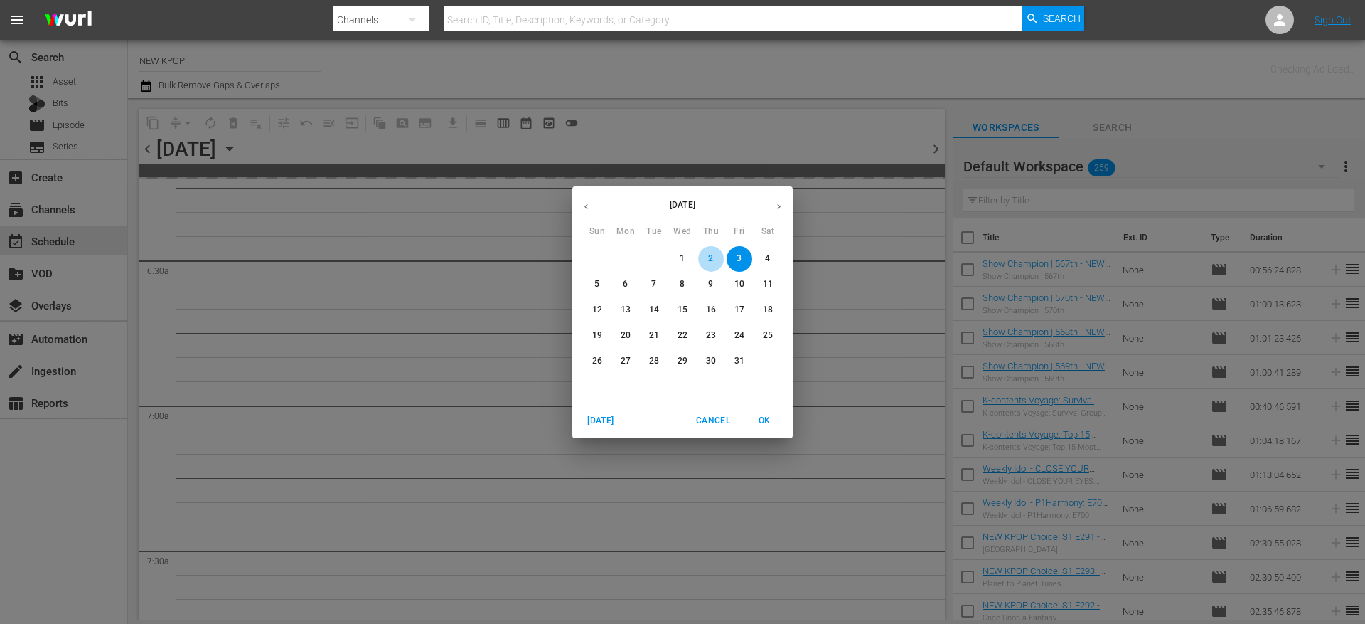
click at [705, 259] on span "2" at bounding box center [711, 258] width 26 height 12
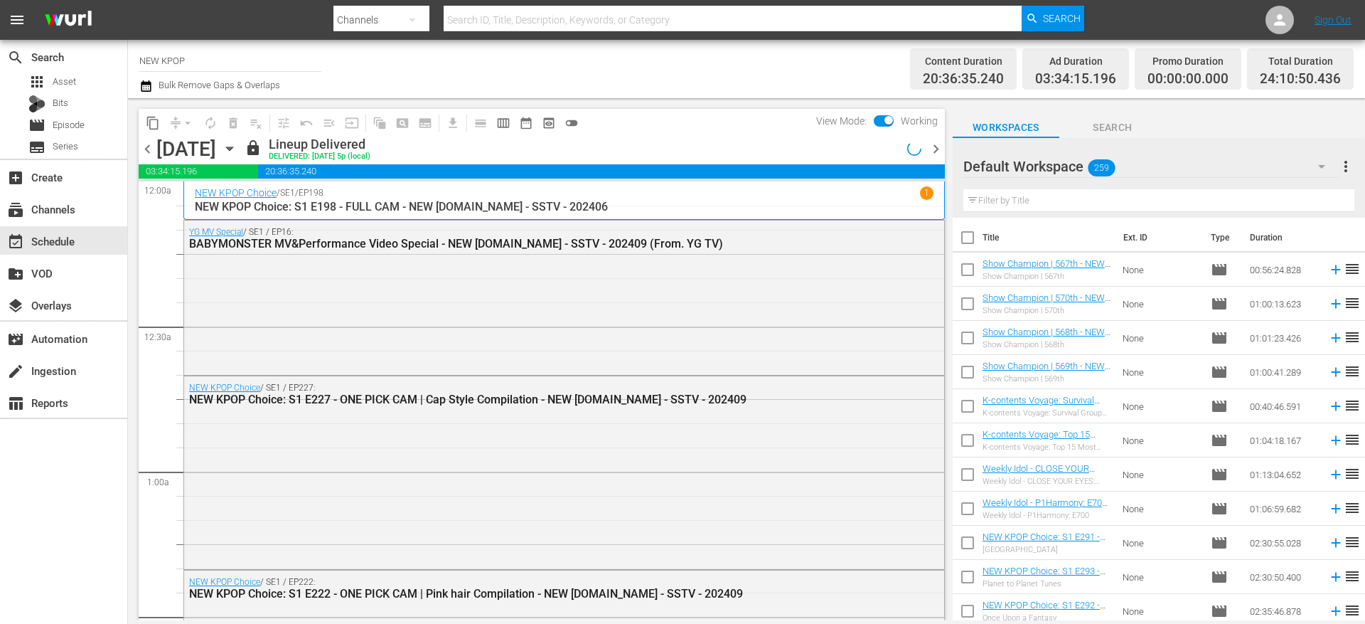
click at [753, 90] on div "Channel Title NEW KPOP Bulk Remove Gaps & Overlaps" at bounding box center [470, 68] width 663 height 51
click at [575, 121] on span "toggle_off" at bounding box center [572, 123] width 14 height 14
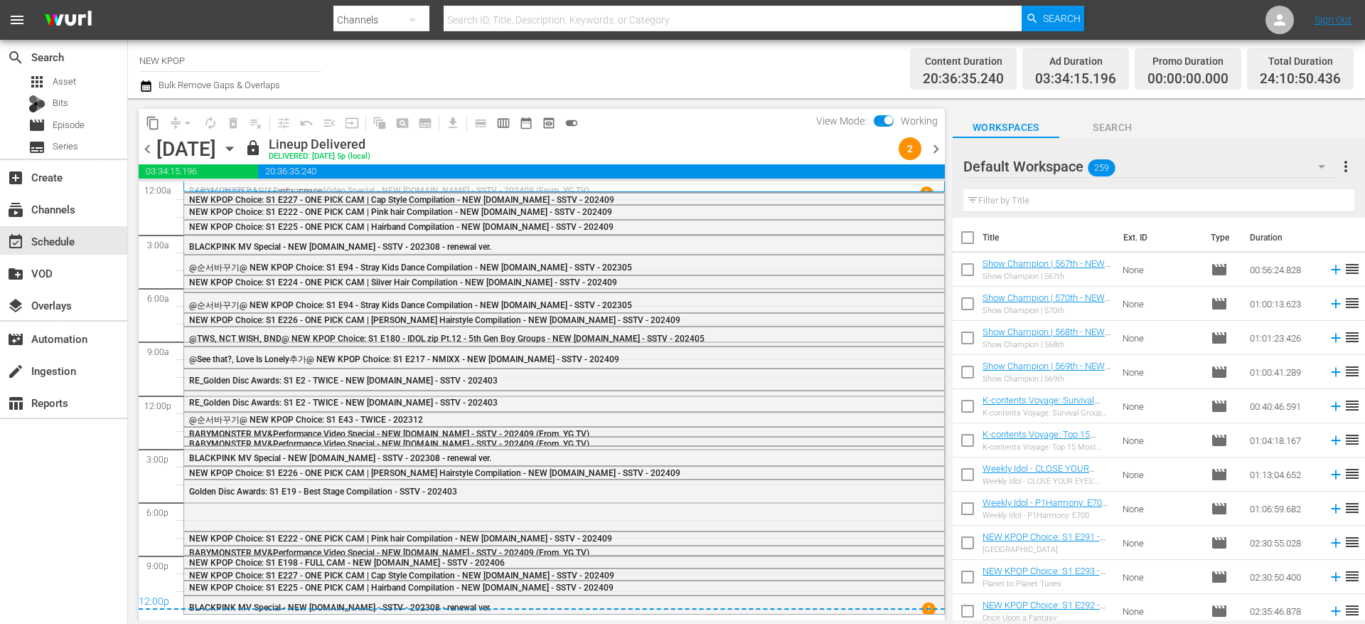
click at [892, 119] on input "checkbox" at bounding box center [889, 123] width 30 height 10
click at [885, 119] on input "checkbox" at bounding box center [873, 123] width 30 height 10
checkbox input "true"
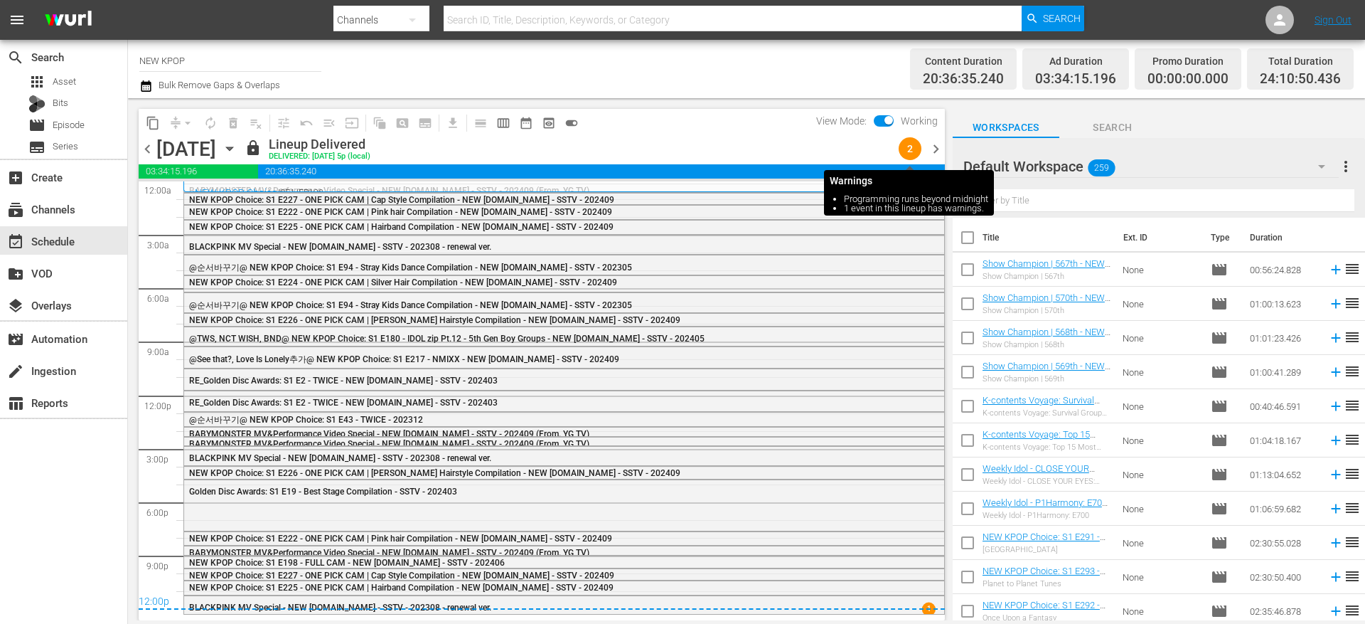
click at [913, 143] on span "2" at bounding box center [910, 148] width 23 height 11
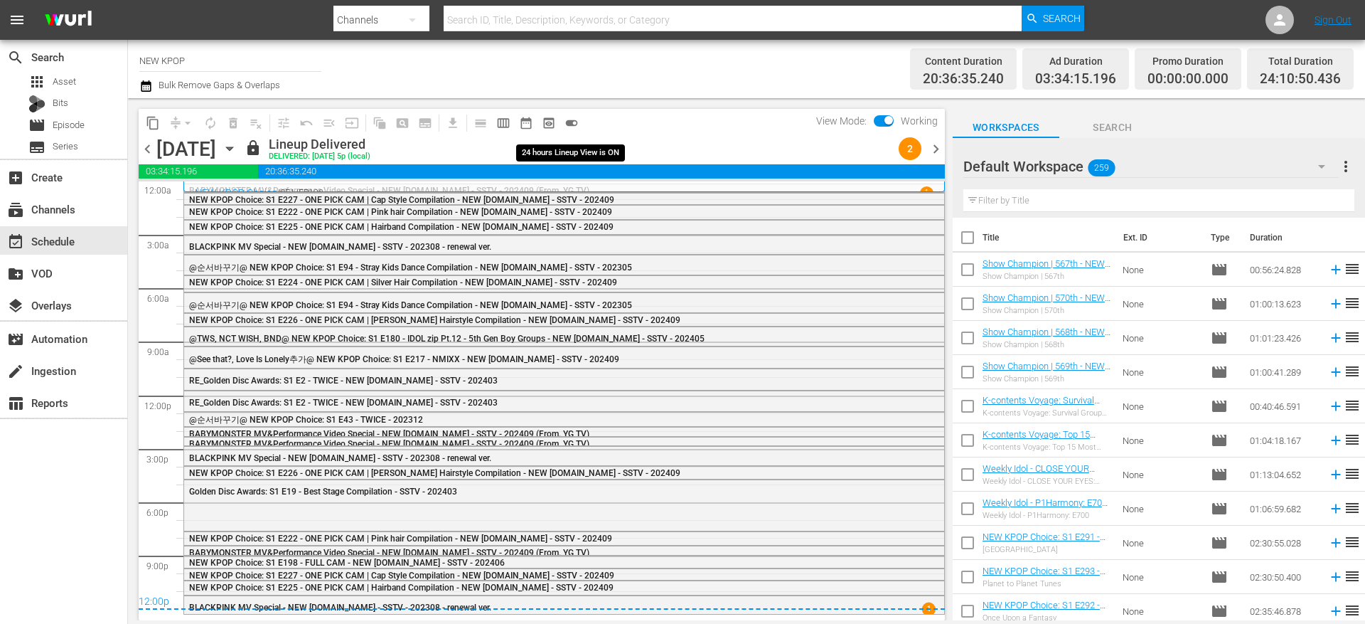
click at [575, 121] on span "toggle_on" at bounding box center [572, 123] width 14 height 14
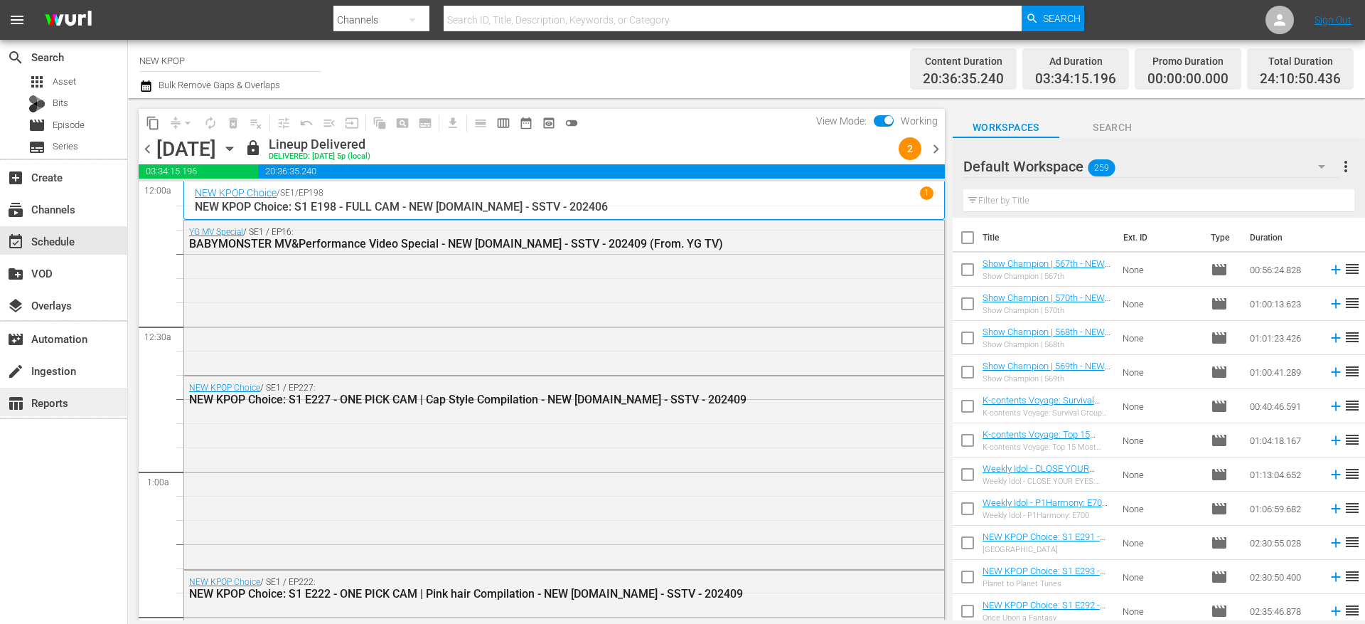
click at [48, 402] on div "table_chart Reports" at bounding box center [40, 400] width 80 height 13
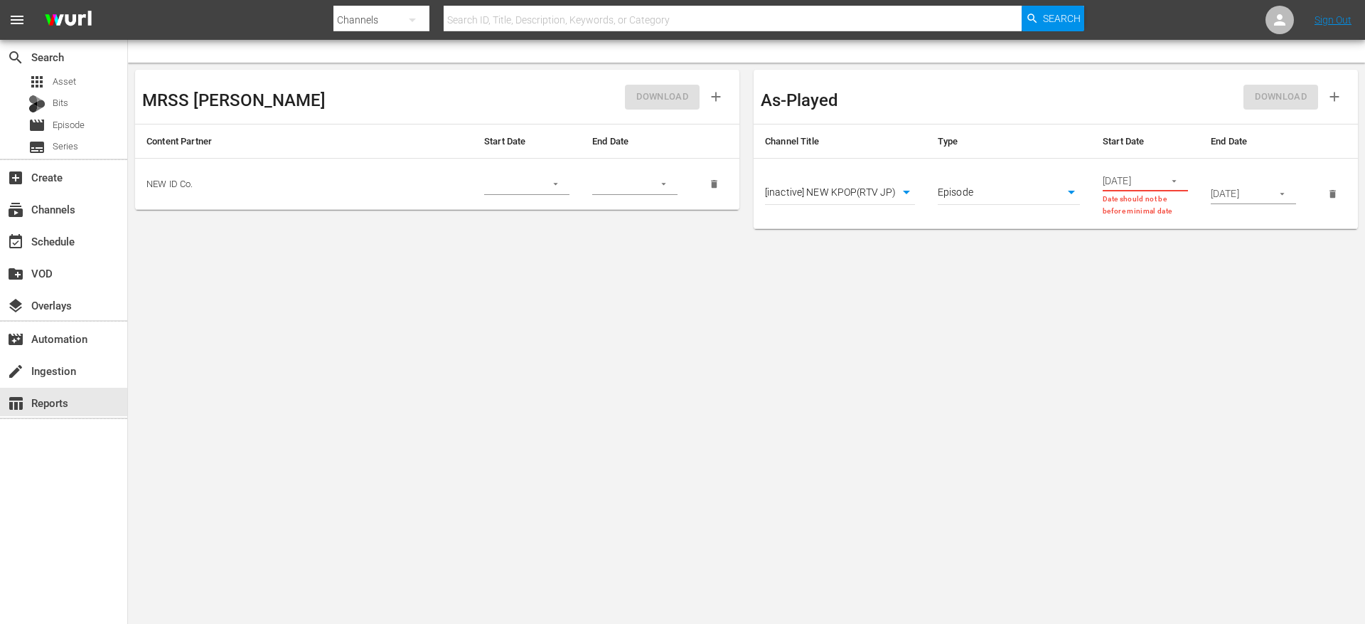
click at [644, 329] on body "menu Search By Channels Search ID, Title, Description, Keywords, or Category Se…" at bounding box center [682, 312] width 1365 height 624
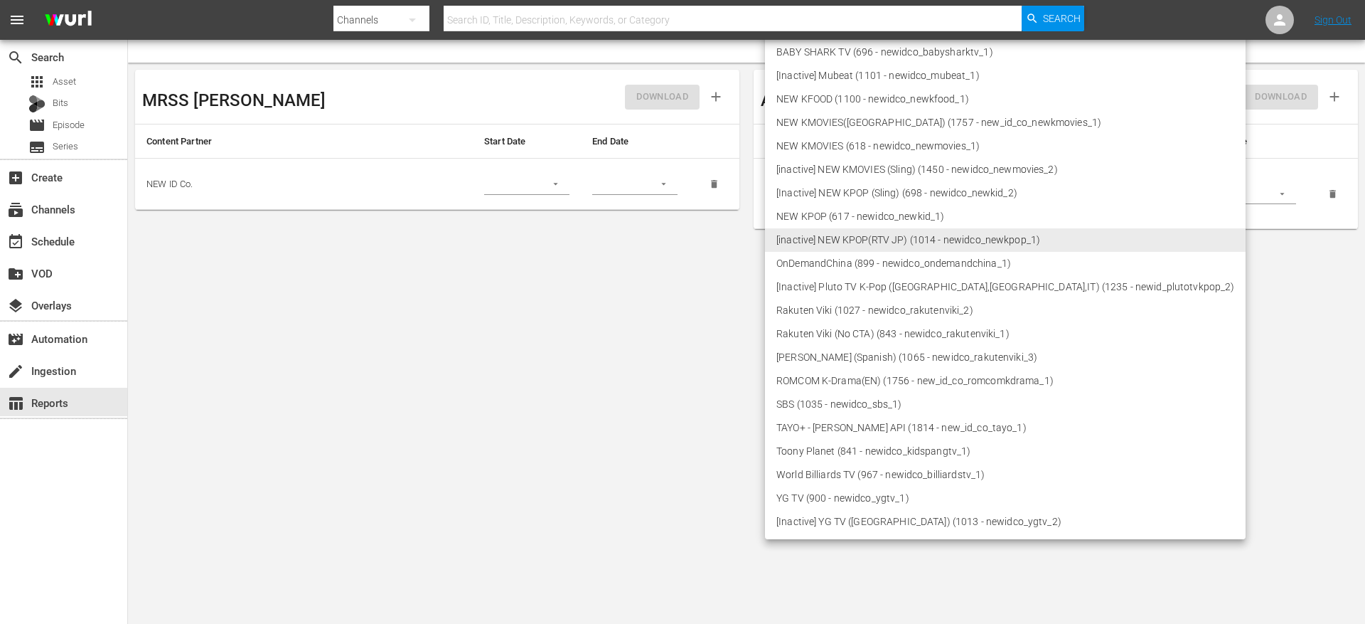
click at [849, 191] on body "menu Search By Channels Search ID, Title, Description, Keywords, or Category Se…" at bounding box center [682, 312] width 1365 height 624
click at [844, 209] on li "NEW KPOP (617 - newidco_newkid_1)" at bounding box center [1005, 216] width 481 height 23
type input "617"
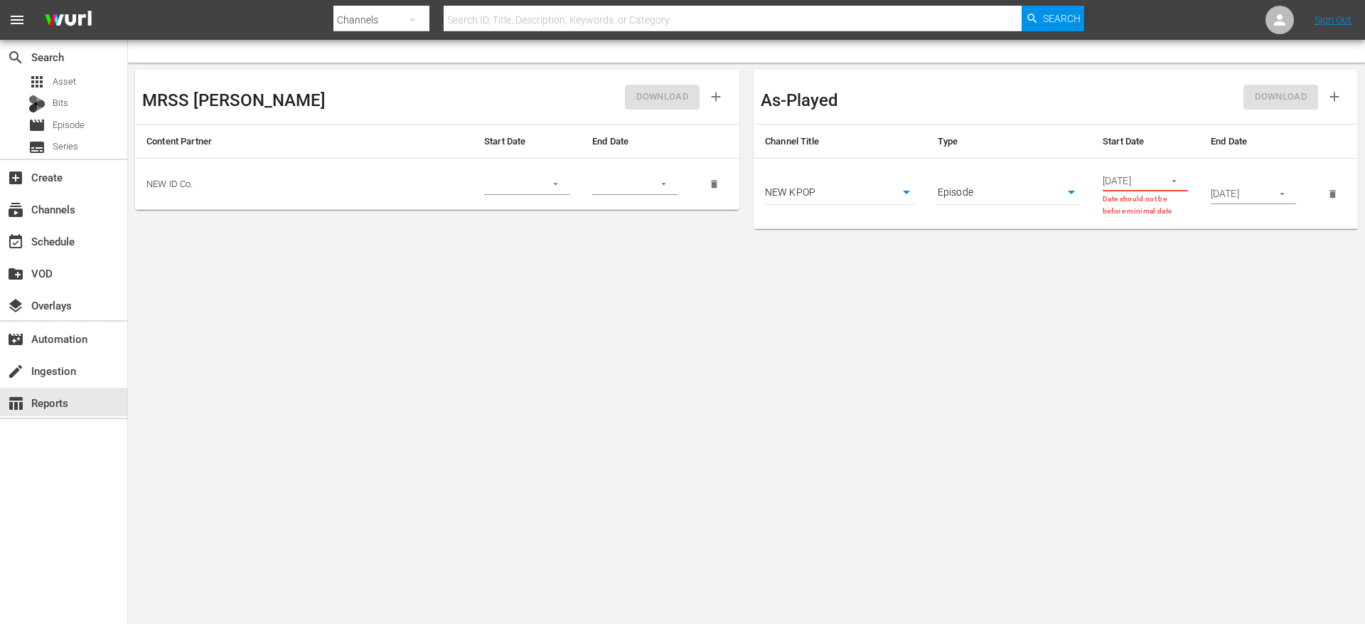
click at [1162, 186] on button "button" at bounding box center [1175, 181] width 28 height 28
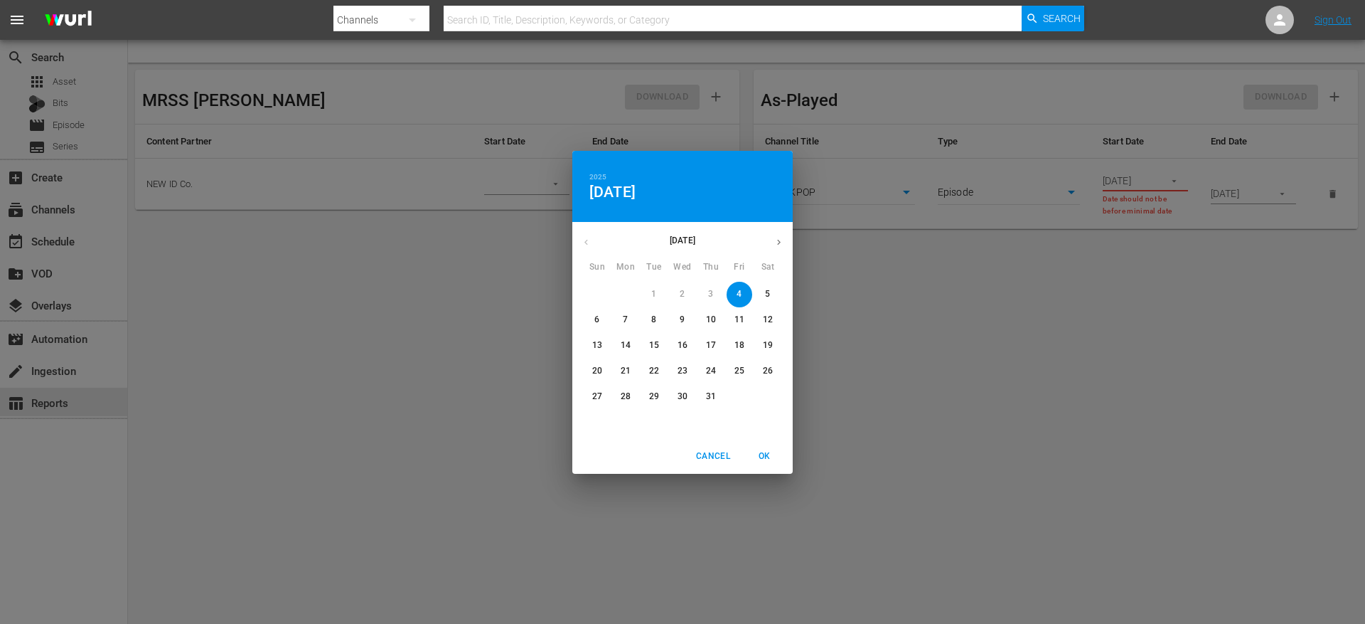
click at [710, 455] on span "Cancel" at bounding box center [713, 456] width 34 height 15
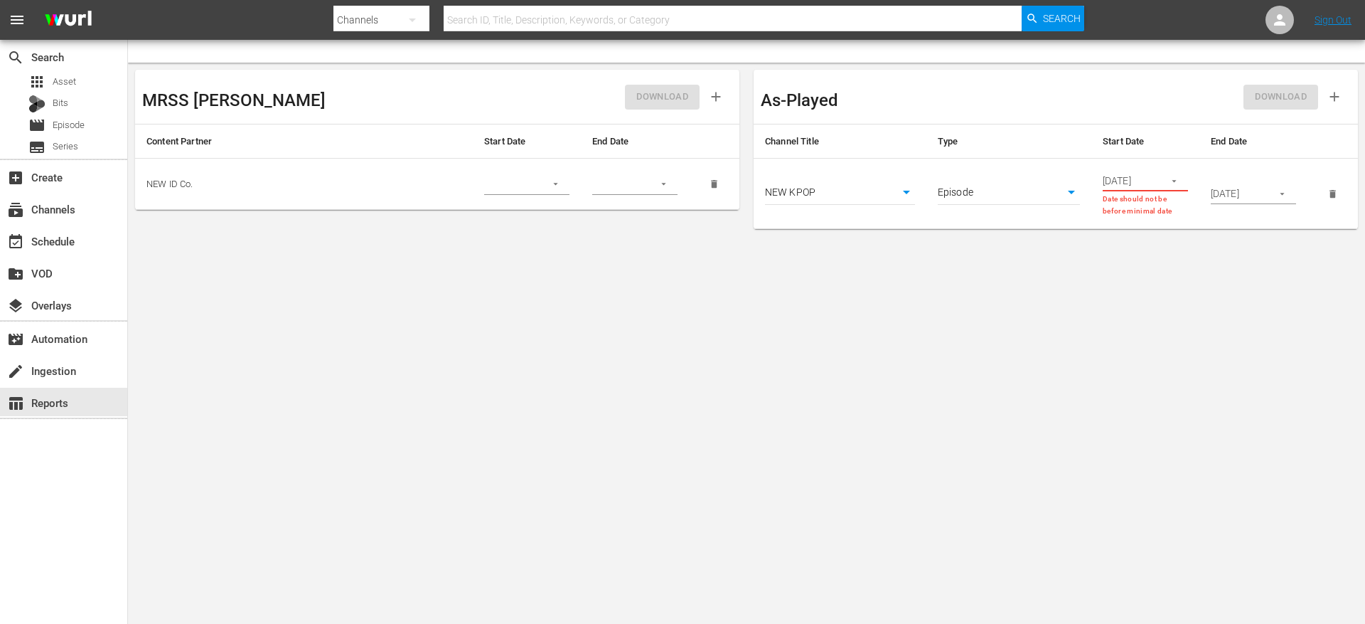
click at [1098, 272] on body "menu Search By Channels Search ID, Title, Description, Keywords, or Category Se…" at bounding box center [682, 312] width 1365 height 624
click at [1142, 174] on input "12/01/2024" at bounding box center [1129, 180] width 52 height 21
click at [1172, 180] on icon "button" at bounding box center [1174, 181] width 11 height 11
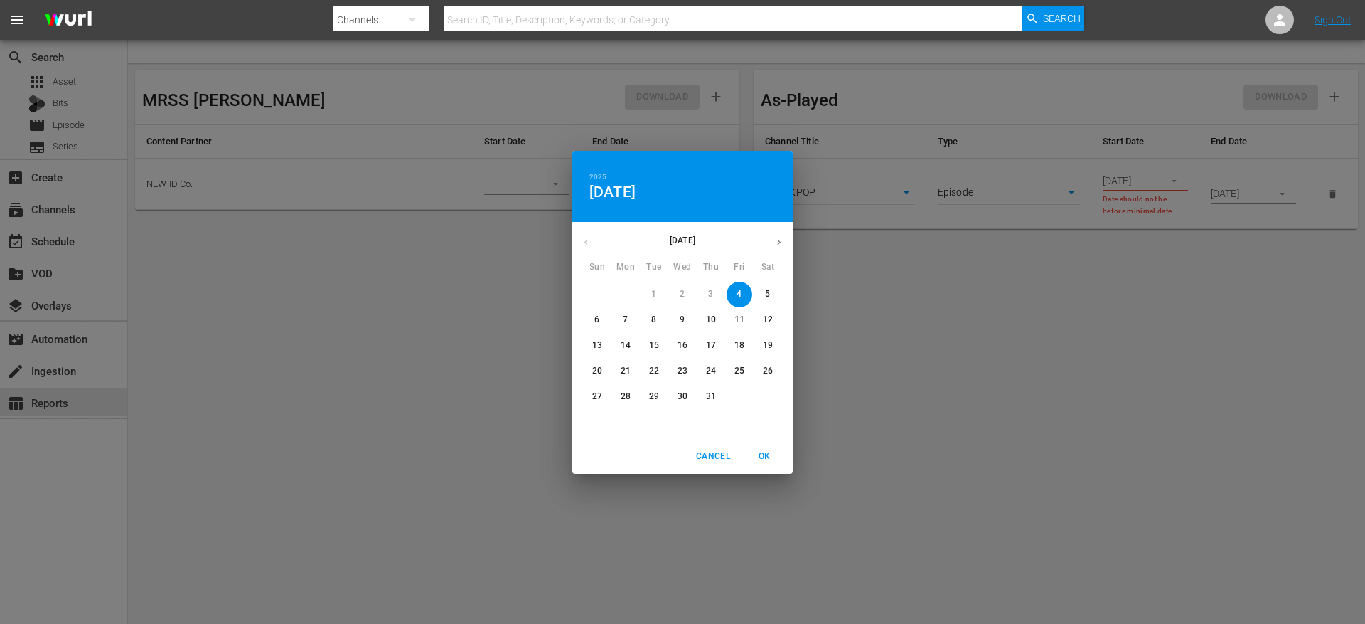
click at [772, 241] on button "button" at bounding box center [779, 242] width 28 height 28
click at [585, 250] on button "button" at bounding box center [586, 242] width 28 height 28
click at [585, 250] on div "July 2025 August 2025" at bounding box center [682, 242] width 220 height 28
click at [585, 250] on div "July 2025" at bounding box center [682, 242] width 220 height 28
click at [769, 243] on button "button" at bounding box center [779, 242] width 28 height 28
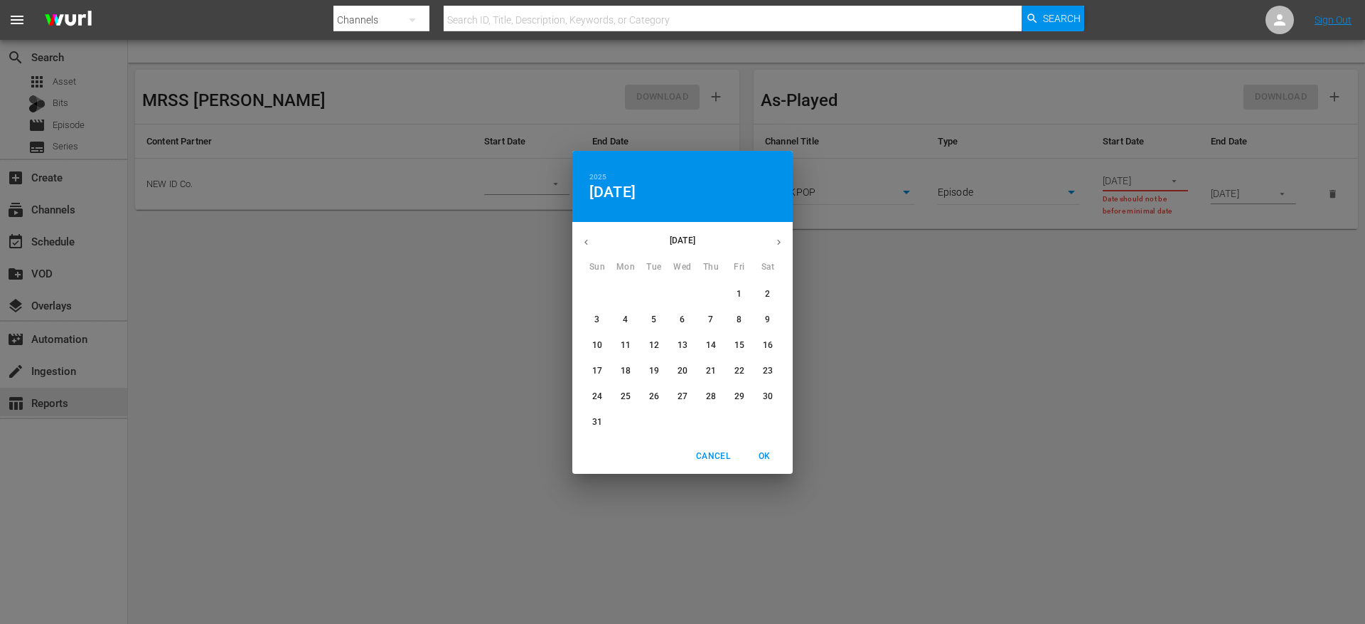
click at [772, 241] on button "button" at bounding box center [779, 242] width 28 height 28
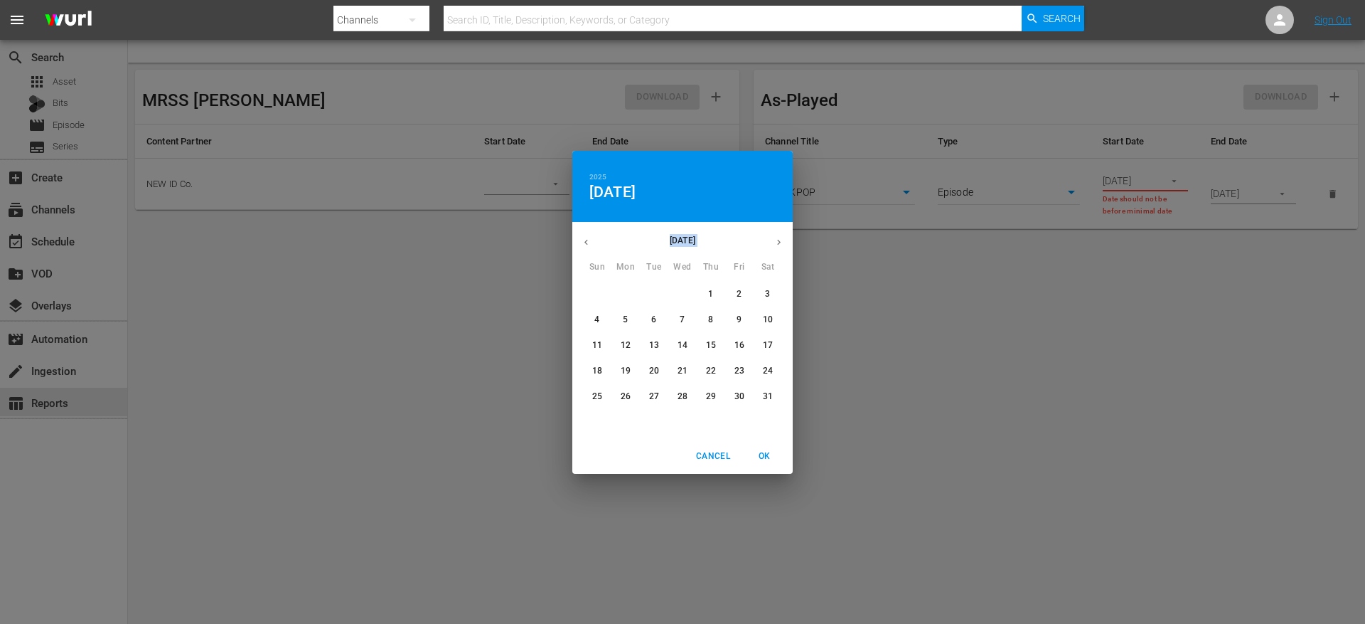
click at [585, 247] on button "button" at bounding box center [586, 242] width 28 height 28
click at [712, 295] on p "2" at bounding box center [710, 294] width 5 height 12
click at [716, 292] on span "2" at bounding box center [711, 294] width 26 height 12
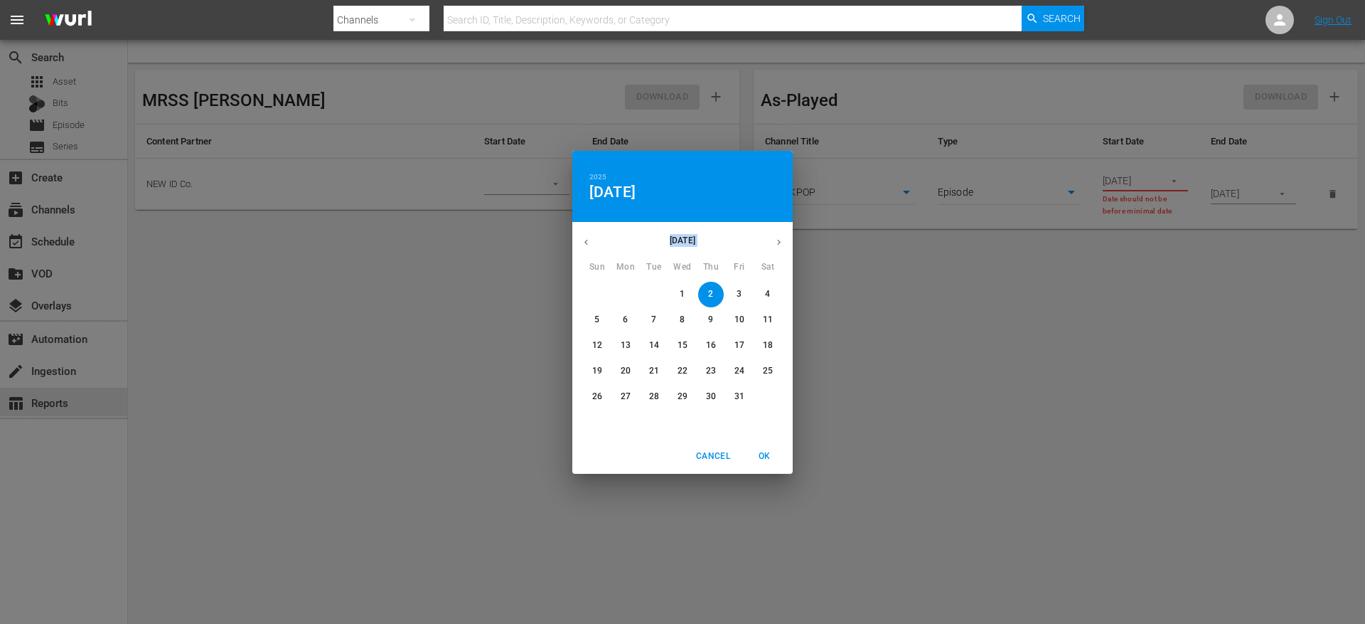
click at [764, 455] on span "OK" at bounding box center [764, 456] width 34 height 15
type input "10/02/2025"
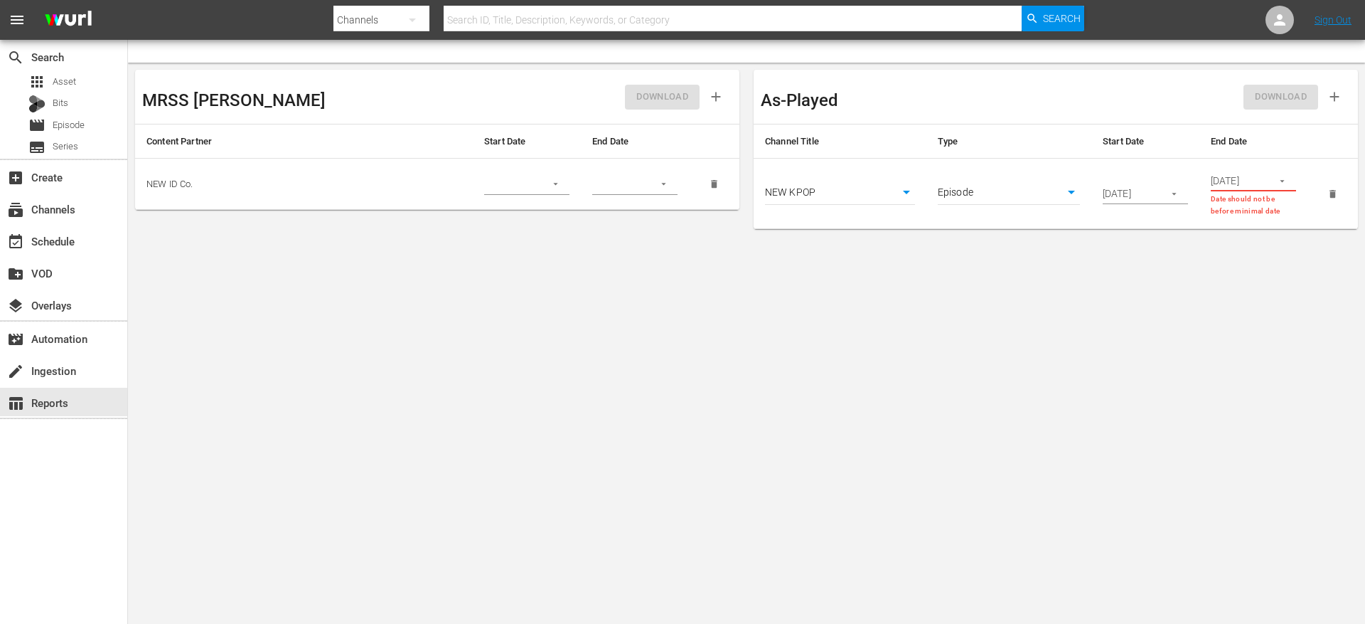
click at [1281, 174] on button "button" at bounding box center [1283, 181] width 28 height 28
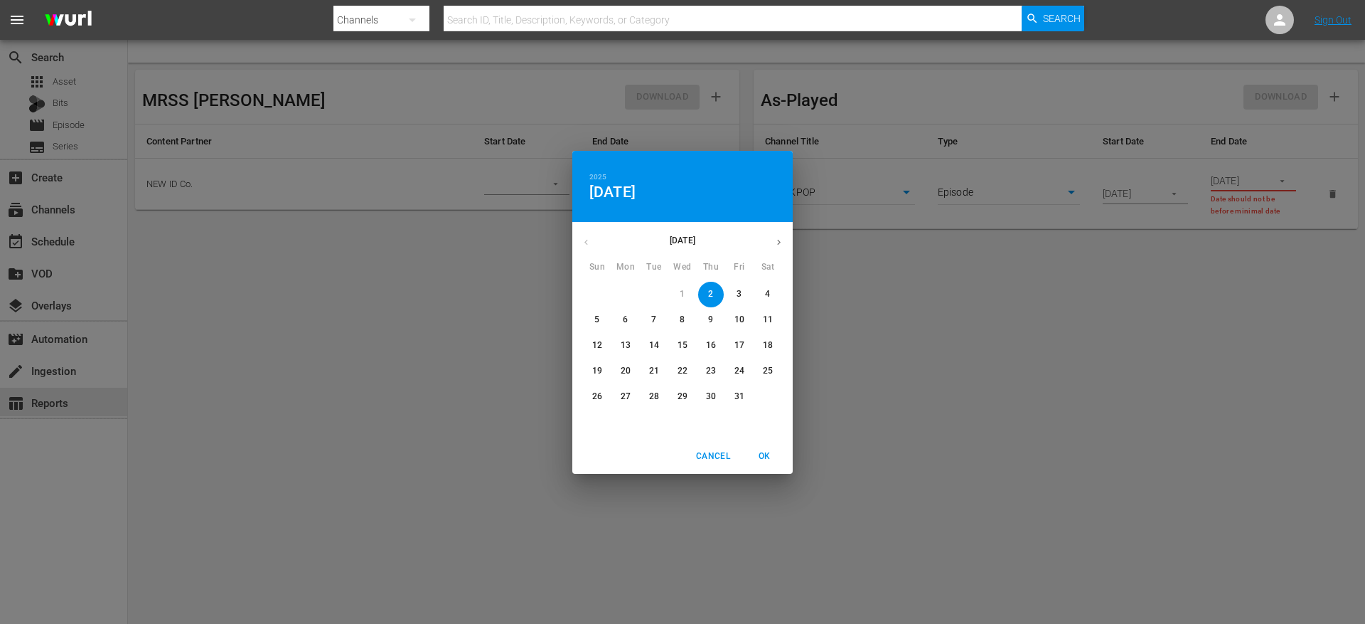
click at [708, 293] on p "2" at bounding box center [710, 294] width 5 height 12
click at [763, 449] on span "OK" at bounding box center [764, 456] width 34 height 15
type input "10/02/2025"
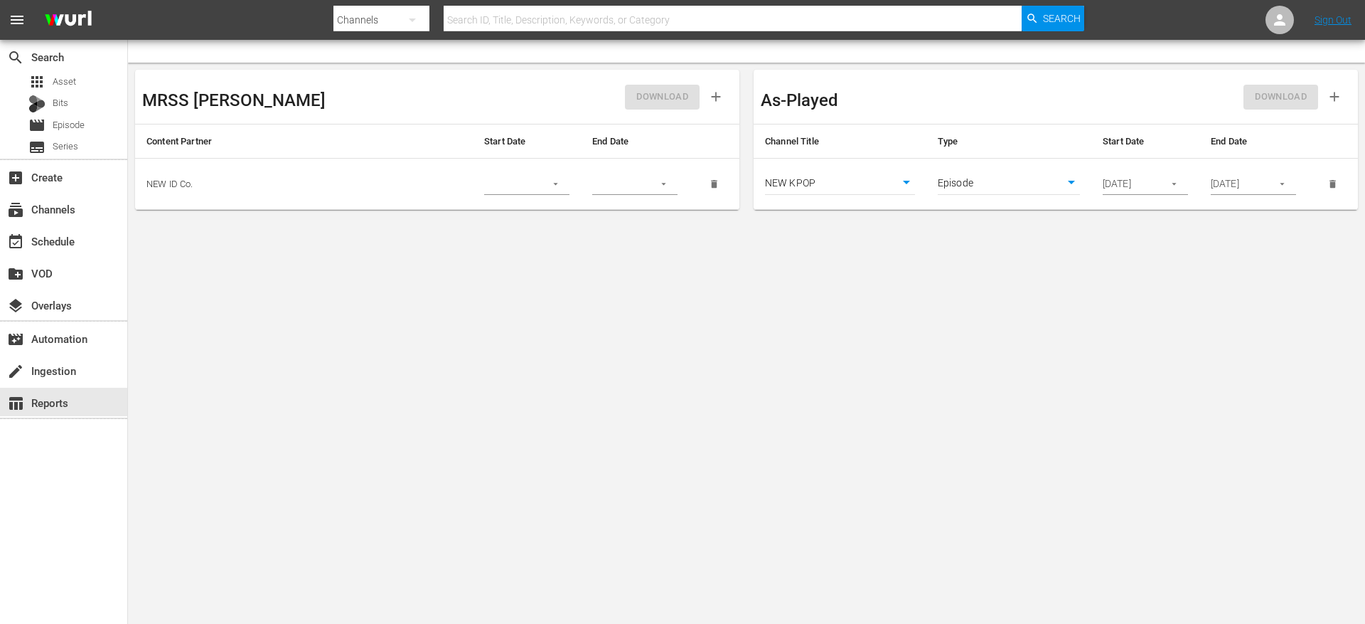
click at [1128, 335] on body "menu Search By Channels Search ID, Title, Description, Keywords, or Category Se…" at bounding box center [682, 312] width 1365 height 624
click at [382, 188] on td "NEW ID Co." at bounding box center [304, 184] width 338 height 51
click at [609, 369] on body "menu Search By Channels Search ID, Title, Description, Keywords, or Category Se…" at bounding box center [682, 312] width 1365 height 624
click at [1208, 85] on div "DOWNLOAD" at bounding box center [1203, 97] width 295 height 40
click at [1257, 94] on span "DOWNLOAD" at bounding box center [1281, 97] width 52 height 16
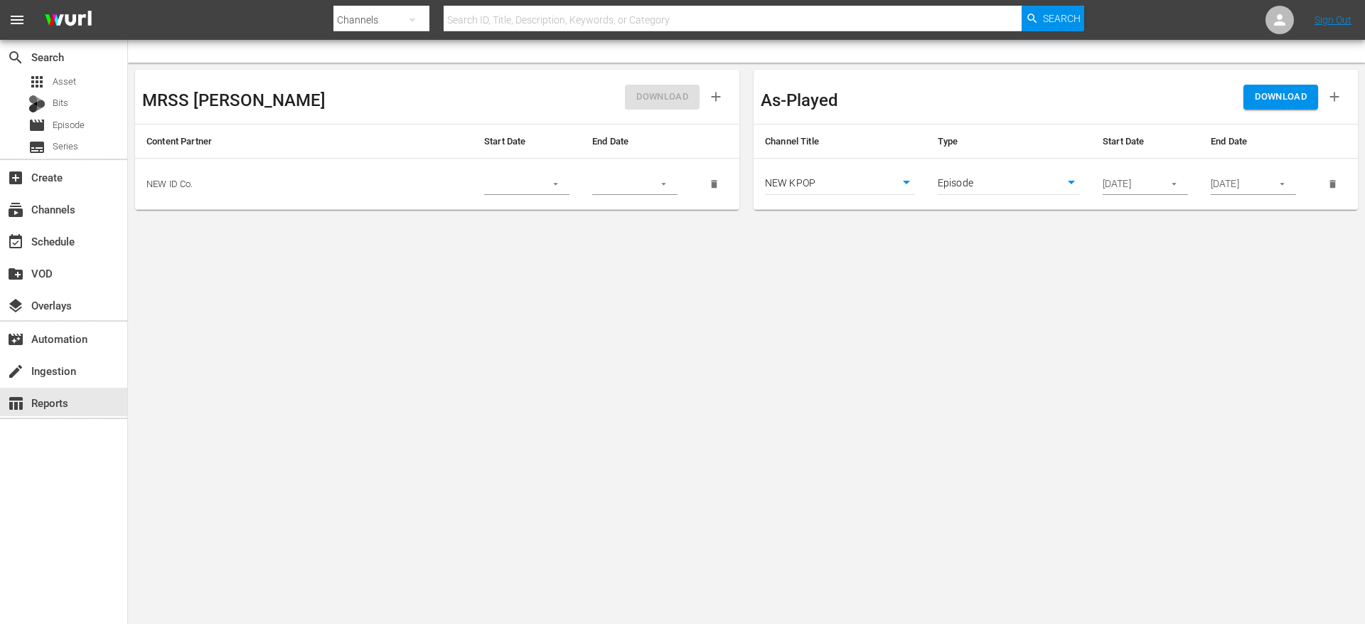
click at [1071, 248] on body "menu Search By Channels Search ID, Title, Description, Keywords, or Category Se…" at bounding box center [682, 312] width 1365 height 624
click at [1002, 174] on body "menu Search By Channels Search ID, Title, Description, Keywords, or Category Se…" at bounding box center [682, 312] width 1365 height 624
click at [1001, 156] on li "Asset" at bounding box center [1009, 160] width 142 height 23
type input "asset"
click at [1104, 263] on body "menu Search By Channels Search ID, Title, Description, Keywords, or Category Se…" at bounding box center [682, 312] width 1365 height 624
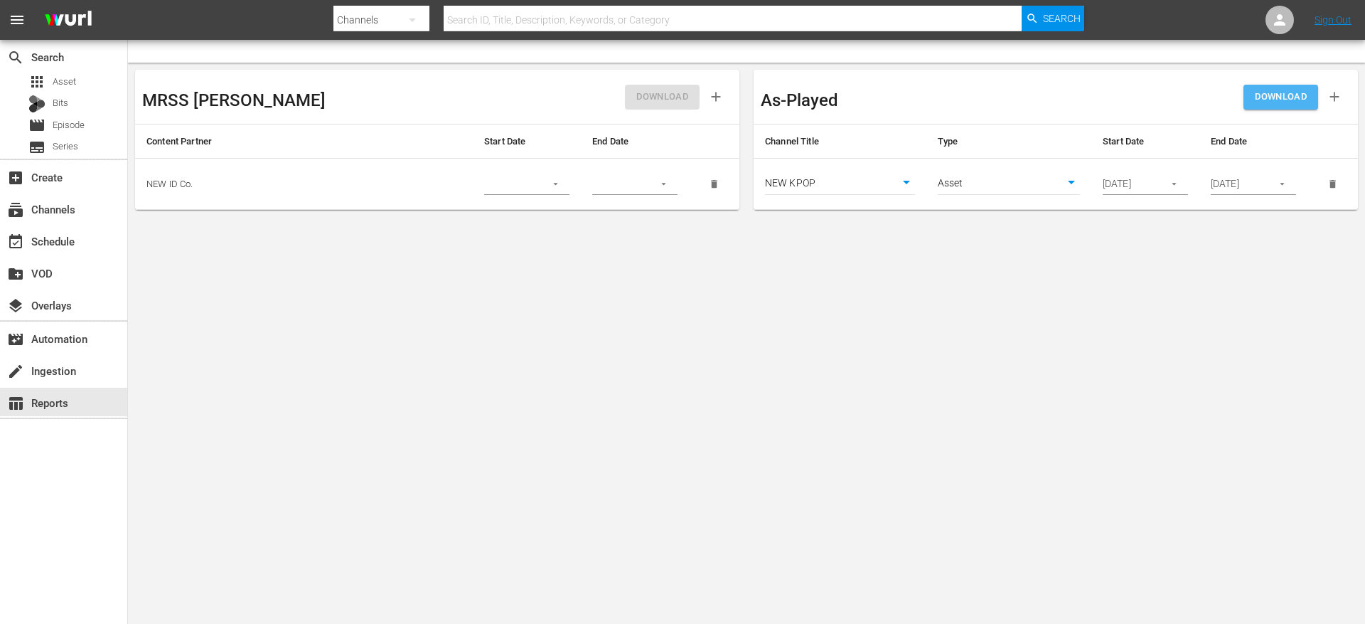
click at [1279, 93] on span "DOWNLOAD" at bounding box center [1281, 97] width 52 height 16
click at [593, 16] on input "text" at bounding box center [733, 20] width 578 height 34
click at [412, 18] on icon "button" at bounding box center [412, 19] width 17 height 17
click at [373, 152] on div "Assets" at bounding box center [379, 150] width 57 height 23
type input "118903838"
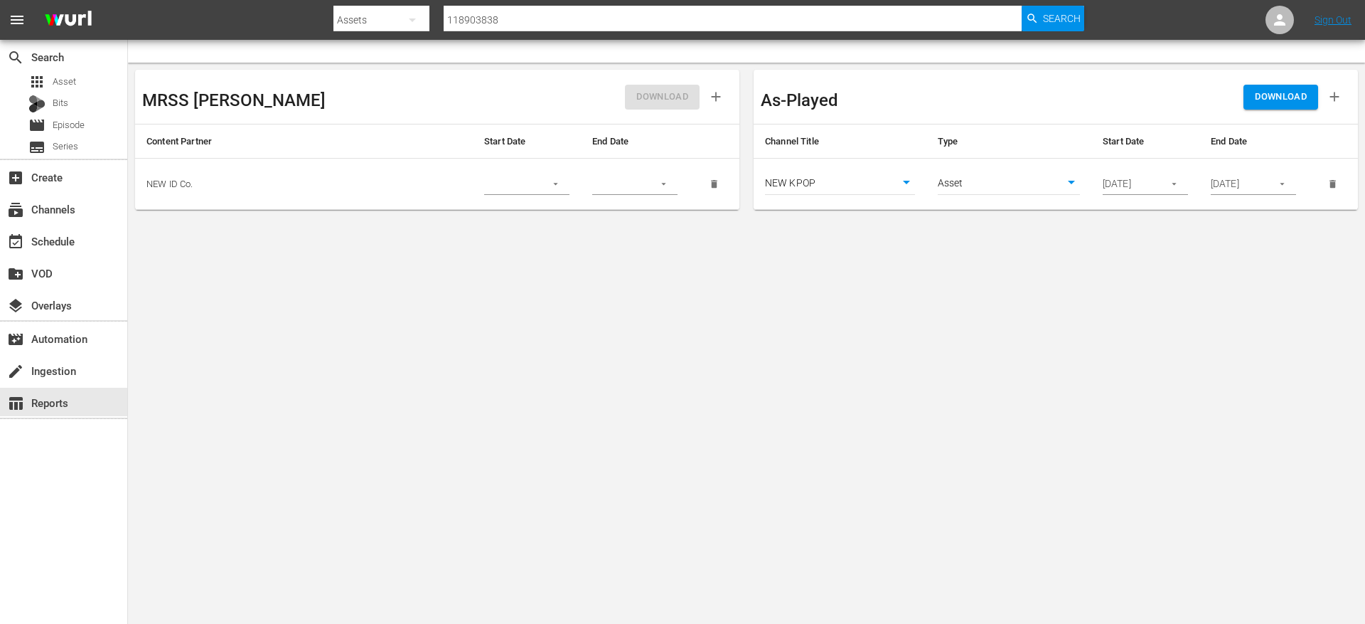
click at [503, 21] on input "118903838" at bounding box center [733, 20] width 578 height 34
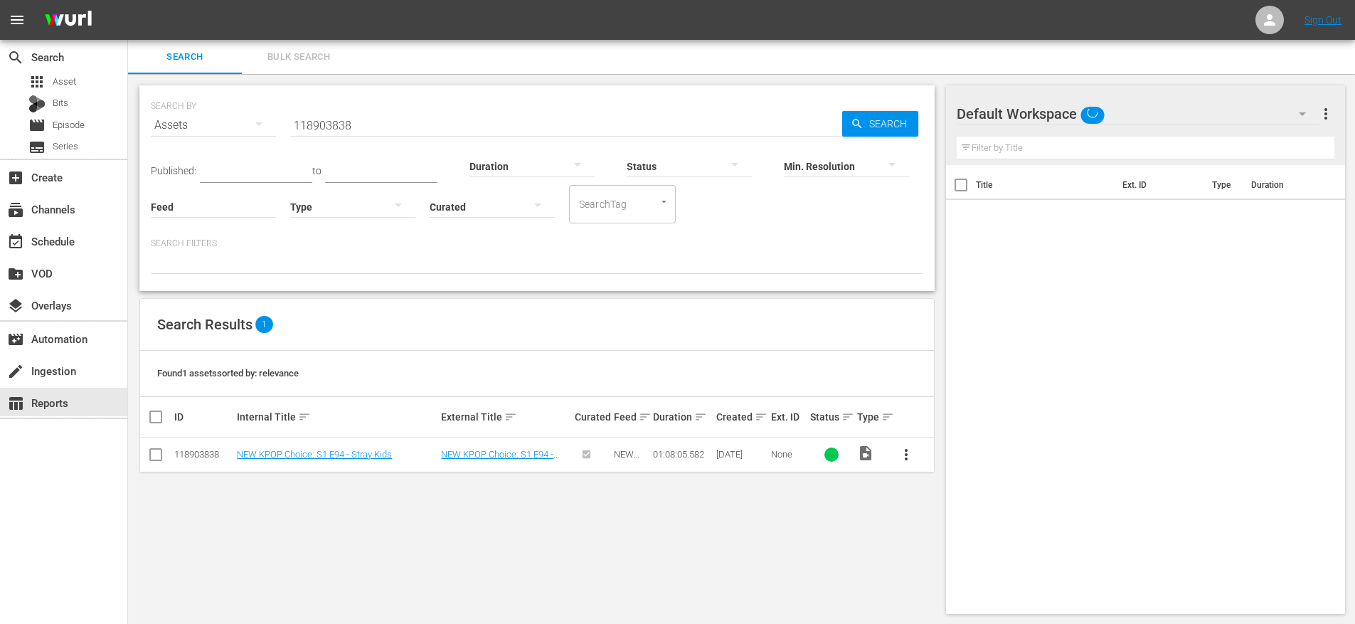
click at [417, 520] on div "SEARCH BY Search By Assets Search ID, Title, Description, Keywords, or Category…" at bounding box center [537, 349] width 818 height 551
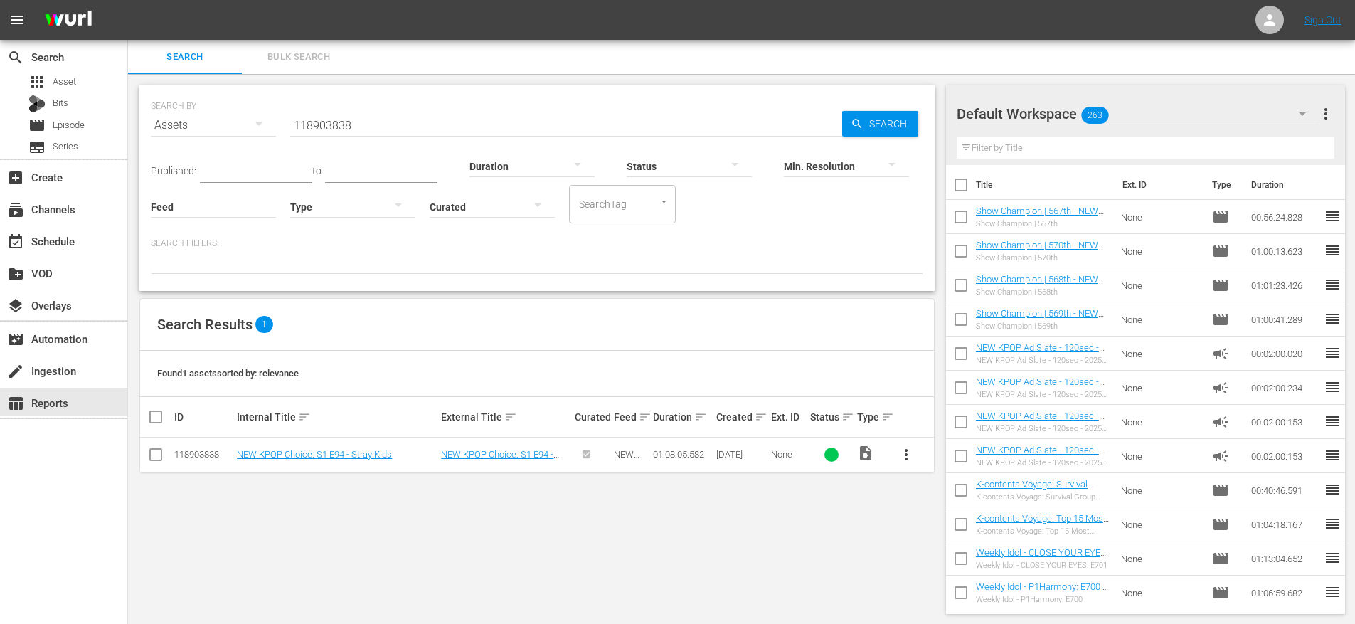
click at [439, 521] on div "SEARCH BY Search By Assets Search ID, Title, Description, Keywords, or Category…" at bounding box center [537, 349] width 818 height 551
click at [184, 458] on div "118903838" at bounding box center [203, 454] width 58 height 11
copy div "118903838"
click at [364, 132] on input "118903838" at bounding box center [566, 125] width 552 height 34
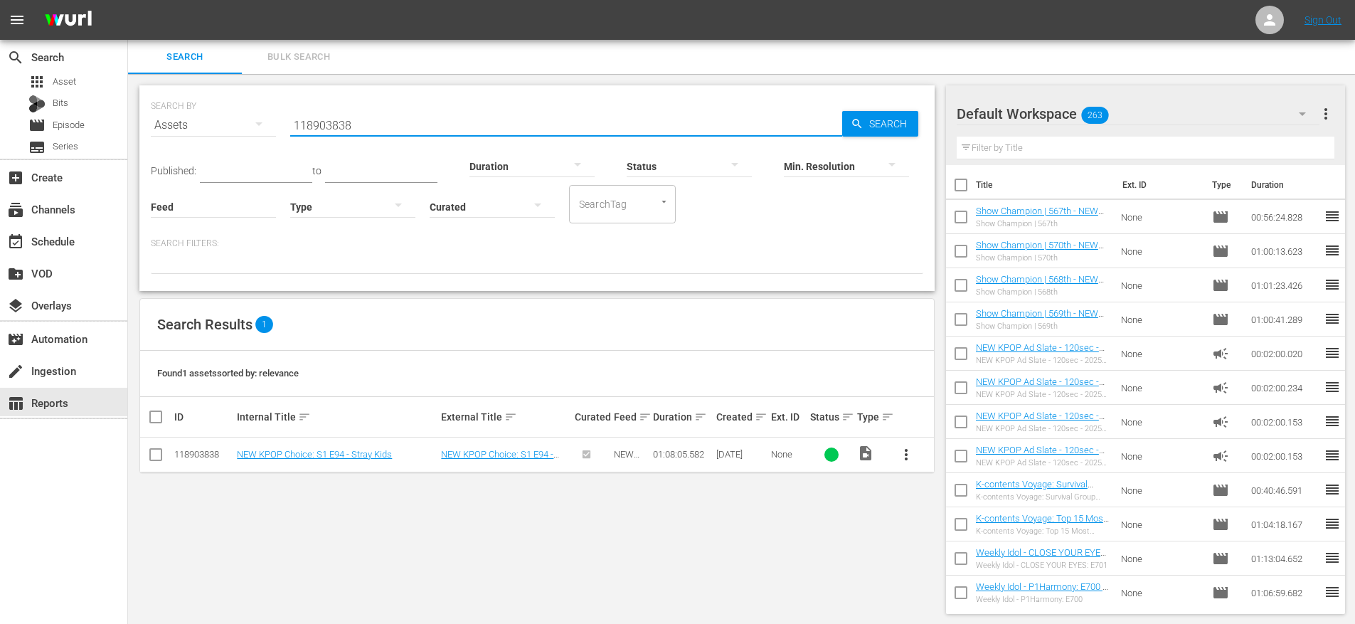
click at [364, 132] on input "118903838" at bounding box center [566, 125] width 552 height 34
paste input "https://cdn99.its-newid.net/asset/689889982460e91fb79d52759e553c677f4dc972/mani…"
type input "https://cdn99.its-newid.net/asset/689889982460e91fb79d52759e553c677f4dc972/mani…"
click at [368, 126] on input "118903838" at bounding box center [566, 125] width 552 height 34
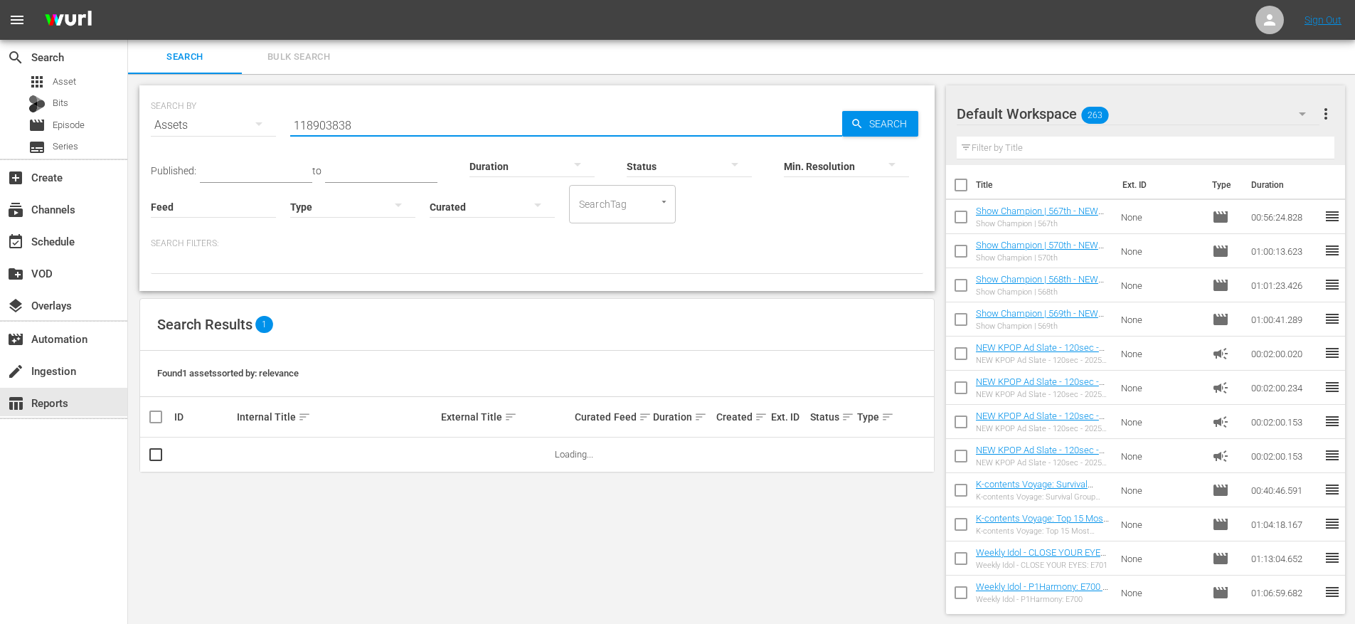
click at [368, 126] on input "118903838" at bounding box center [566, 125] width 552 height 34
click at [487, 114] on input "118903838," at bounding box center [566, 125] width 552 height 34
paste input "156406134"
click at [478, 120] on input "118903838," at bounding box center [566, 125] width 552 height 34
paste input "156406134"
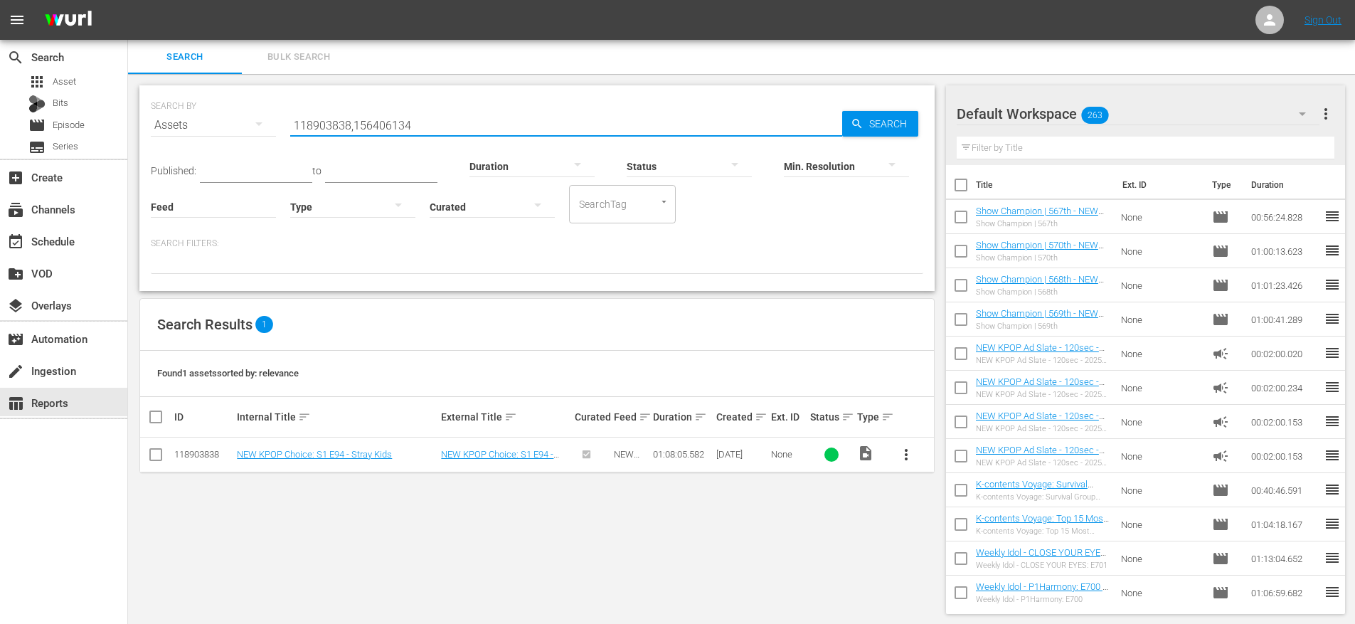
type input "118903838,156406134"
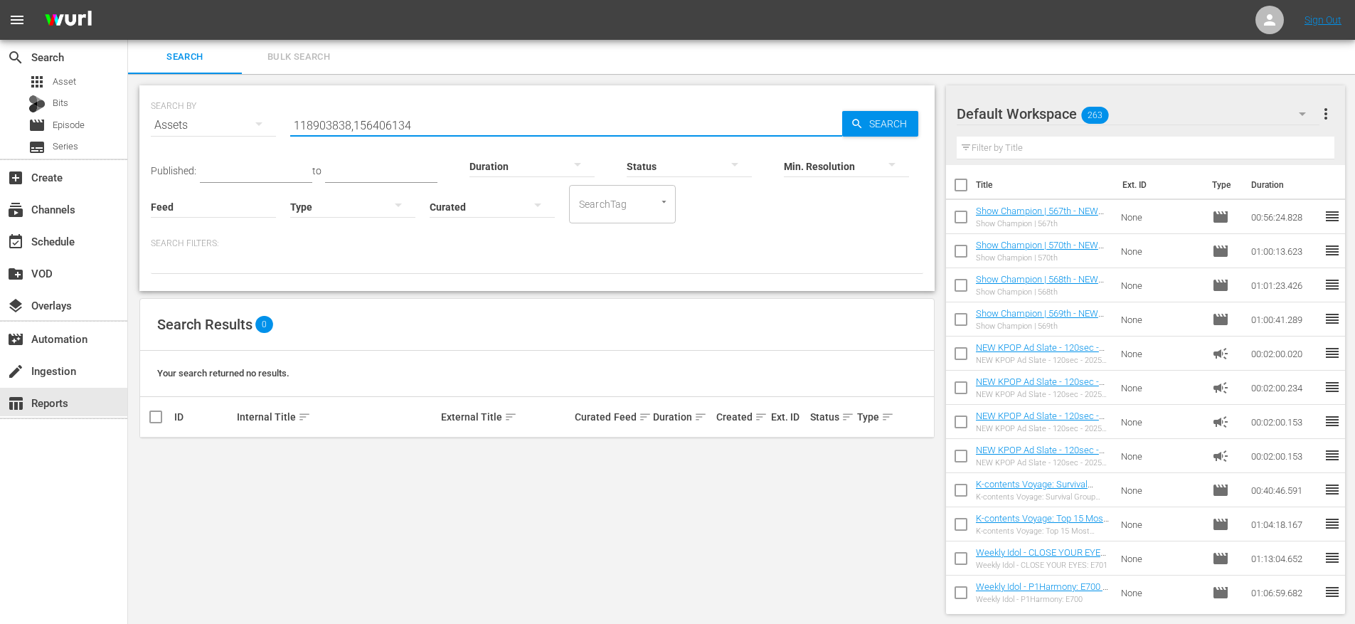
click at [331, 125] on input "118903838,156406134" at bounding box center [566, 125] width 552 height 34
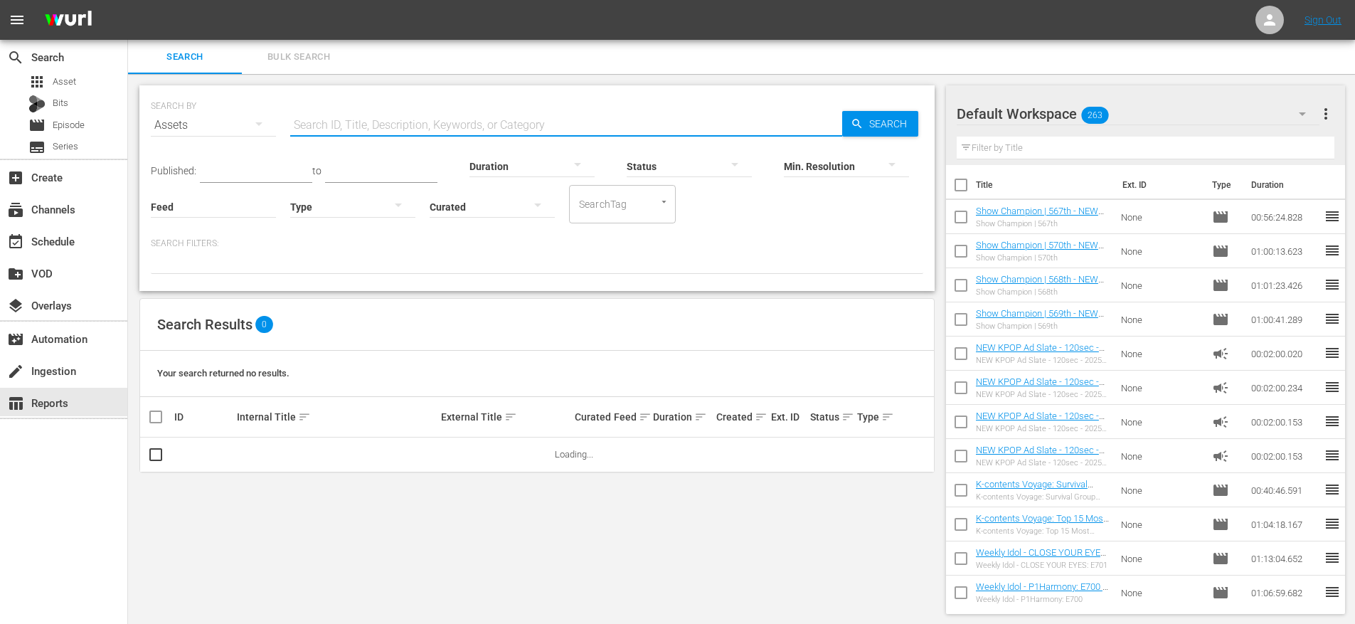
paste input "156406134"
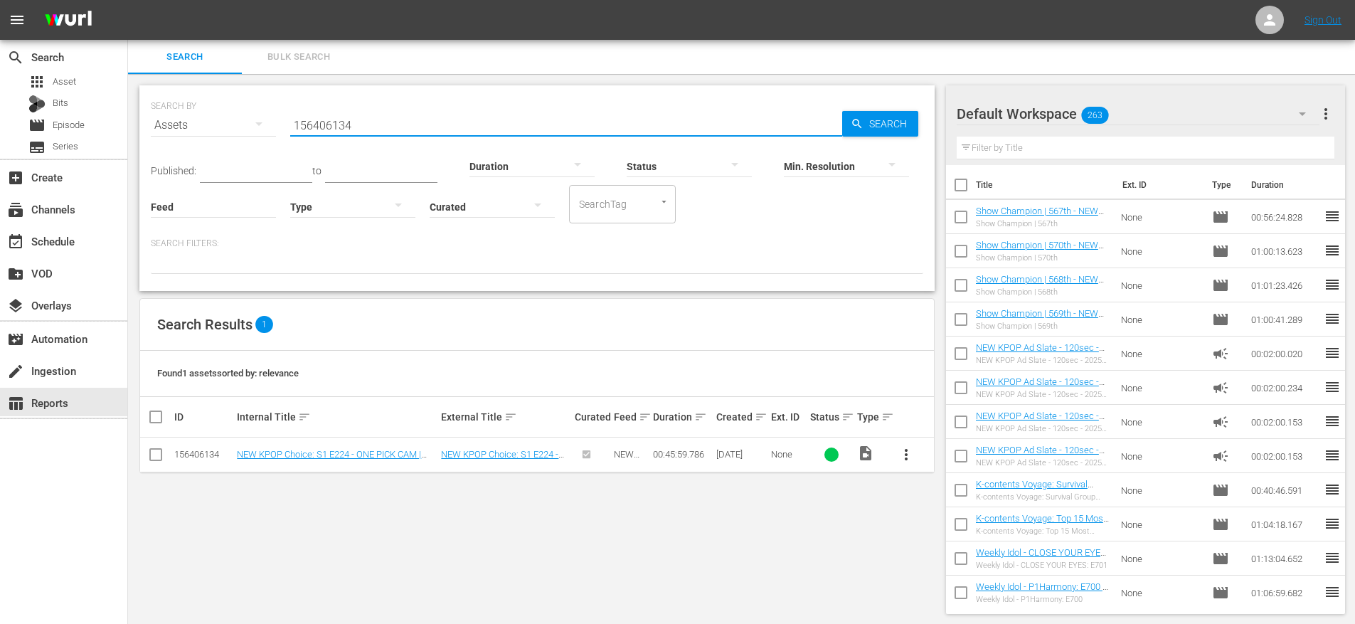
type input "156406134"
click at [371, 492] on div "SEARCH BY Search By Assets Search ID, Title, Description, Keywords, or Category…" at bounding box center [537, 349] width 818 height 551
drag, startPoint x: 434, startPoint y: 512, endPoint x: 434, endPoint y: 461, distance: 51.2
click at [434, 511] on div "SEARCH BY Search By Assets Search ID, Title, Description, Keywords, or Category…" at bounding box center [537, 349] width 818 height 551
